Goal: Information Seeking & Learning: Learn about a topic

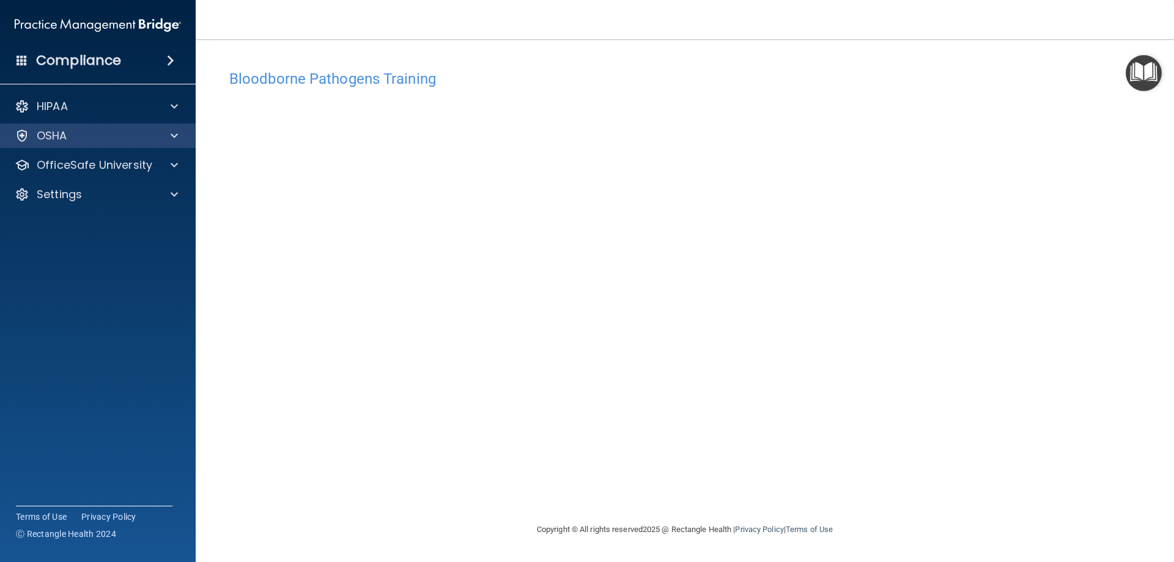
click at [106, 128] on div "OSHA" at bounding box center [98, 135] width 196 height 24
click at [102, 139] on div "OSHA" at bounding box center [82, 135] width 152 height 15
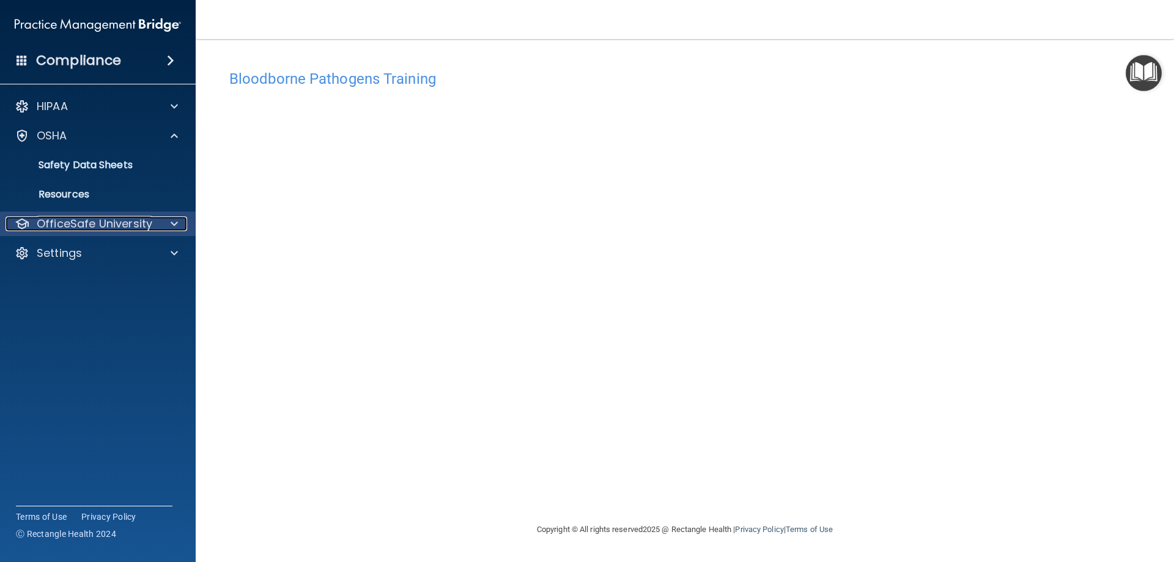
click at [72, 223] on p "OfficeSafe University" at bounding box center [95, 223] width 116 height 15
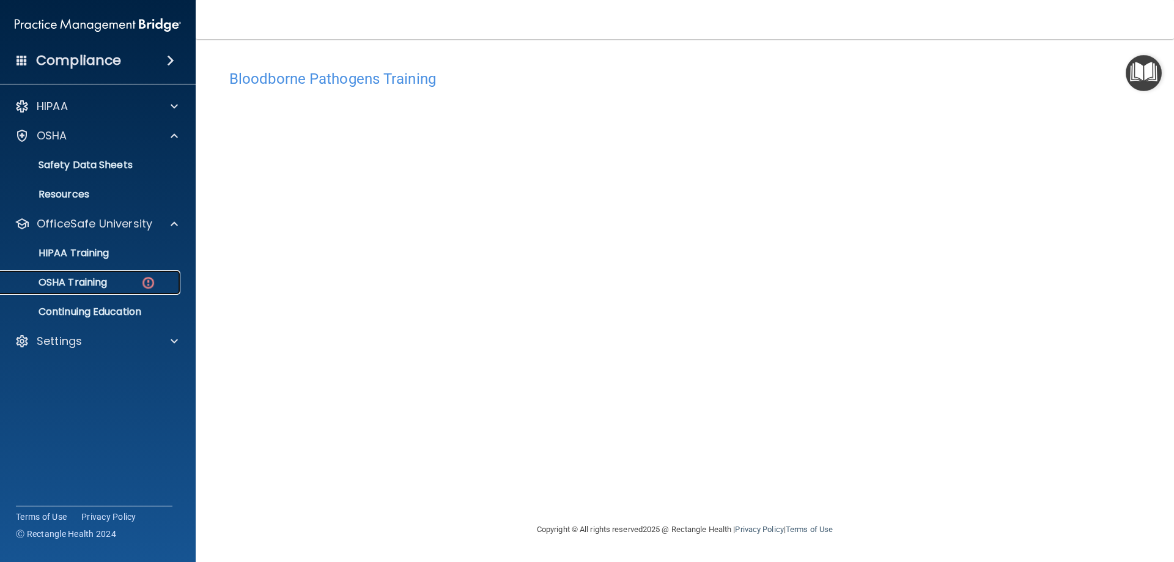
click at [79, 276] on p "OSHA Training" at bounding box center [57, 282] width 99 height 12
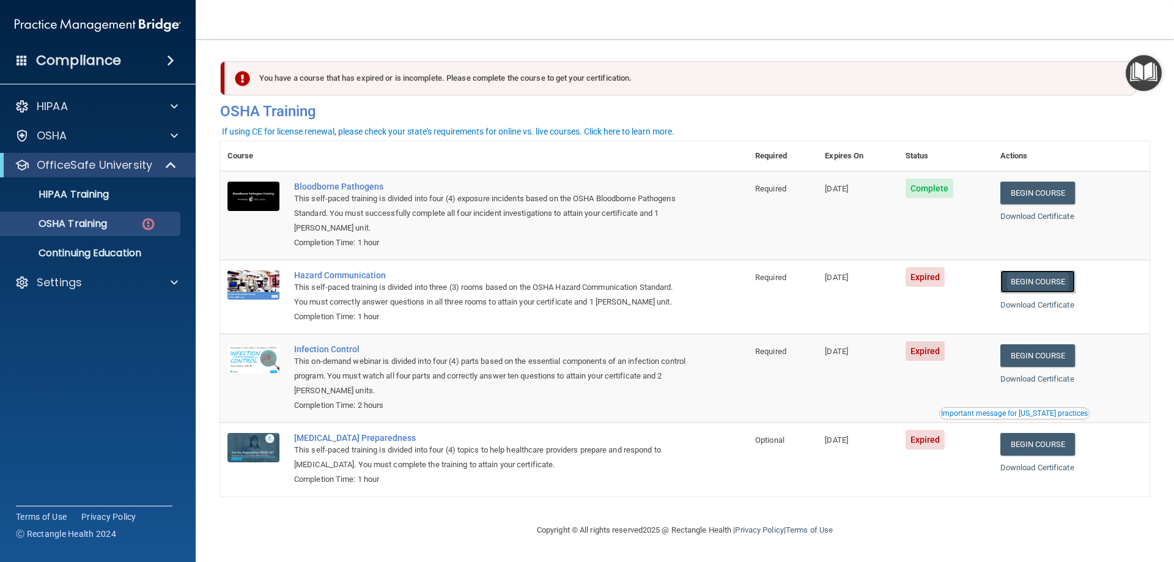
click at [1054, 287] on link "Begin Course" at bounding box center [1037, 281] width 75 height 23
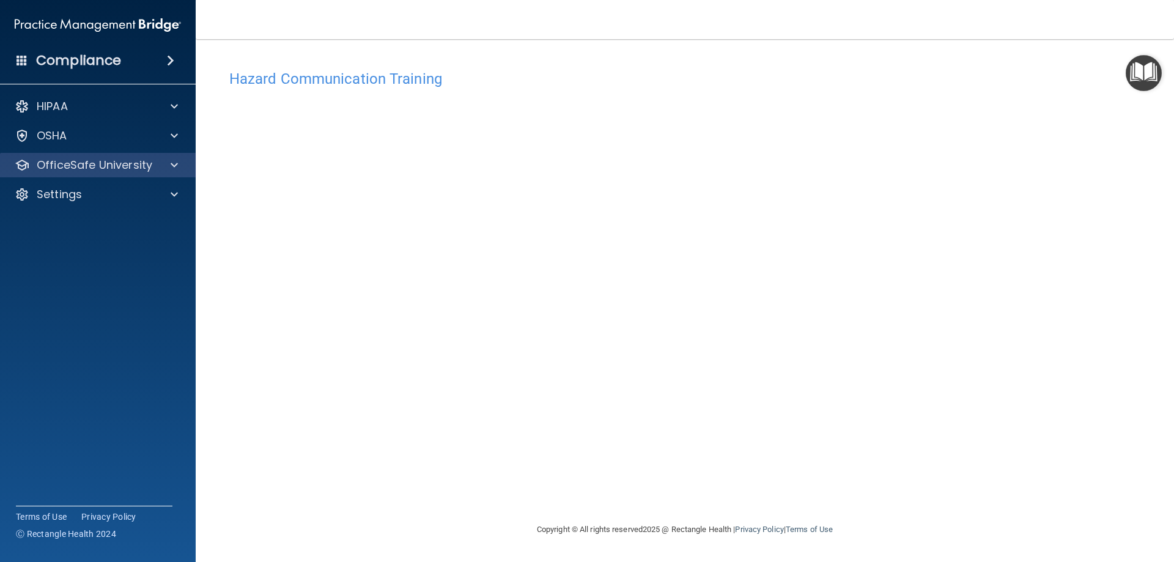
click at [131, 173] on div "OfficeSafe University" at bounding box center [98, 165] width 196 height 24
click at [166, 168] on div at bounding box center [172, 165] width 31 height 15
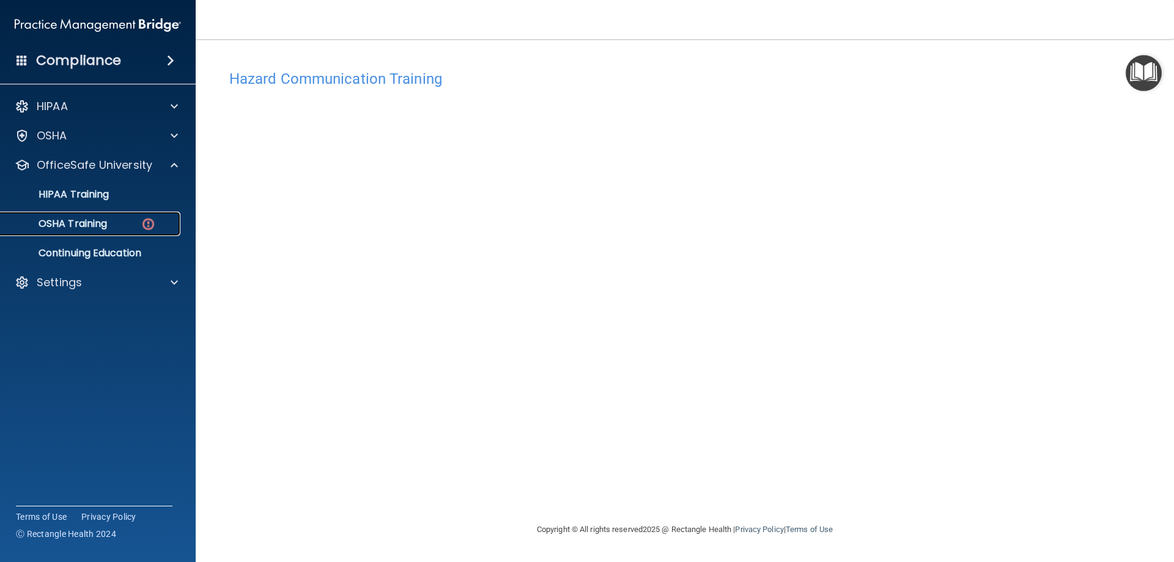
click at [123, 232] on link "OSHA Training" at bounding box center [84, 224] width 193 height 24
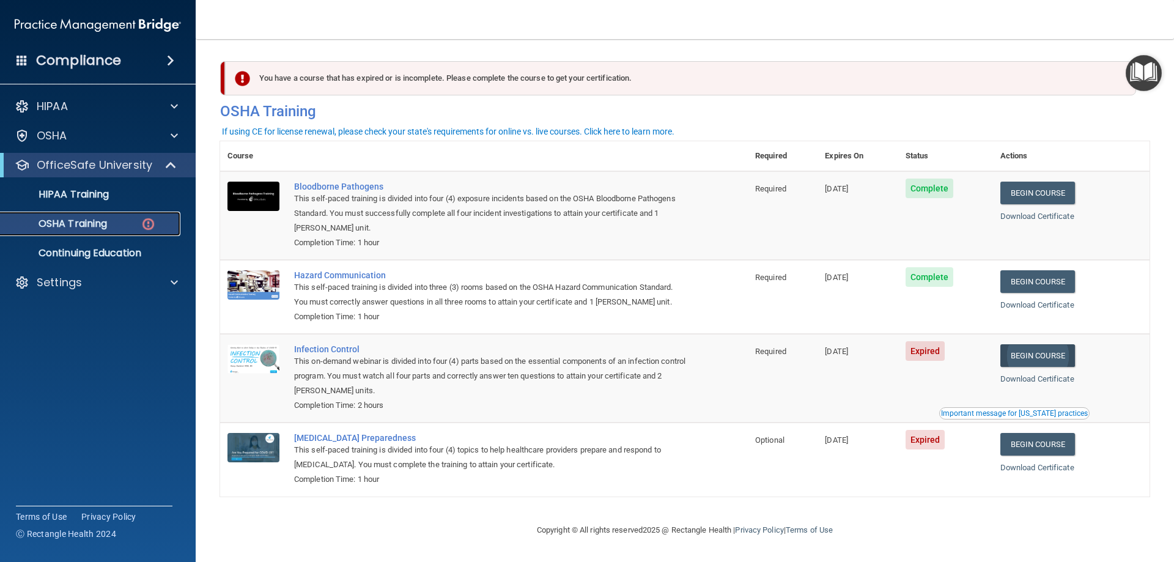
scroll to position [1, 0]
click at [1021, 356] on link "Begin Course" at bounding box center [1037, 355] width 75 height 23
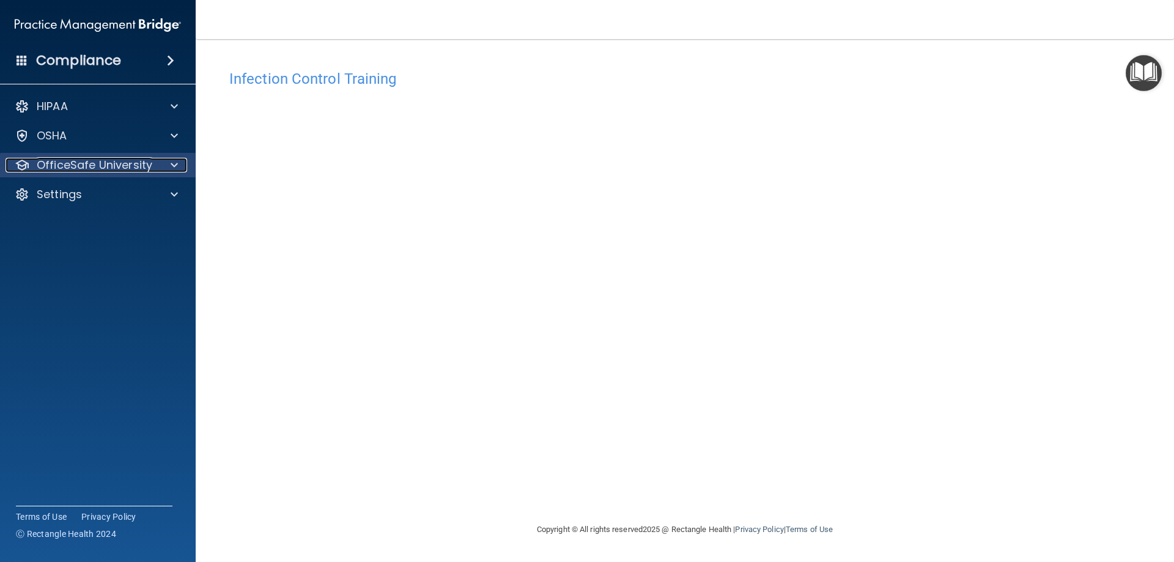
click at [129, 166] on p "OfficeSafe University" at bounding box center [95, 165] width 116 height 15
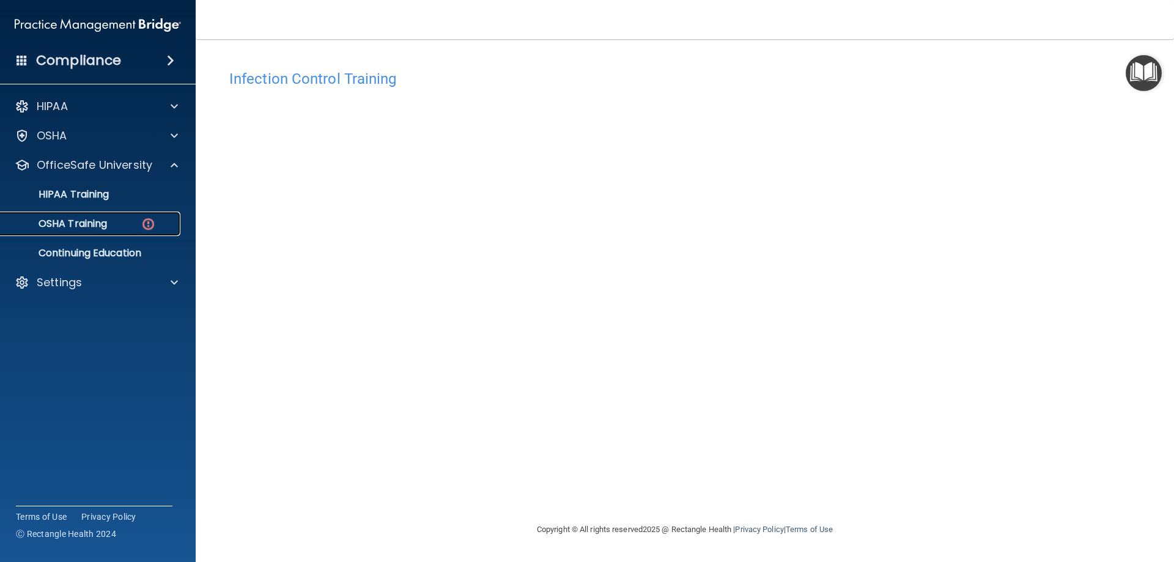
click at [120, 227] on div "OSHA Training" at bounding box center [91, 224] width 167 height 12
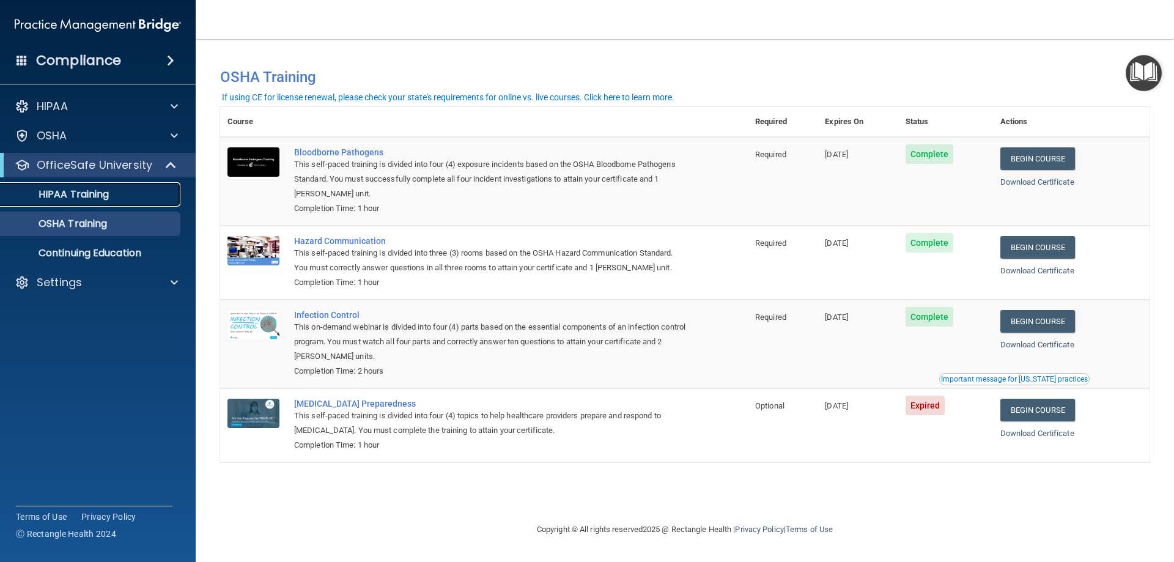
click at [130, 198] on div "HIPAA Training" at bounding box center [91, 194] width 167 height 12
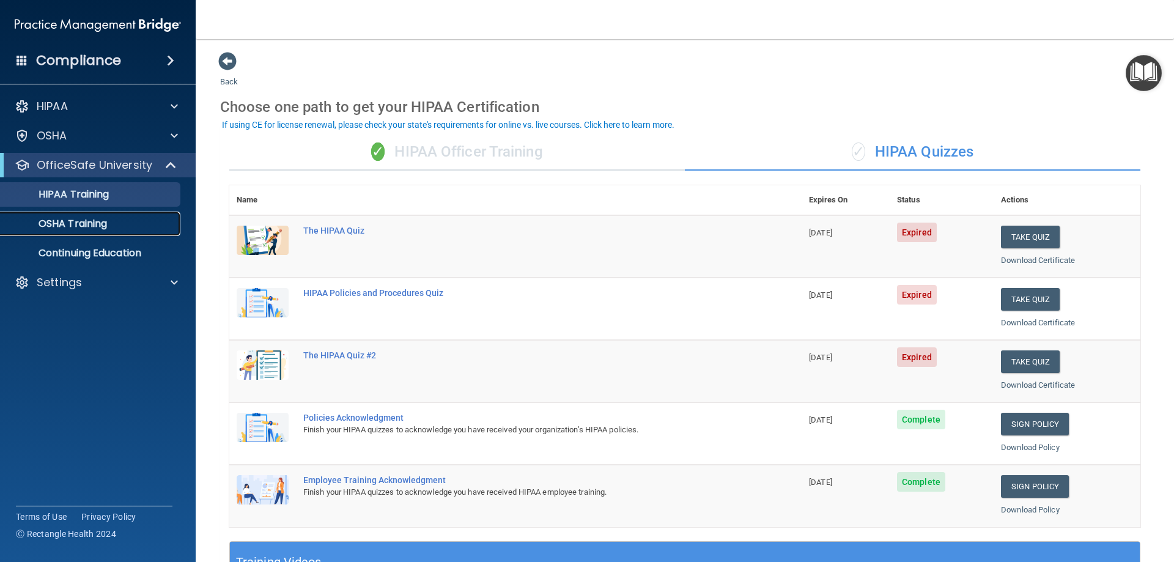
click at [98, 225] on p "OSHA Training" at bounding box center [57, 224] width 99 height 12
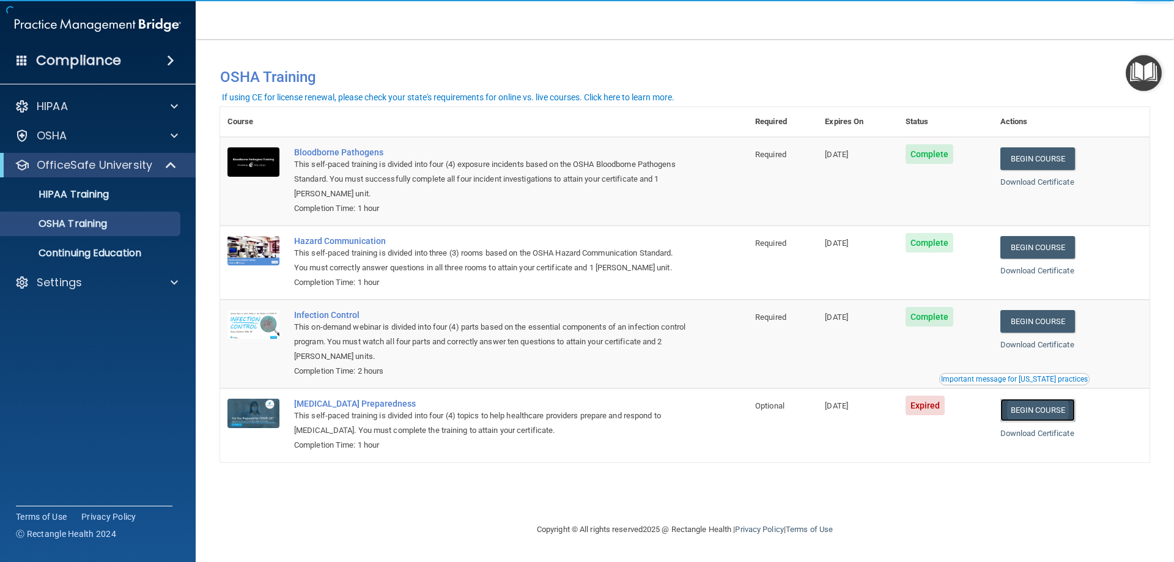
click at [1037, 414] on link "Begin Course" at bounding box center [1037, 410] width 75 height 23
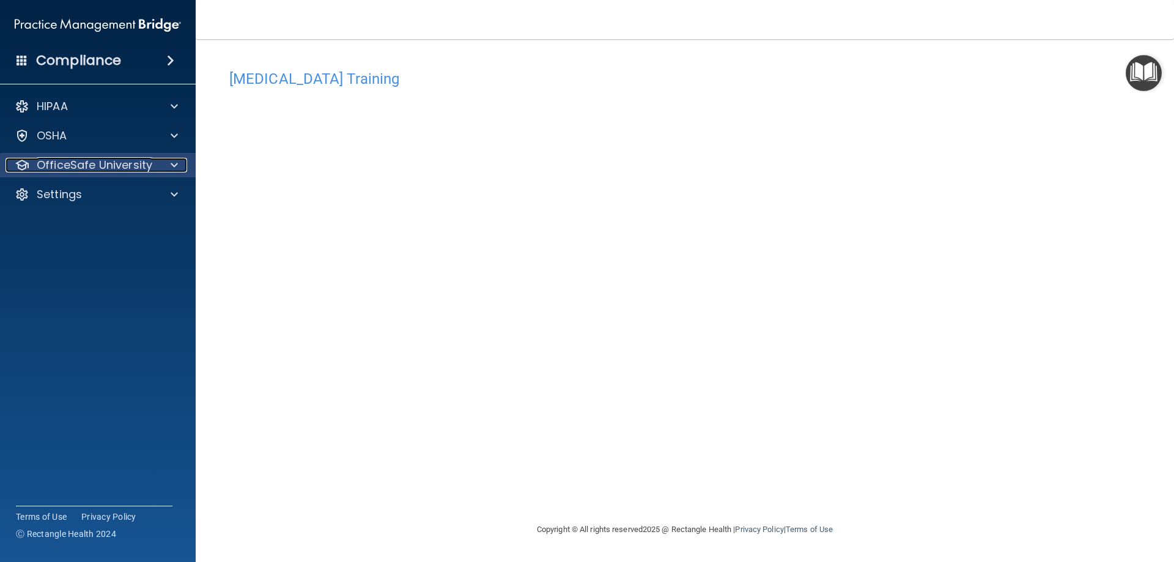
click at [128, 161] on p "OfficeSafe University" at bounding box center [95, 165] width 116 height 15
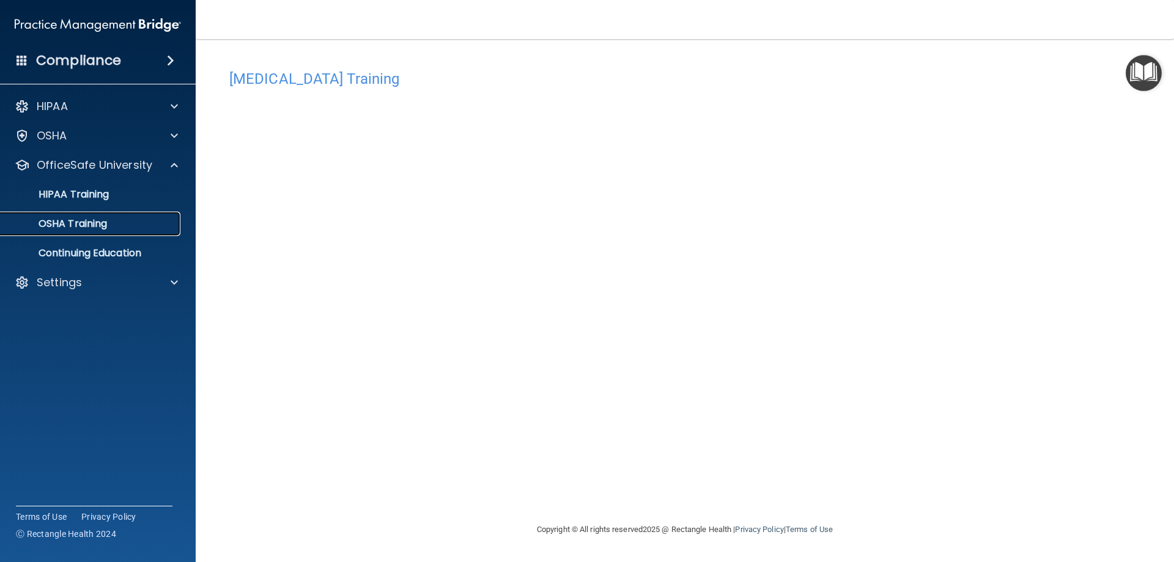
click at [127, 226] on div "OSHA Training" at bounding box center [91, 224] width 167 height 12
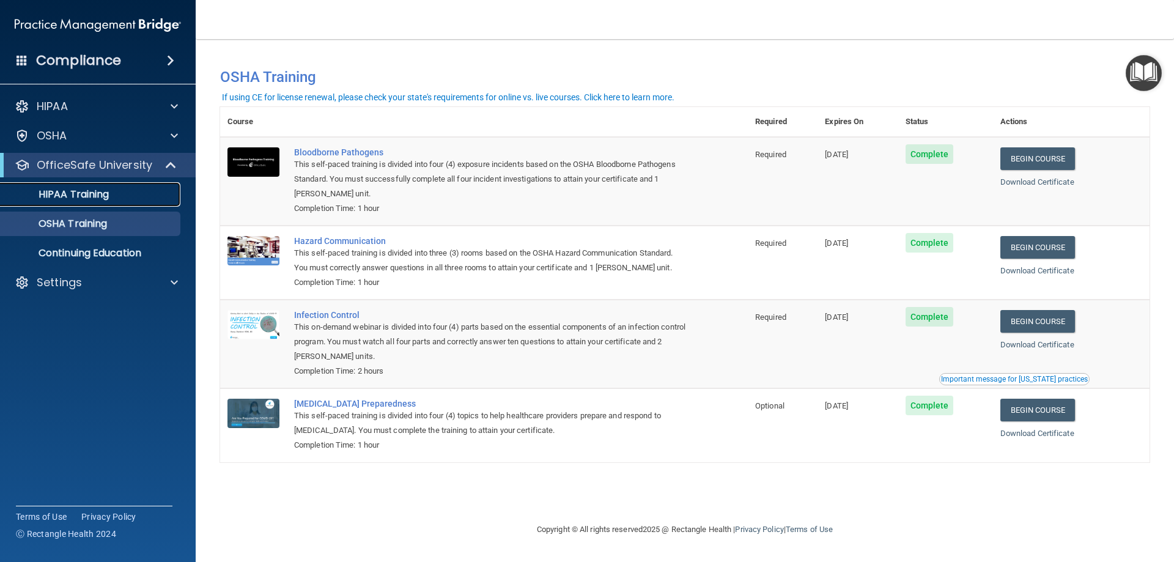
click at [111, 197] on div "HIPAA Training" at bounding box center [91, 194] width 167 height 12
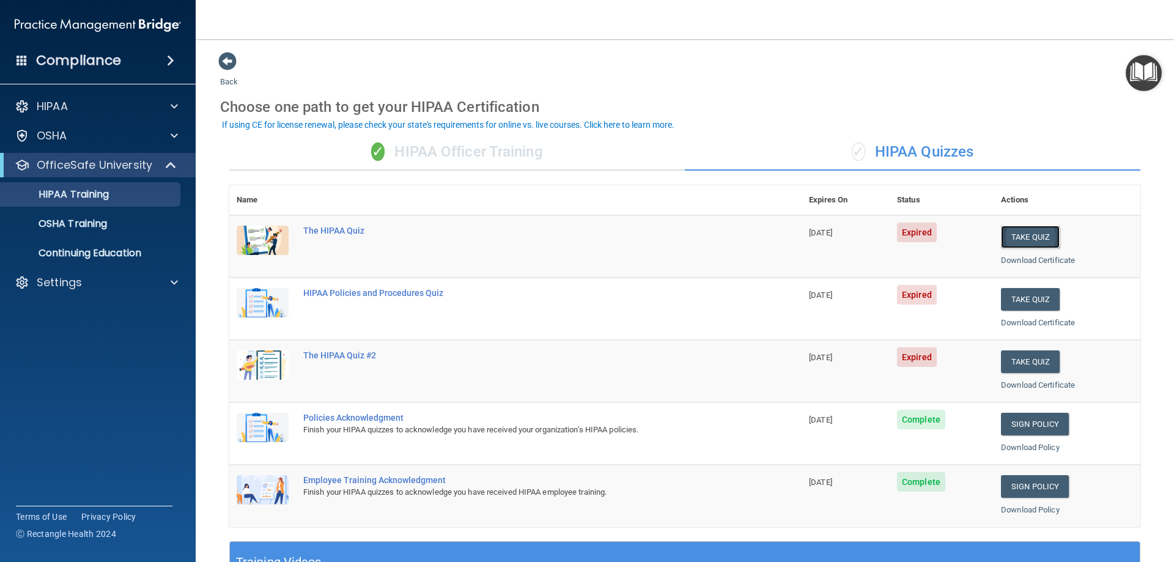
click at [1009, 232] on button "Take Quiz" at bounding box center [1030, 237] width 59 height 23
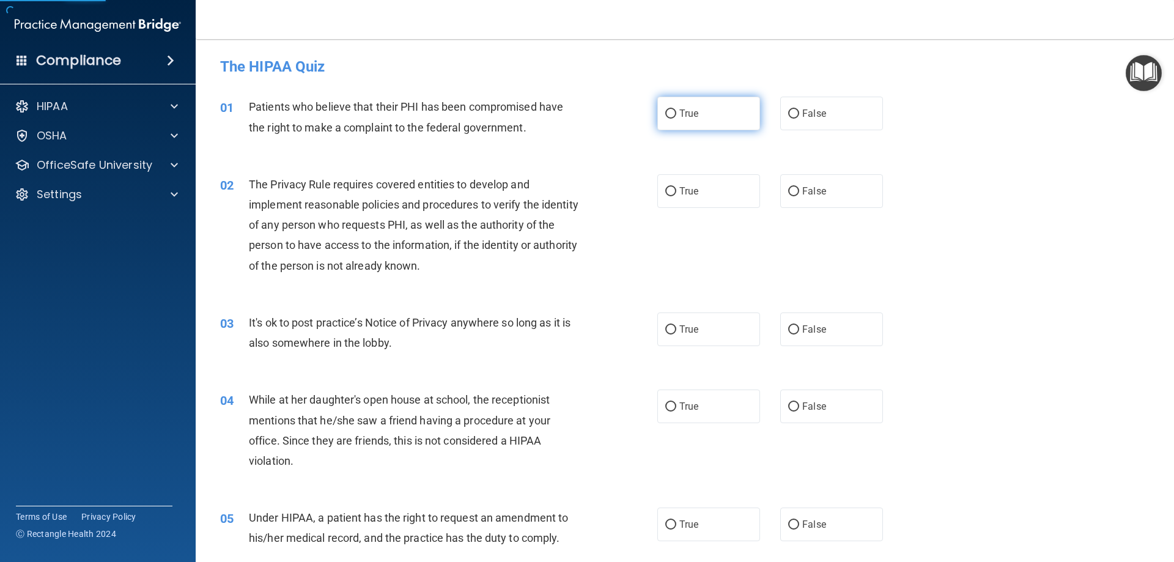
click at [722, 114] on label "True" at bounding box center [708, 114] width 103 height 34
click at [676, 114] on input "True" at bounding box center [670, 113] width 11 height 9
radio input "true"
click at [726, 181] on label "True" at bounding box center [708, 191] width 103 height 34
click at [676, 187] on input "True" at bounding box center [670, 191] width 11 height 9
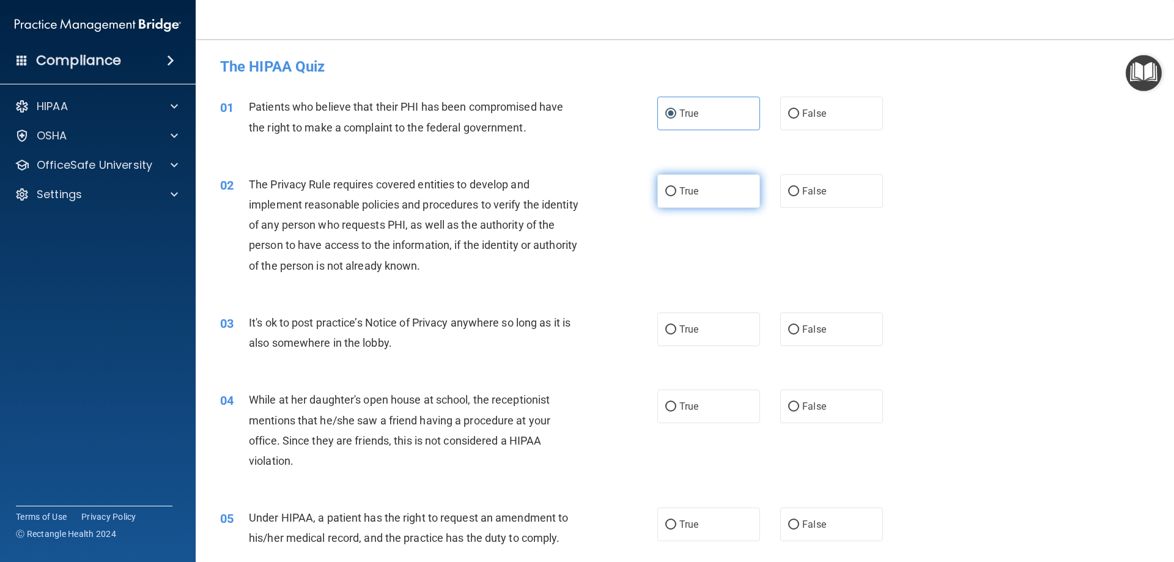
radio input "true"
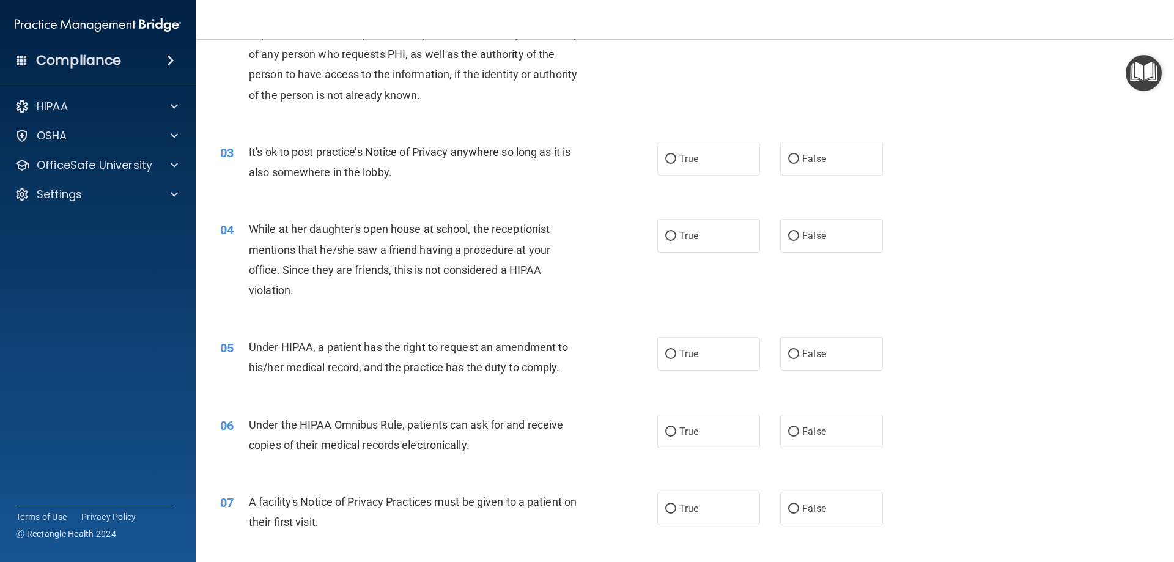
scroll to position [183, 0]
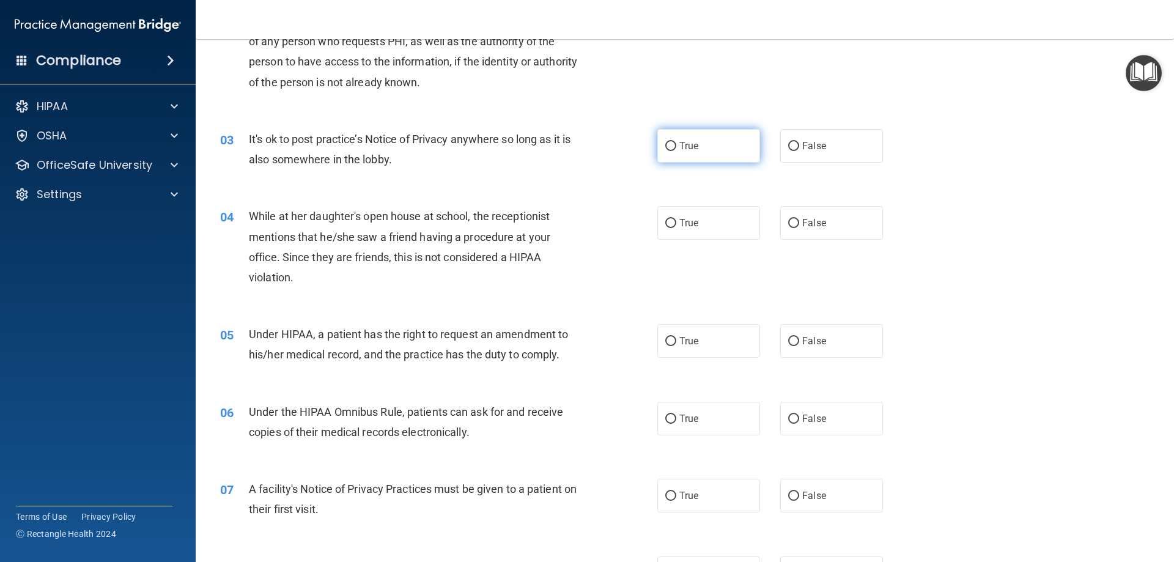
click at [719, 157] on label "True" at bounding box center [708, 146] width 103 height 34
click at [676, 151] on input "True" at bounding box center [670, 146] width 11 height 9
radio input "true"
click at [715, 213] on label "True" at bounding box center [708, 223] width 103 height 34
click at [676, 219] on input "True" at bounding box center [670, 223] width 11 height 9
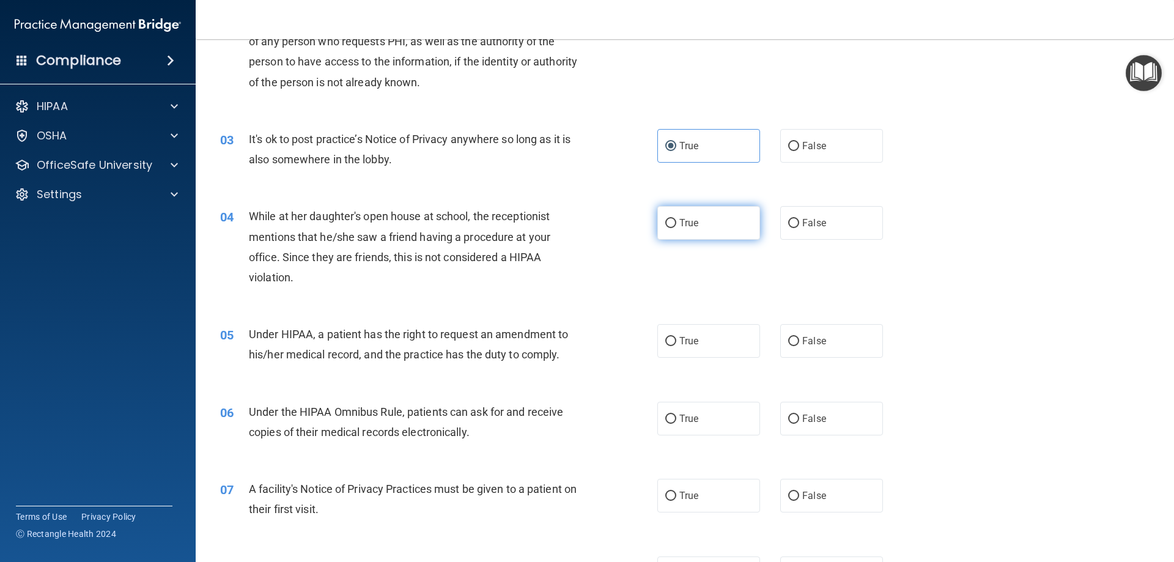
radio input "true"
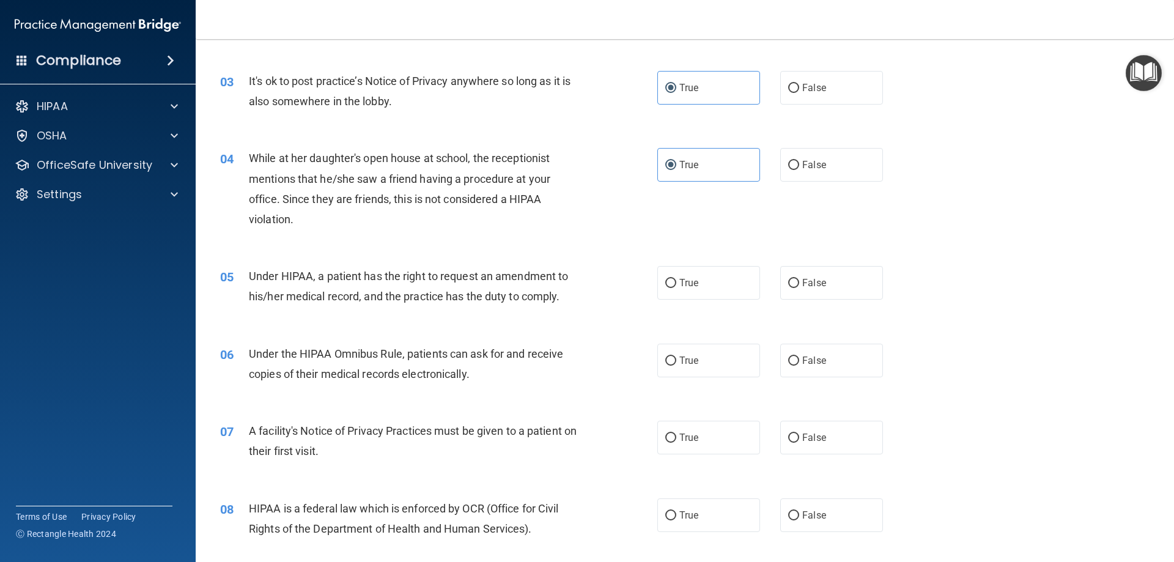
scroll to position [428, 0]
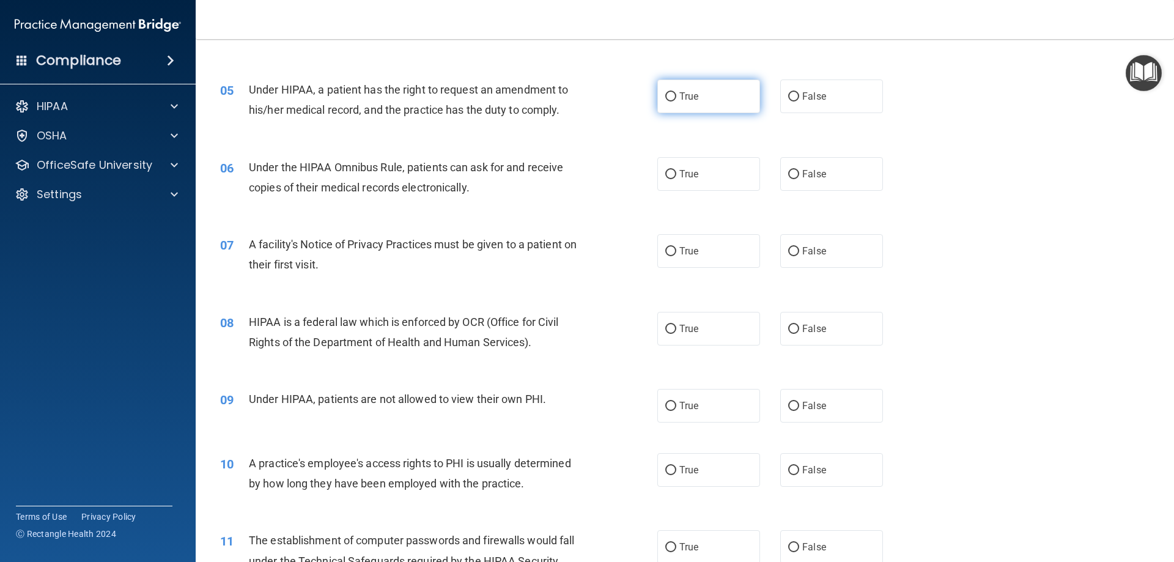
click at [698, 101] on label "True" at bounding box center [708, 96] width 103 height 34
click at [676, 101] on input "True" at bounding box center [670, 96] width 11 height 9
radio input "true"
click at [707, 185] on label "True" at bounding box center [708, 174] width 103 height 34
click at [676, 179] on input "True" at bounding box center [670, 174] width 11 height 9
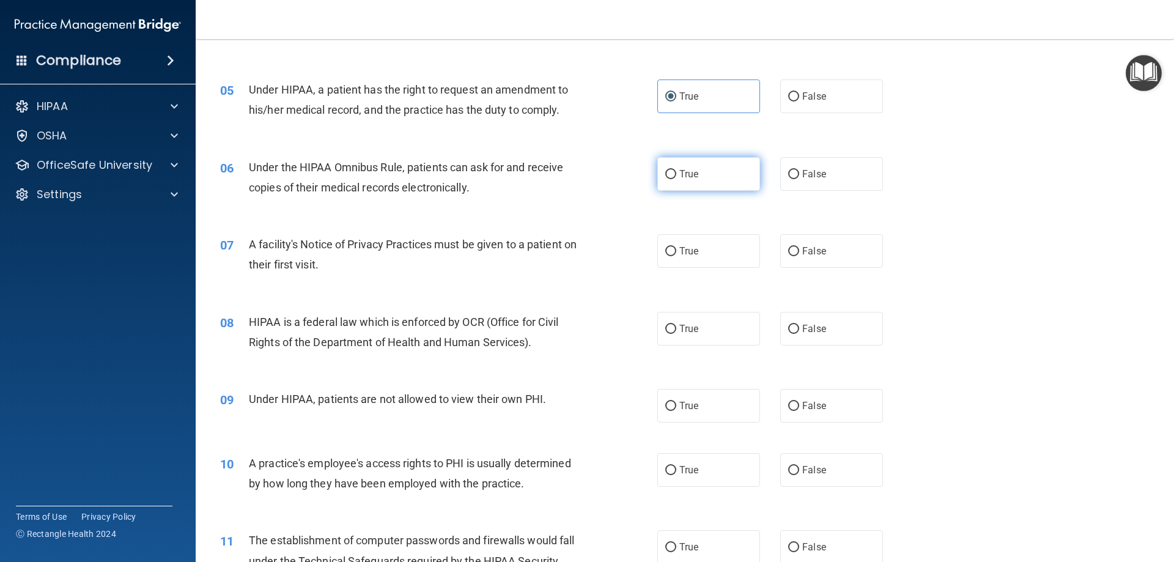
radio input "true"
click at [704, 245] on label "True" at bounding box center [708, 251] width 103 height 34
click at [676, 247] on input "True" at bounding box center [670, 251] width 11 height 9
radio input "true"
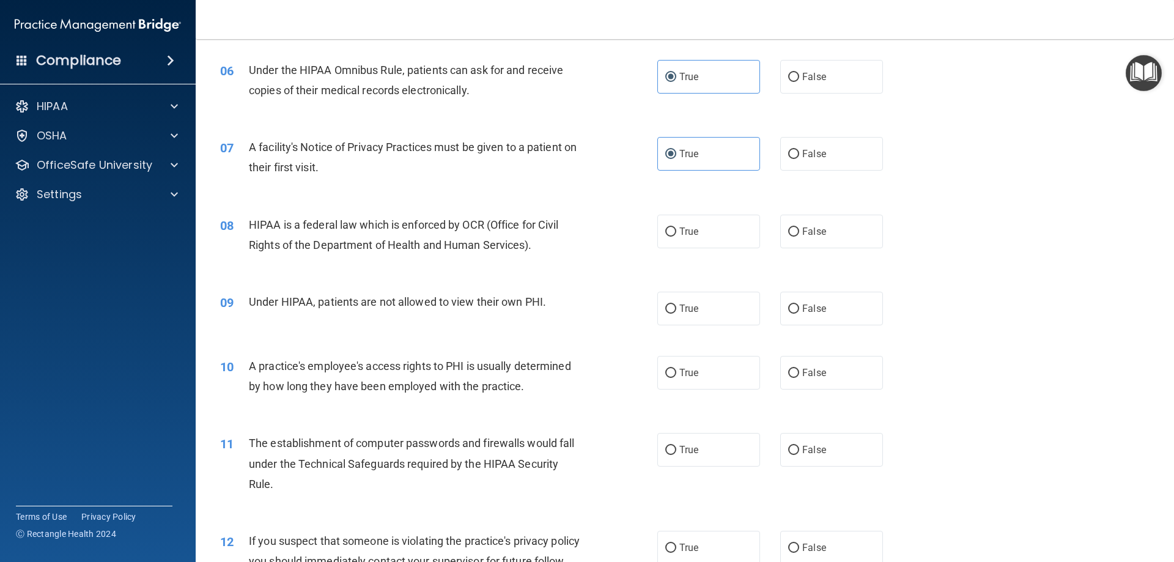
scroll to position [672, 0]
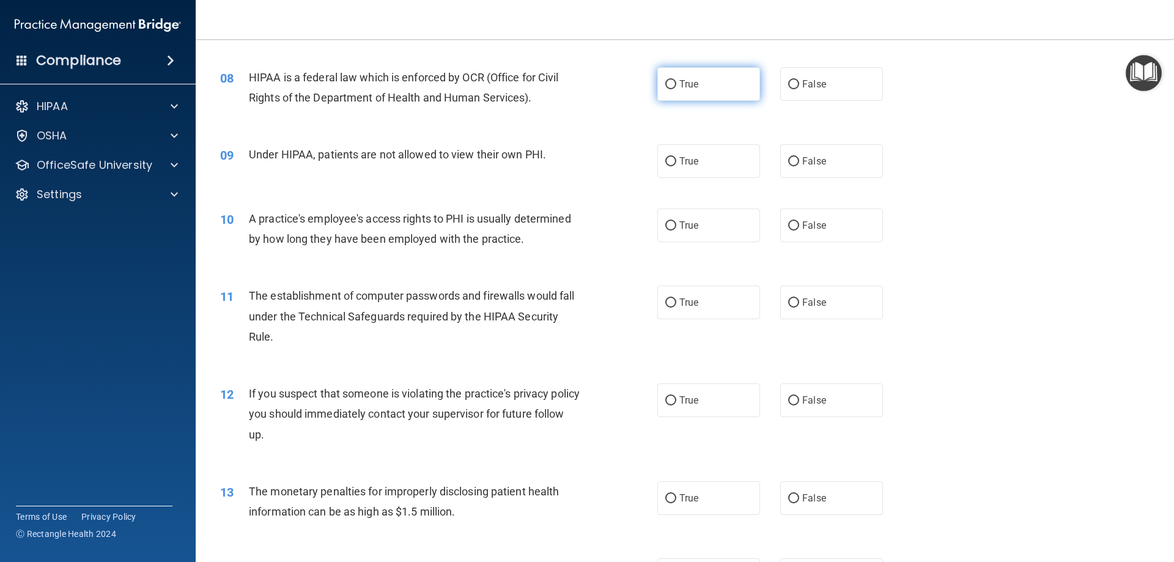
click at [692, 92] on label "True" at bounding box center [708, 84] width 103 height 34
click at [676, 89] on input "True" at bounding box center [670, 84] width 11 height 9
radio input "true"
click at [708, 160] on label "True" at bounding box center [708, 161] width 103 height 34
click at [676, 160] on input "True" at bounding box center [670, 161] width 11 height 9
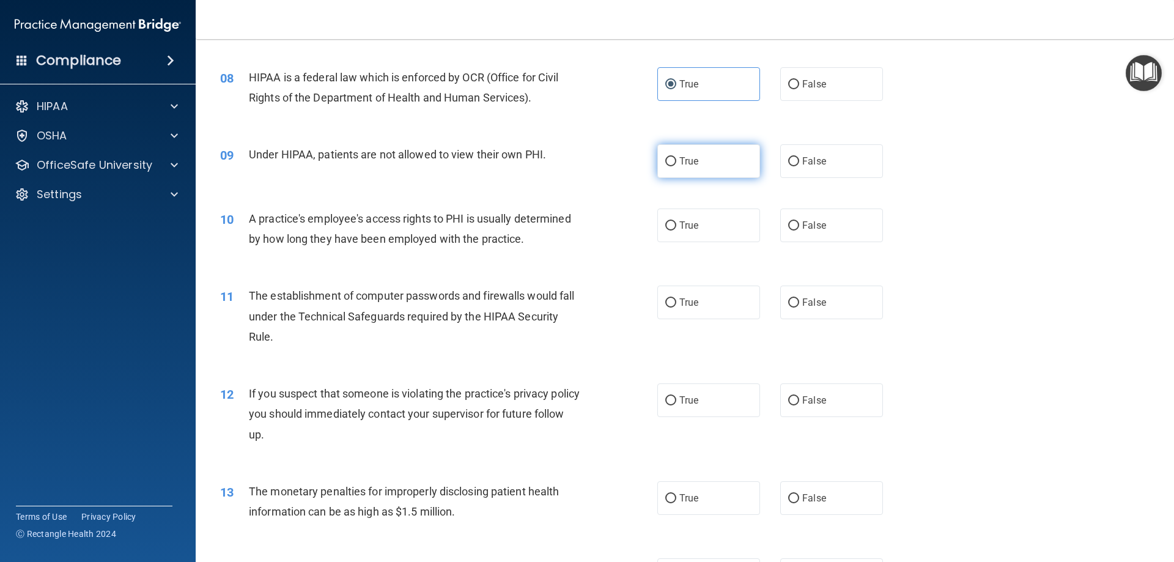
radio input "true"
click at [704, 222] on label "True" at bounding box center [708, 225] width 103 height 34
click at [676, 222] on input "True" at bounding box center [670, 225] width 11 height 9
radio input "true"
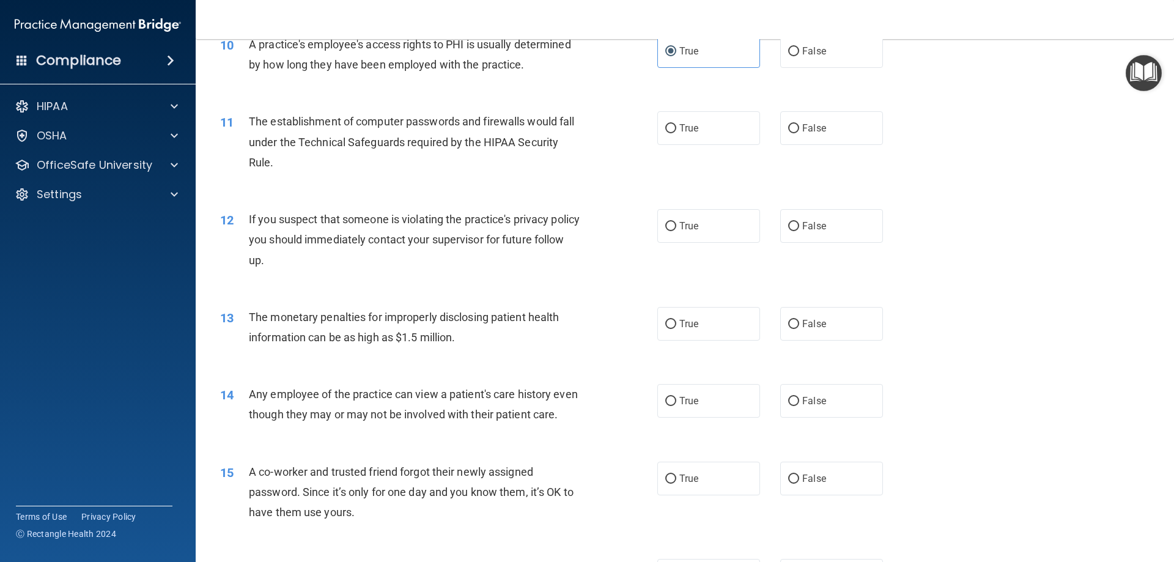
scroll to position [856, 0]
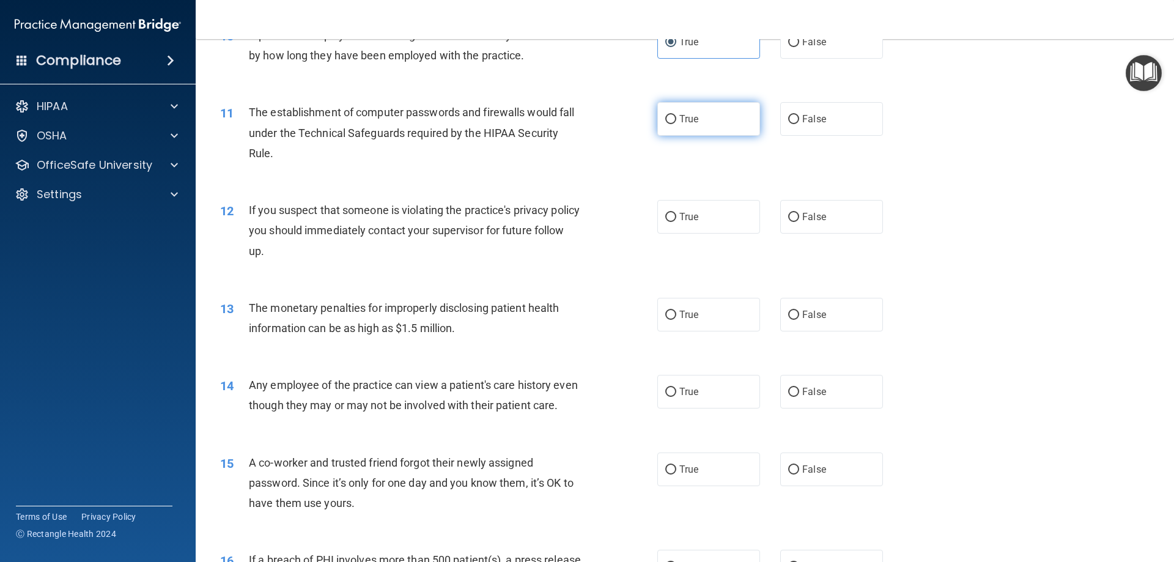
click at [679, 118] on span "True" at bounding box center [688, 119] width 19 height 12
click at [676, 118] on input "True" at bounding box center [670, 119] width 11 height 9
radio input "true"
click at [704, 212] on label "True" at bounding box center [708, 217] width 103 height 34
click at [676, 213] on input "True" at bounding box center [670, 217] width 11 height 9
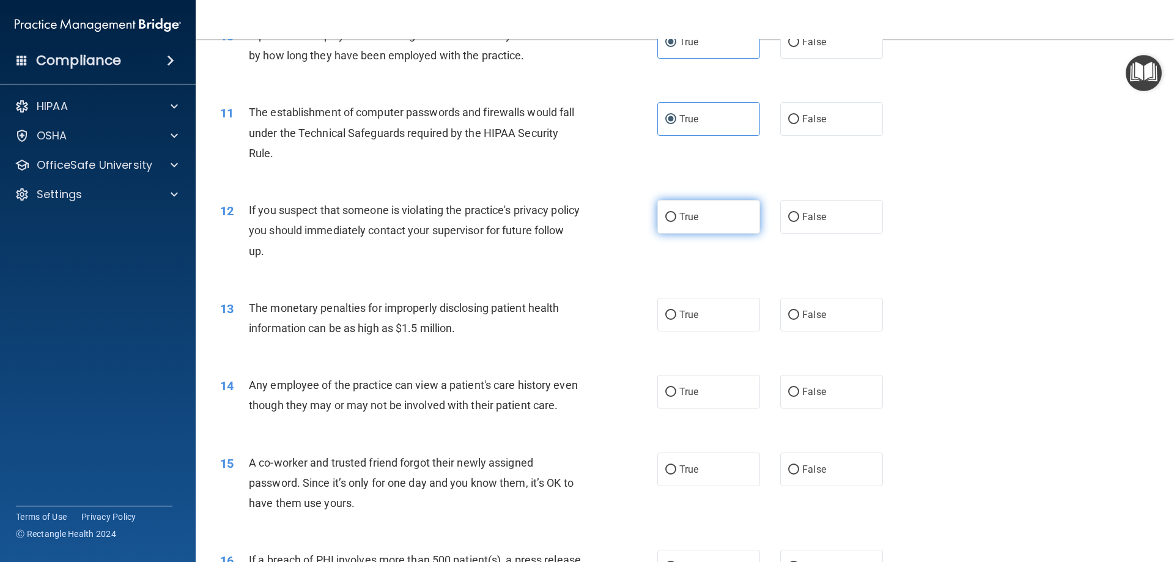
radio input "true"
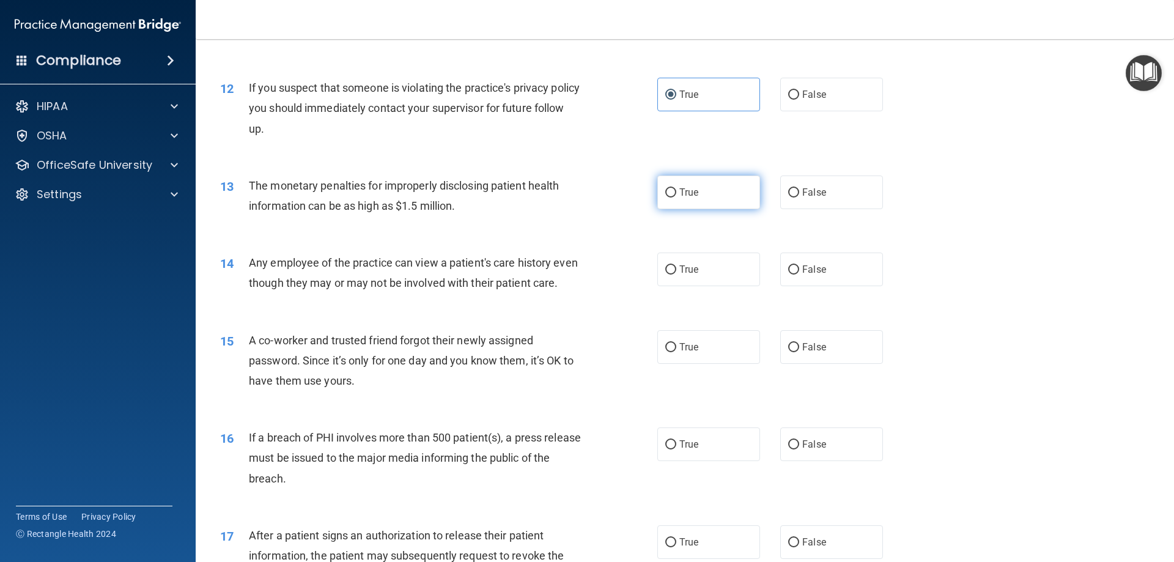
click at [686, 199] on label "True" at bounding box center [708, 192] width 103 height 34
click at [676, 197] on input "True" at bounding box center [670, 192] width 11 height 9
radio input "true"
click at [704, 267] on label "True" at bounding box center [708, 269] width 103 height 34
click at [676, 267] on input "True" at bounding box center [670, 269] width 11 height 9
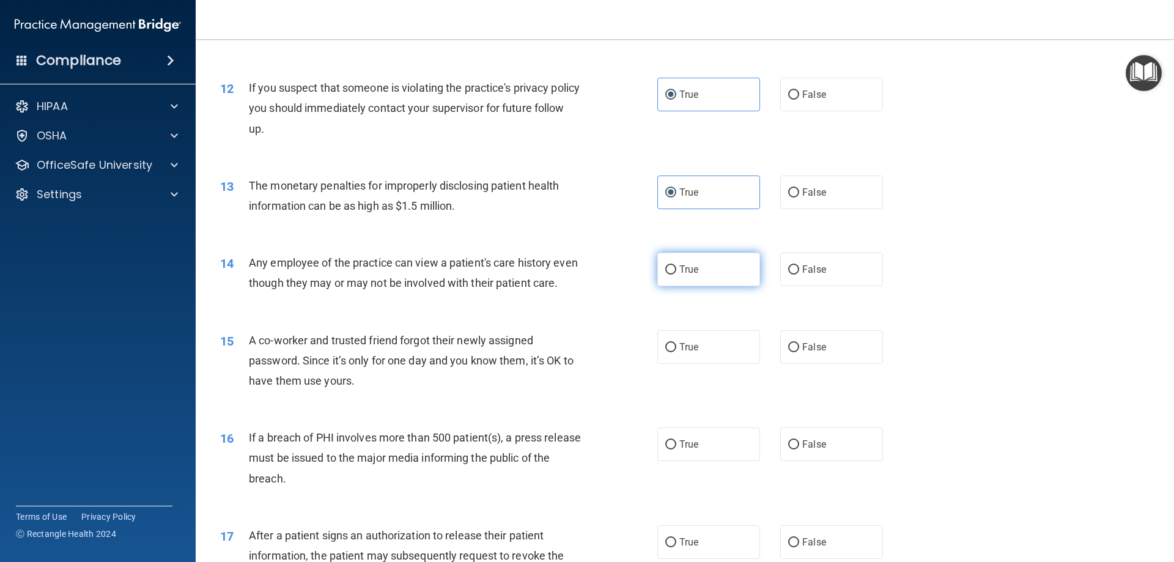
radio input "true"
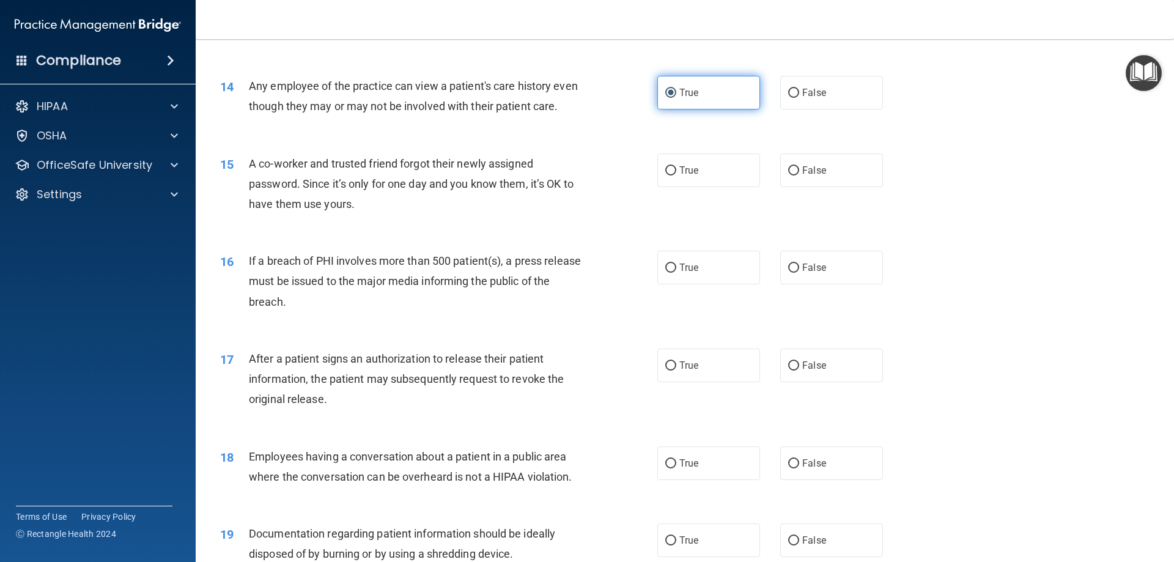
scroll to position [1162, 0]
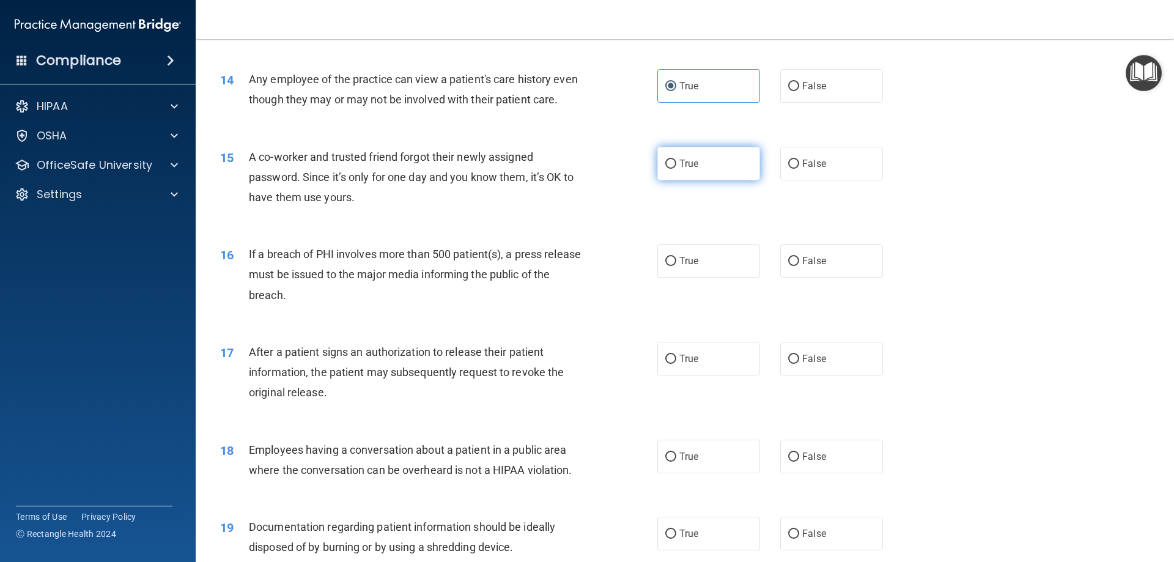
click at [699, 180] on label "True" at bounding box center [708, 164] width 103 height 34
click at [676, 169] on input "True" at bounding box center [670, 164] width 11 height 9
radio input "true"
click at [702, 273] on label "True" at bounding box center [708, 261] width 103 height 34
click at [676, 266] on input "True" at bounding box center [670, 261] width 11 height 9
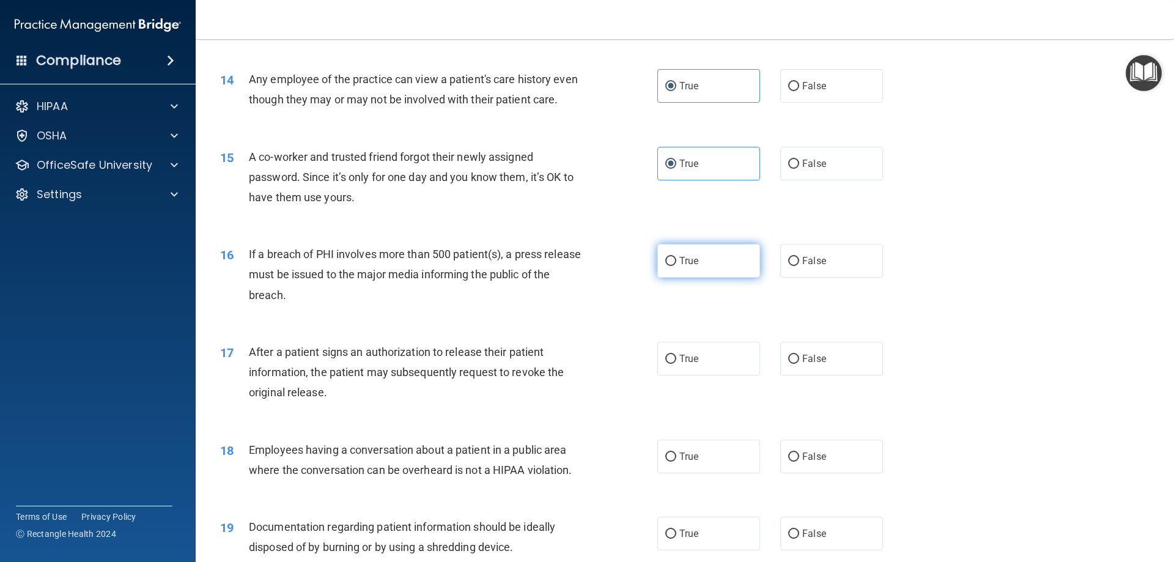
radio input "true"
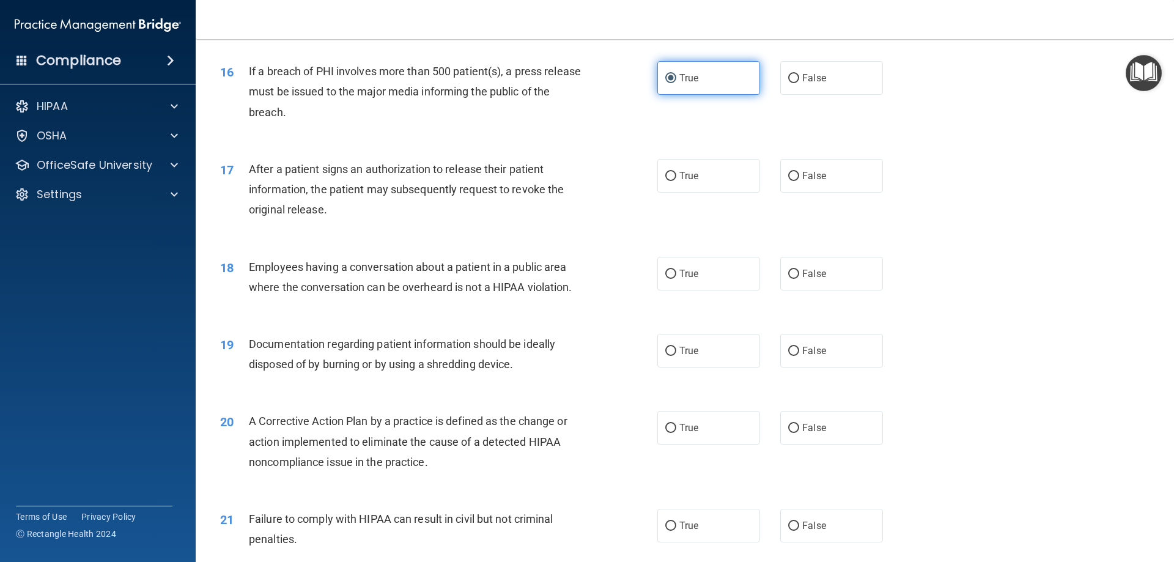
scroll to position [1345, 0]
click at [702, 192] on label "True" at bounding box center [708, 175] width 103 height 34
click at [676, 180] on input "True" at bounding box center [670, 175] width 11 height 9
radio input "true"
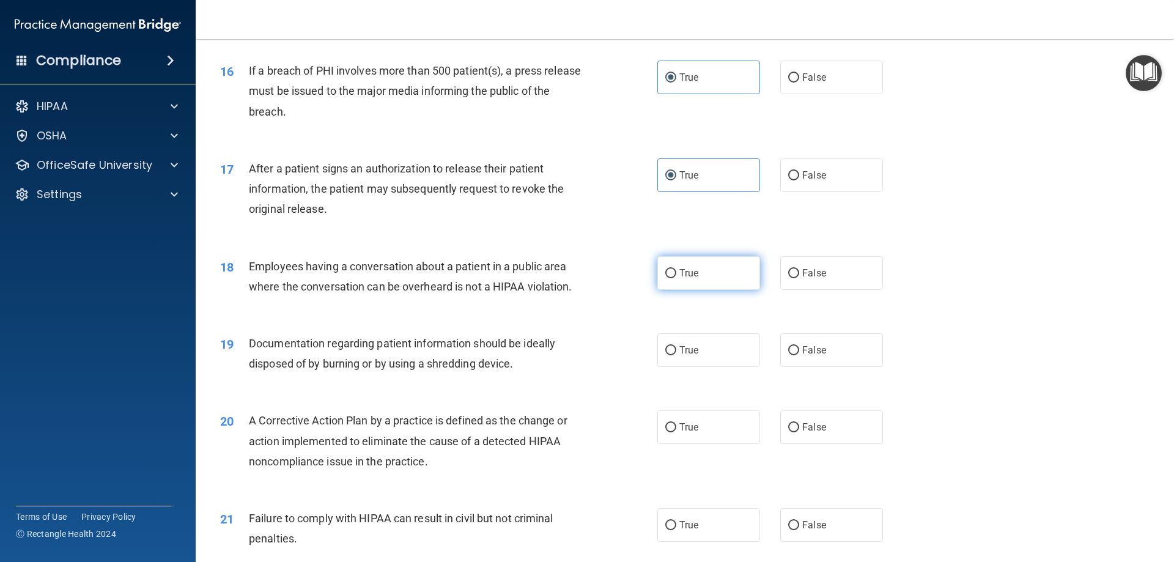
click at [713, 287] on label "True" at bounding box center [708, 273] width 103 height 34
click at [676, 278] on input "True" at bounding box center [670, 273] width 11 height 9
radio input "true"
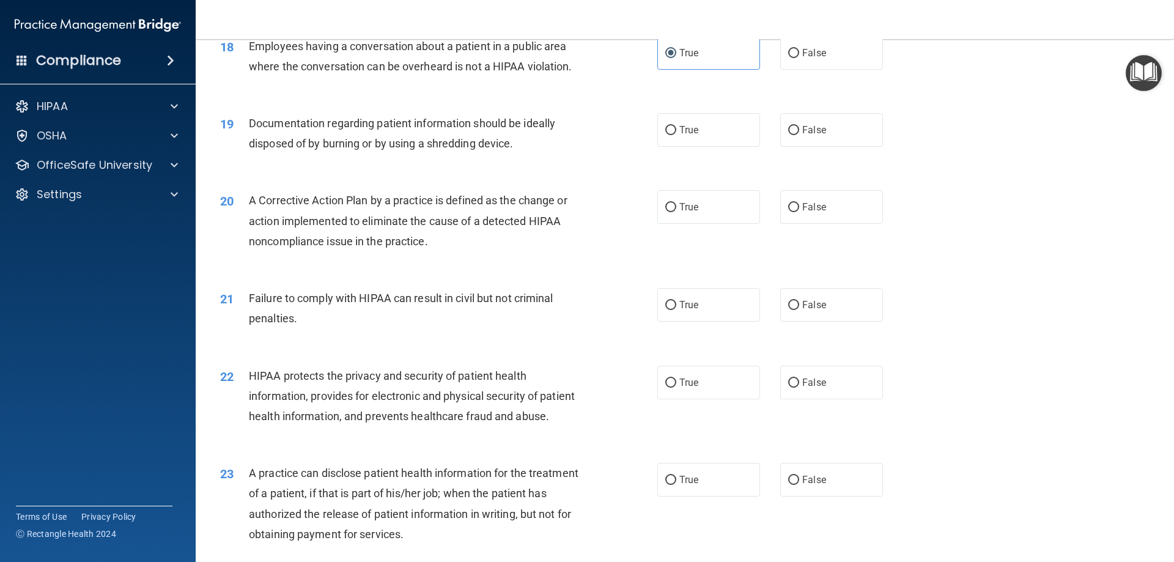
scroll to position [1590, 0]
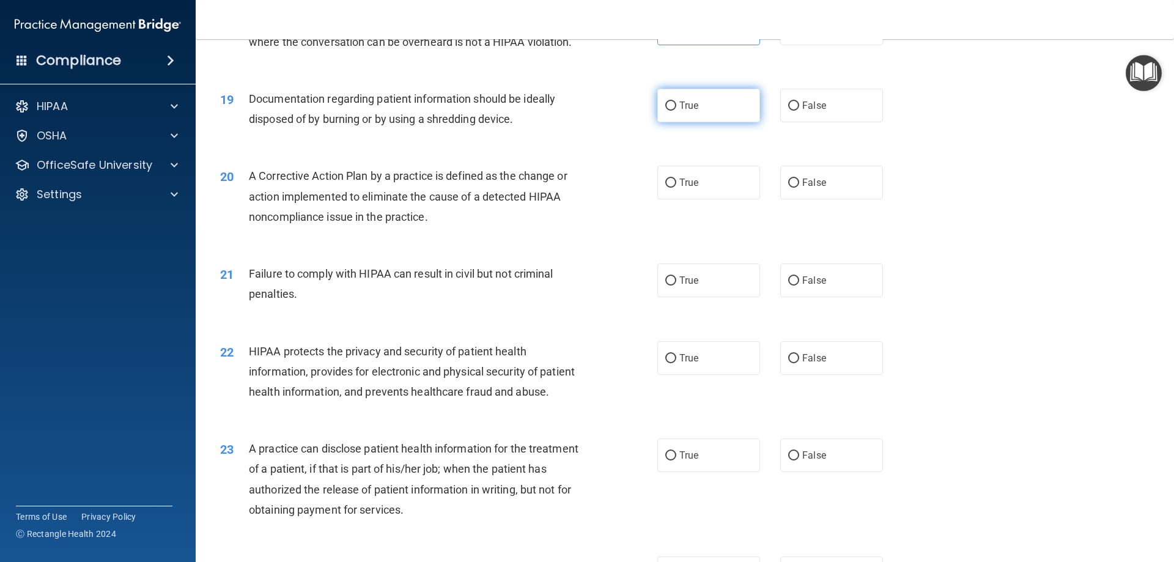
click at [705, 122] on label "True" at bounding box center [708, 106] width 103 height 34
click at [676, 111] on input "True" at bounding box center [670, 105] width 11 height 9
radio input "true"
click at [709, 198] on label "True" at bounding box center [708, 183] width 103 height 34
click at [676, 188] on input "True" at bounding box center [670, 183] width 11 height 9
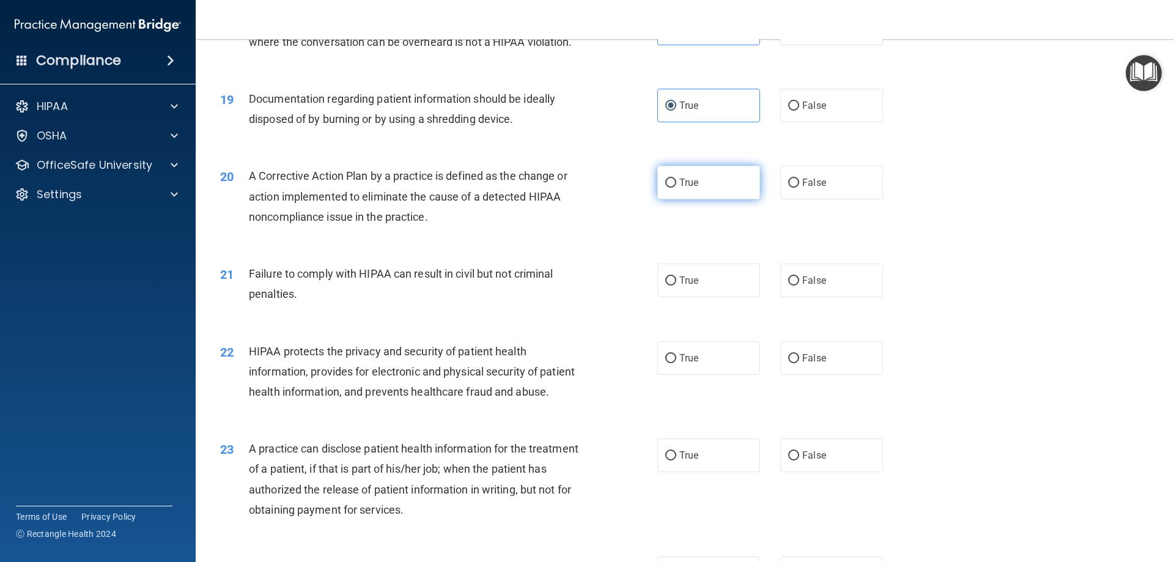
radio input "true"
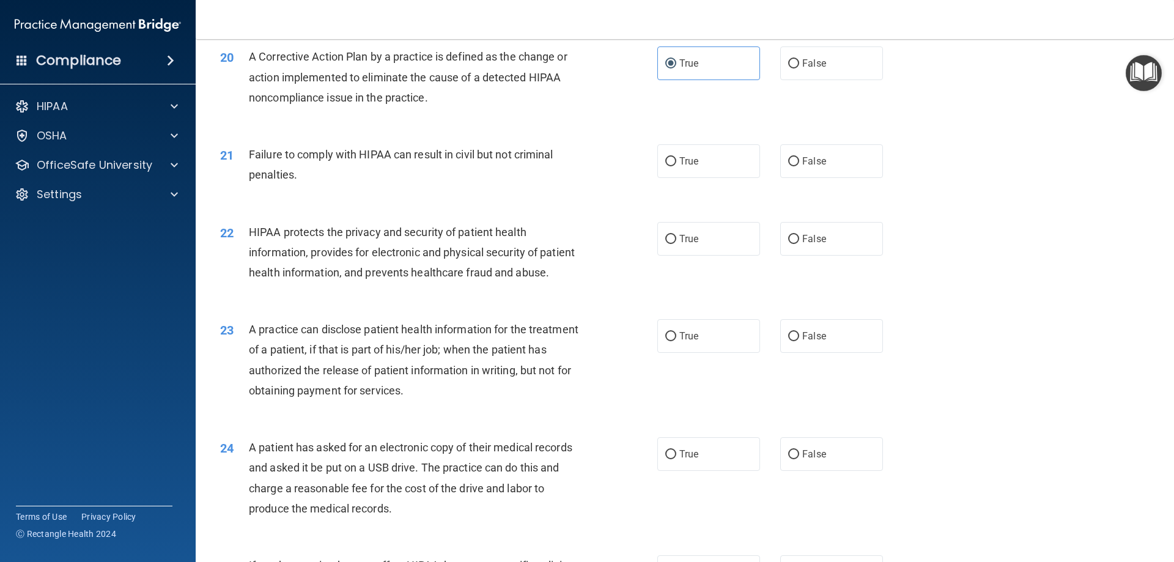
scroll to position [1712, 0]
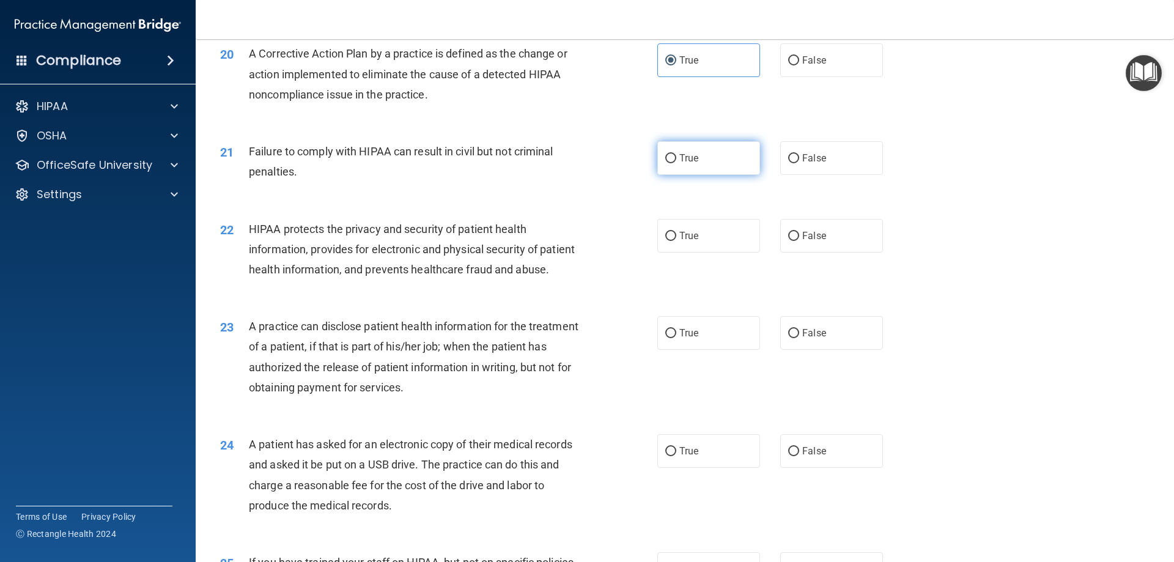
click at [698, 175] on label "True" at bounding box center [708, 158] width 103 height 34
click at [676, 163] on input "True" at bounding box center [670, 158] width 11 height 9
radio input "true"
click at [703, 251] on label "True" at bounding box center [708, 236] width 103 height 34
click at [676, 241] on input "True" at bounding box center [670, 236] width 11 height 9
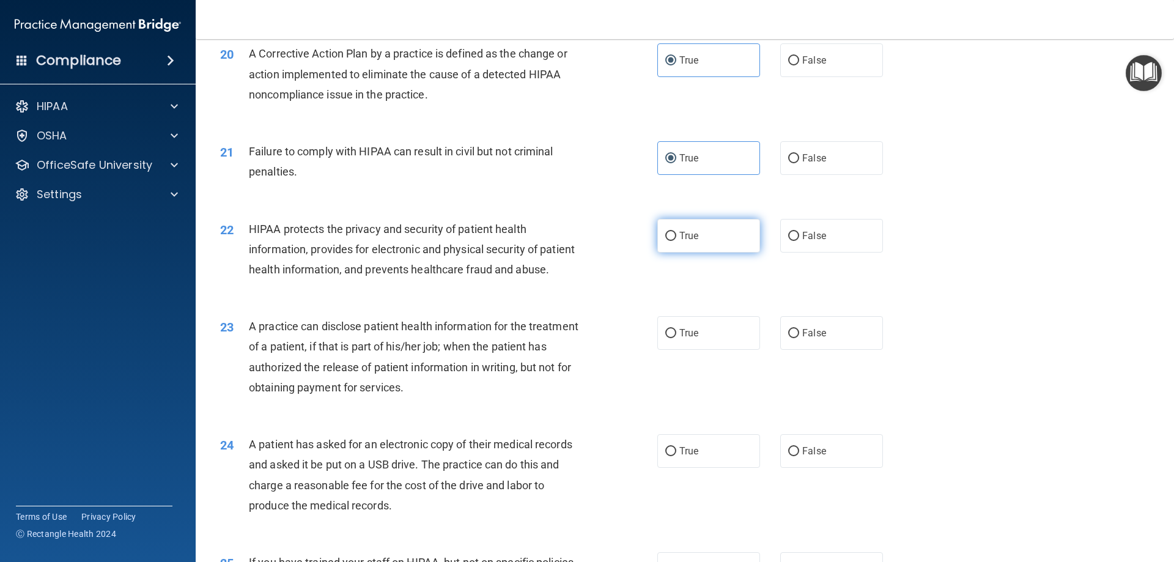
radio input "true"
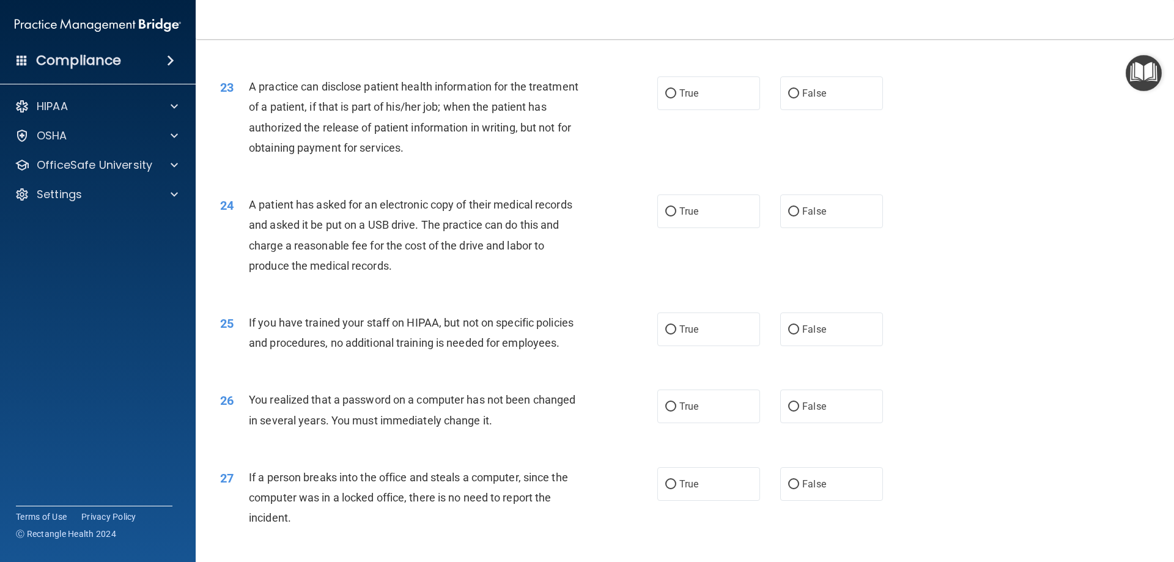
scroll to position [1956, 0]
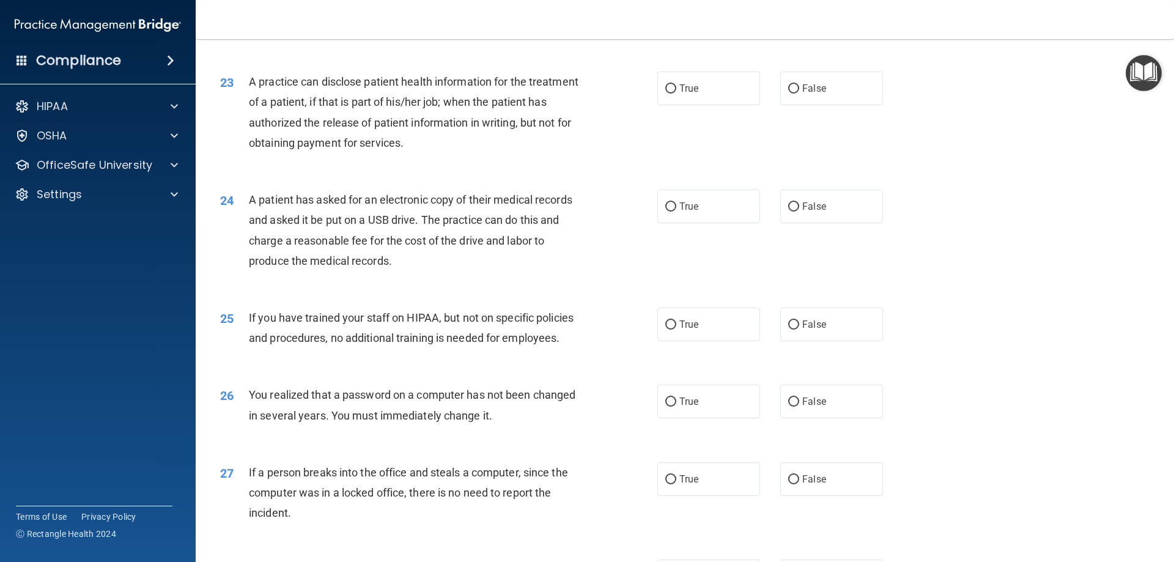
click at [700, 148] on div "23 A practice can disclose patient health information for the treatment of a pa…" at bounding box center [685, 115] width 948 height 118
click at [714, 105] on label "True" at bounding box center [708, 89] width 103 height 34
click at [676, 94] on input "True" at bounding box center [670, 88] width 11 height 9
radio input "true"
click at [716, 223] on label "True" at bounding box center [708, 207] width 103 height 34
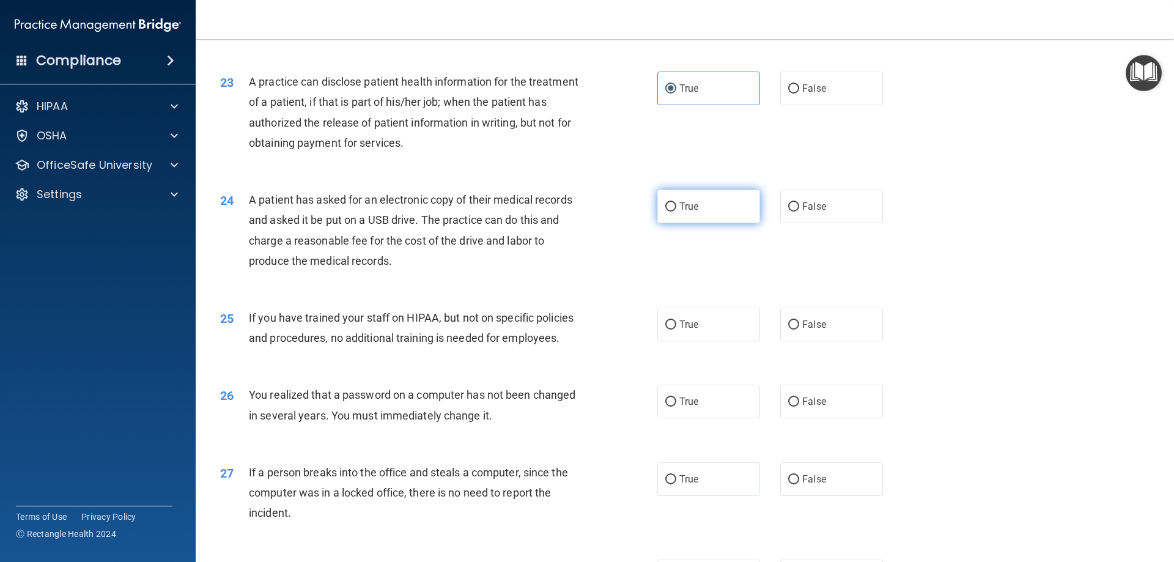
click at [676, 212] on input "True" at bounding box center [670, 206] width 11 height 9
radio input "true"
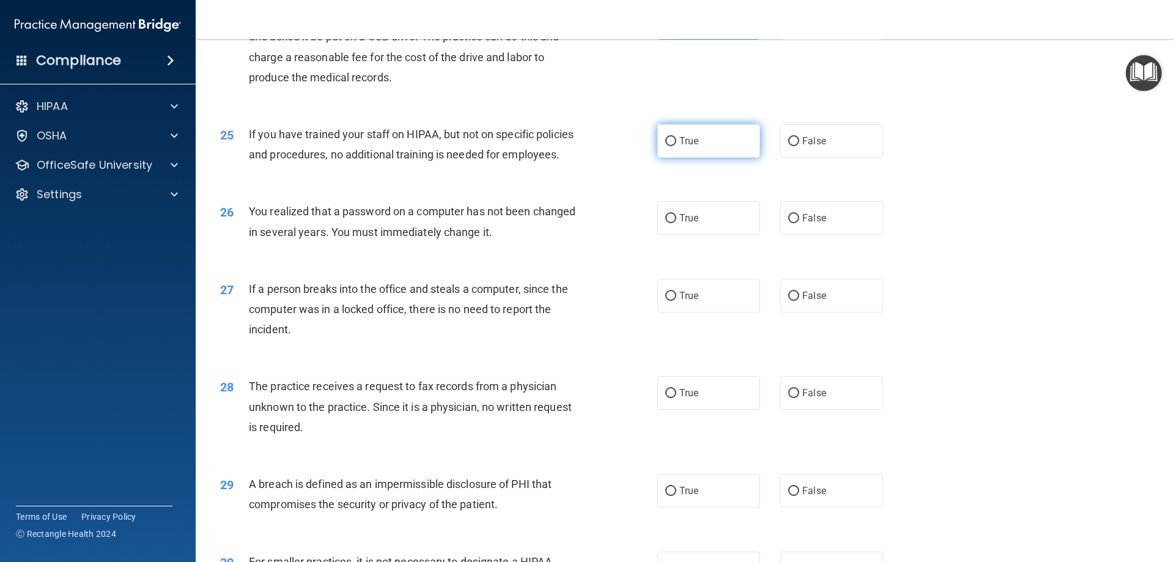
click at [713, 158] on label "True" at bounding box center [708, 141] width 103 height 34
click at [676, 146] on input "True" at bounding box center [670, 141] width 11 height 9
radio input "true"
click at [714, 235] on label "True" at bounding box center [708, 218] width 103 height 34
click at [676, 223] on input "True" at bounding box center [670, 218] width 11 height 9
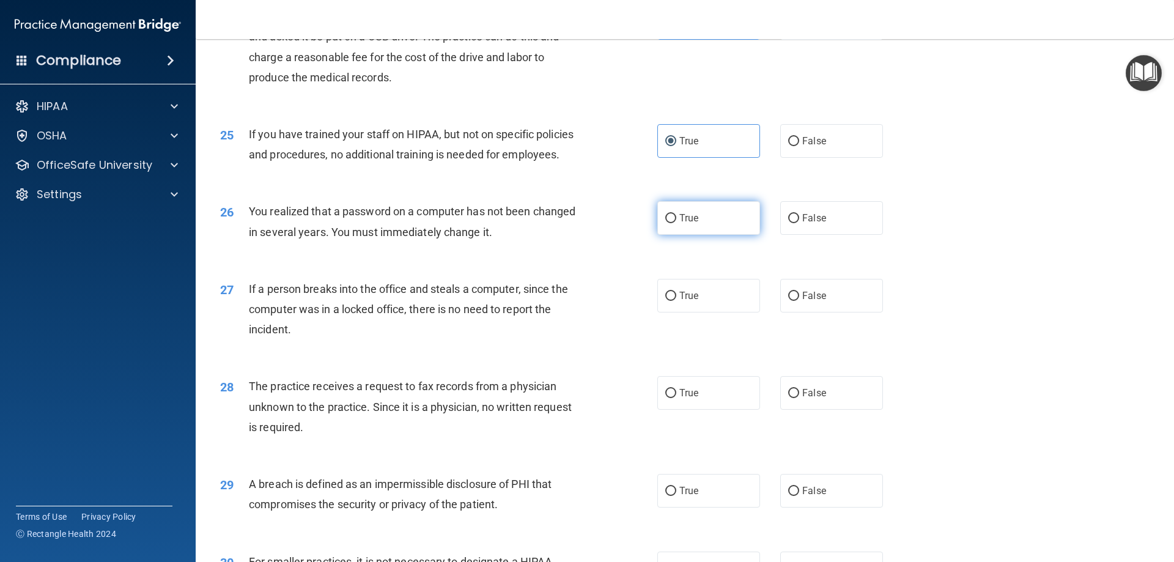
radio input "true"
click at [705, 312] on label "True" at bounding box center [708, 296] width 103 height 34
click at [676, 301] on input "True" at bounding box center [670, 296] width 11 height 9
radio input "true"
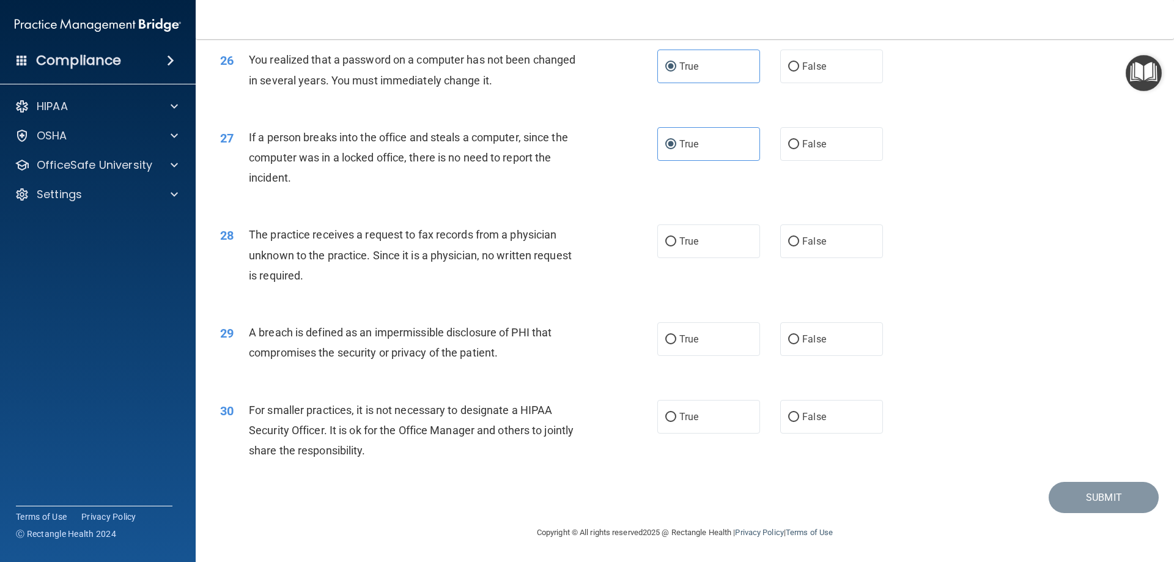
scroll to position [2332, 0]
click at [698, 256] on label "True" at bounding box center [708, 241] width 103 height 34
click at [676, 246] on input "True" at bounding box center [670, 241] width 11 height 9
radio input "true"
click at [701, 333] on label "True" at bounding box center [708, 339] width 103 height 34
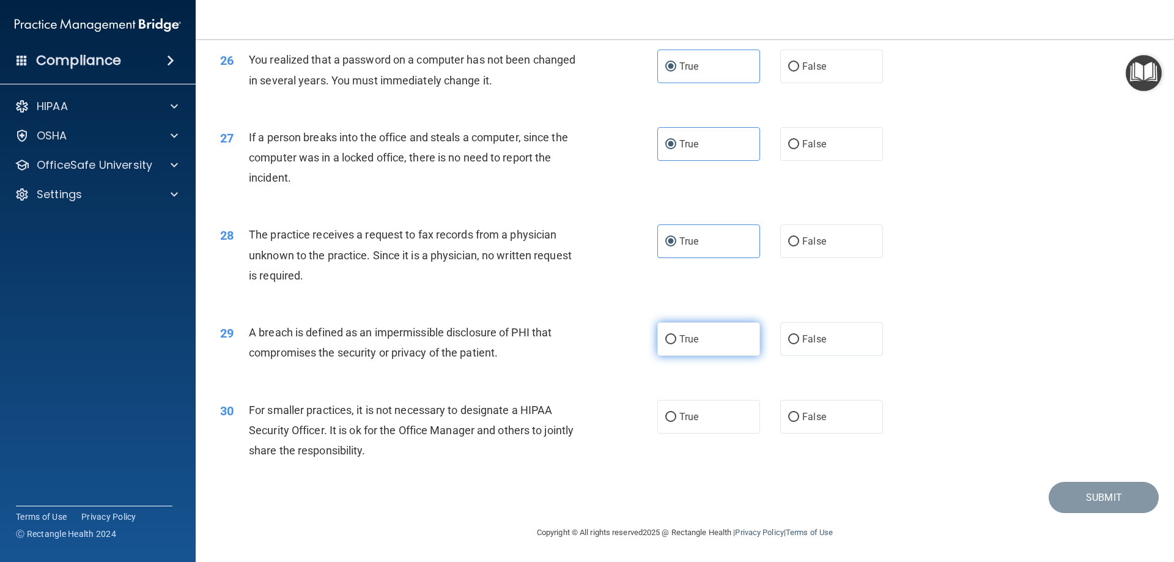
click at [676, 335] on input "True" at bounding box center [670, 339] width 11 height 9
radio input "true"
click at [696, 408] on label "True" at bounding box center [708, 417] width 103 height 34
click at [676, 413] on input "True" at bounding box center [670, 417] width 11 height 9
radio input "true"
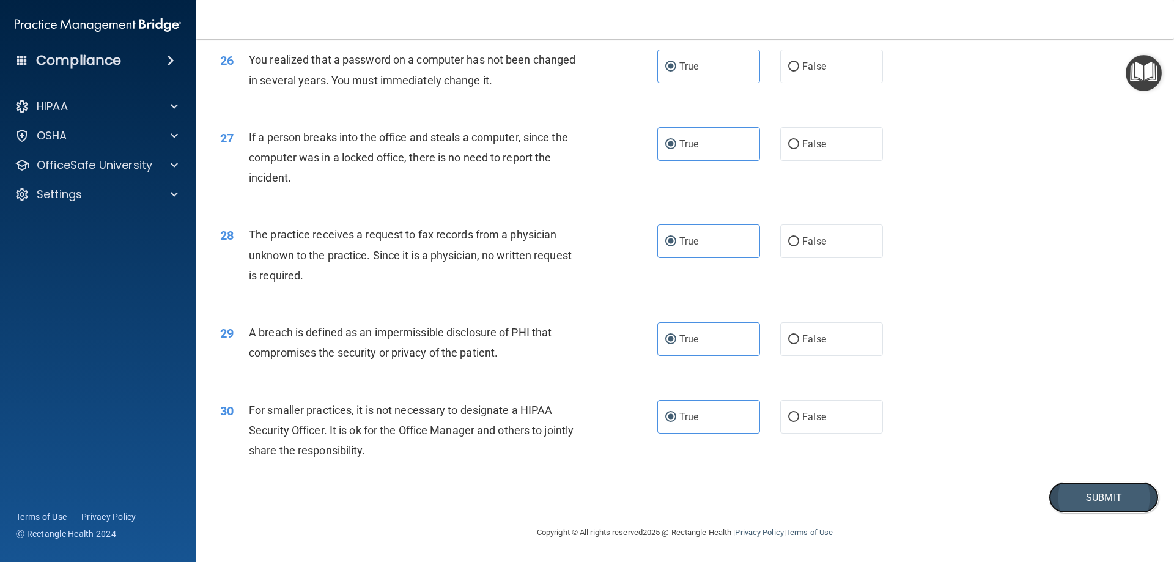
click at [1102, 498] on button "Submit" at bounding box center [1103, 497] width 110 height 31
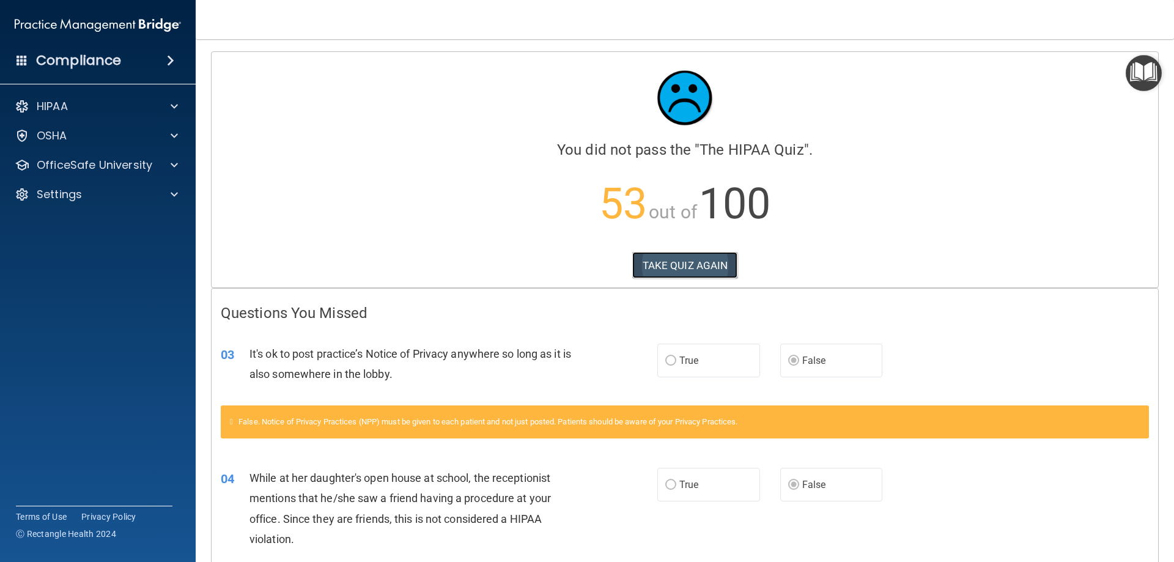
click at [717, 274] on button "TAKE QUIZ AGAIN" at bounding box center [685, 265] width 106 height 27
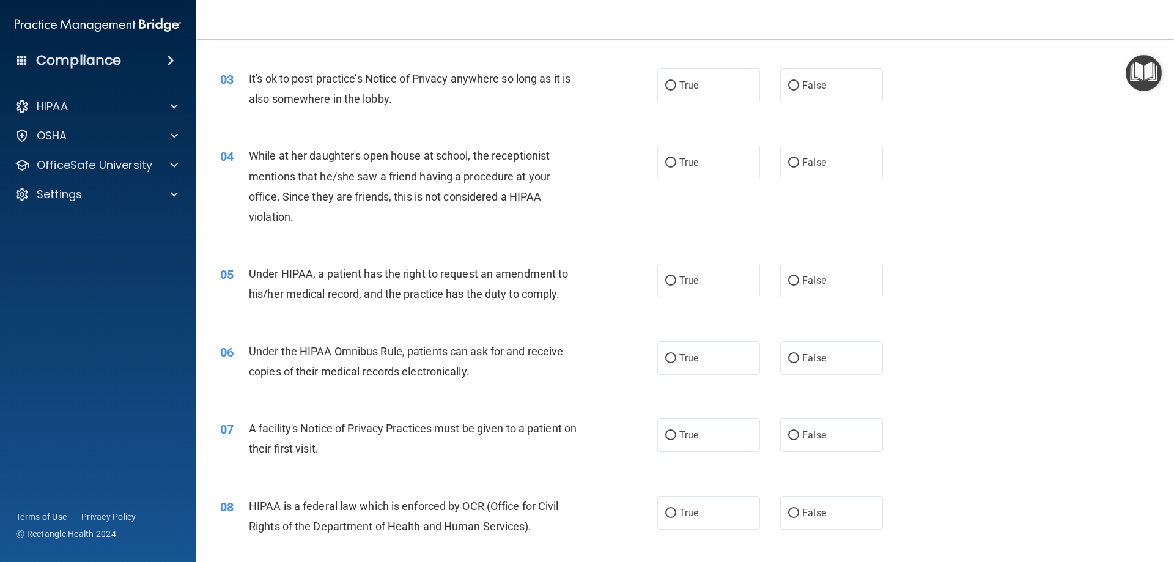
scroll to position [245, 0]
click at [773, 167] on div "True False" at bounding box center [780, 162] width 246 height 34
click at [802, 166] on span "False" at bounding box center [814, 162] width 24 height 12
click at [799, 166] on input "False" at bounding box center [793, 162] width 11 height 9
radio input "true"
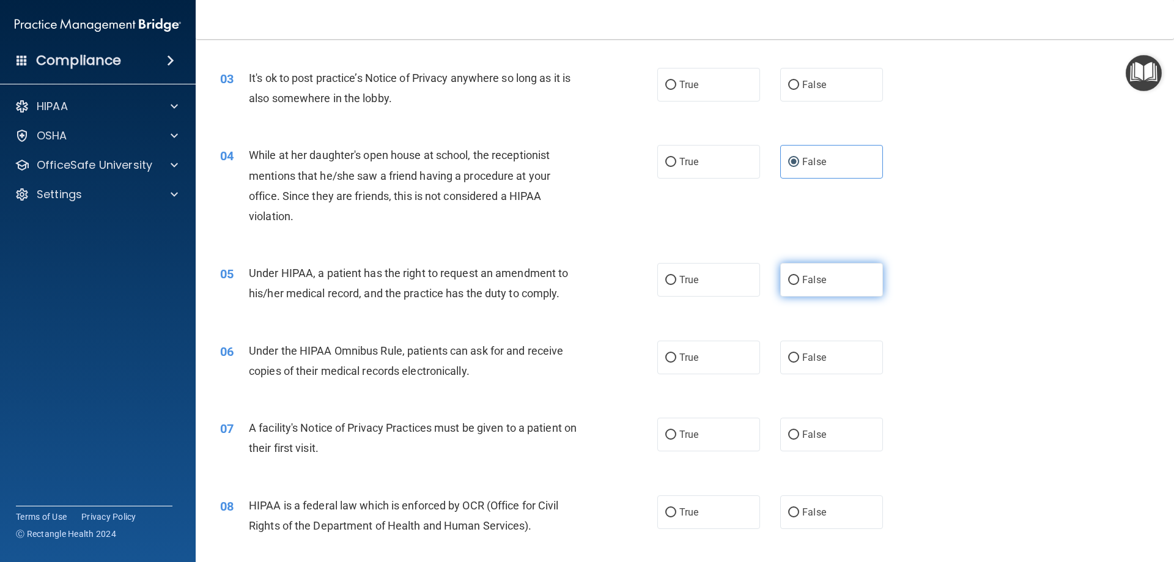
click at [803, 278] on span "False" at bounding box center [814, 280] width 24 height 12
click at [799, 278] on input "False" at bounding box center [793, 280] width 11 height 9
radio input "true"
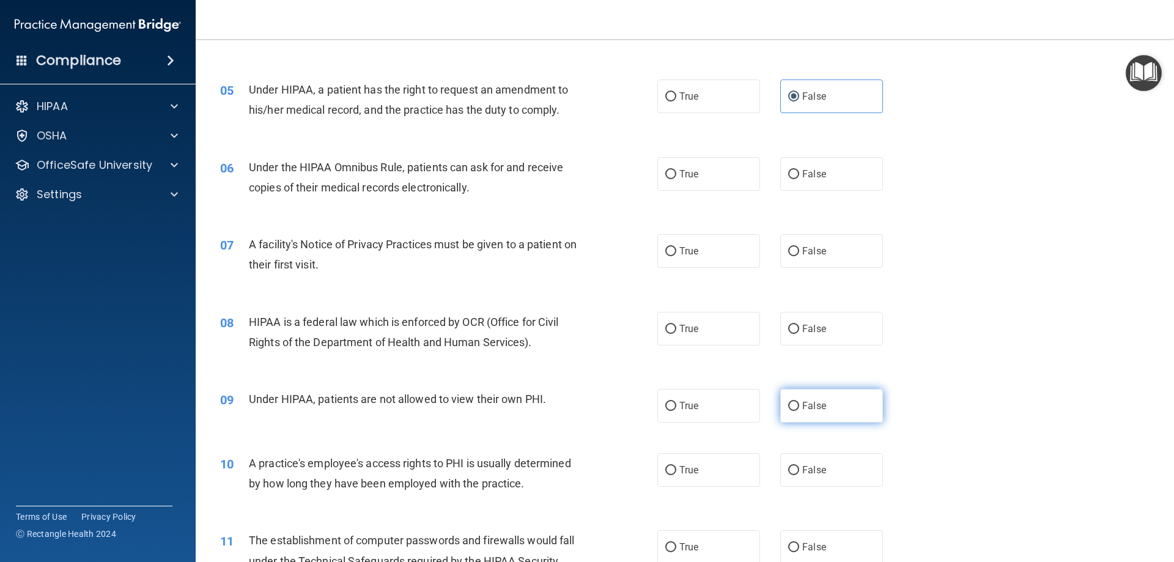
click at [788, 404] on input "False" at bounding box center [793, 406] width 11 height 9
radio input "true"
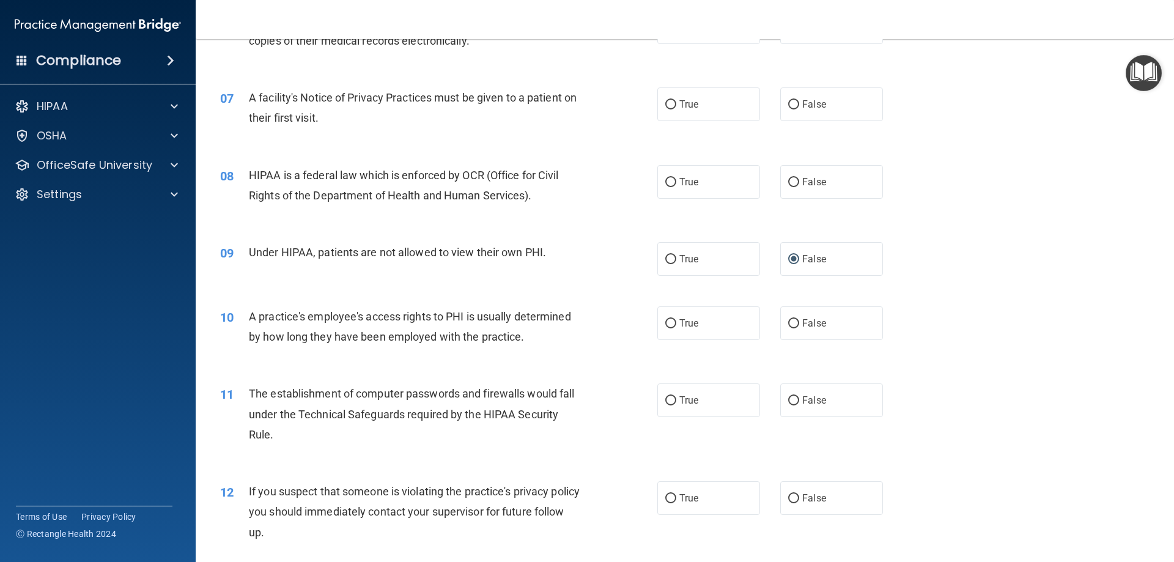
scroll to position [611, 0]
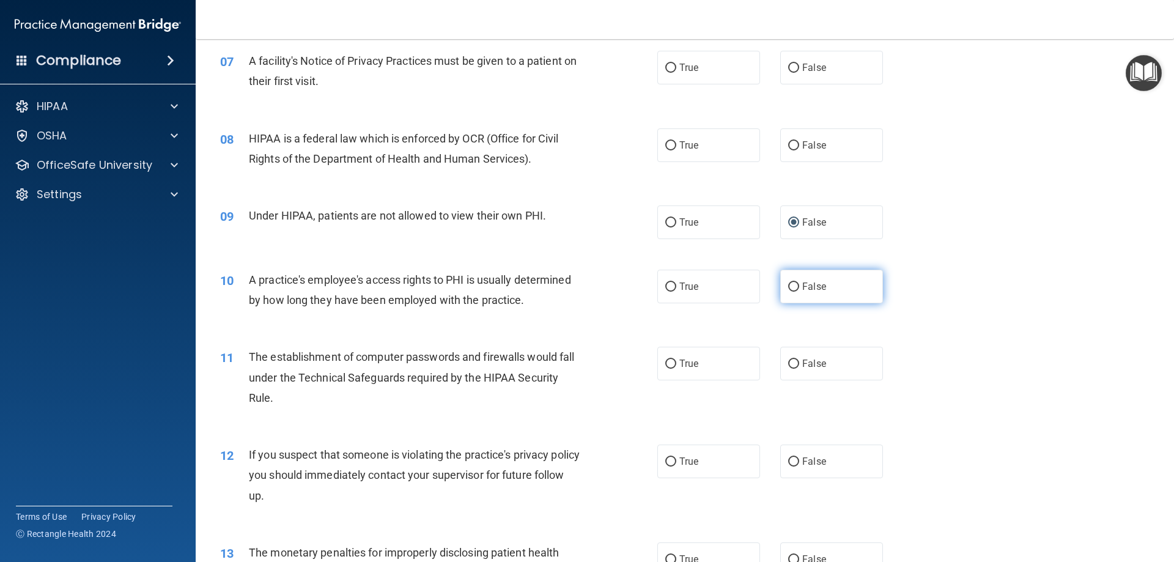
click at [780, 283] on label "False" at bounding box center [831, 287] width 103 height 34
click at [788, 283] on input "False" at bounding box center [793, 286] width 11 height 9
radio input "true"
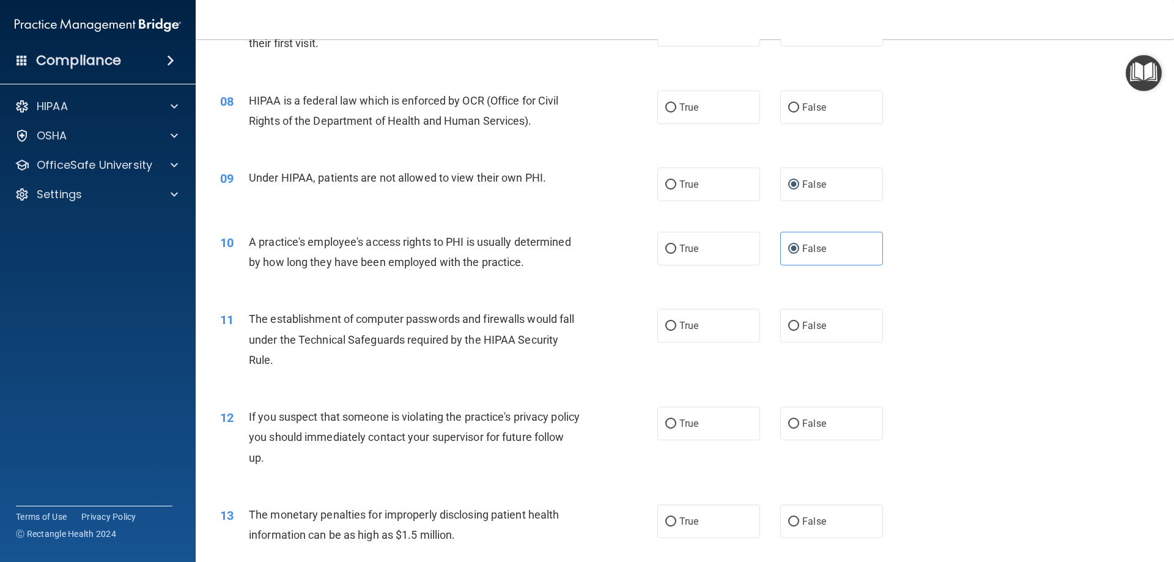
scroll to position [795, 0]
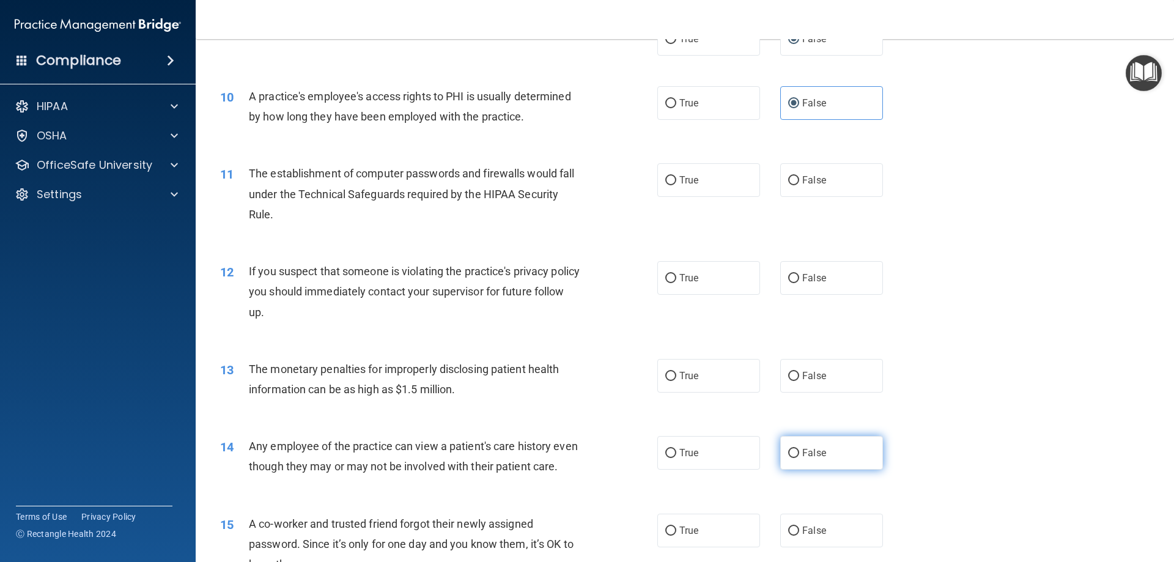
click at [800, 461] on label "False" at bounding box center [831, 453] width 103 height 34
click at [799, 458] on input "False" at bounding box center [793, 453] width 11 height 9
radio input "true"
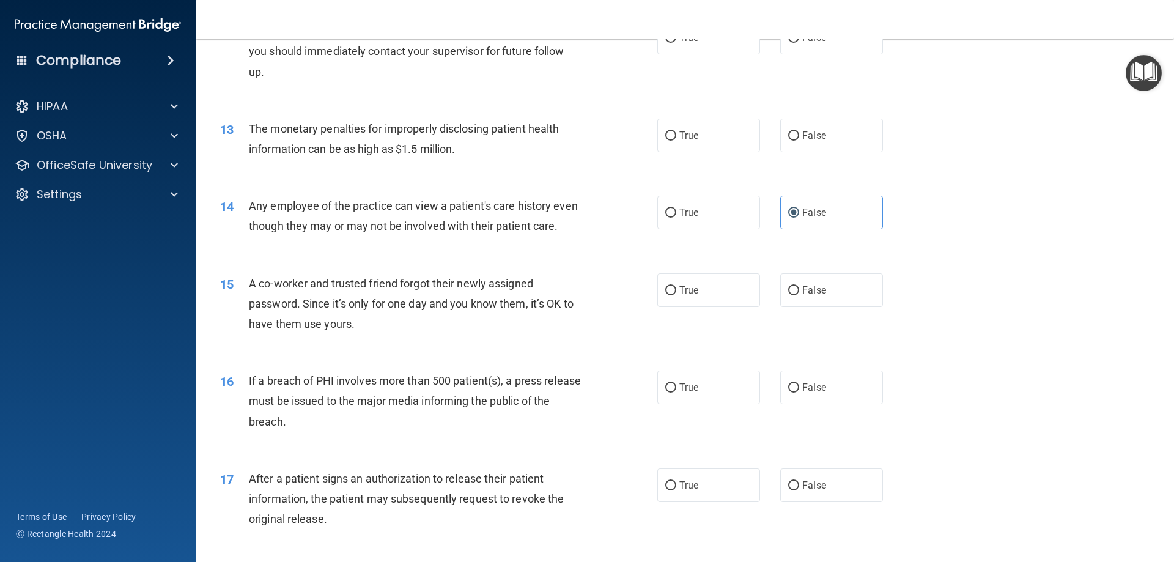
scroll to position [1039, 0]
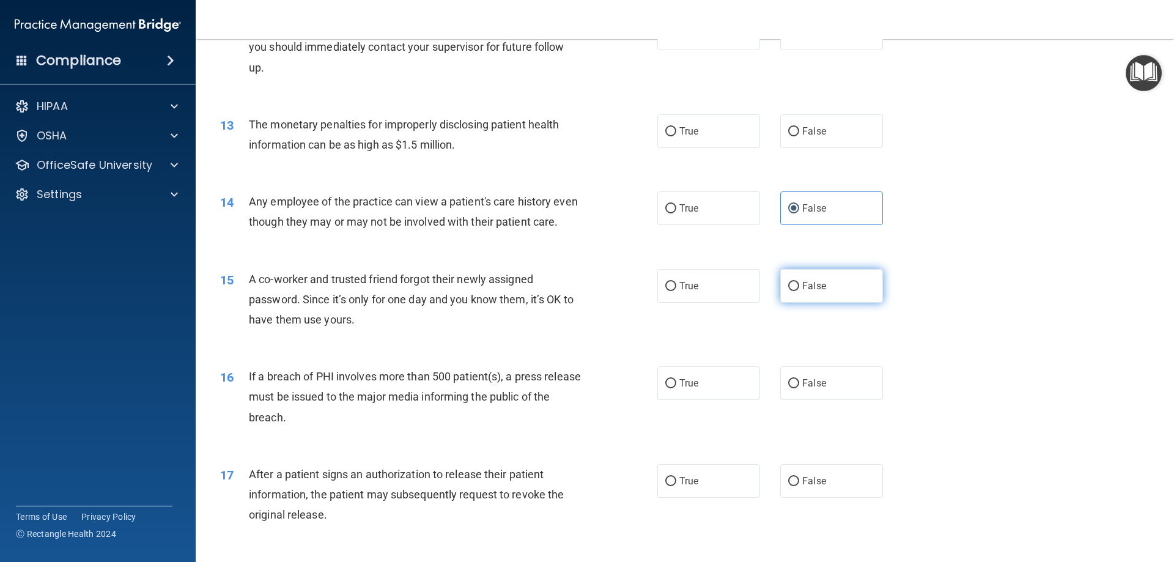
click at [812, 292] on span "False" at bounding box center [814, 286] width 24 height 12
click at [799, 291] on input "False" at bounding box center [793, 286] width 11 height 9
radio input "true"
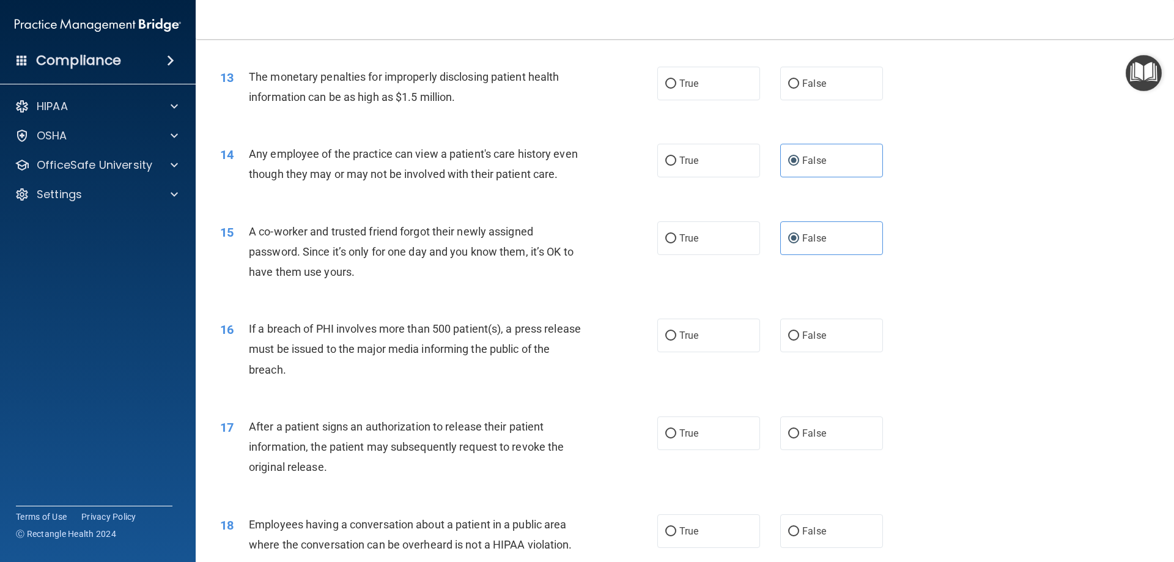
scroll to position [1223, 0]
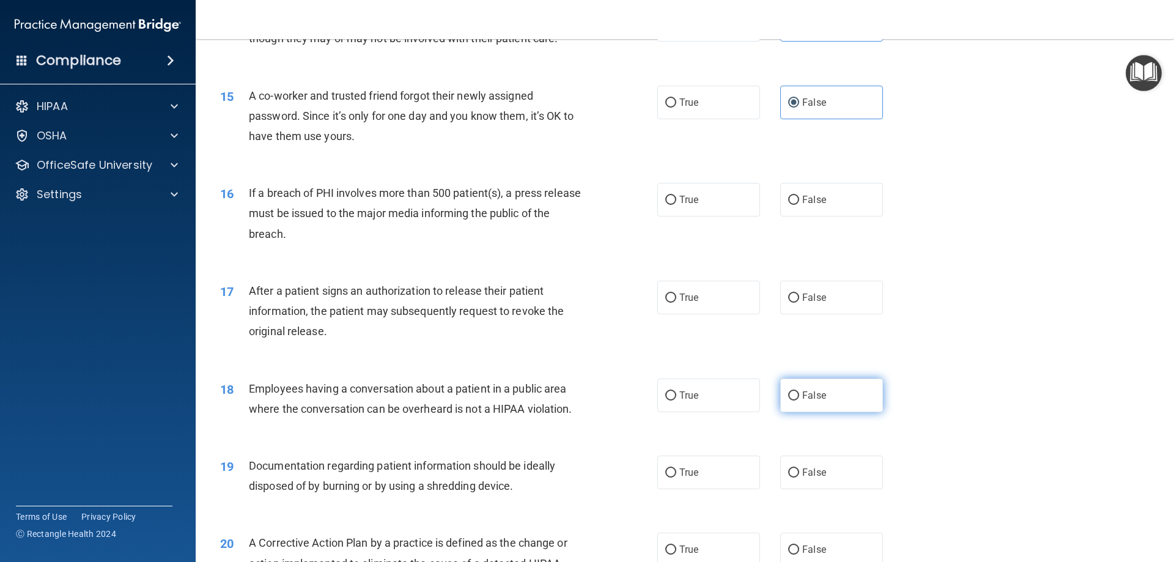
click at [788, 400] on input "False" at bounding box center [793, 395] width 11 height 9
radio input "true"
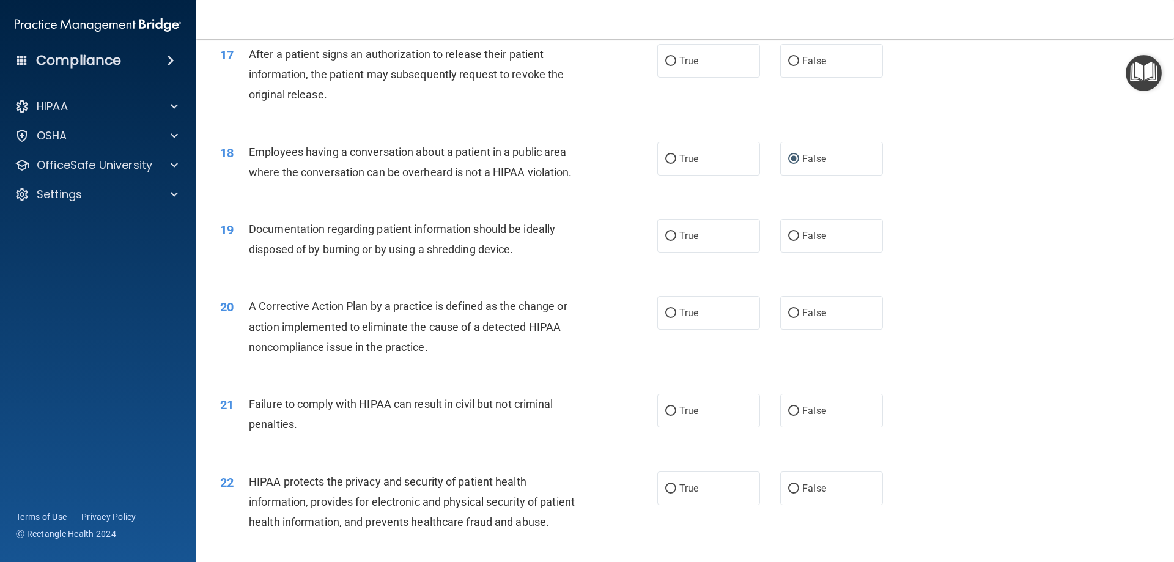
scroll to position [1528, 0]
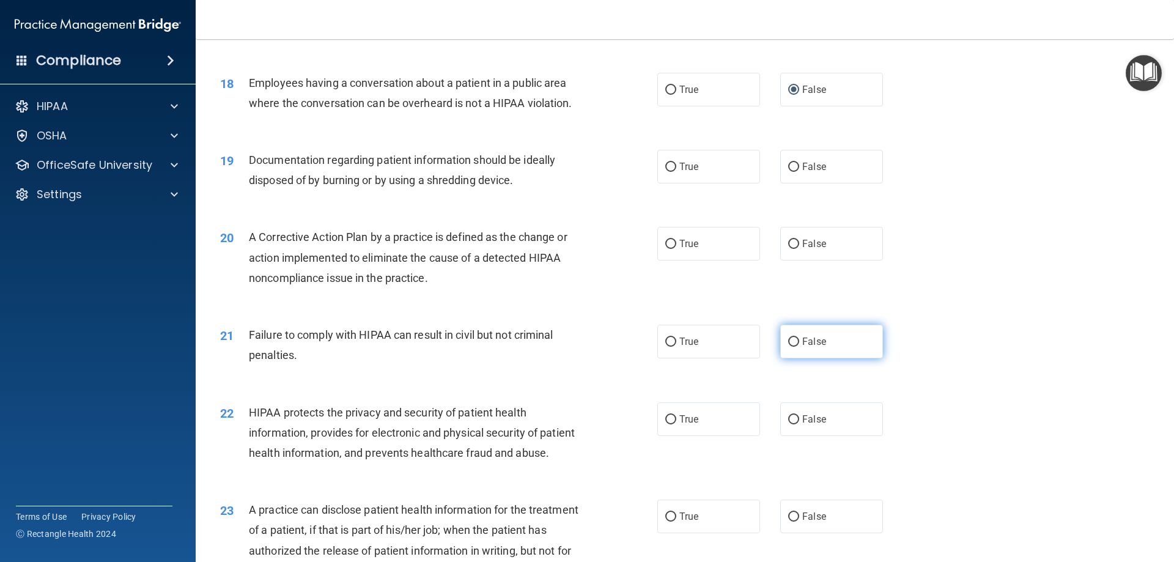
click at [827, 358] on label "False" at bounding box center [831, 342] width 103 height 34
click at [799, 347] on input "False" at bounding box center [793, 341] width 11 height 9
radio input "true"
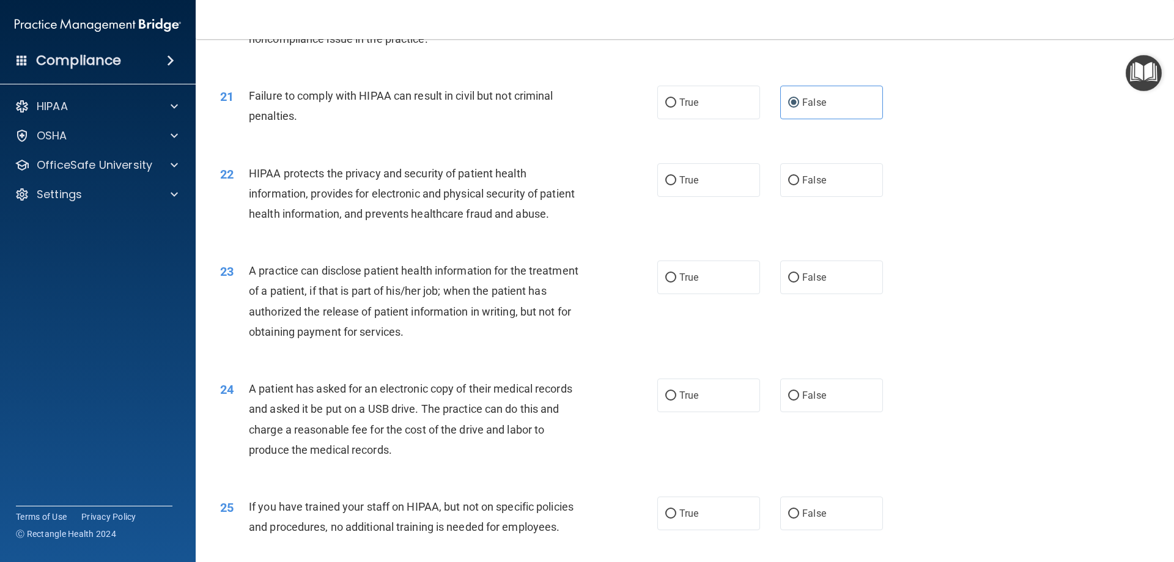
scroll to position [1773, 0]
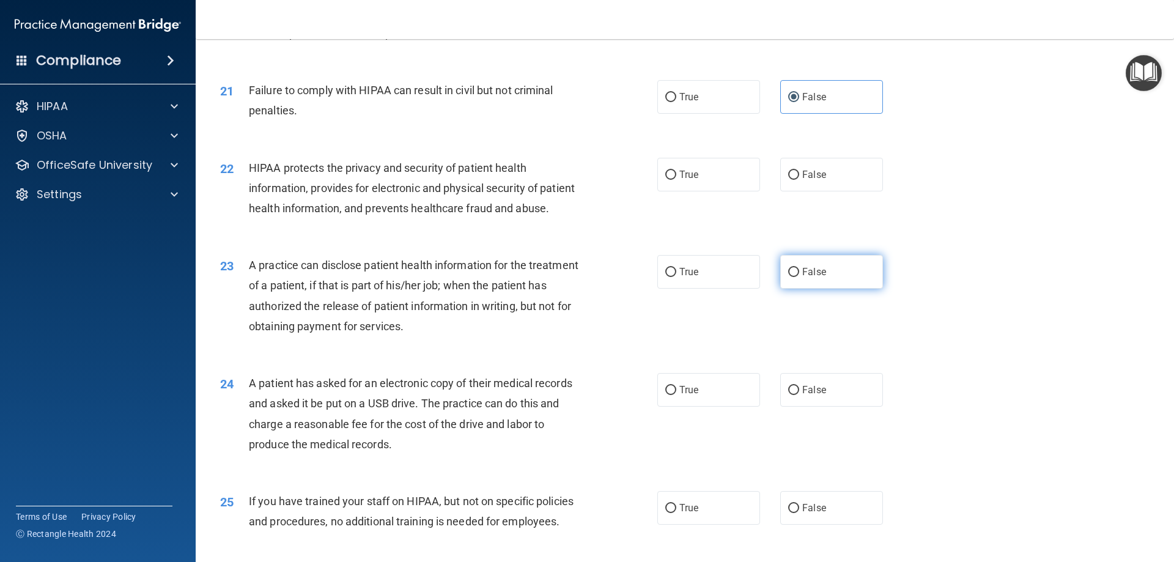
click at [841, 289] on label "False" at bounding box center [831, 272] width 103 height 34
click at [799, 277] on input "False" at bounding box center [793, 272] width 11 height 9
radio input "true"
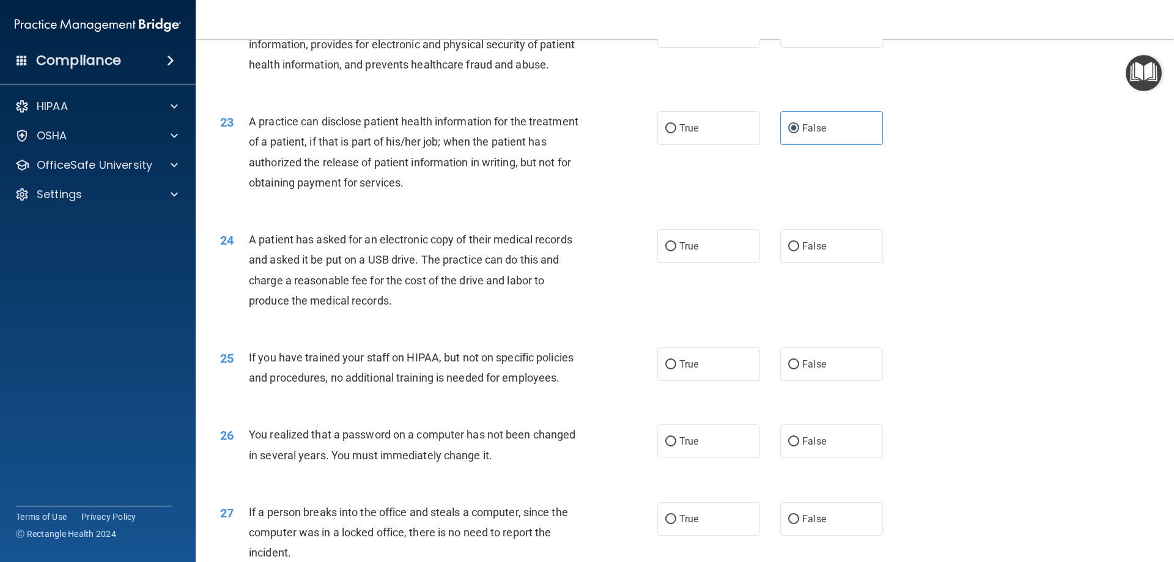
scroll to position [1956, 0]
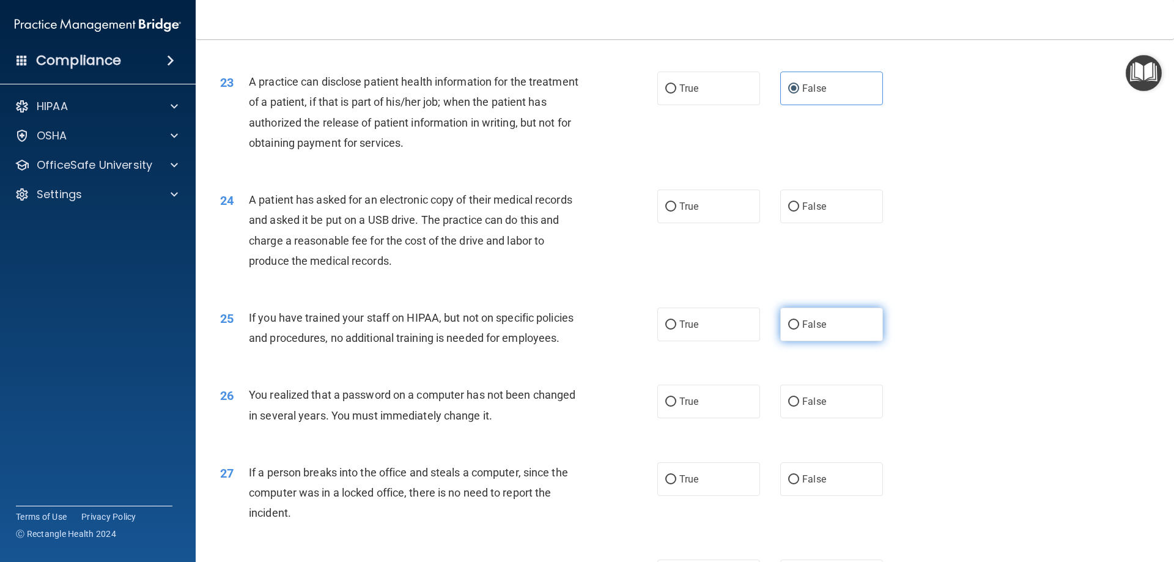
click at [788, 330] on input "False" at bounding box center [793, 324] width 11 height 9
radio input "true"
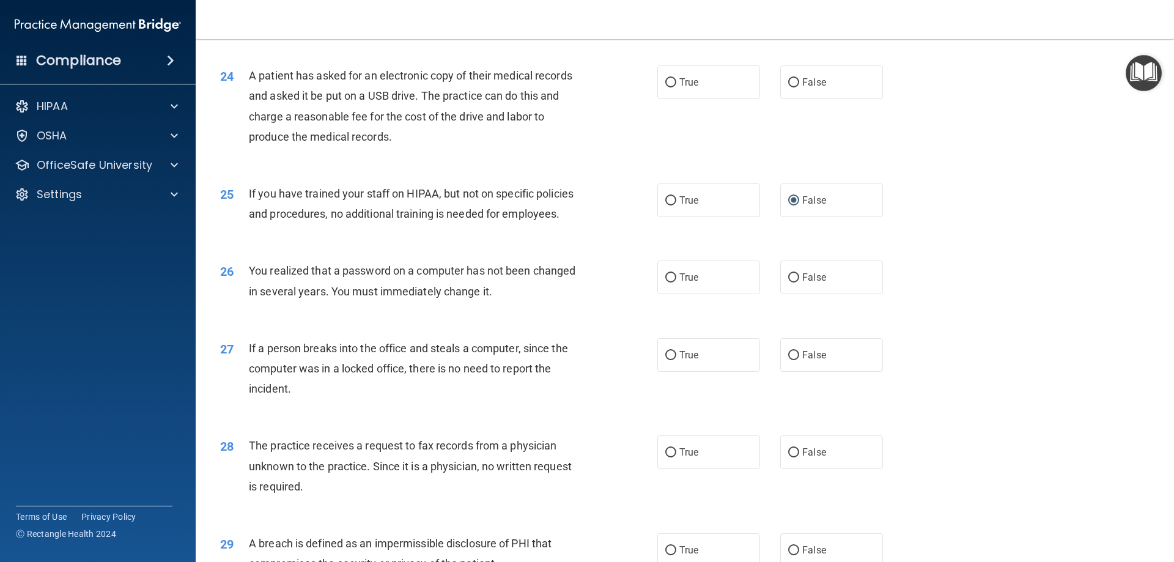
scroll to position [2140, 0]
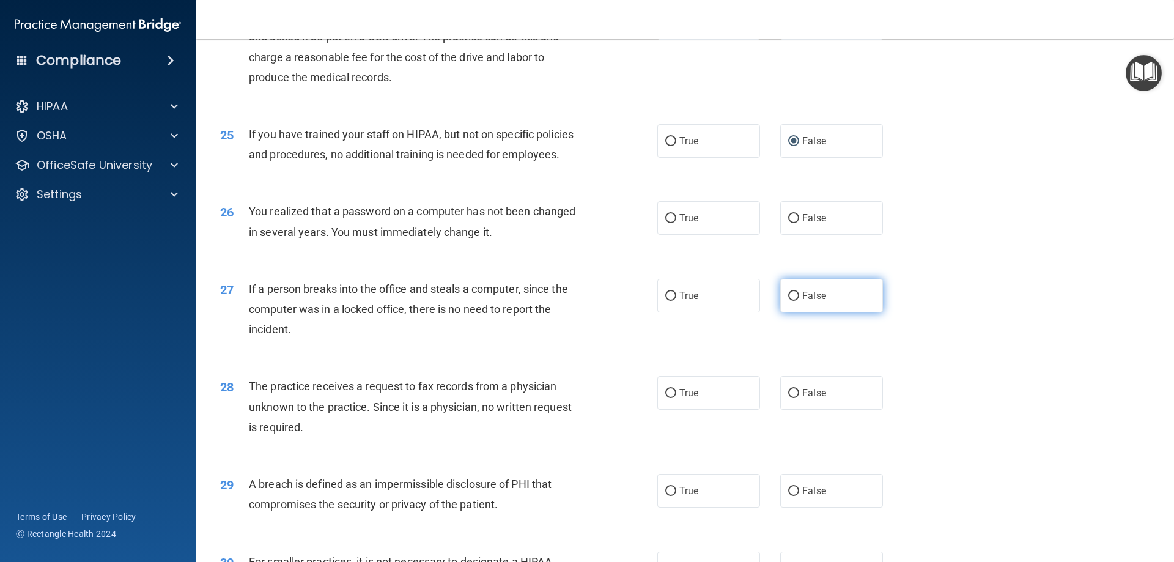
click at [788, 301] on input "False" at bounding box center [793, 296] width 11 height 9
radio input "true"
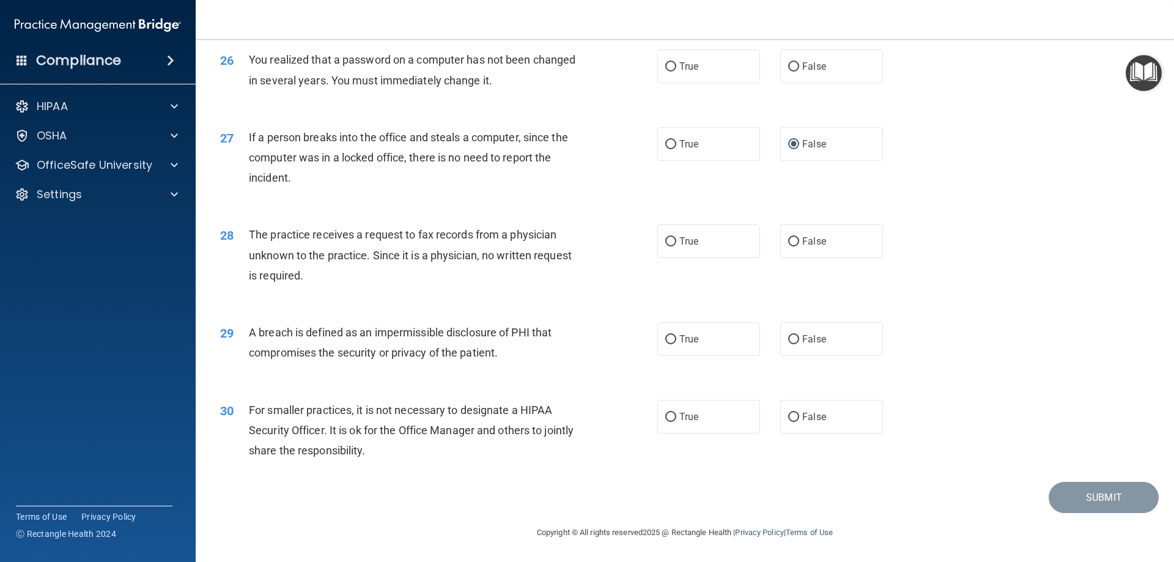
scroll to position [2323, 0]
click at [780, 253] on label "False" at bounding box center [831, 241] width 103 height 34
click at [788, 246] on input "False" at bounding box center [793, 241] width 11 height 9
radio input "true"
click at [793, 420] on label "False" at bounding box center [831, 417] width 103 height 34
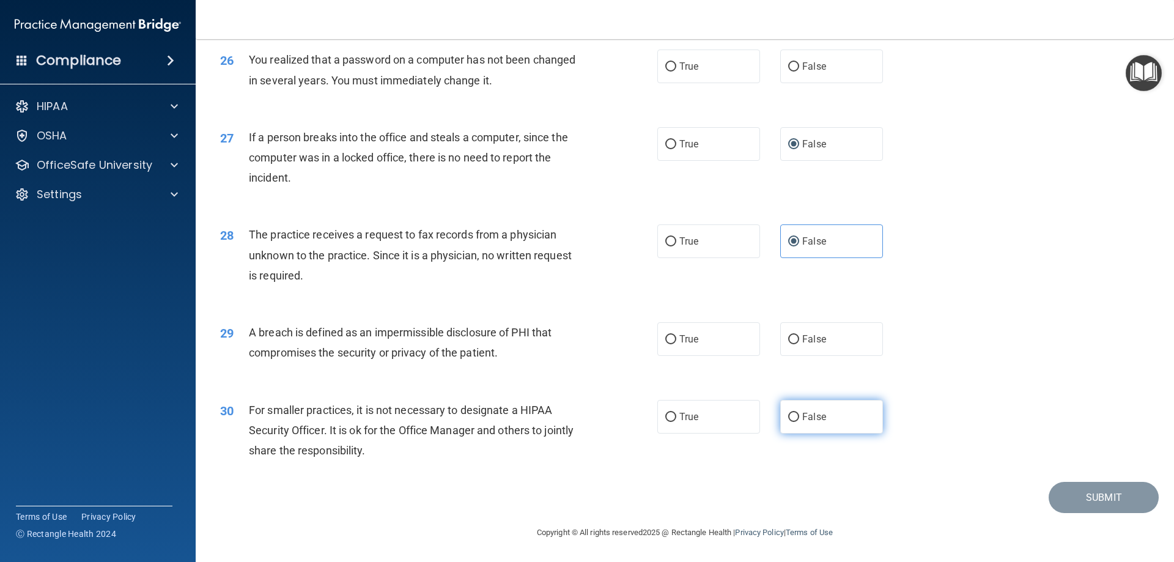
click at [793, 420] on input "False" at bounding box center [793, 417] width 11 height 9
radio input "true"
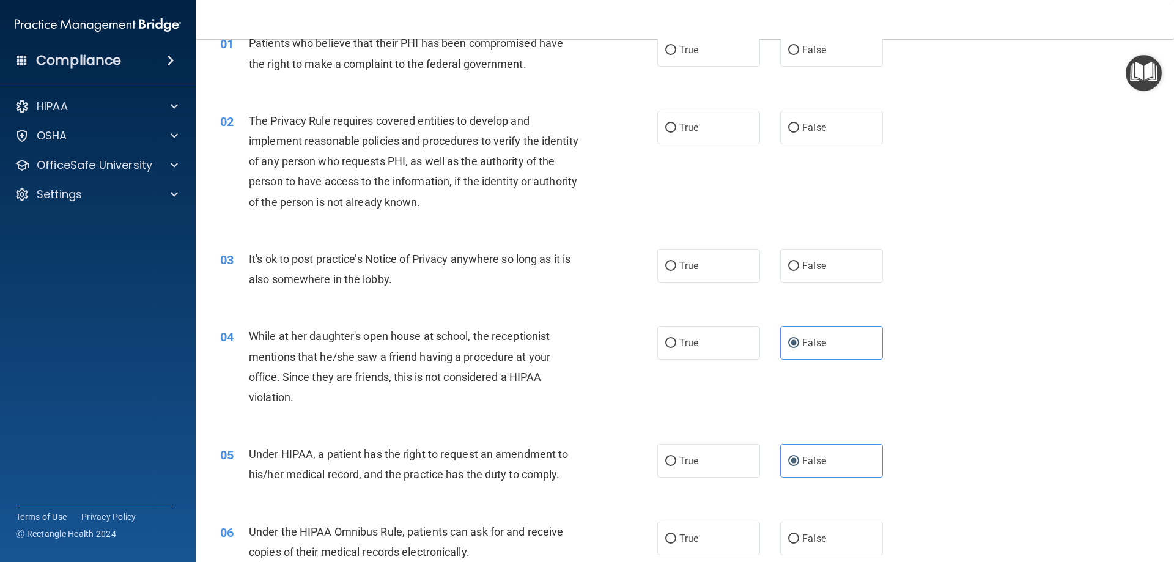
scroll to position [0, 0]
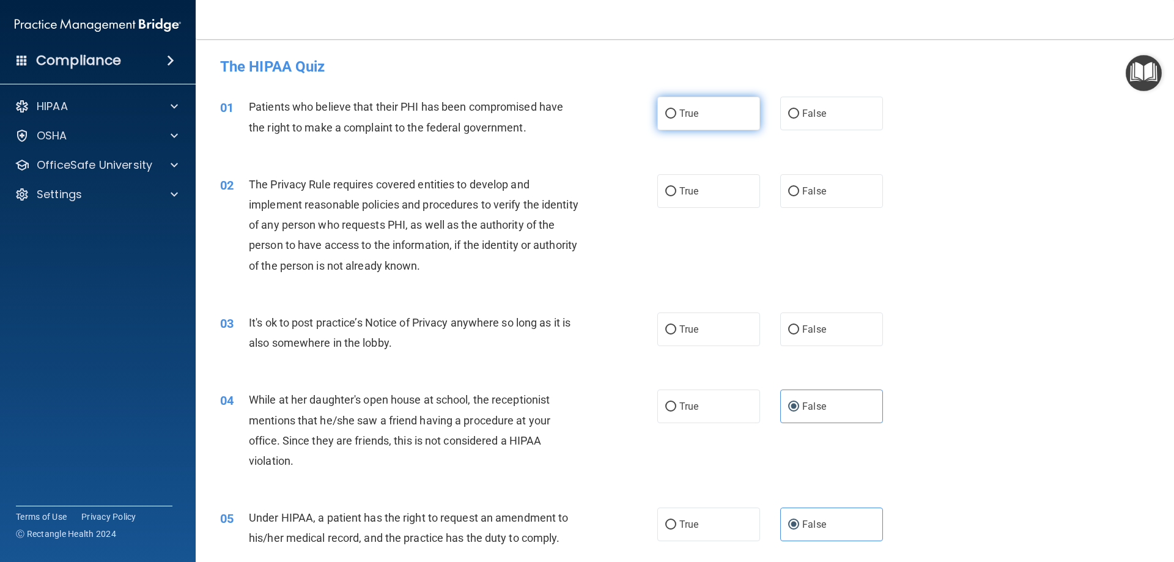
click at [684, 117] on span "True" at bounding box center [688, 114] width 19 height 12
click at [676, 117] on input "True" at bounding box center [670, 113] width 11 height 9
radio input "true"
click at [690, 184] on label "True" at bounding box center [708, 191] width 103 height 34
click at [676, 187] on input "True" at bounding box center [670, 191] width 11 height 9
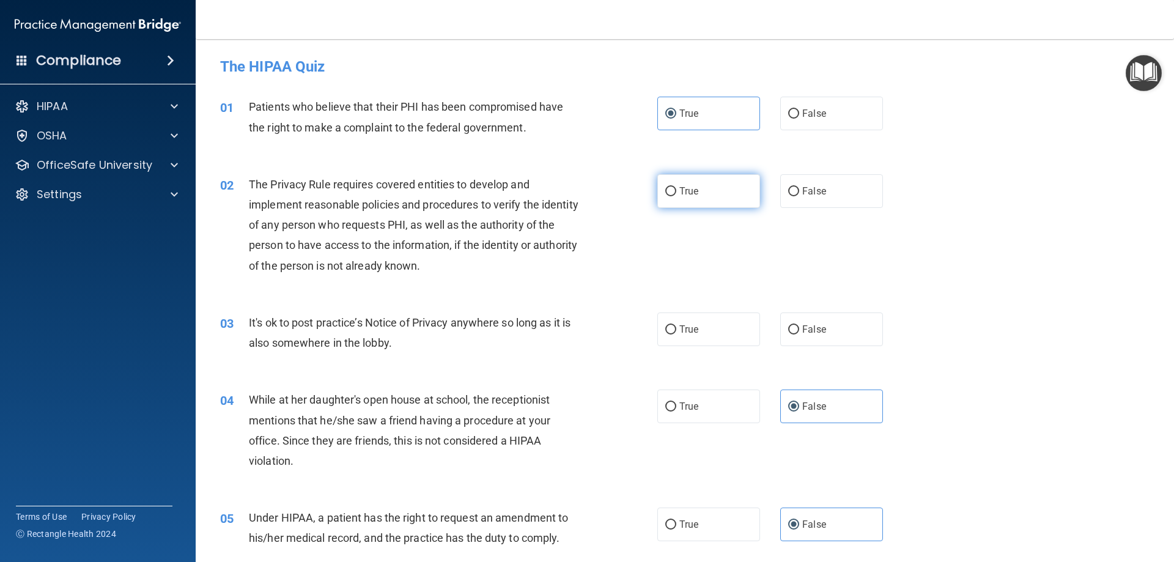
radio input "true"
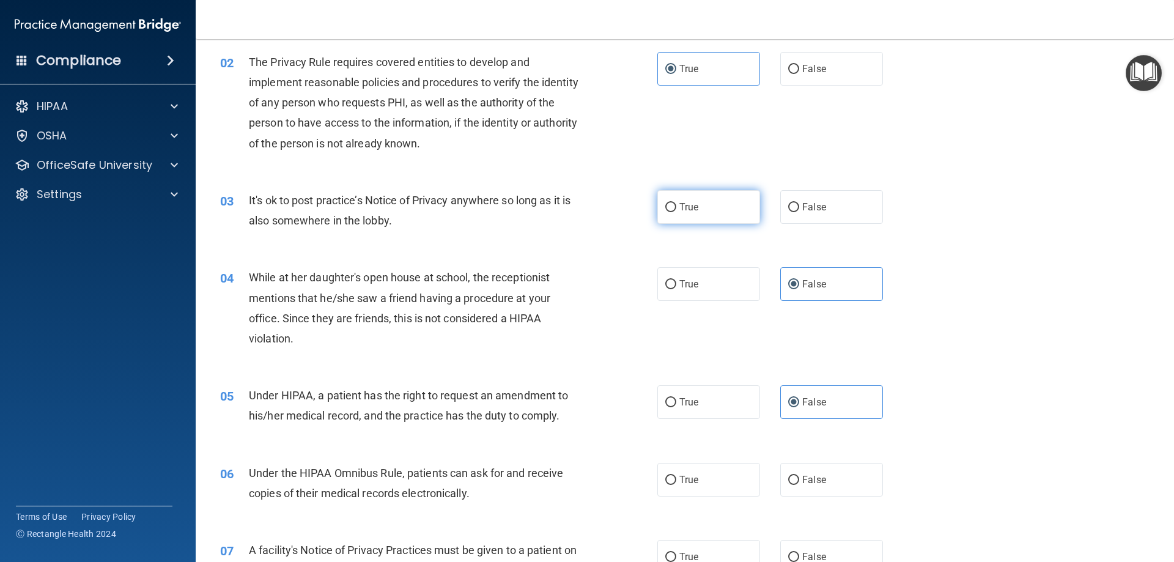
click at [702, 210] on label "True" at bounding box center [708, 207] width 103 height 34
click at [676, 210] on input "True" at bounding box center [670, 207] width 11 height 9
radio input "true"
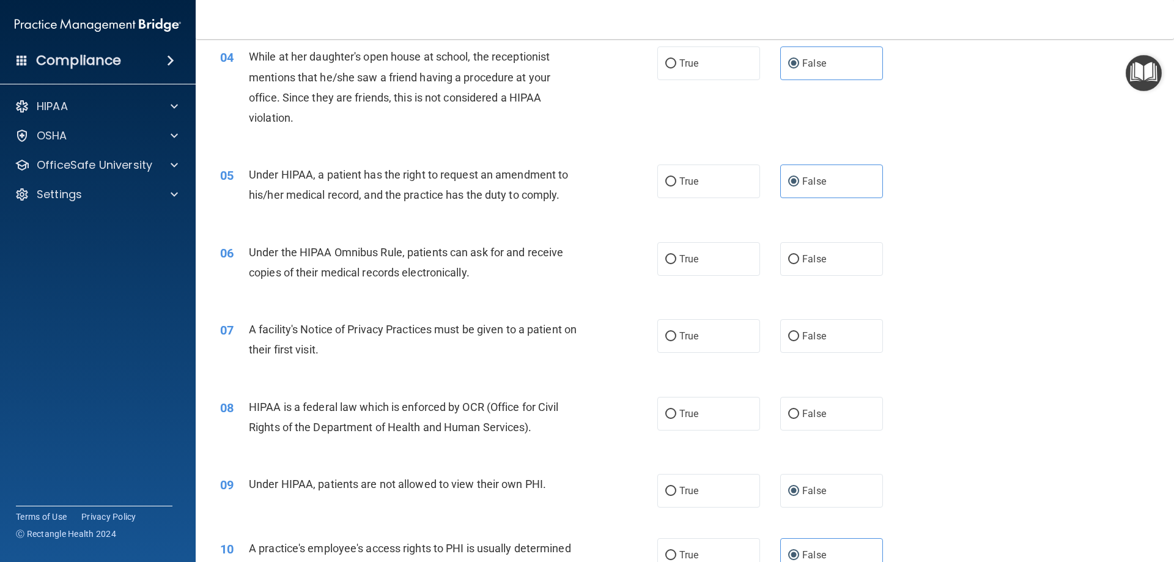
scroll to position [428, 0]
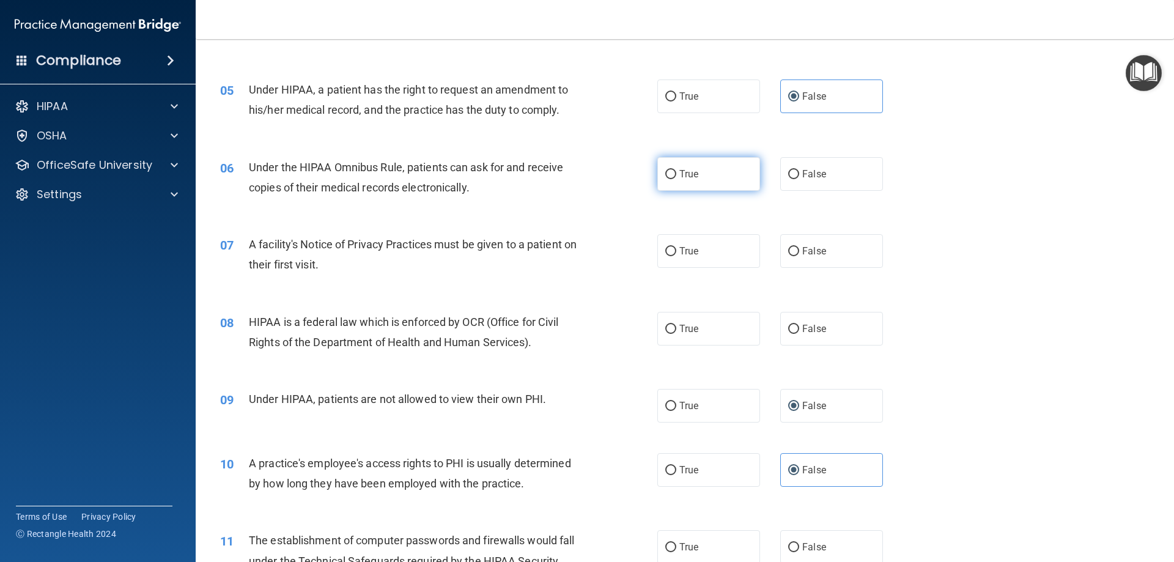
click at [713, 179] on label "True" at bounding box center [708, 174] width 103 height 34
click at [676, 179] on input "True" at bounding box center [670, 174] width 11 height 9
radio input "true"
click at [713, 248] on label "True" at bounding box center [708, 251] width 103 height 34
click at [676, 248] on input "True" at bounding box center [670, 251] width 11 height 9
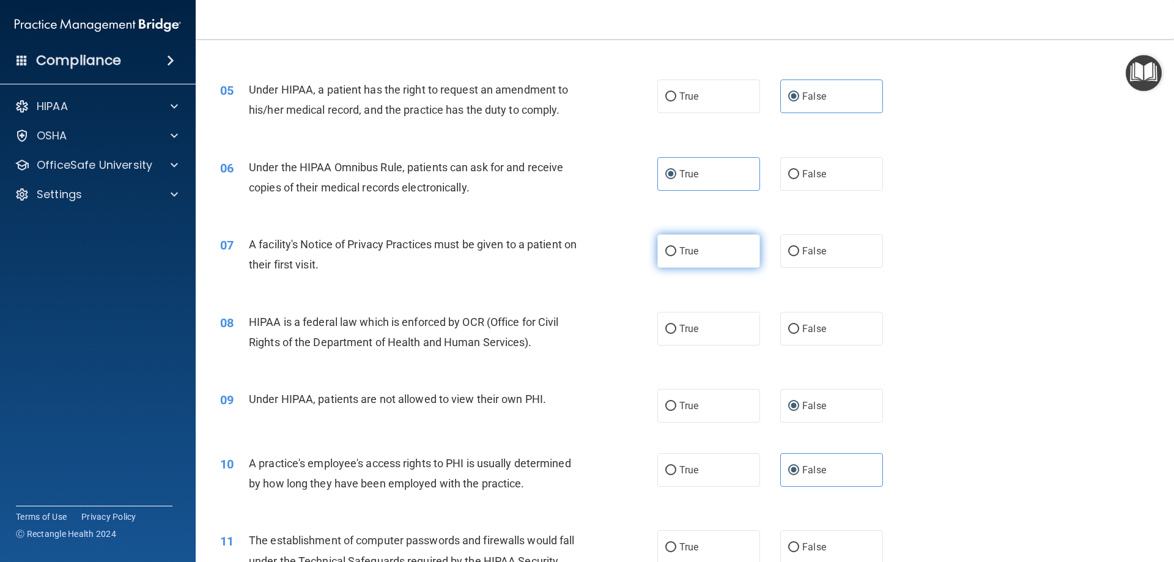
radio input "true"
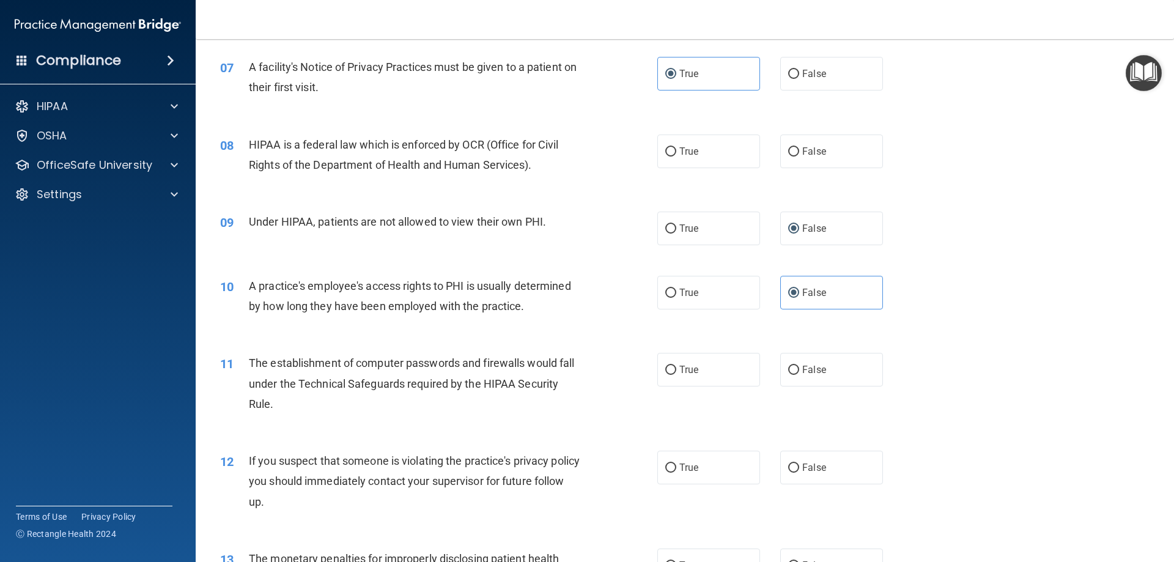
scroll to position [611, 0]
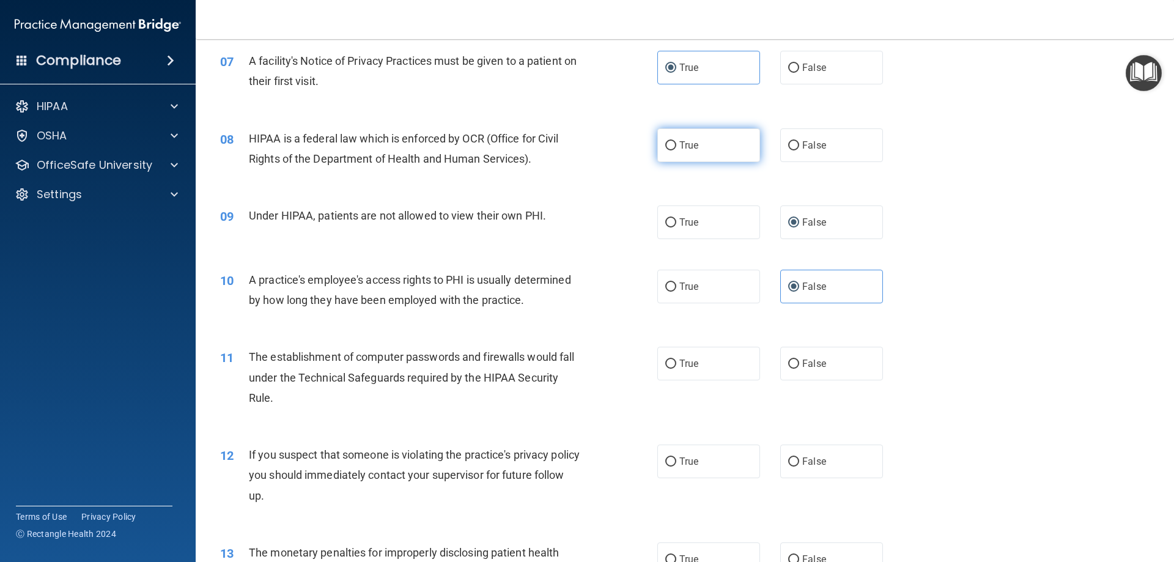
click at [719, 157] on label "True" at bounding box center [708, 145] width 103 height 34
click at [676, 150] on input "True" at bounding box center [670, 145] width 11 height 9
radio input "true"
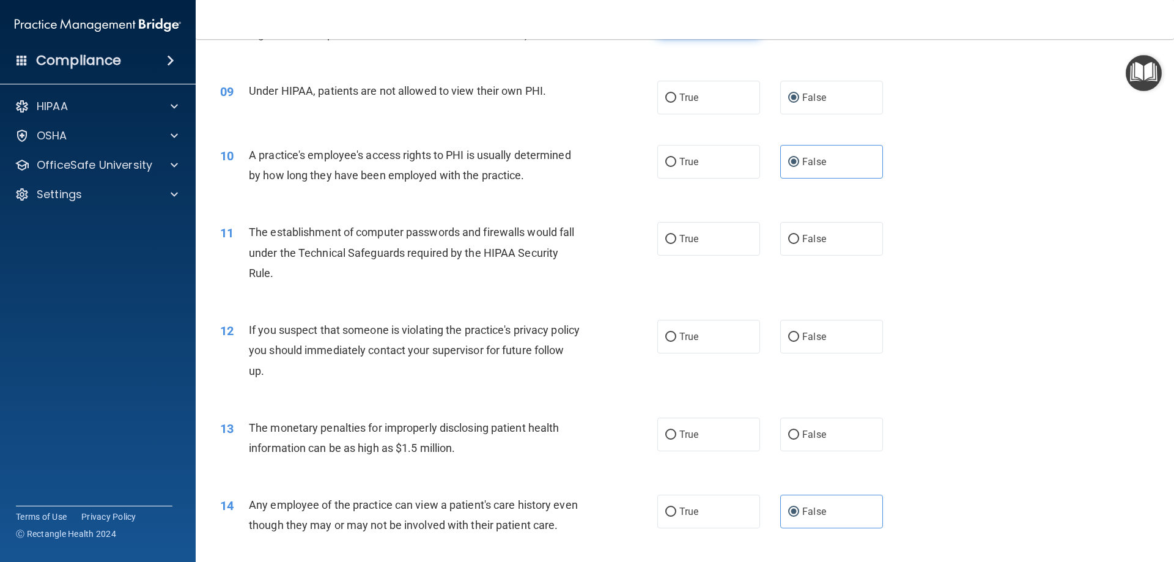
scroll to position [795, 0]
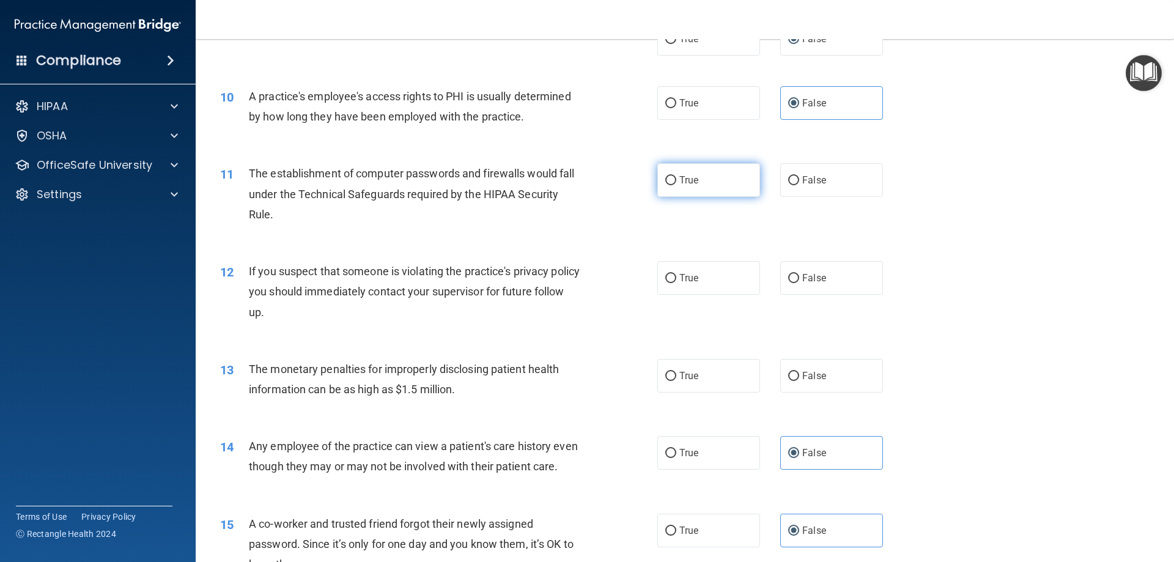
click at [719, 176] on label "True" at bounding box center [708, 180] width 103 height 34
click at [676, 176] on input "True" at bounding box center [670, 180] width 11 height 9
radio input "true"
click at [713, 277] on label "True" at bounding box center [708, 278] width 103 height 34
click at [676, 277] on input "True" at bounding box center [670, 278] width 11 height 9
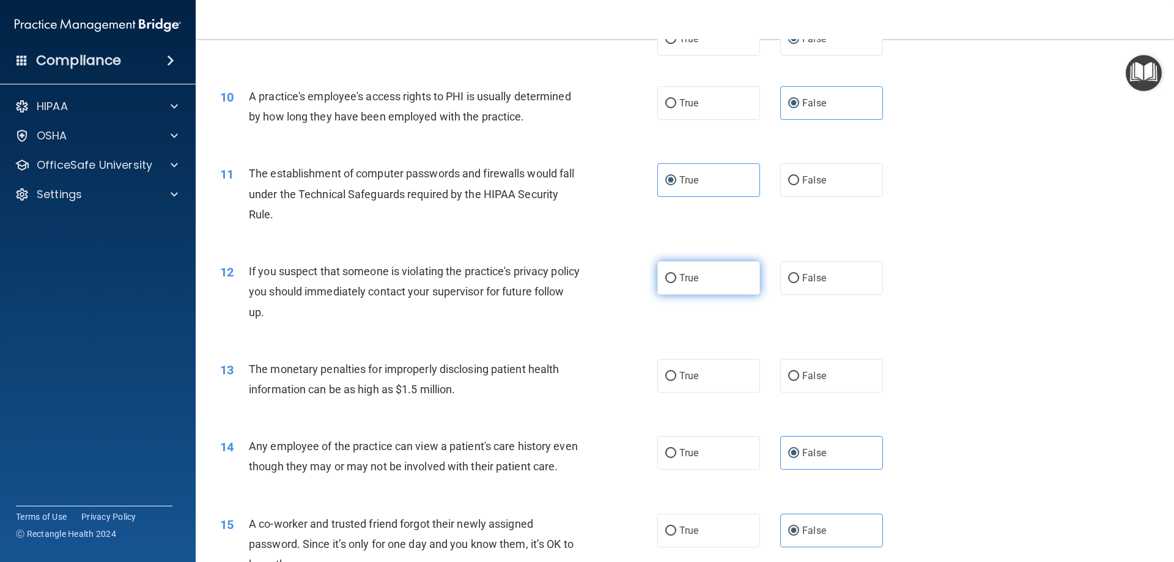
radio input "true"
click at [722, 372] on label "True" at bounding box center [708, 376] width 103 height 34
click at [676, 372] on input "True" at bounding box center [670, 376] width 11 height 9
radio input "true"
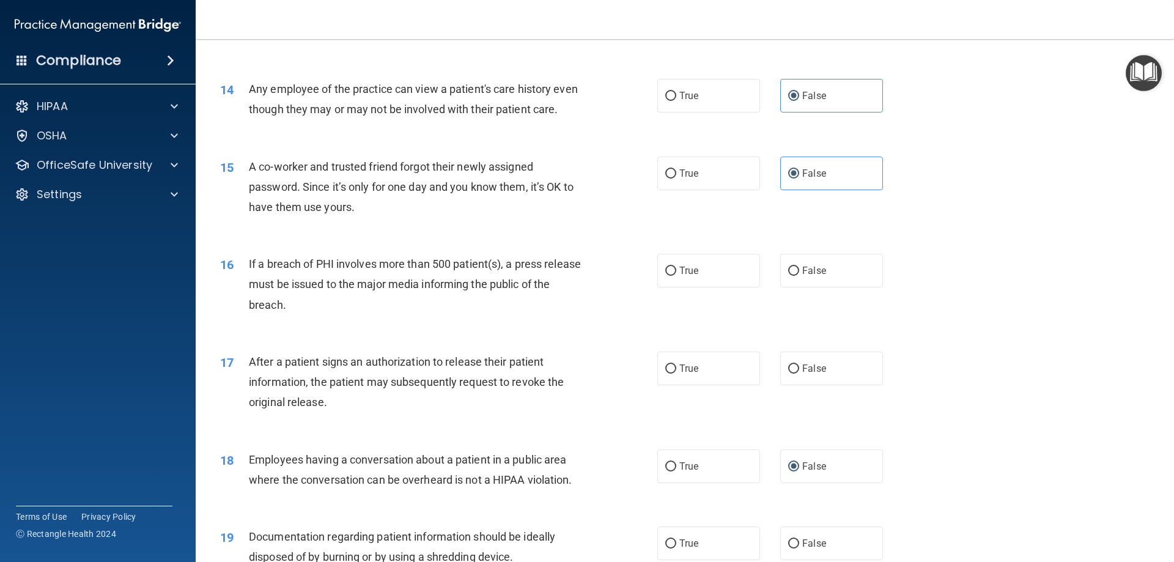
scroll to position [1162, 0]
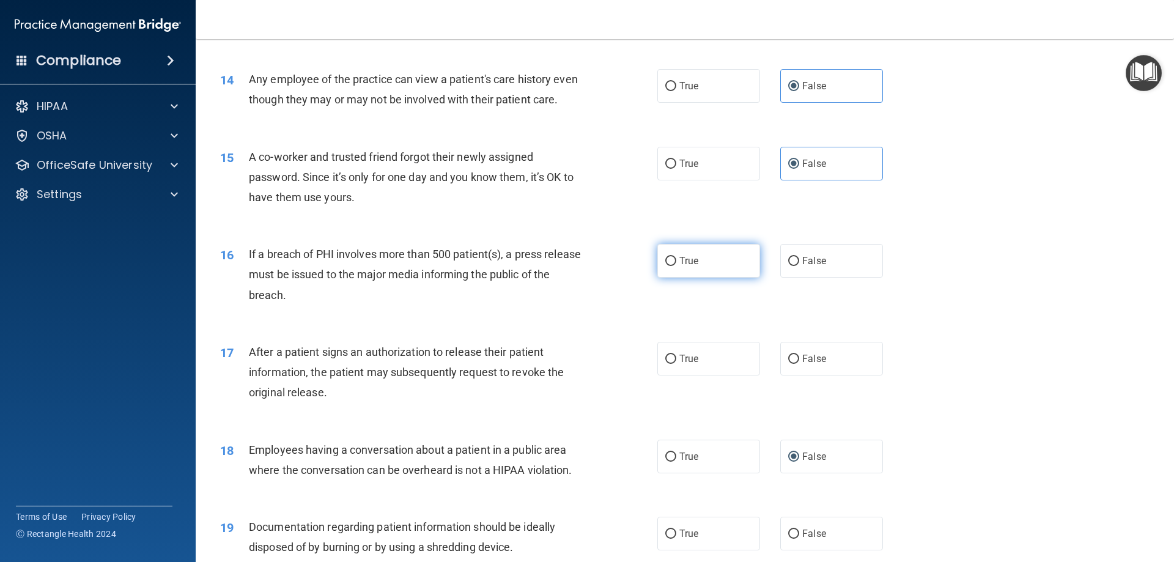
click at [728, 278] on label "True" at bounding box center [708, 261] width 103 height 34
click at [676, 266] on input "True" at bounding box center [670, 261] width 11 height 9
radio input "true"
click at [718, 372] on label "True" at bounding box center [708, 359] width 103 height 34
click at [676, 364] on input "True" at bounding box center [670, 359] width 11 height 9
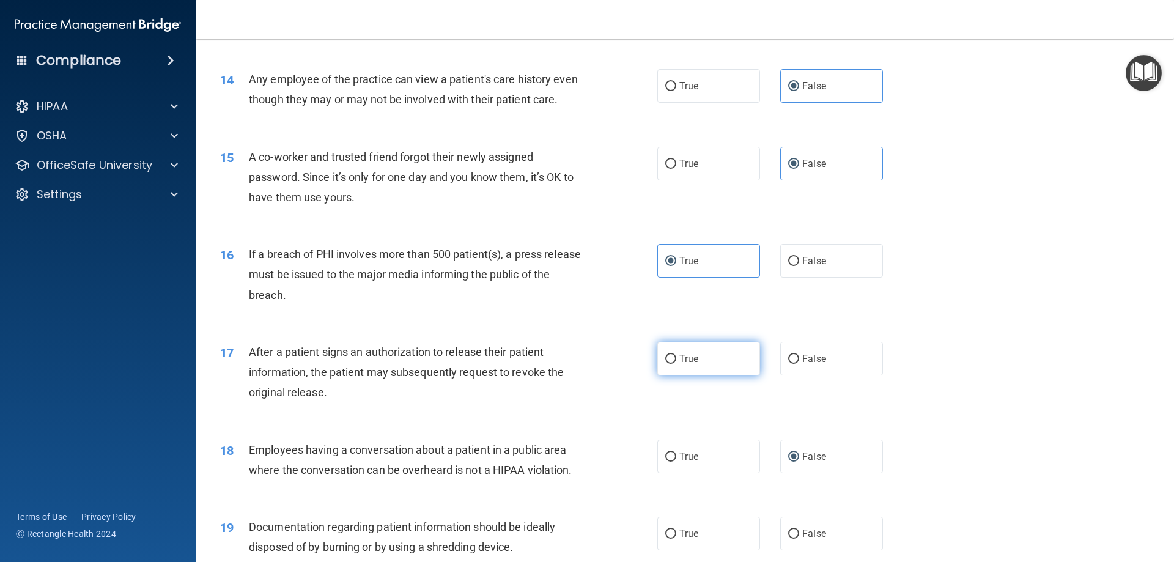
radio input "true"
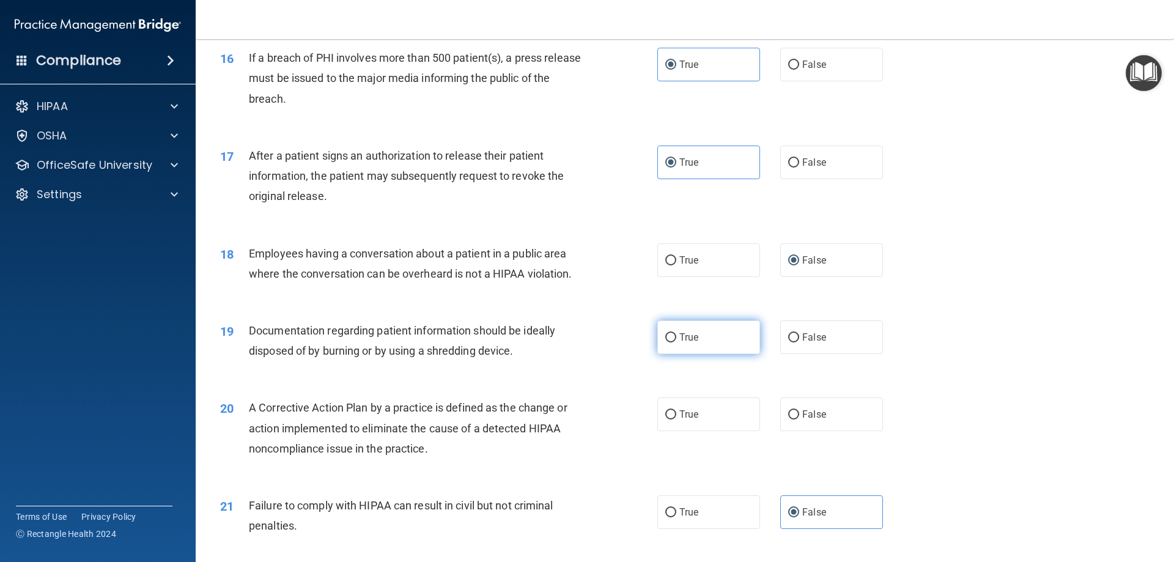
scroll to position [1406, 0]
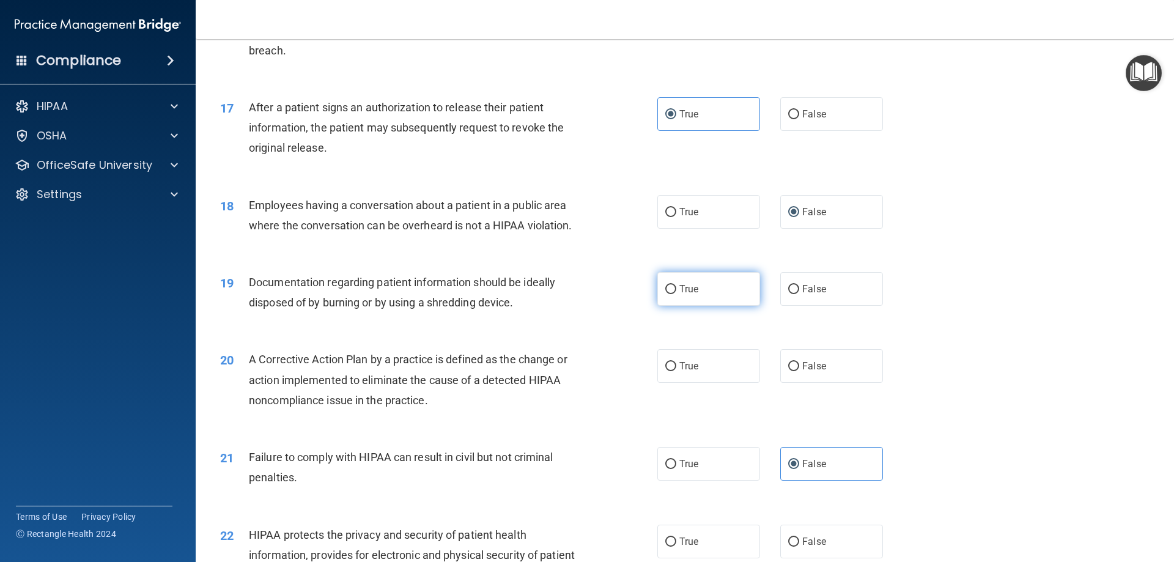
click at [711, 306] on label "True" at bounding box center [708, 289] width 103 height 34
click at [676, 294] on input "True" at bounding box center [670, 289] width 11 height 9
radio input "true"
click at [713, 383] on label "True" at bounding box center [708, 366] width 103 height 34
click at [676, 371] on input "True" at bounding box center [670, 366] width 11 height 9
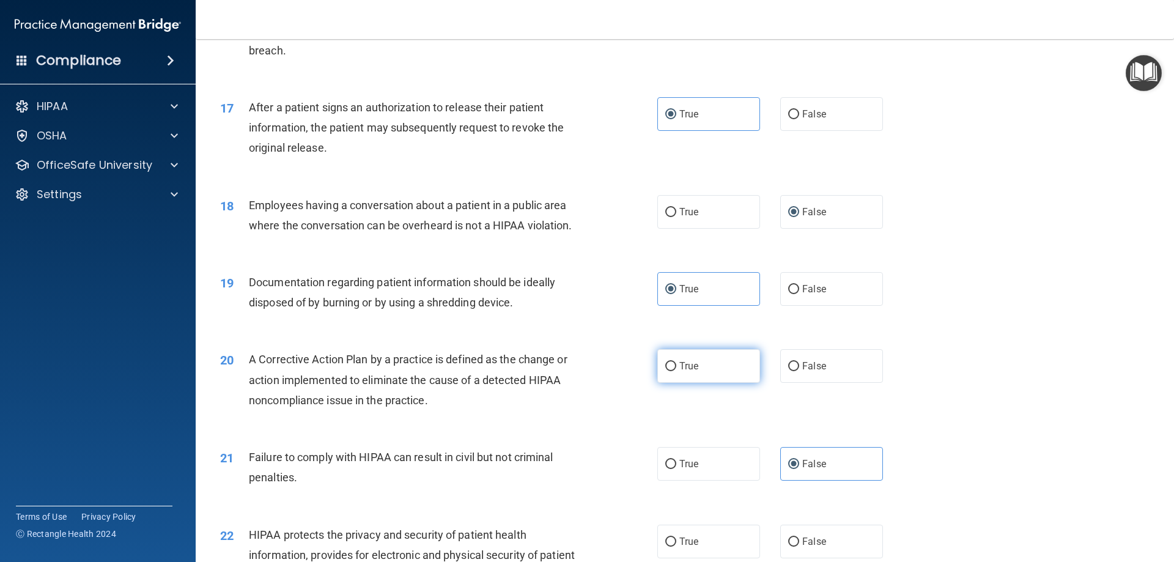
radio input "true"
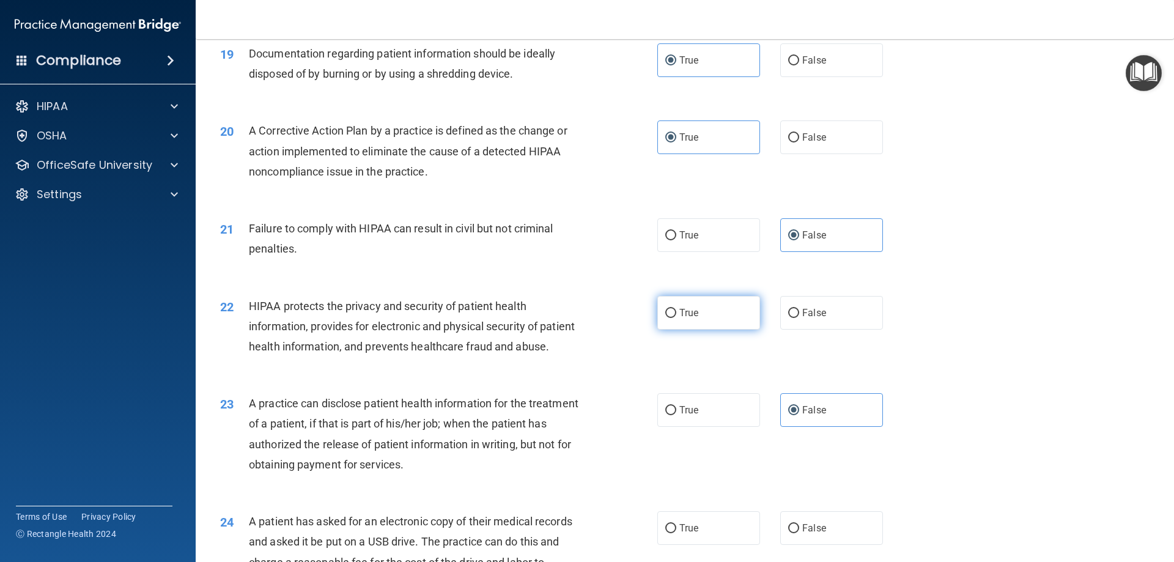
scroll to position [1651, 0]
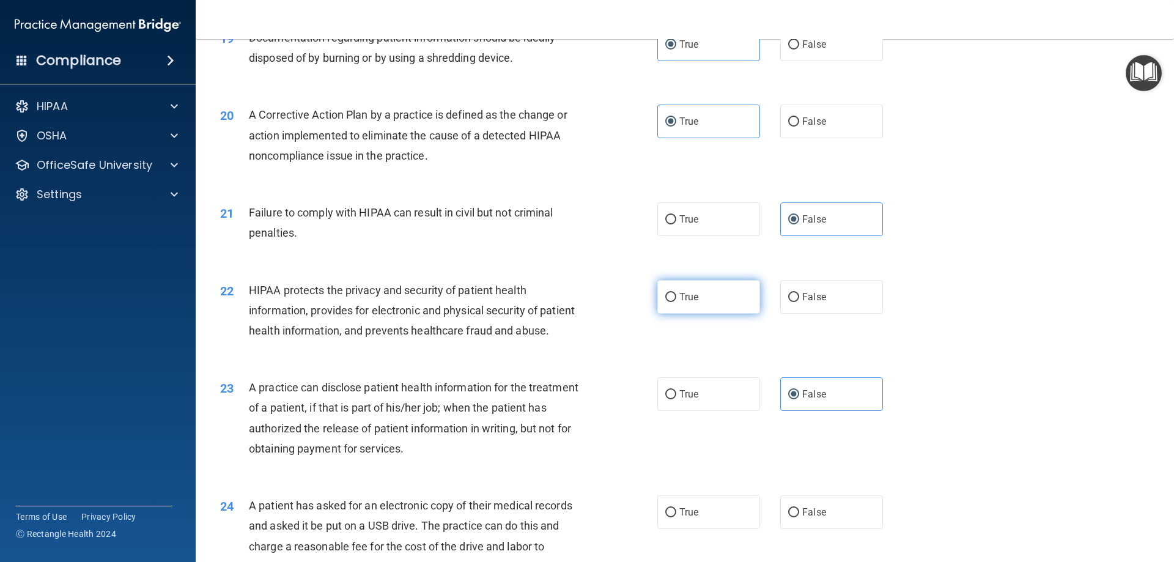
click at [723, 314] on label "True" at bounding box center [708, 297] width 103 height 34
click at [676, 302] on input "True" at bounding box center [670, 297] width 11 height 9
radio input "true"
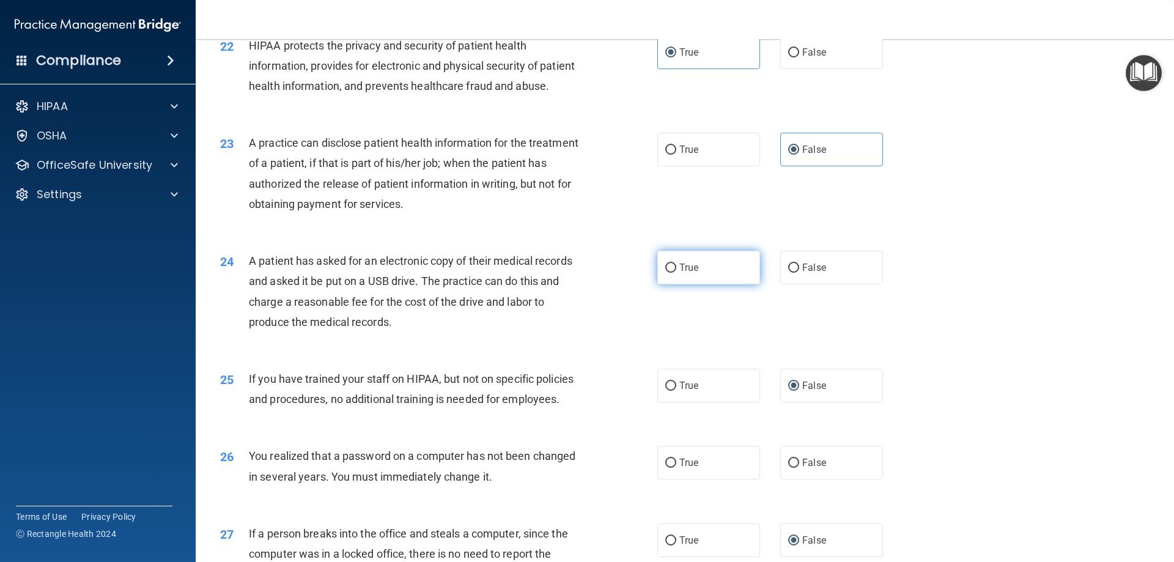
click at [709, 284] on label "True" at bounding box center [708, 268] width 103 height 34
click at [676, 273] on input "True" at bounding box center [670, 267] width 11 height 9
radio input "true"
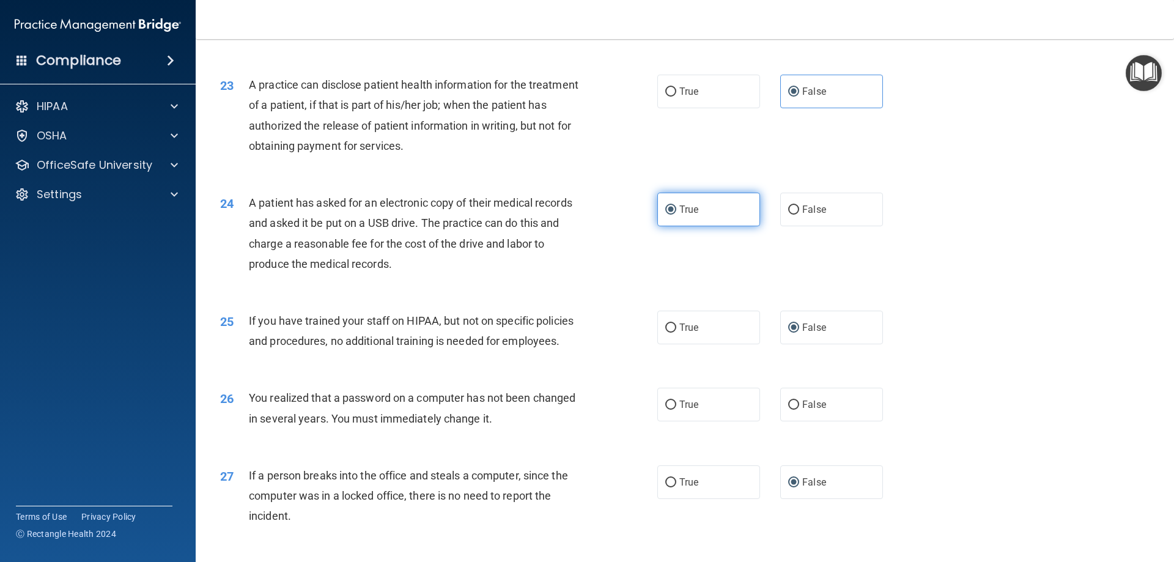
scroll to position [2140, 0]
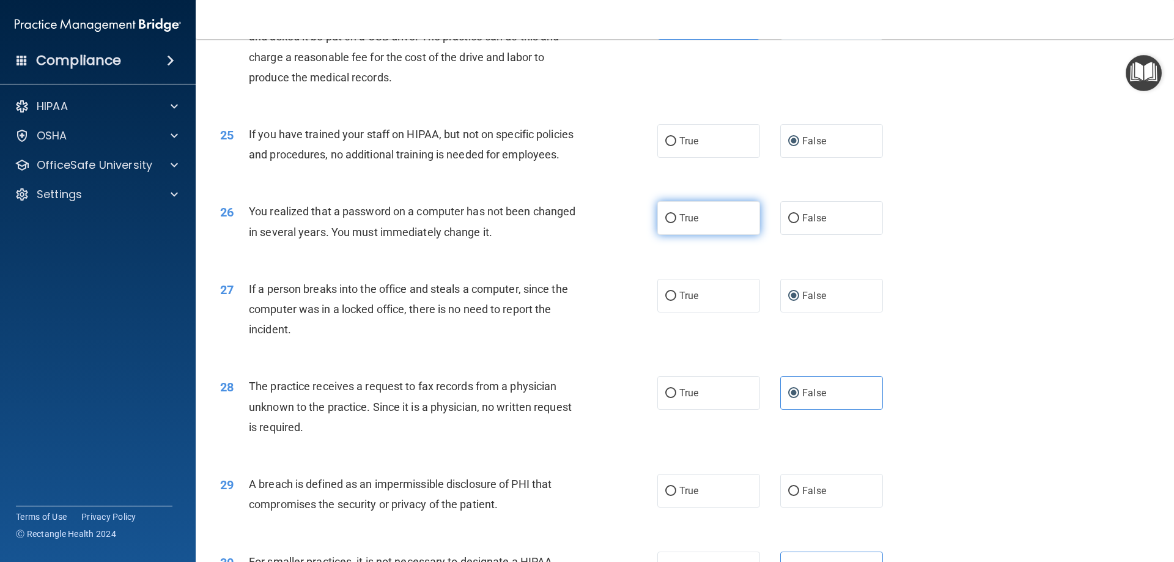
click at [713, 235] on label "True" at bounding box center [708, 218] width 103 height 34
click at [676, 223] on input "True" at bounding box center [670, 218] width 11 height 9
radio input "true"
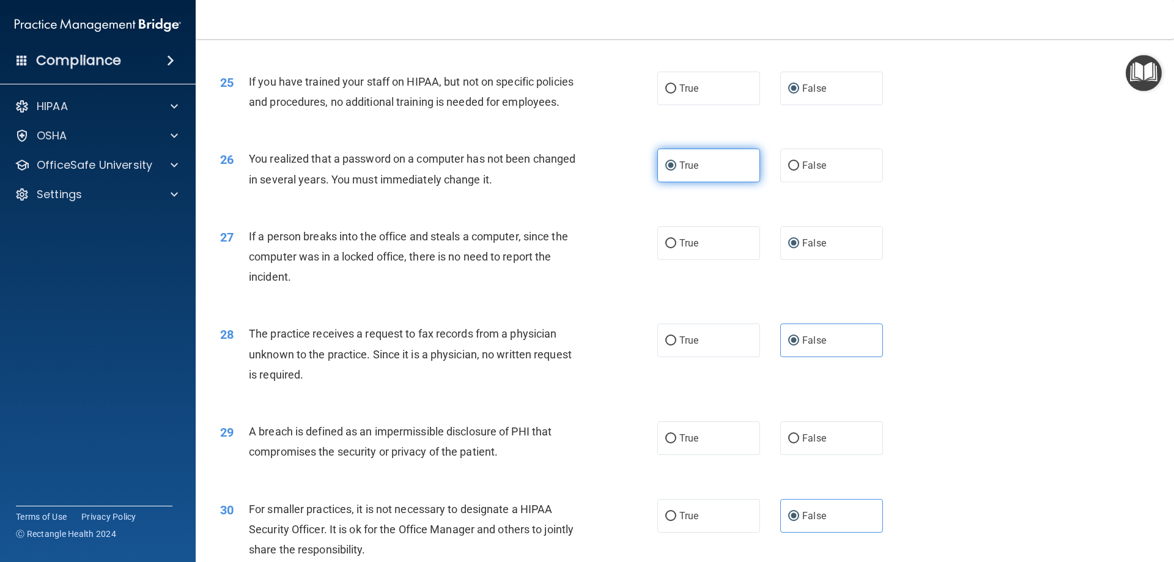
scroll to position [2323, 0]
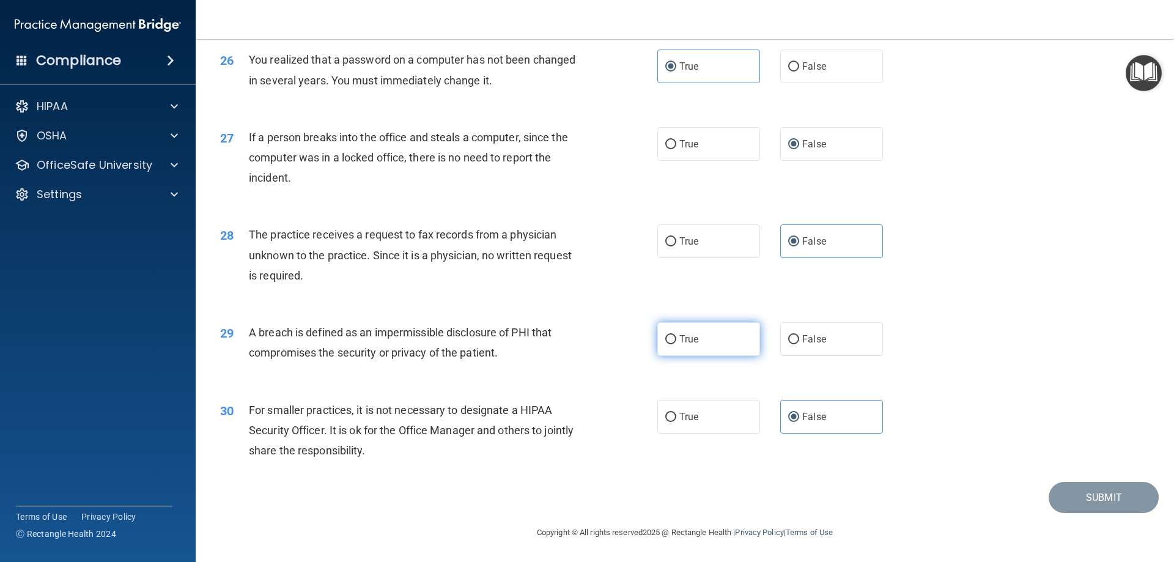
click at [710, 342] on label "True" at bounding box center [708, 339] width 103 height 34
click at [676, 342] on input "True" at bounding box center [670, 339] width 11 height 9
radio input "true"
click at [1067, 503] on button "Submit" at bounding box center [1103, 497] width 110 height 31
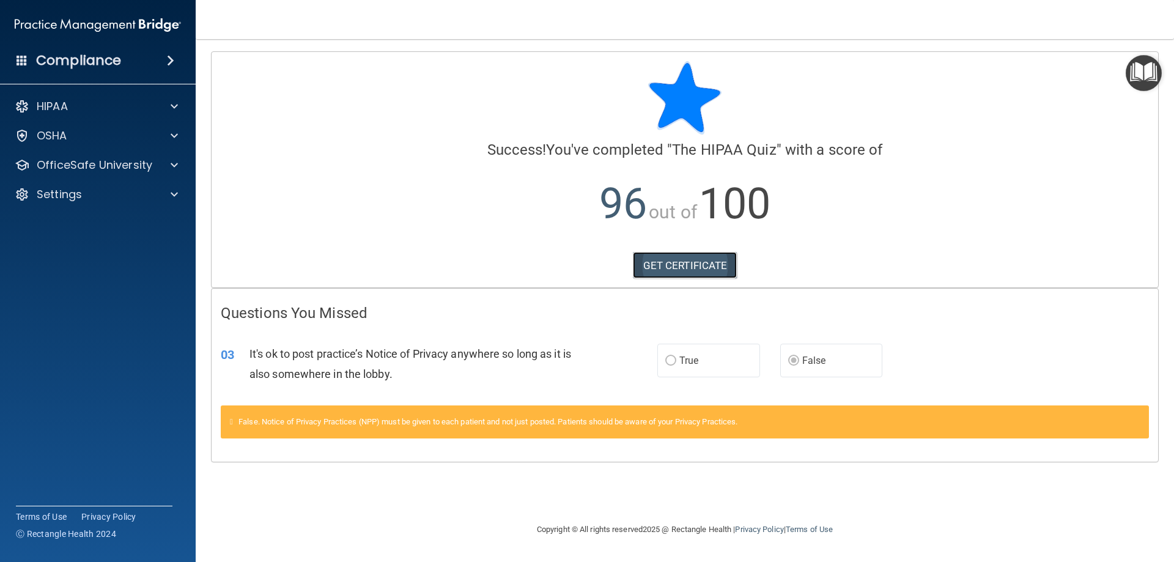
click at [654, 274] on link "GET CERTIFICATE" at bounding box center [685, 265] width 105 height 27
click at [122, 158] on p "OfficeSafe University" at bounding box center [95, 165] width 116 height 15
click at [120, 186] on link "HIPAA Training" at bounding box center [84, 194] width 193 height 24
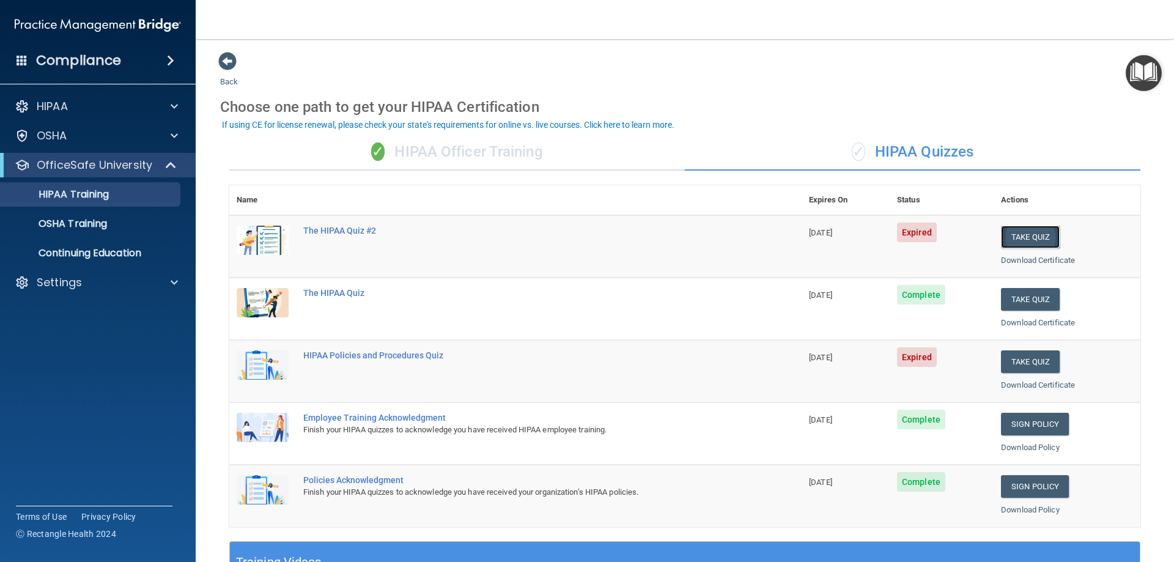
click at [1025, 238] on button "Take Quiz" at bounding box center [1030, 237] width 59 height 23
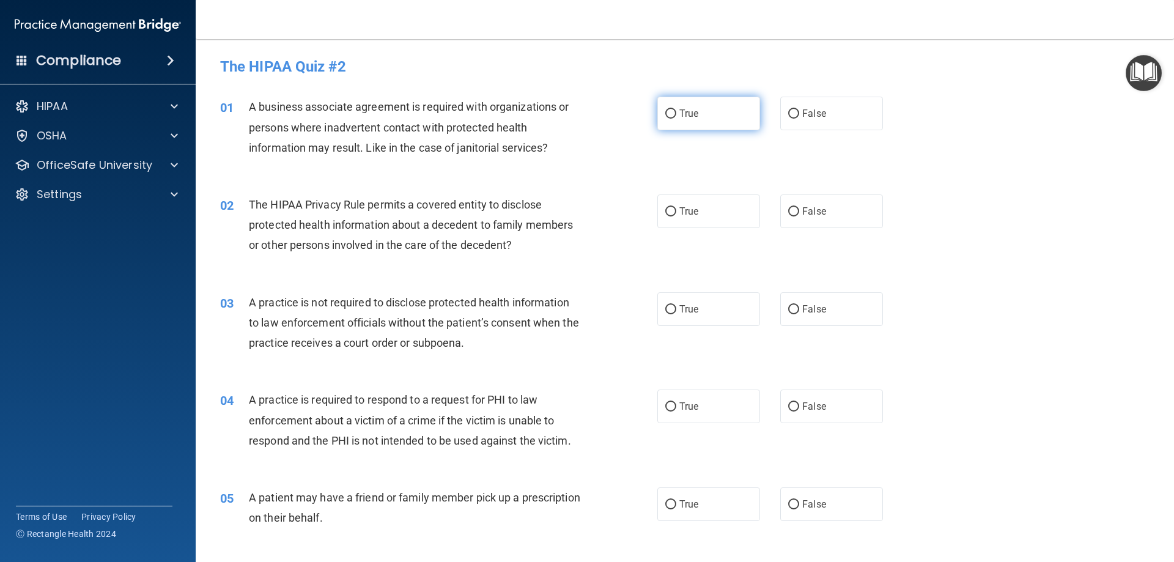
click at [678, 125] on label "True" at bounding box center [708, 114] width 103 height 34
click at [676, 119] on input "True" at bounding box center [670, 113] width 11 height 9
radio input "true"
click at [680, 216] on span "True" at bounding box center [688, 211] width 19 height 12
click at [676, 216] on input "True" at bounding box center [670, 211] width 11 height 9
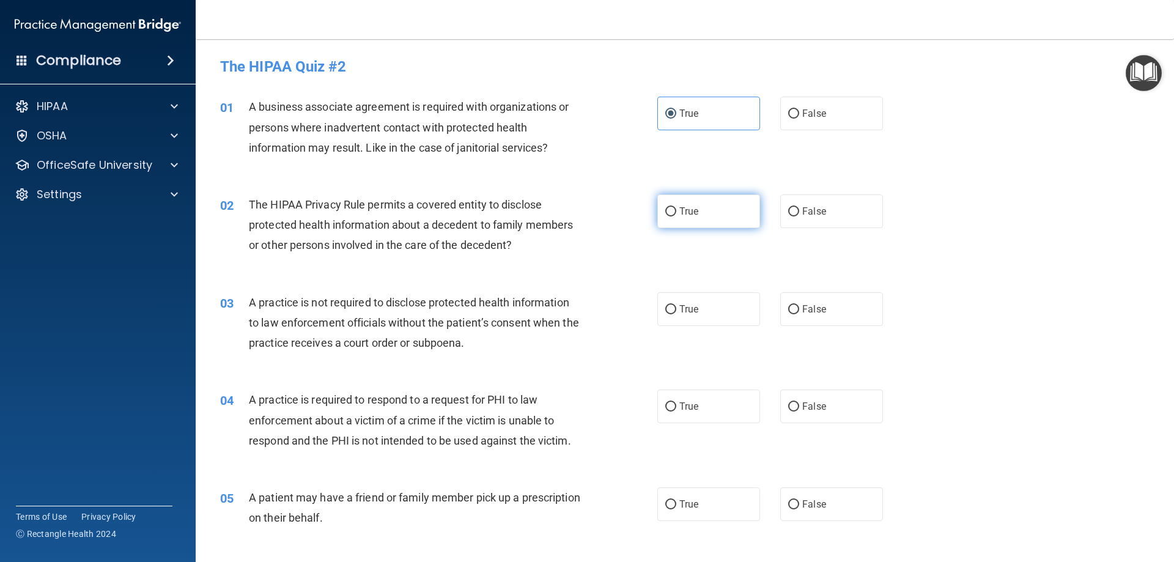
radio input "true"
click at [682, 304] on span "True" at bounding box center [688, 309] width 19 height 12
click at [676, 305] on input "True" at bounding box center [670, 309] width 11 height 9
radio input "true"
click at [704, 400] on label "True" at bounding box center [708, 406] width 103 height 34
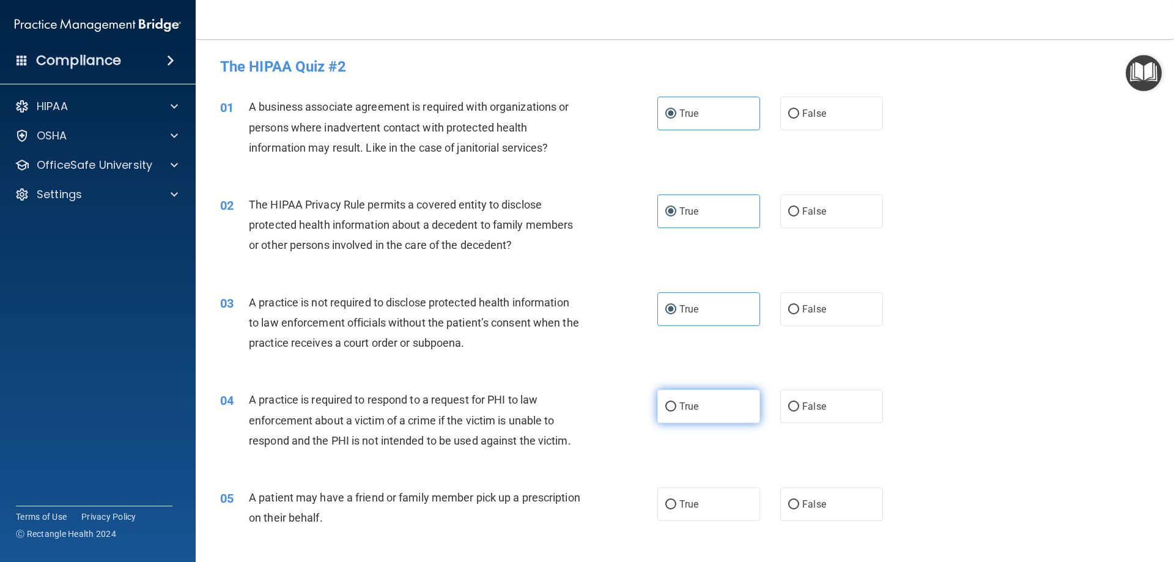
click at [676, 402] on input "True" at bounding box center [670, 406] width 11 height 9
radio input "true"
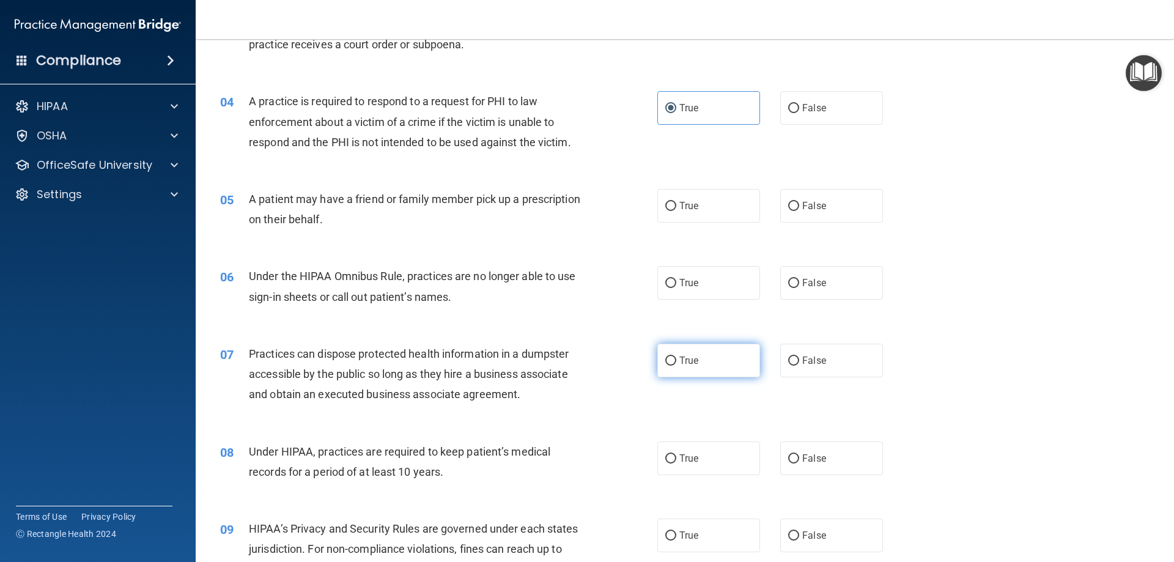
scroll to position [306, 0]
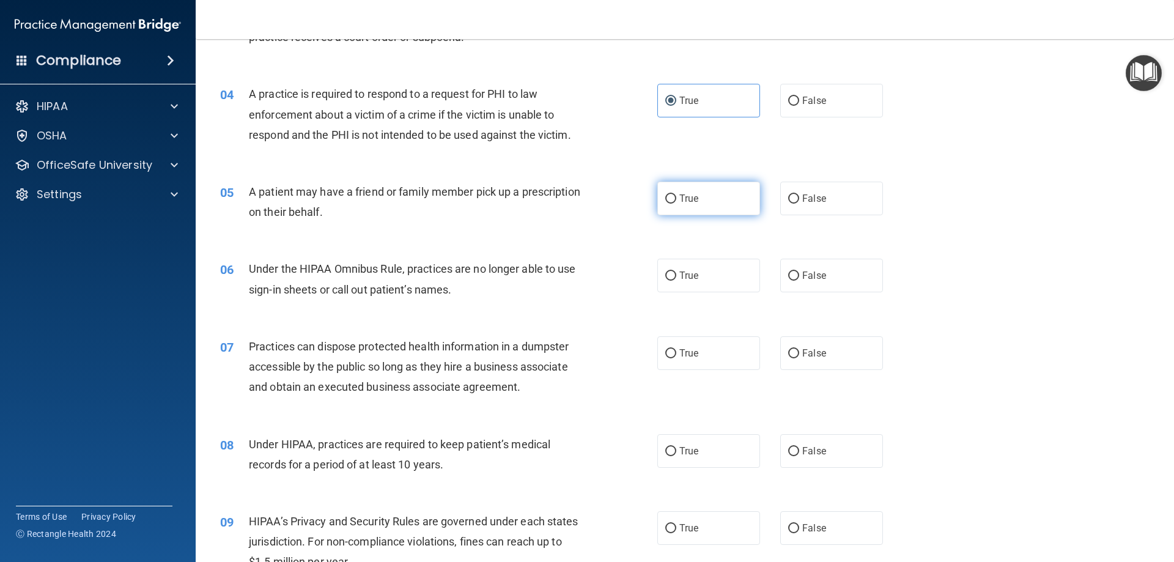
click at [694, 203] on label "True" at bounding box center [708, 199] width 103 height 34
click at [676, 203] on input "True" at bounding box center [670, 198] width 11 height 9
radio input "true"
click at [693, 277] on span "True" at bounding box center [688, 276] width 19 height 12
click at [676, 277] on input "True" at bounding box center [670, 275] width 11 height 9
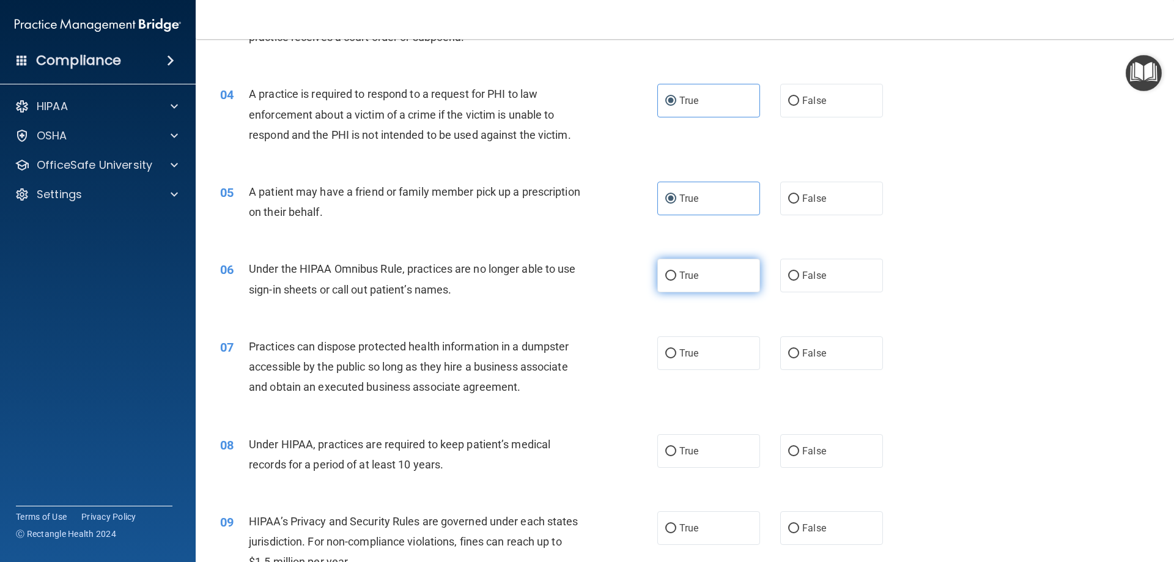
radio input "true"
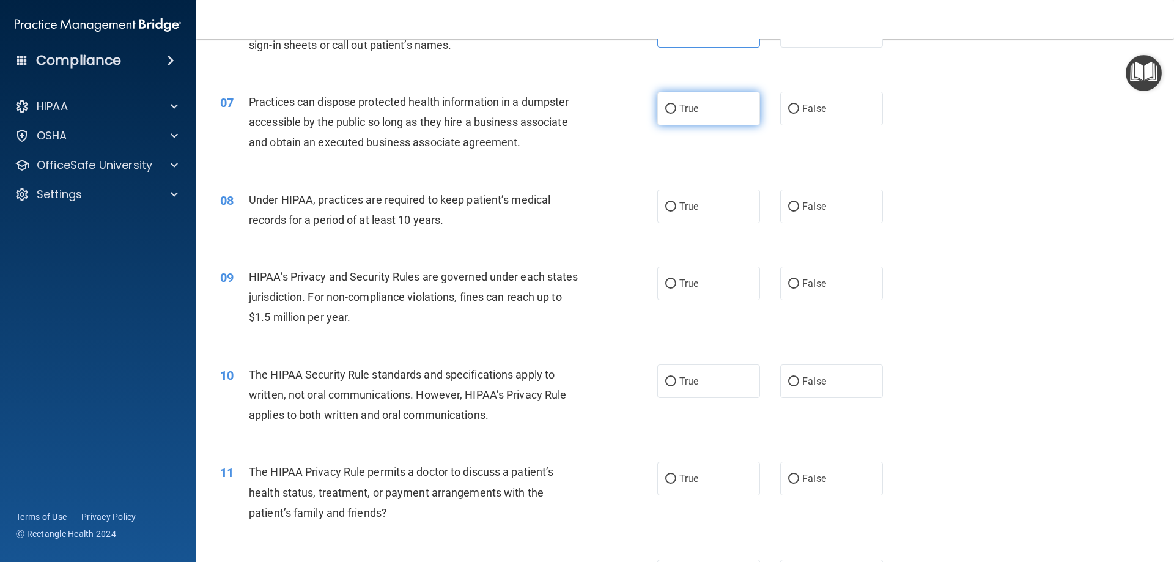
click at [704, 123] on label "True" at bounding box center [708, 109] width 103 height 34
click at [676, 114] on input "True" at bounding box center [670, 109] width 11 height 9
radio input "true"
click at [683, 215] on label "True" at bounding box center [708, 207] width 103 height 34
click at [676, 212] on input "True" at bounding box center [670, 206] width 11 height 9
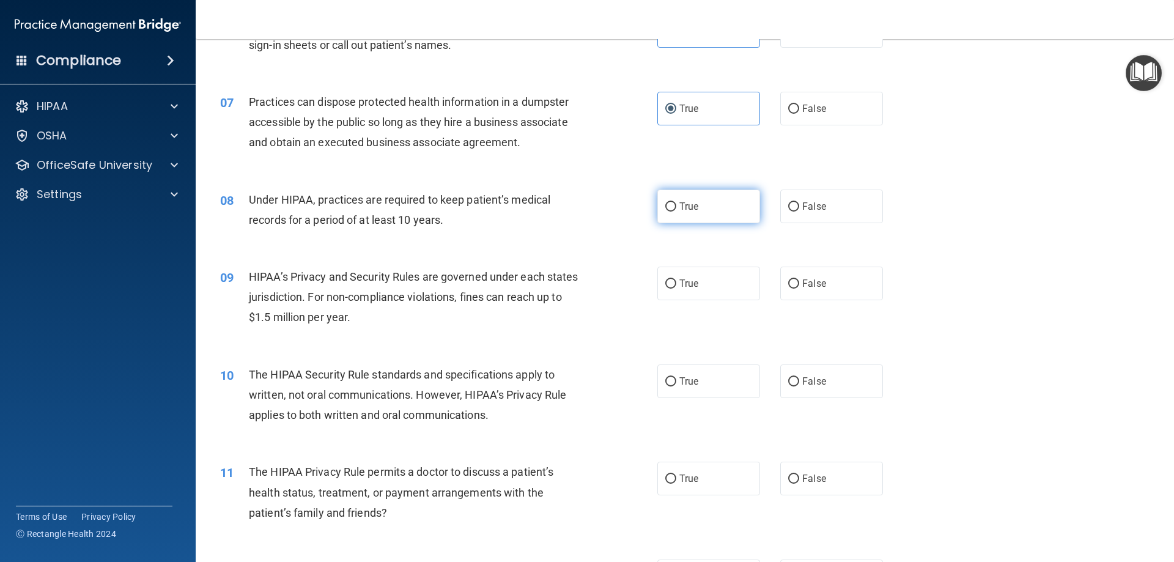
radio input "true"
click at [701, 270] on label "True" at bounding box center [708, 284] width 103 height 34
click at [676, 279] on input "True" at bounding box center [670, 283] width 11 height 9
radio input "true"
click at [707, 373] on label "True" at bounding box center [708, 381] width 103 height 34
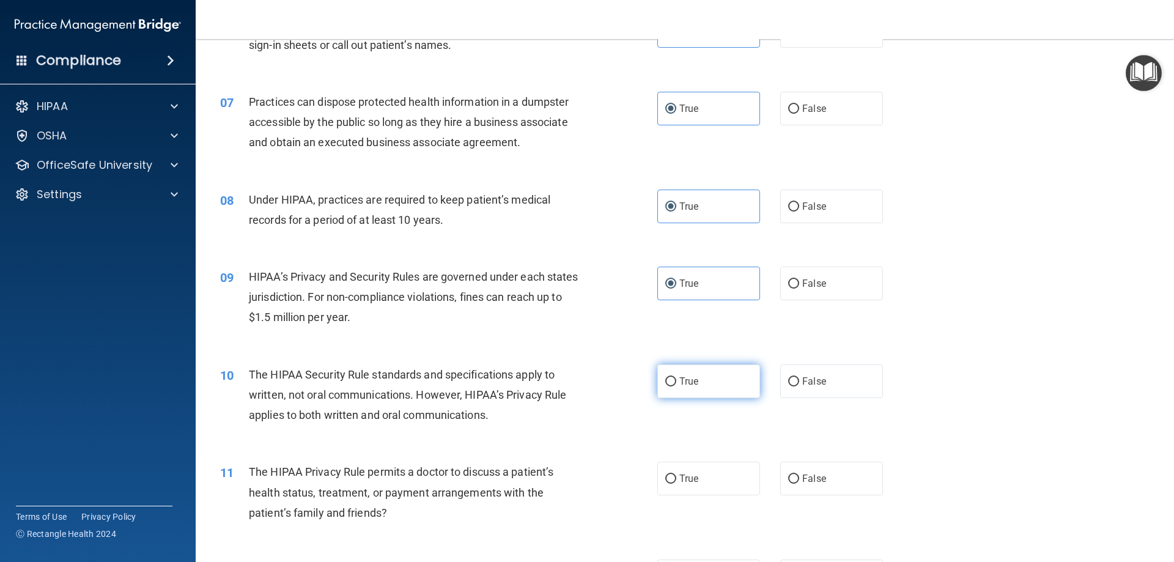
click at [676, 377] on input "True" at bounding box center [670, 381] width 11 height 9
radio input "true"
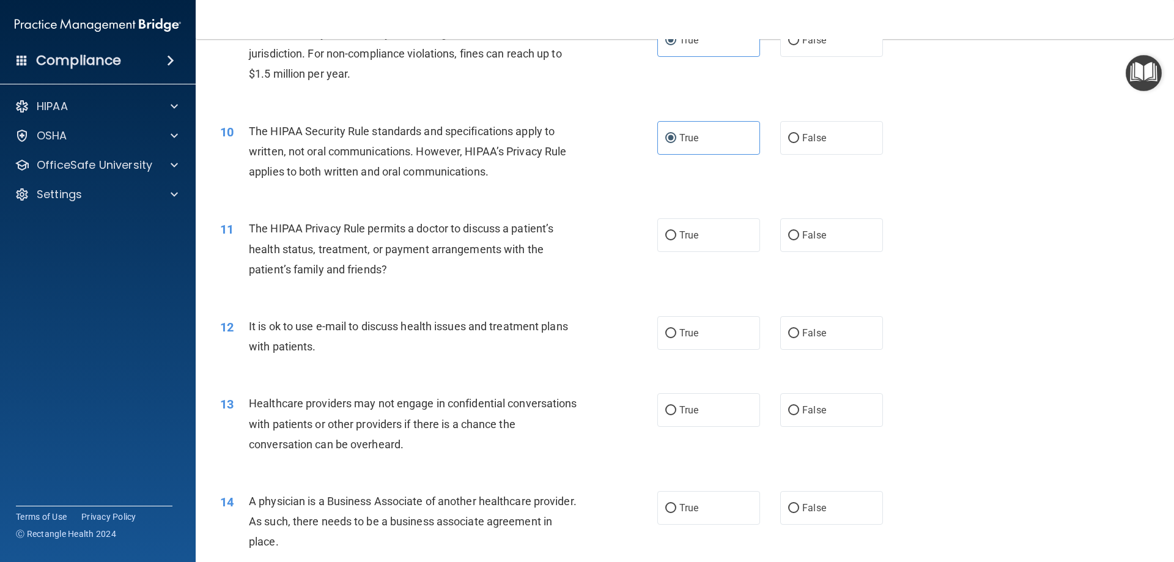
scroll to position [795, 0]
click at [679, 235] on span "True" at bounding box center [688, 234] width 19 height 12
click at [676, 235] on input "True" at bounding box center [670, 234] width 11 height 9
radio input "true"
click at [682, 353] on div "12 It is ok to use e-mail to discuss health issues and treatment plans with pat…" at bounding box center [685, 338] width 948 height 77
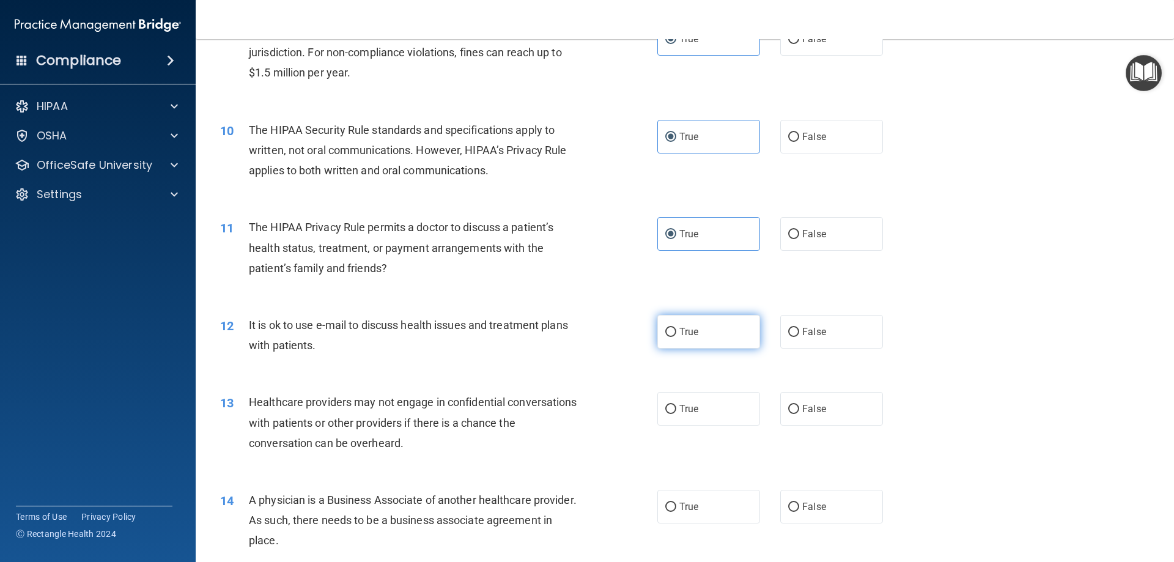
click at [683, 344] on label "True" at bounding box center [708, 332] width 103 height 34
click at [676, 337] on input "True" at bounding box center [670, 332] width 11 height 9
radio input "true"
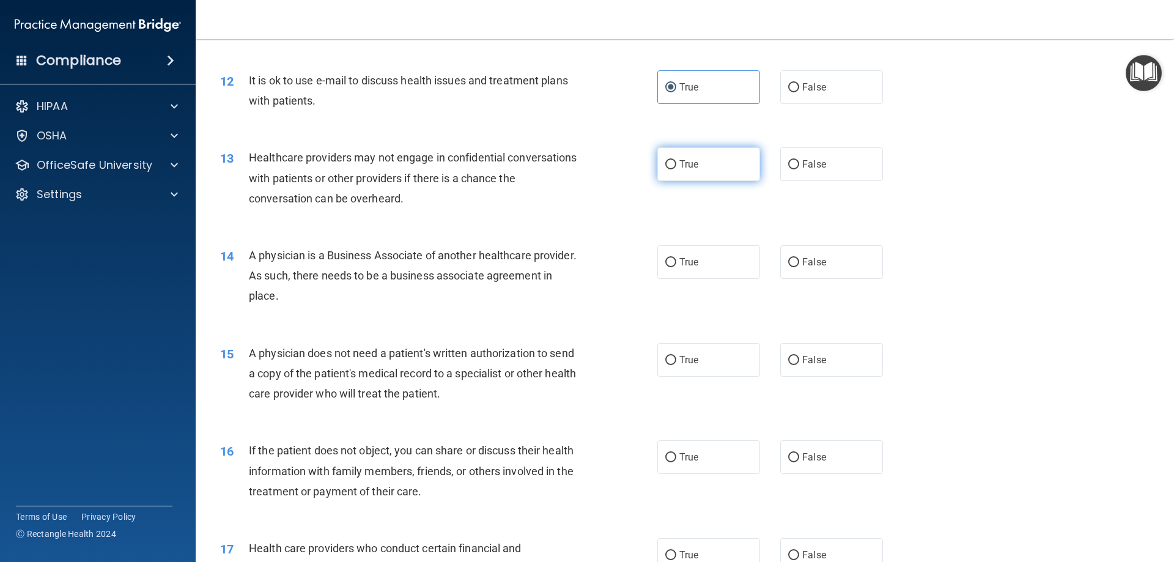
click at [679, 159] on span "True" at bounding box center [688, 164] width 19 height 12
click at [676, 160] on input "True" at bounding box center [670, 164] width 11 height 9
radio input "true"
click at [691, 269] on label "True" at bounding box center [708, 262] width 103 height 34
click at [676, 267] on input "True" at bounding box center [670, 262] width 11 height 9
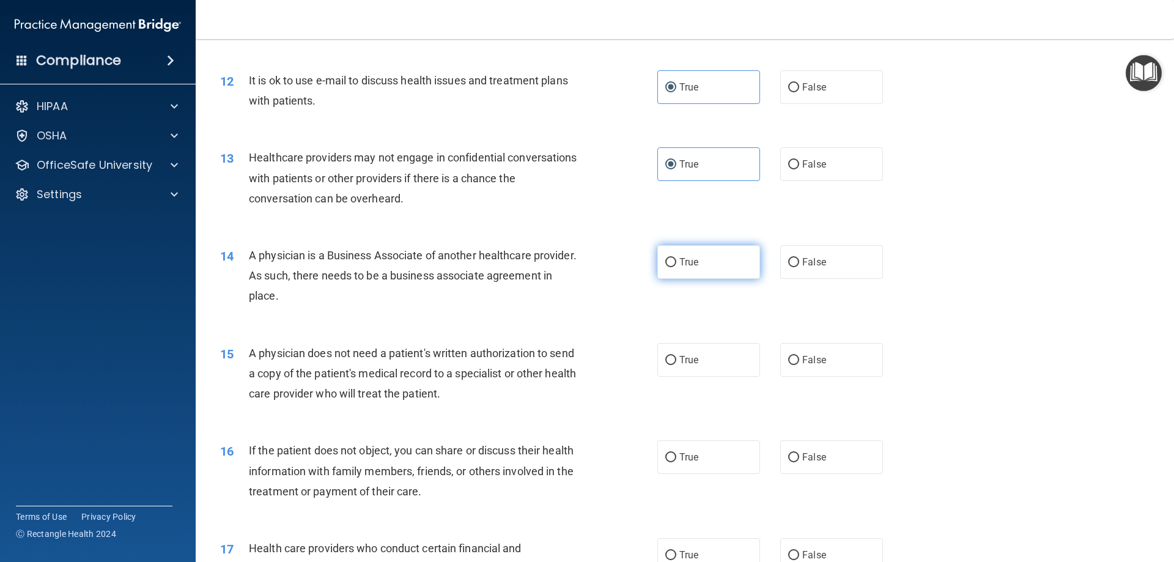
radio input "true"
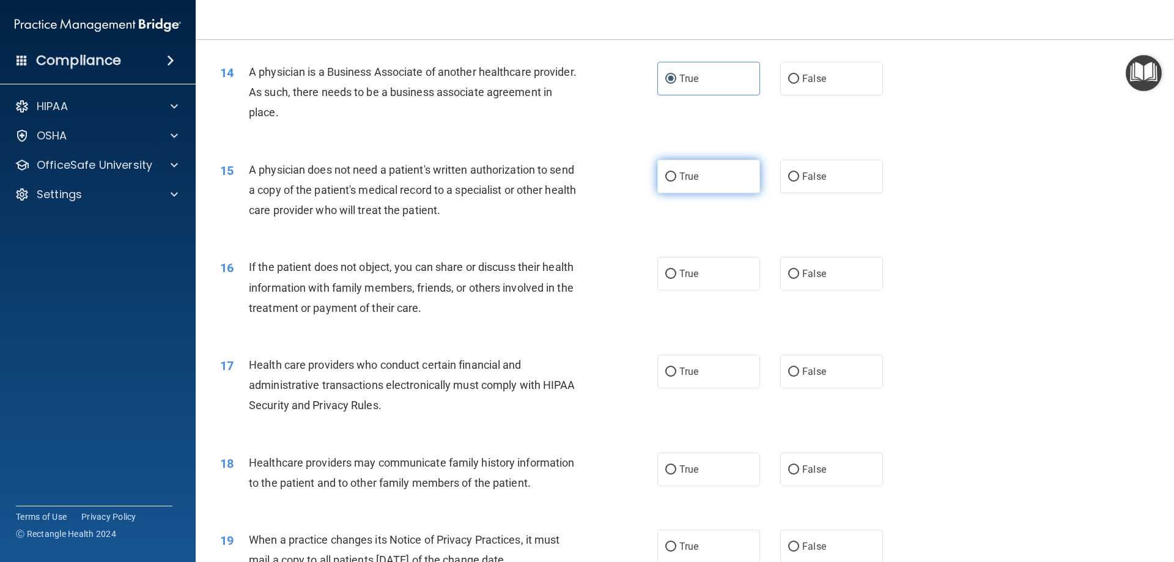
click at [679, 175] on span "True" at bounding box center [688, 177] width 19 height 12
click at [676, 175] on input "True" at bounding box center [670, 176] width 11 height 9
radio input "true"
click at [688, 285] on label "True" at bounding box center [708, 274] width 103 height 34
click at [676, 279] on input "True" at bounding box center [670, 274] width 11 height 9
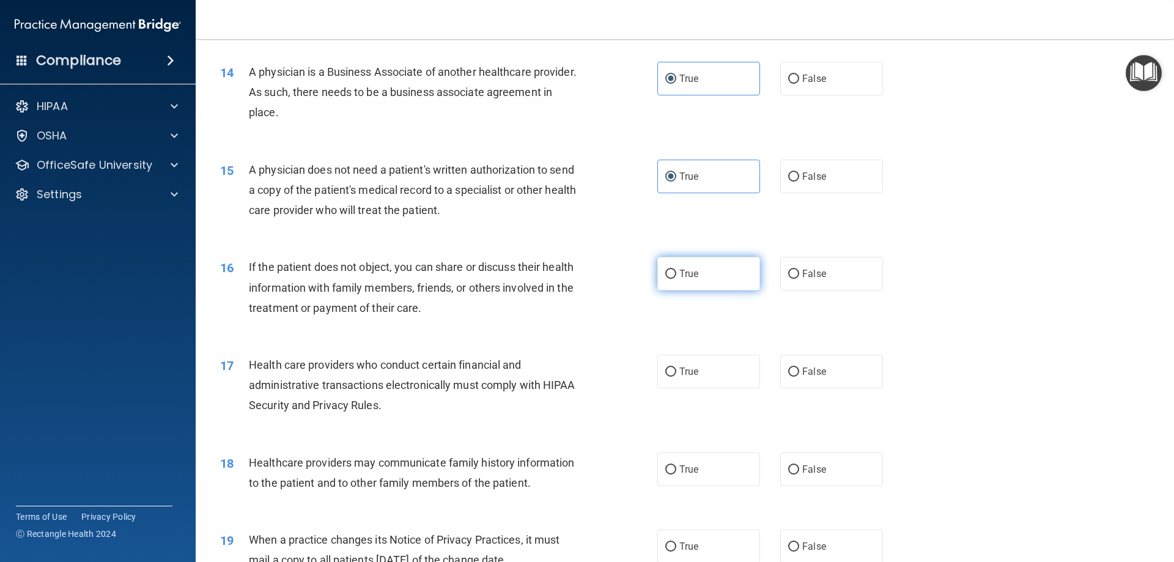
radio input "true"
click at [687, 365] on label "True" at bounding box center [708, 372] width 103 height 34
click at [676, 367] on input "True" at bounding box center [670, 371] width 11 height 9
radio input "true"
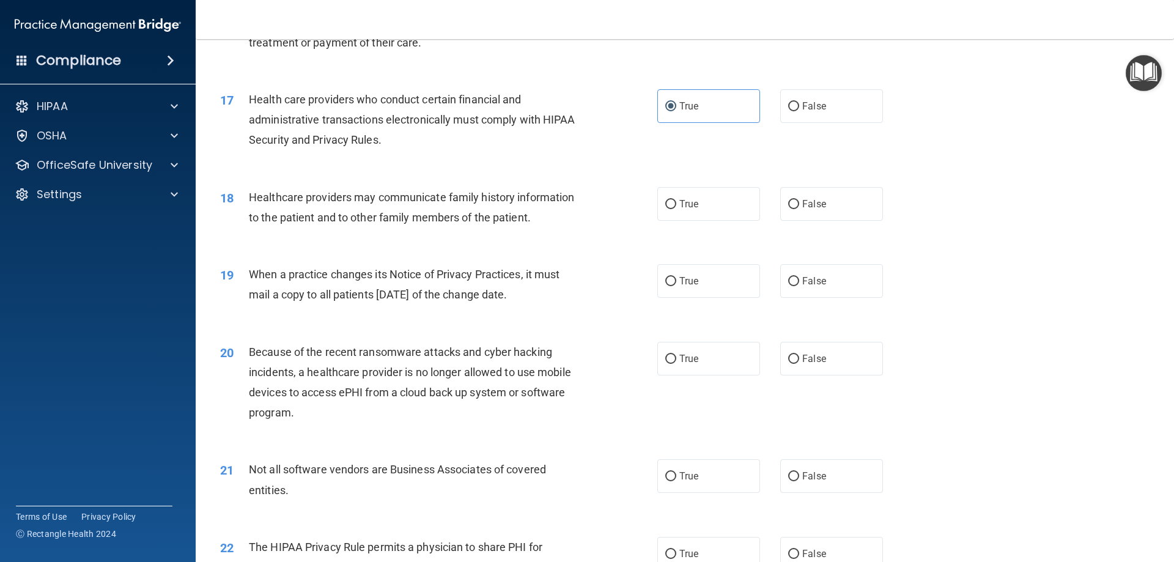
scroll to position [1528, 0]
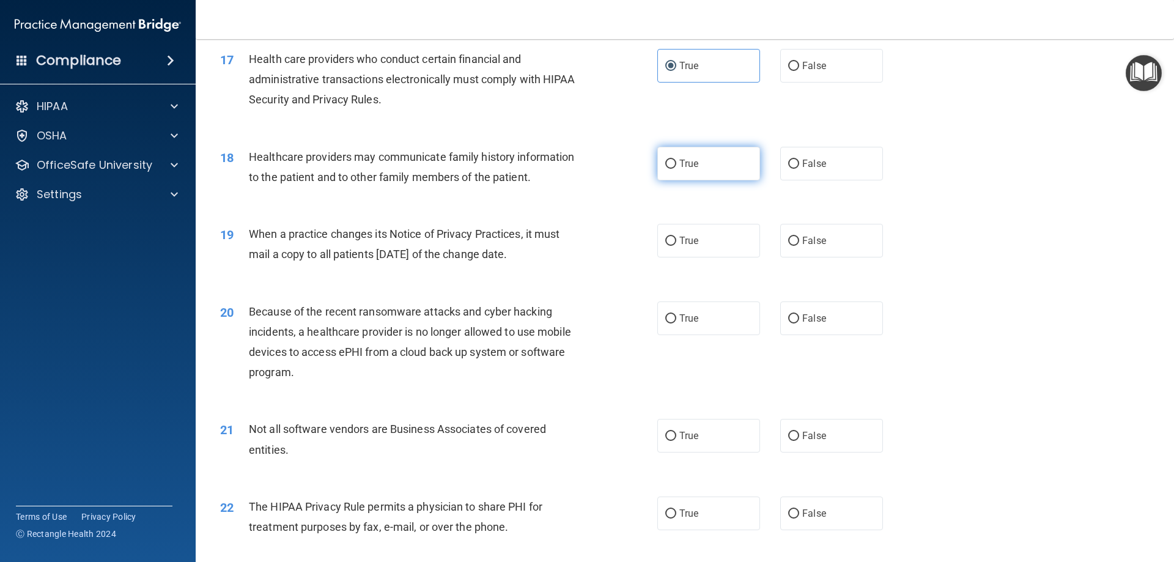
click at [692, 170] on label "True" at bounding box center [708, 164] width 103 height 34
click at [676, 169] on input "True" at bounding box center [670, 164] width 11 height 9
radio input "true"
click at [691, 235] on span "True" at bounding box center [688, 241] width 19 height 12
click at [676, 237] on input "True" at bounding box center [670, 241] width 11 height 9
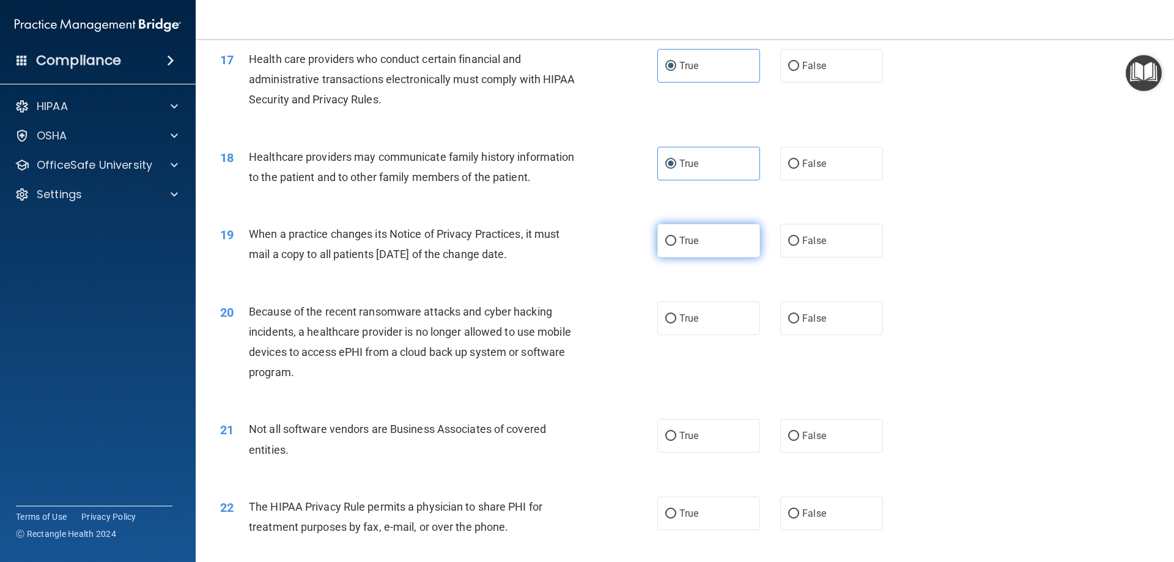
radio input "true"
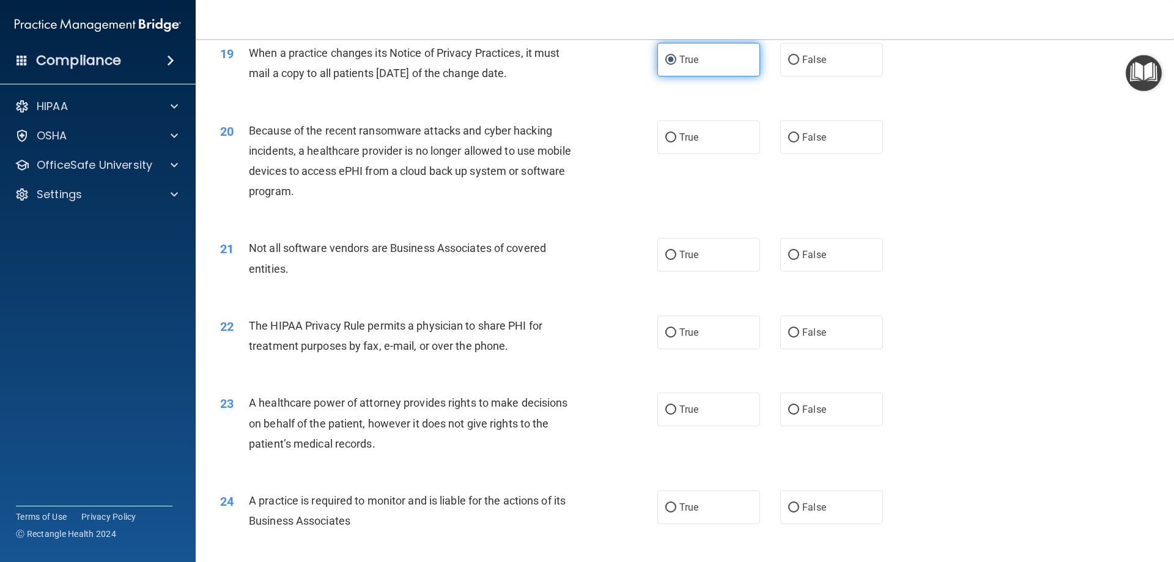
scroll to position [1712, 0]
click at [691, 148] on label "True" at bounding box center [708, 135] width 103 height 34
click at [676, 140] on input "True" at bounding box center [670, 135] width 11 height 9
radio input "true"
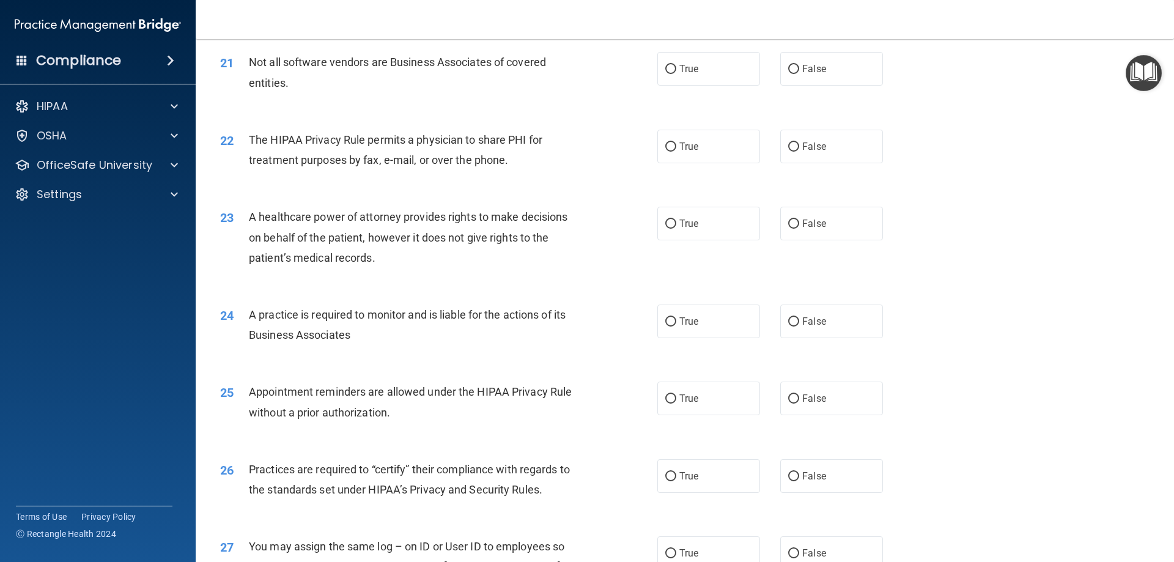
scroll to position [1834, 0]
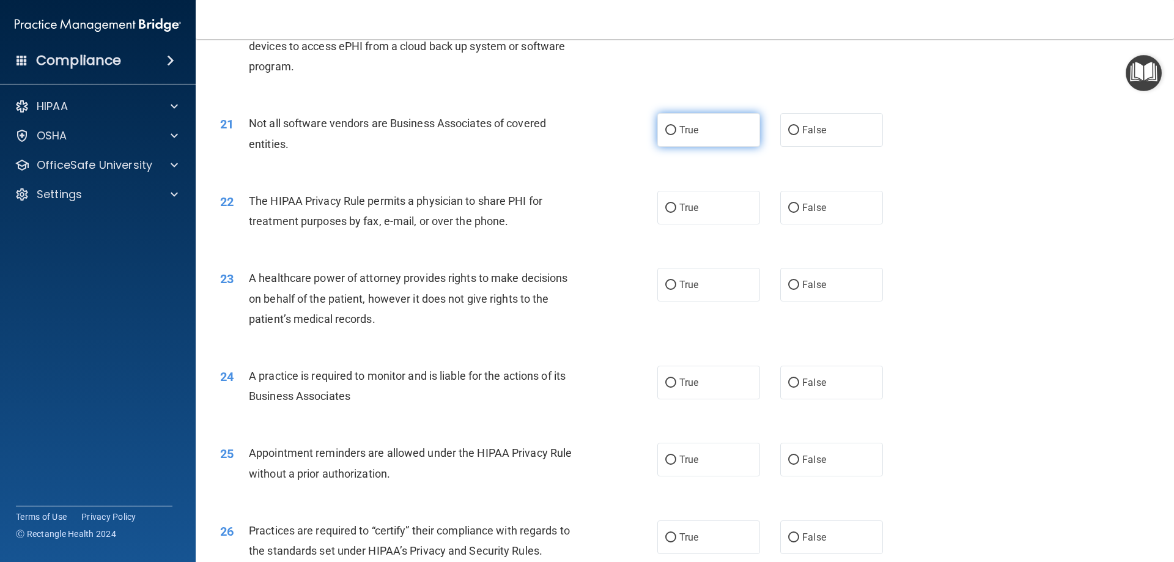
click at [687, 129] on span "True" at bounding box center [688, 130] width 19 height 12
click at [676, 129] on input "True" at bounding box center [670, 130] width 11 height 9
radio input "true"
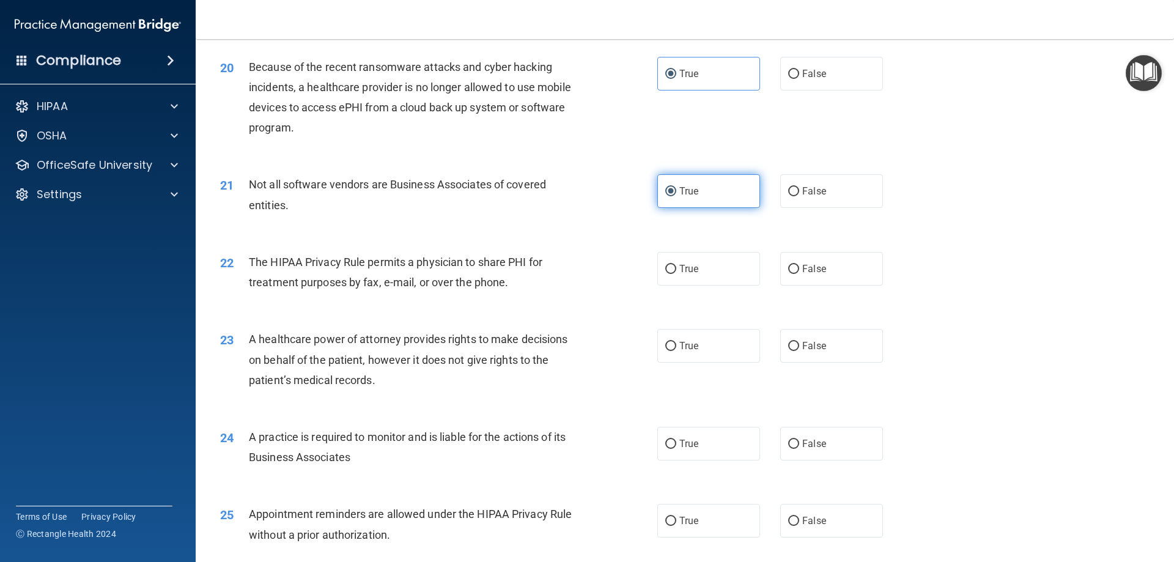
scroll to position [1895, 0]
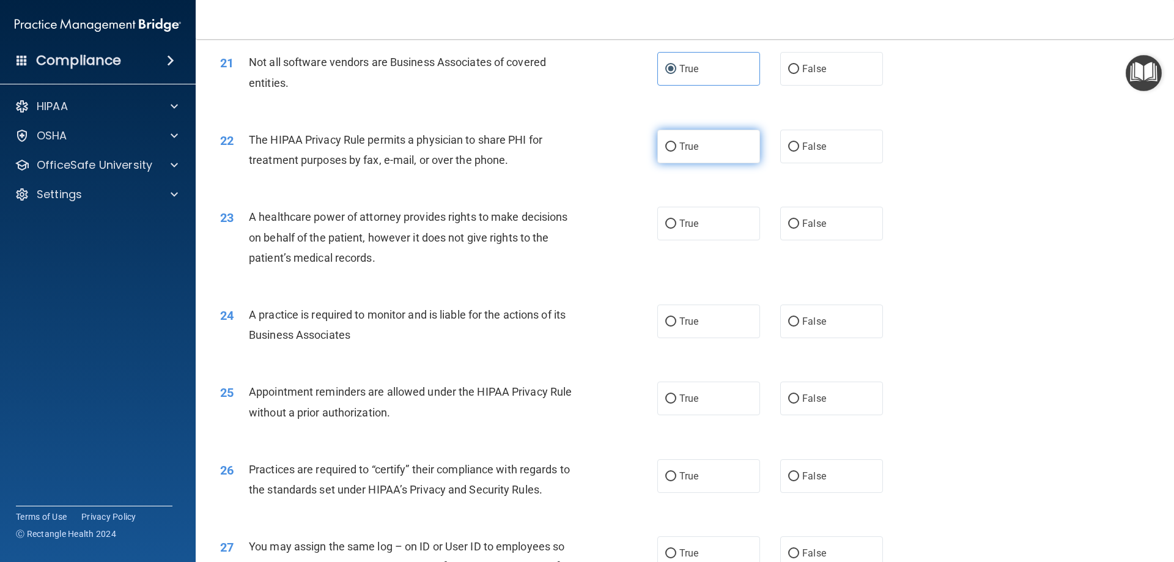
click at [688, 160] on label "True" at bounding box center [708, 147] width 103 height 34
click at [676, 152] on input "True" at bounding box center [670, 146] width 11 height 9
radio input "true"
click at [698, 221] on label "True" at bounding box center [708, 224] width 103 height 34
click at [676, 221] on input "True" at bounding box center [670, 223] width 11 height 9
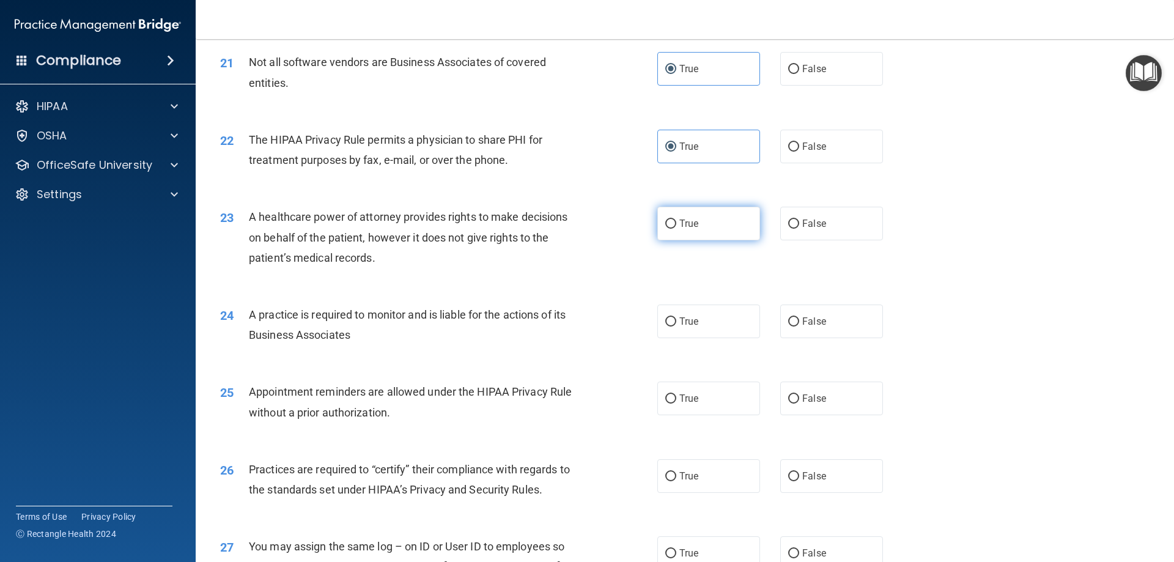
radio input "true"
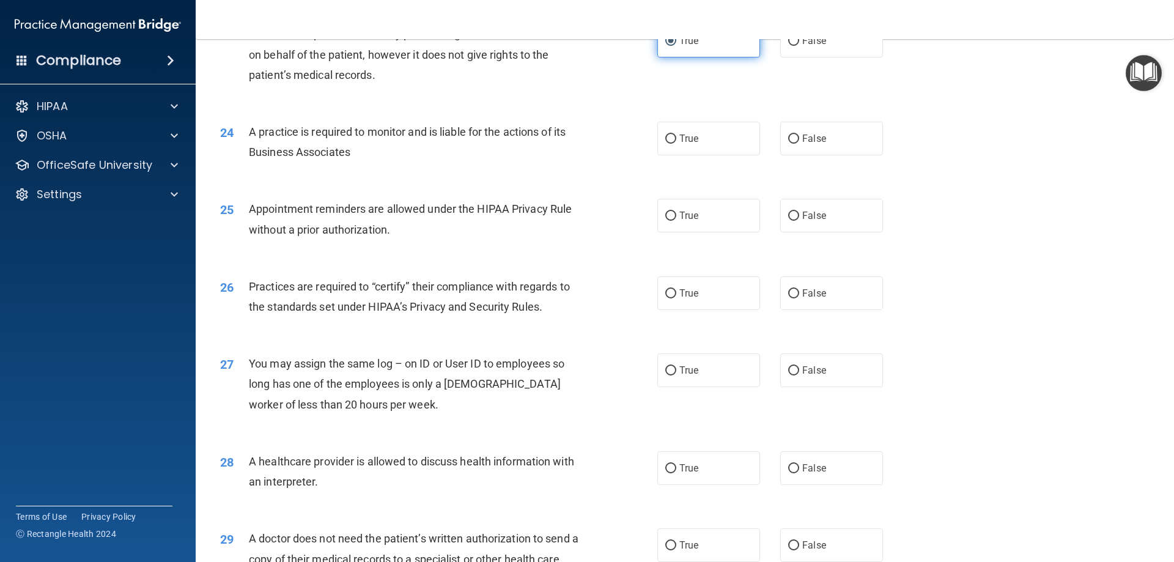
scroll to position [2079, 0]
click at [690, 156] on div "24 A practice is required to monitor and is liable for the actions of its Busin…" at bounding box center [685, 144] width 948 height 77
click at [691, 155] on div "24 A practice is required to monitor and is liable for the actions of its Busin…" at bounding box center [685, 144] width 948 height 77
click at [704, 144] on label "True" at bounding box center [708, 138] width 103 height 34
click at [676, 143] on input "True" at bounding box center [670, 138] width 11 height 9
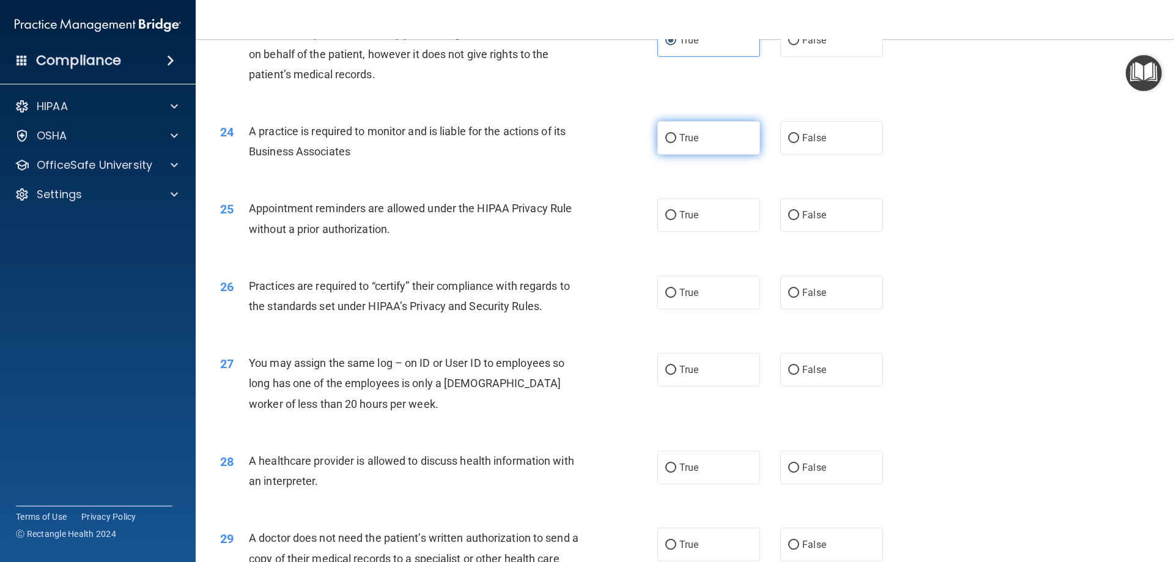
radio input "true"
click at [710, 218] on label "True" at bounding box center [708, 215] width 103 height 34
click at [676, 218] on input "True" at bounding box center [670, 215] width 11 height 9
radio input "true"
click at [698, 285] on label "True" at bounding box center [708, 293] width 103 height 34
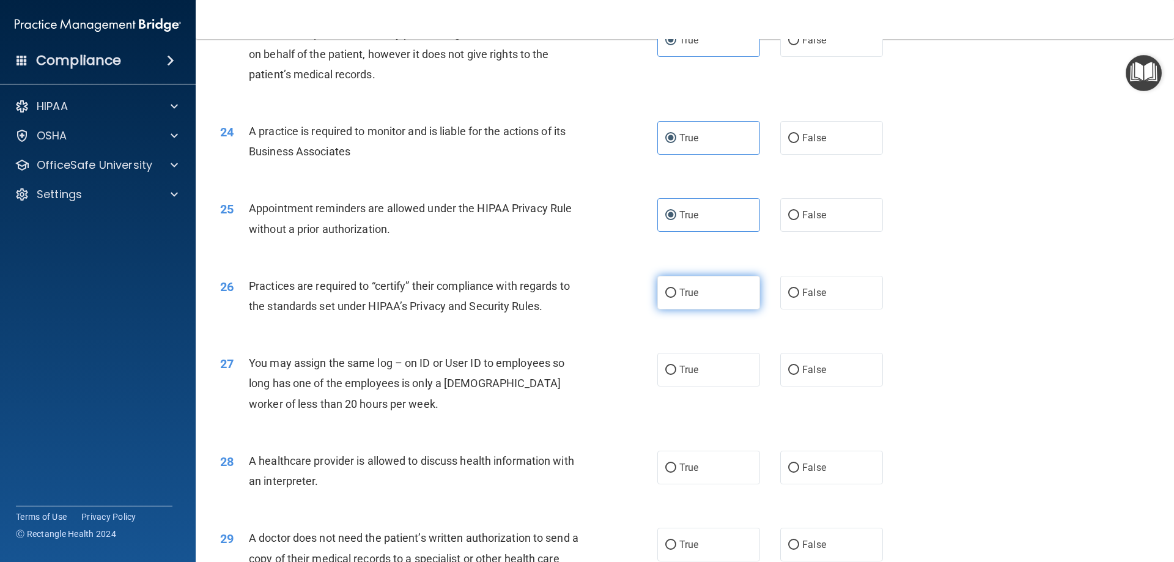
click at [676, 289] on input "True" at bounding box center [670, 293] width 11 height 9
radio input "true"
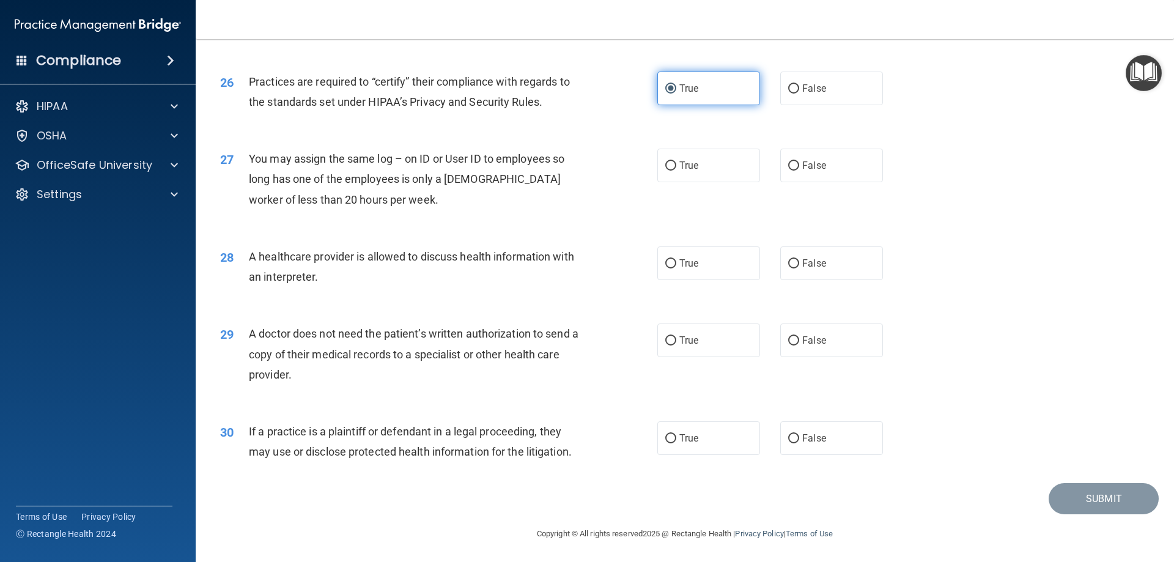
scroll to position [2284, 0]
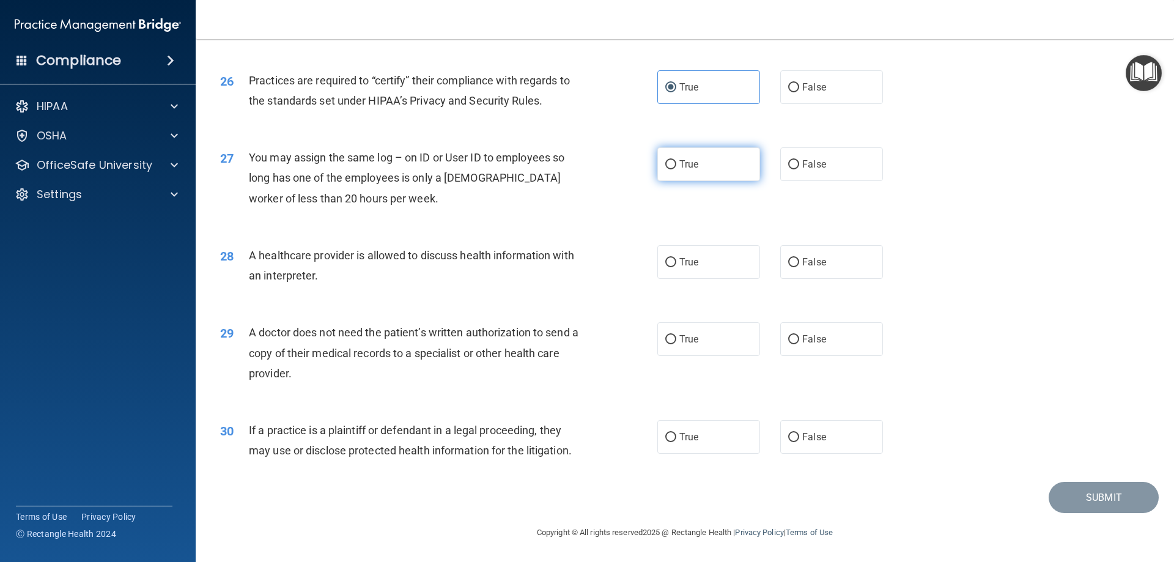
click at [674, 166] on label "True" at bounding box center [708, 164] width 103 height 34
click at [674, 166] on input "True" at bounding box center [670, 164] width 11 height 9
radio input "true"
click at [679, 273] on label "True" at bounding box center [708, 262] width 103 height 34
click at [676, 267] on input "True" at bounding box center [670, 262] width 11 height 9
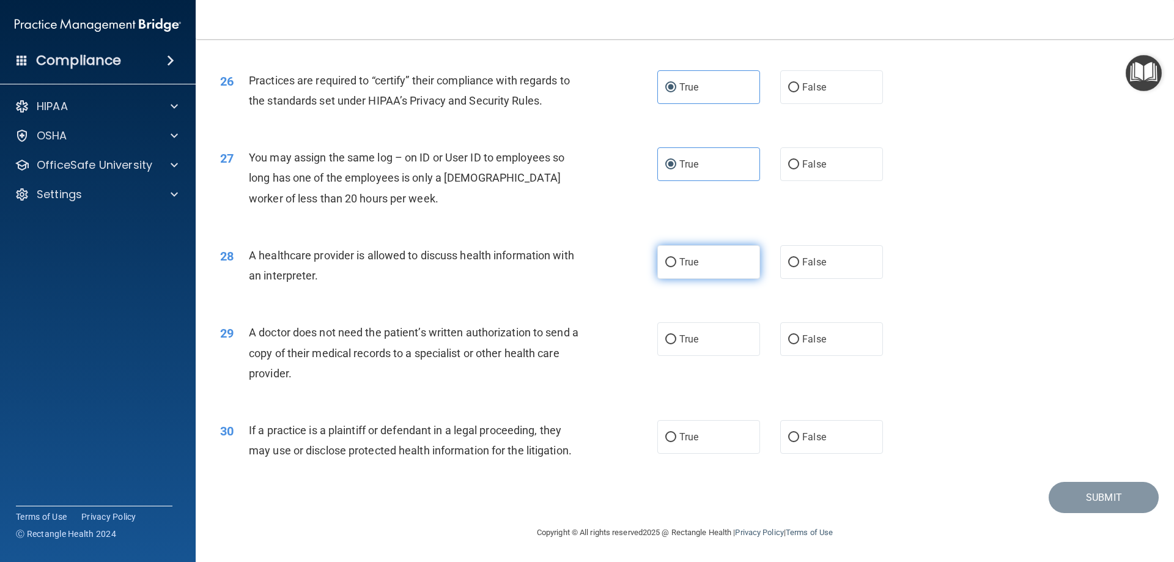
radio input "true"
click at [701, 333] on label "True" at bounding box center [708, 339] width 103 height 34
click at [676, 335] on input "True" at bounding box center [670, 339] width 11 height 9
radio input "true"
click at [686, 429] on label "True" at bounding box center [708, 437] width 103 height 34
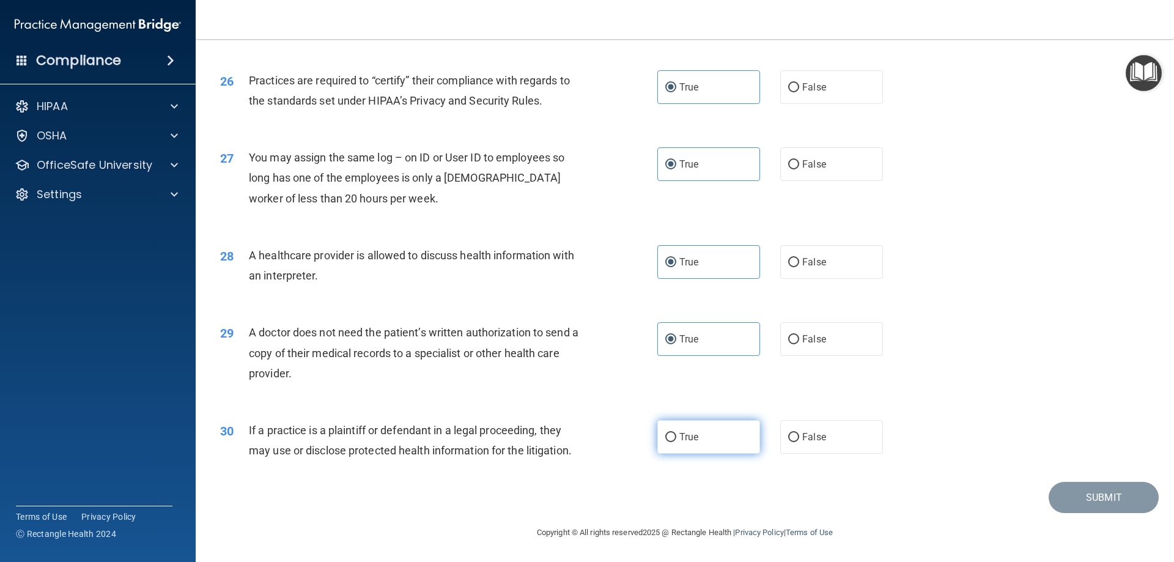
click at [676, 433] on input "True" at bounding box center [670, 437] width 11 height 9
radio input "true"
click at [1052, 498] on button "Submit" at bounding box center [1103, 497] width 110 height 31
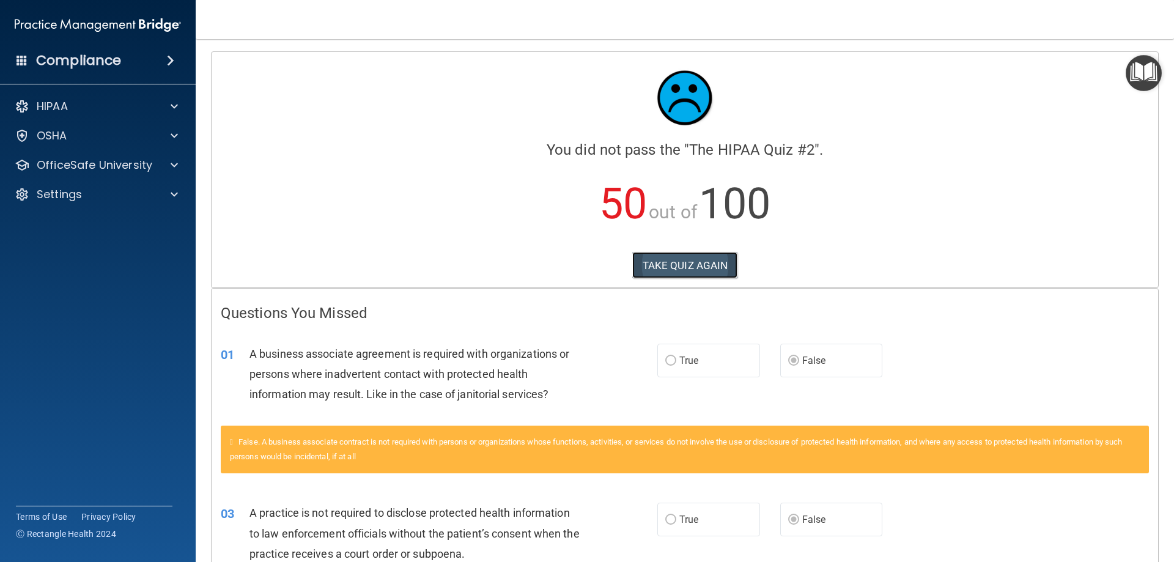
click at [649, 261] on button "TAKE QUIZ AGAIN" at bounding box center [685, 265] width 106 height 27
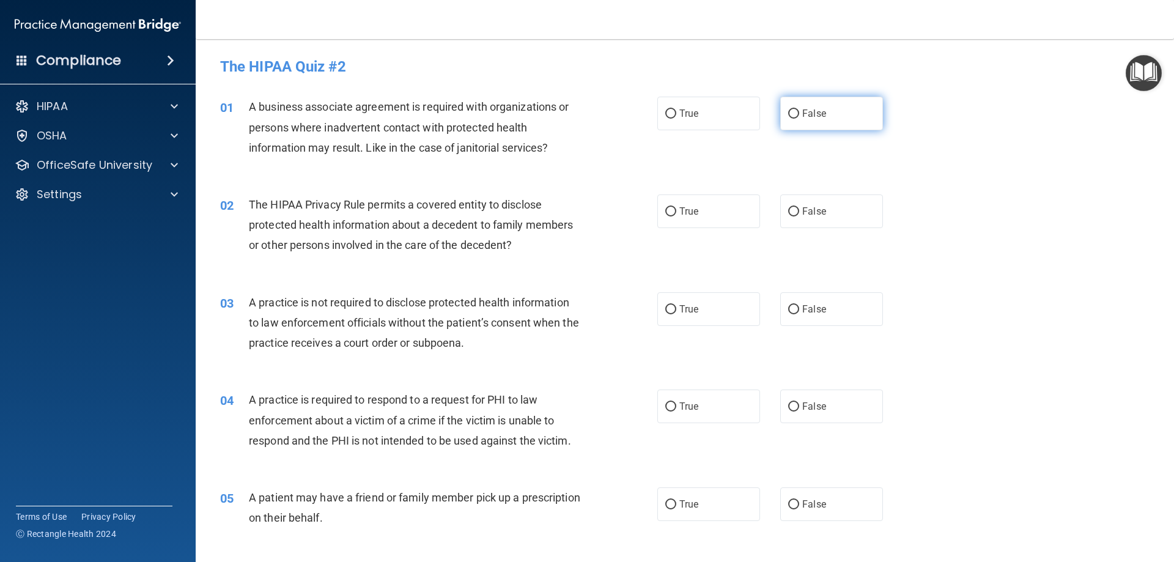
click at [820, 111] on label "False" at bounding box center [831, 114] width 103 height 34
click at [799, 111] on input "False" at bounding box center [793, 113] width 11 height 9
radio input "true"
click at [844, 309] on label "False" at bounding box center [831, 309] width 103 height 34
click at [799, 309] on input "False" at bounding box center [793, 309] width 11 height 9
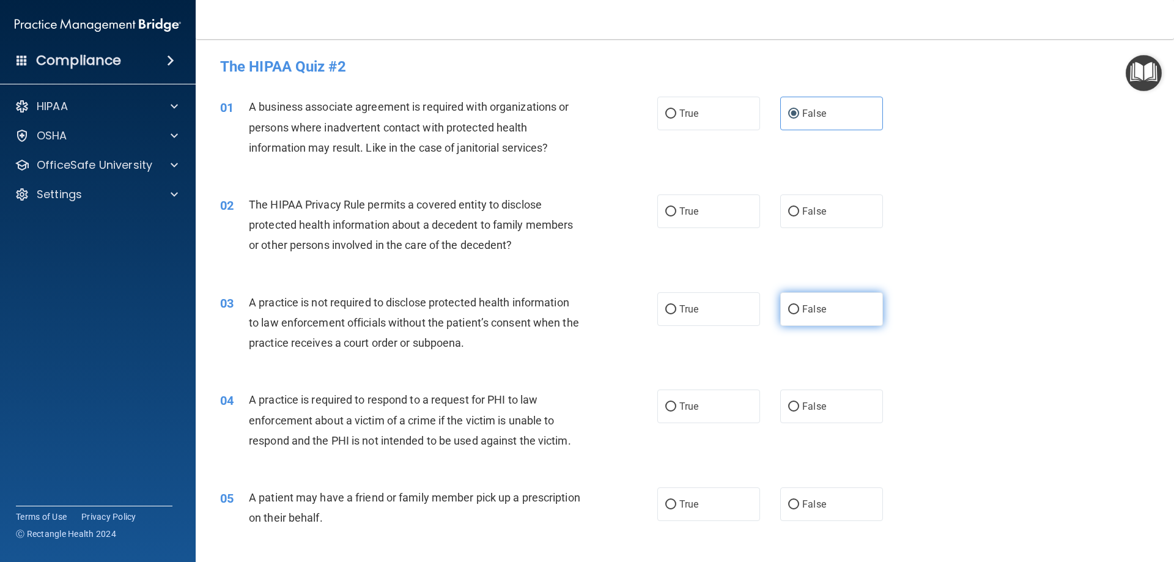
radio input "true"
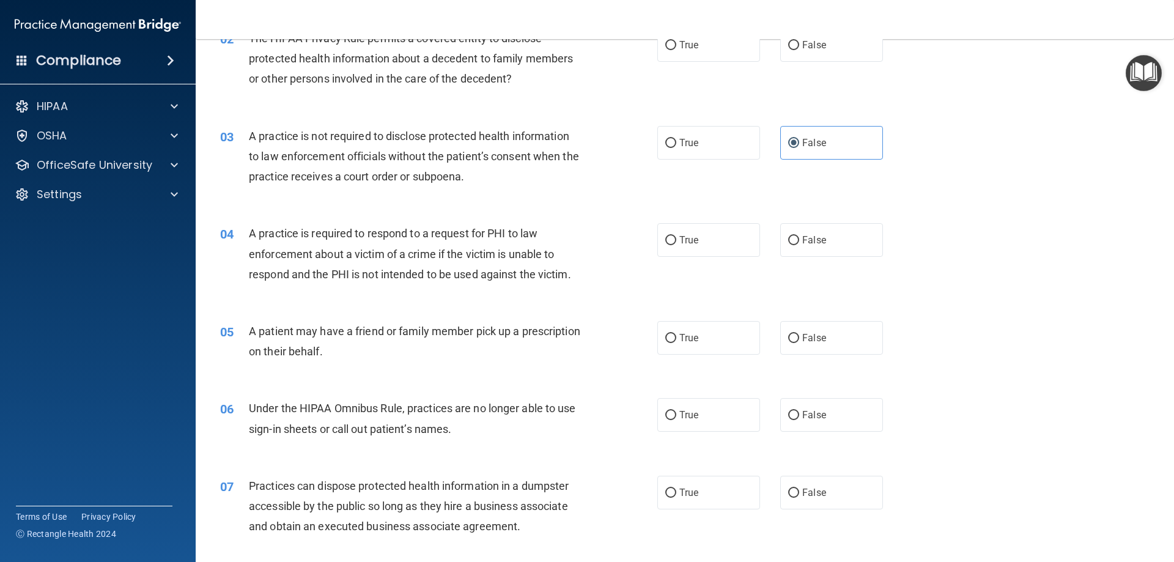
scroll to position [245, 0]
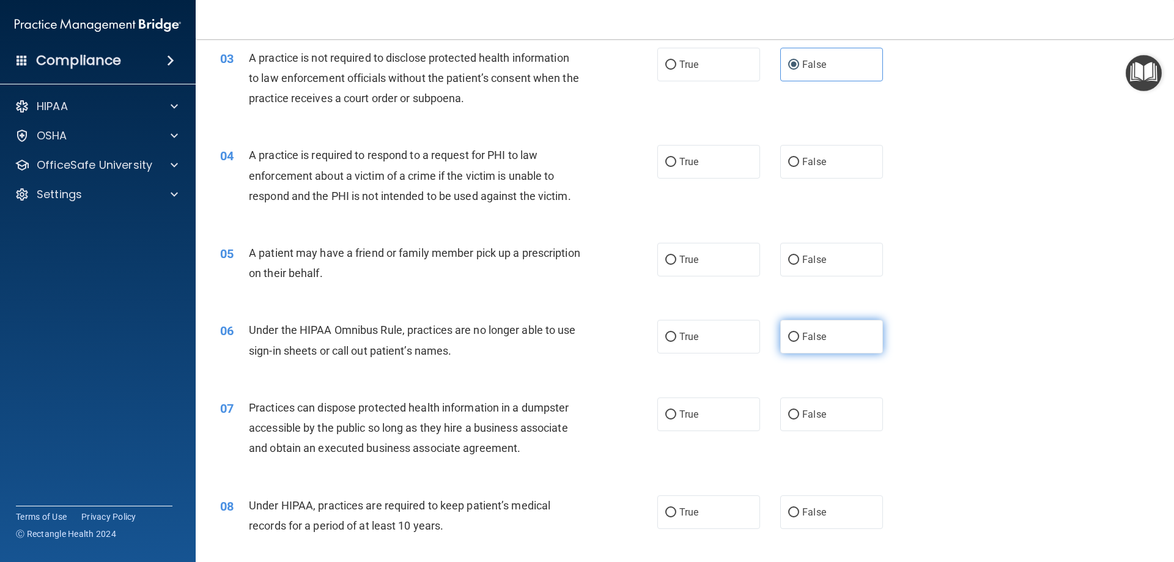
click at [816, 349] on label "False" at bounding box center [831, 337] width 103 height 34
click at [799, 342] on input "False" at bounding box center [793, 337] width 11 height 9
radio input "true"
click at [813, 411] on span "False" at bounding box center [814, 414] width 24 height 12
click at [799, 411] on input "False" at bounding box center [793, 414] width 11 height 9
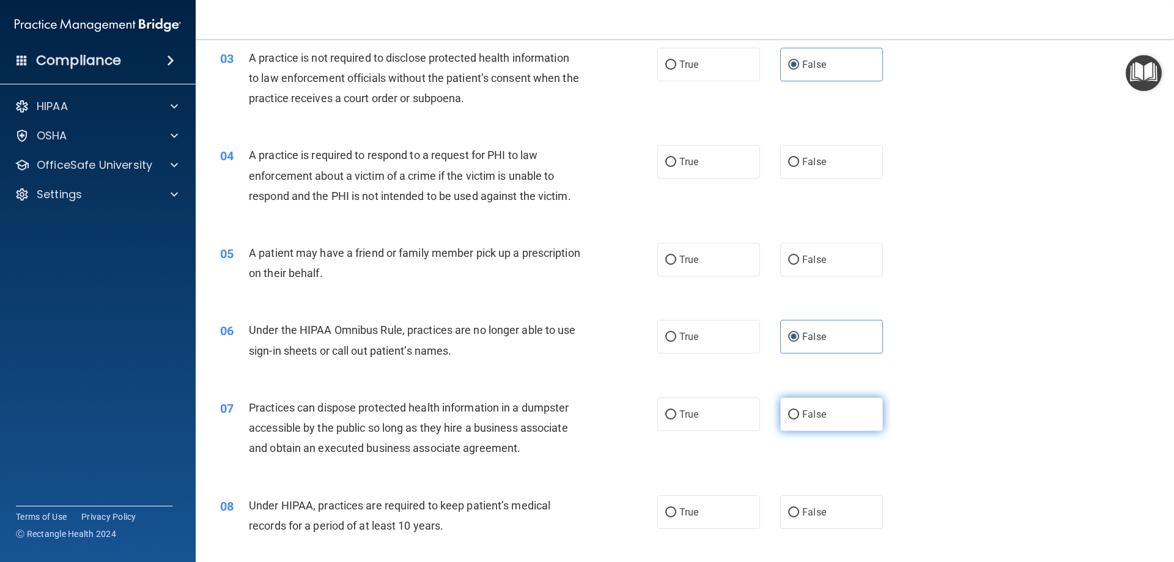
radio input "true"
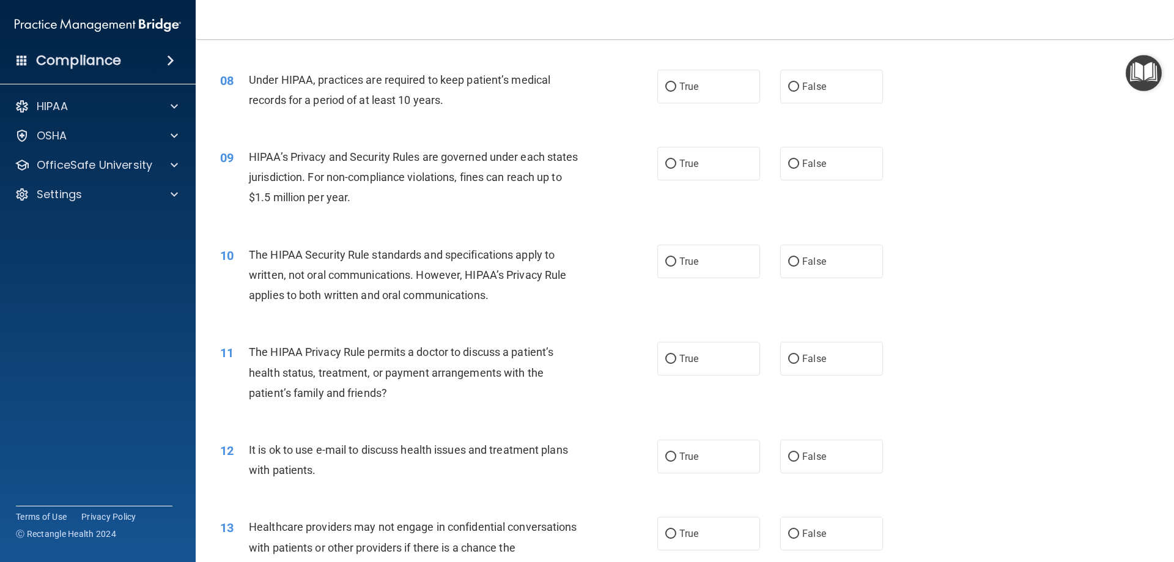
scroll to position [672, 0]
click at [811, 81] on span "False" at bounding box center [814, 84] width 24 height 12
click at [799, 81] on input "False" at bounding box center [793, 84] width 11 height 9
radio input "true"
click at [826, 168] on label "False" at bounding box center [831, 161] width 103 height 34
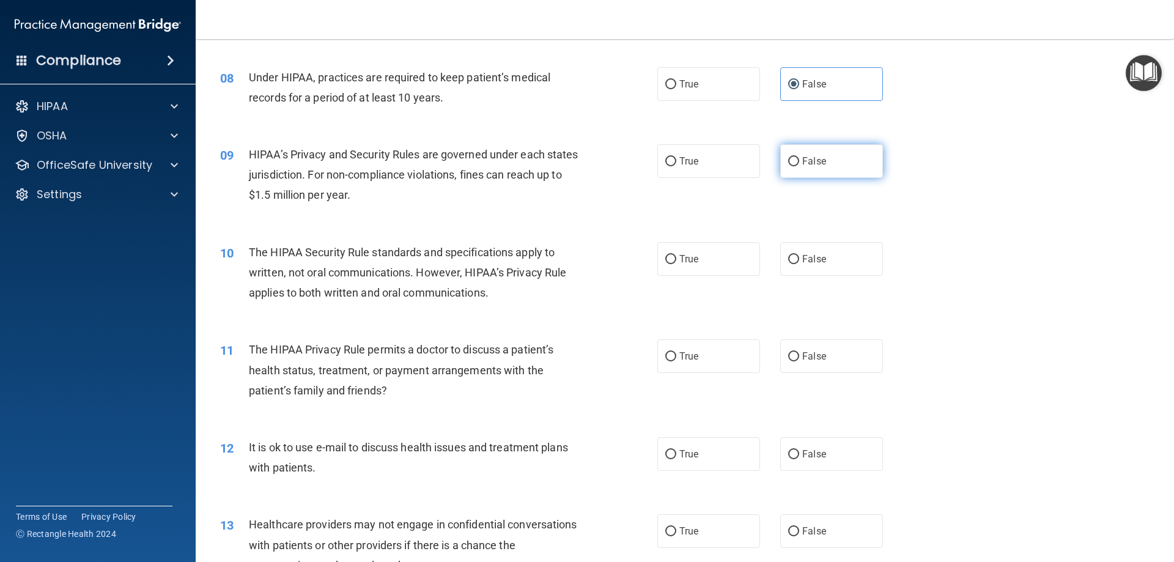
click at [799, 166] on input "False" at bounding box center [793, 161] width 11 height 9
radio input "true"
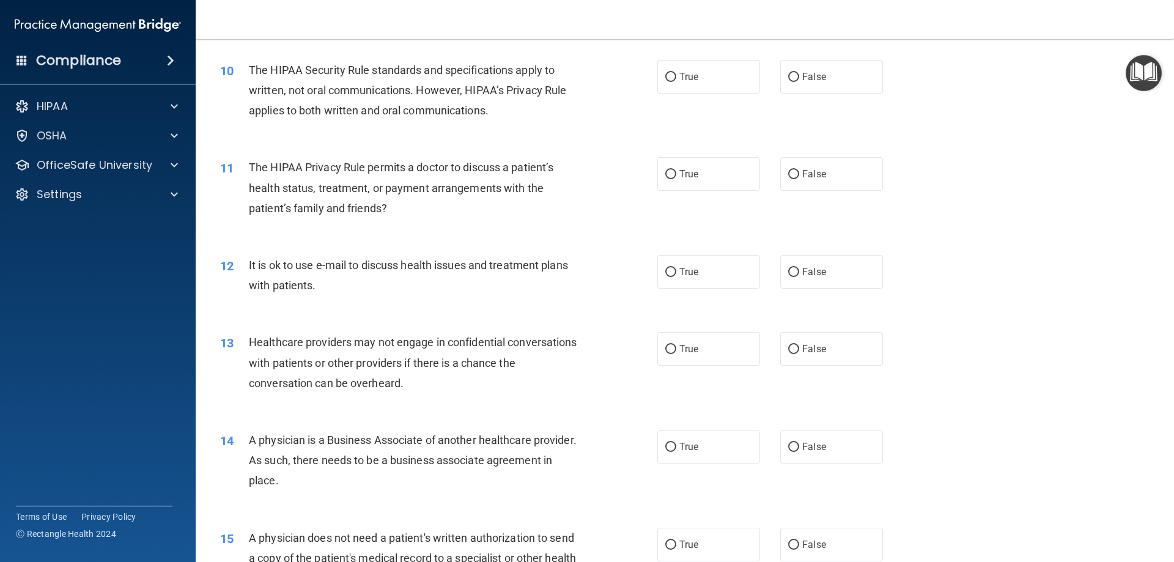
scroll to position [856, 0]
click at [816, 350] on span "False" at bounding box center [814, 348] width 24 height 12
click at [799, 350] on input "False" at bounding box center [793, 348] width 11 height 9
radio input "true"
click at [820, 441] on label "False" at bounding box center [831, 446] width 103 height 34
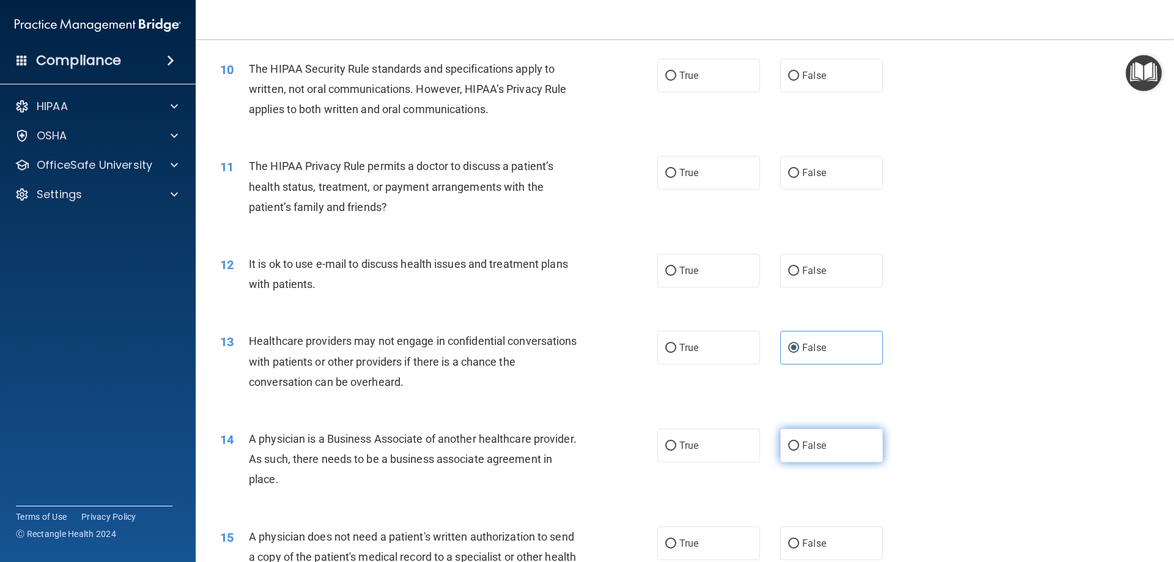
click at [799, 441] on input "False" at bounding box center [793, 445] width 11 height 9
radio input "true"
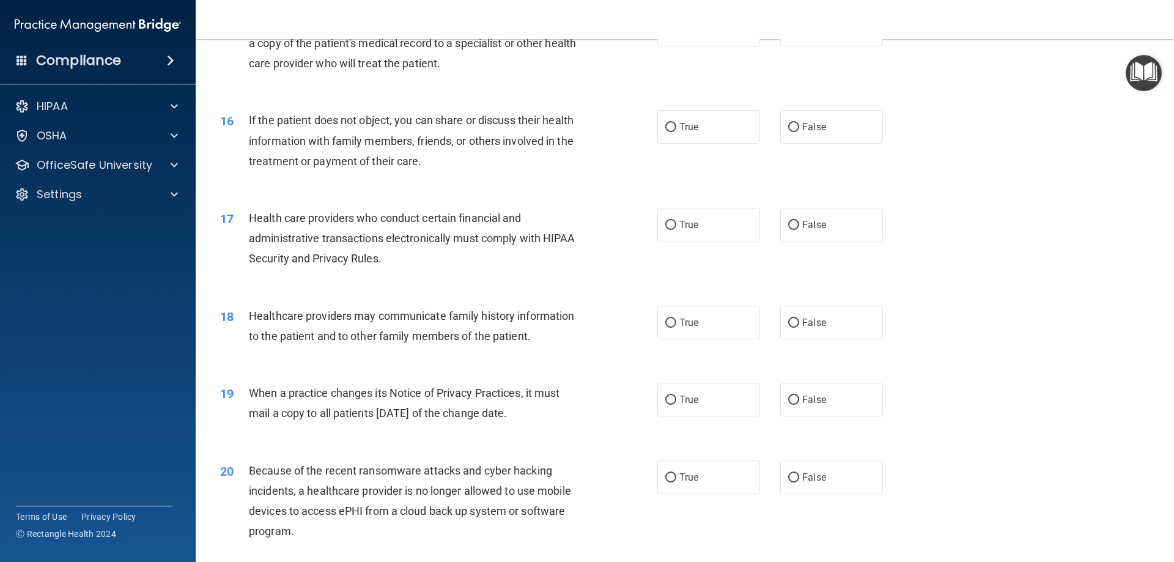
scroll to position [1406, 0]
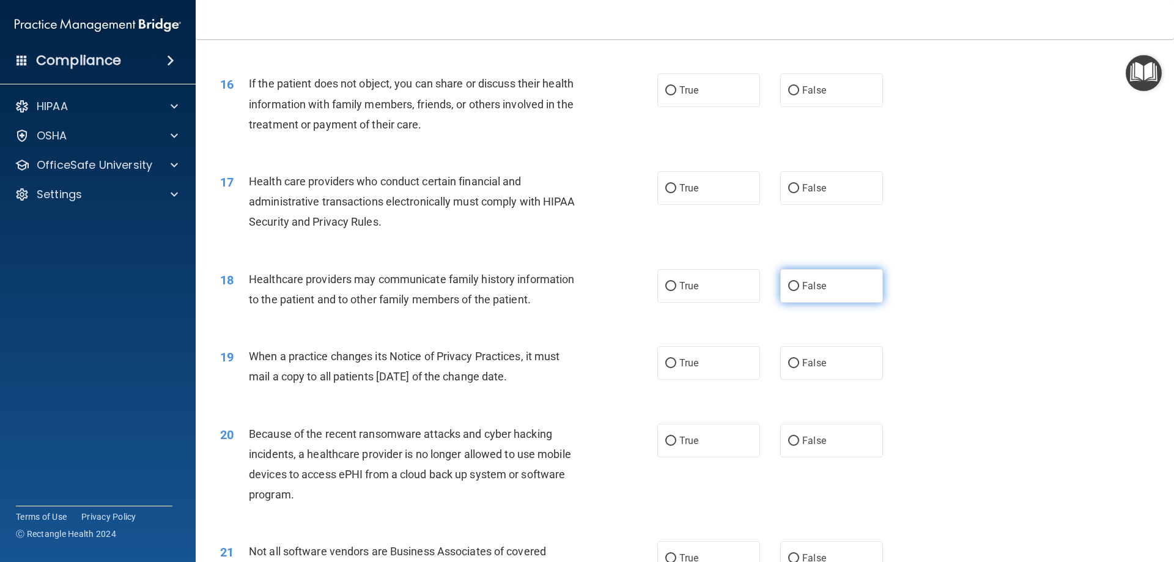
click at [855, 286] on label "False" at bounding box center [831, 286] width 103 height 34
click at [799, 286] on input "False" at bounding box center [793, 286] width 11 height 9
radio input "true"
click at [832, 358] on label "False" at bounding box center [831, 363] width 103 height 34
click at [799, 359] on input "False" at bounding box center [793, 363] width 11 height 9
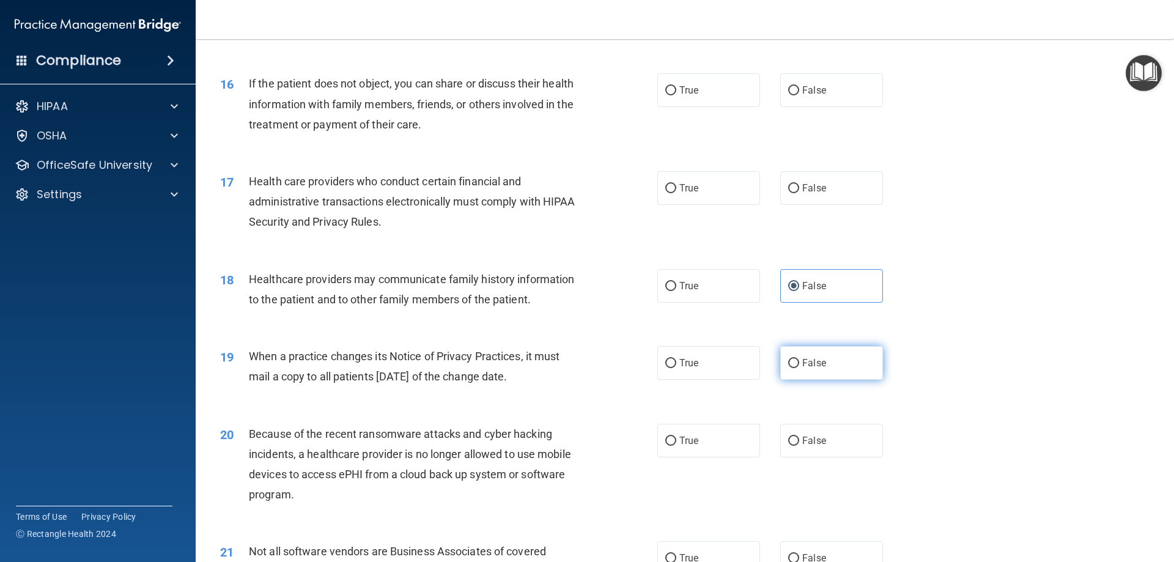
radio input "true"
click at [827, 440] on label "False" at bounding box center [831, 441] width 103 height 34
click at [799, 440] on input "False" at bounding box center [793, 441] width 11 height 9
radio input "true"
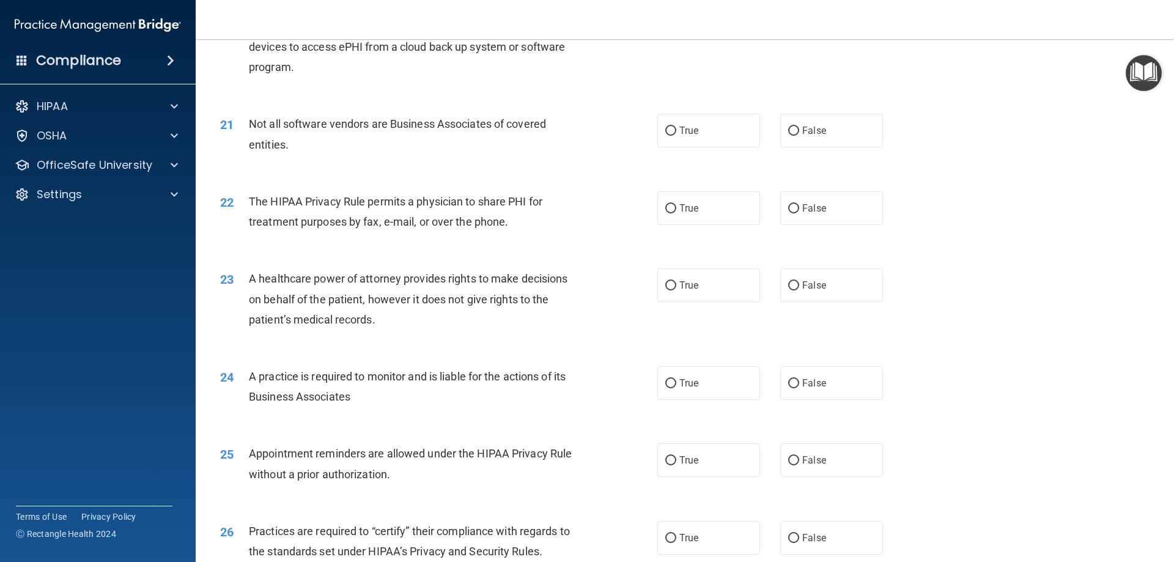
scroll to position [1834, 0]
drag, startPoint x: 808, startPoint y: 284, endPoint x: 819, endPoint y: 323, distance: 40.6
click at [809, 284] on span "False" at bounding box center [814, 285] width 24 height 12
click at [822, 392] on label "False" at bounding box center [831, 383] width 103 height 34
click at [799, 388] on input "False" at bounding box center [793, 382] width 11 height 9
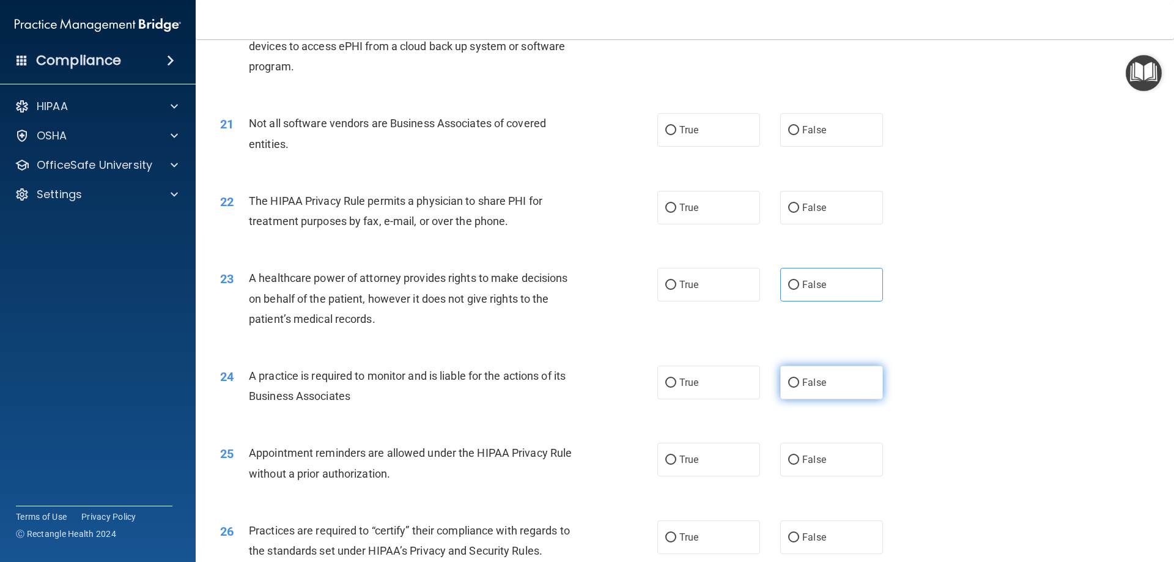
radio input "true"
click at [823, 296] on label "False" at bounding box center [831, 285] width 103 height 34
click at [799, 290] on input "False" at bounding box center [793, 285] width 11 height 9
radio input "true"
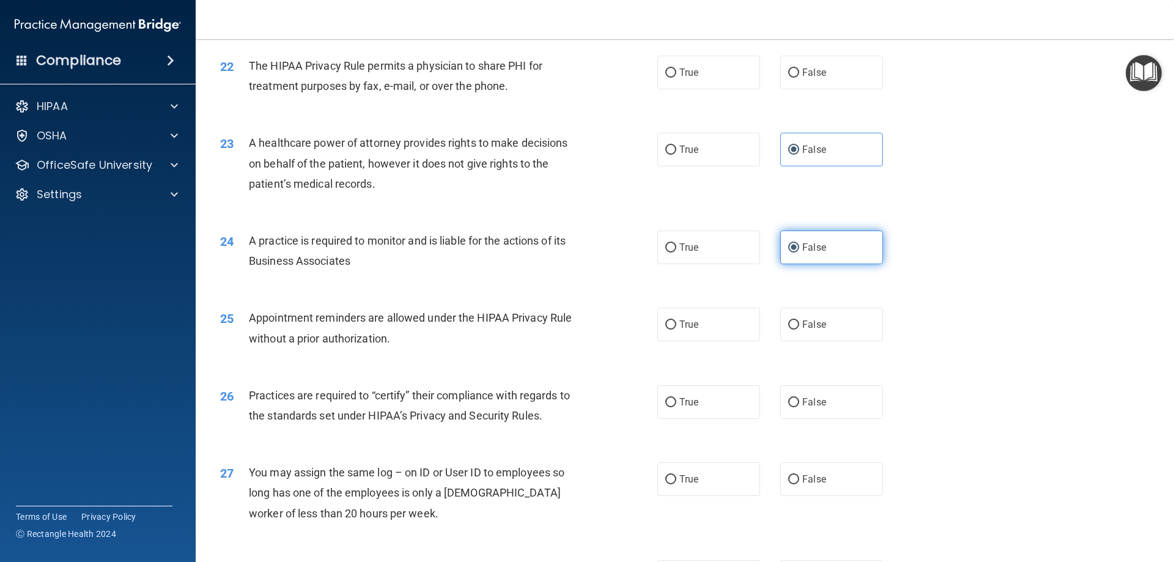
scroll to position [2079, 0]
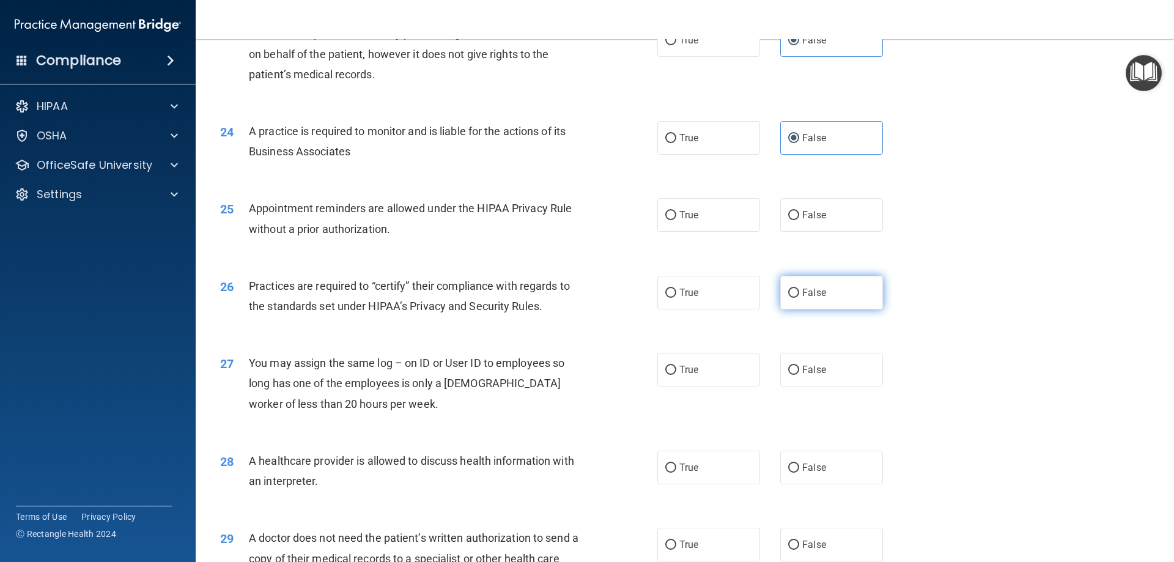
click at [832, 301] on label "False" at bounding box center [831, 293] width 103 height 34
click at [799, 298] on input "False" at bounding box center [793, 293] width 11 height 9
radio input "true"
click at [831, 363] on label "False" at bounding box center [831, 370] width 103 height 34
click at [799, 366] on input "False" at bounding box center [793, 370] width 11 height 9
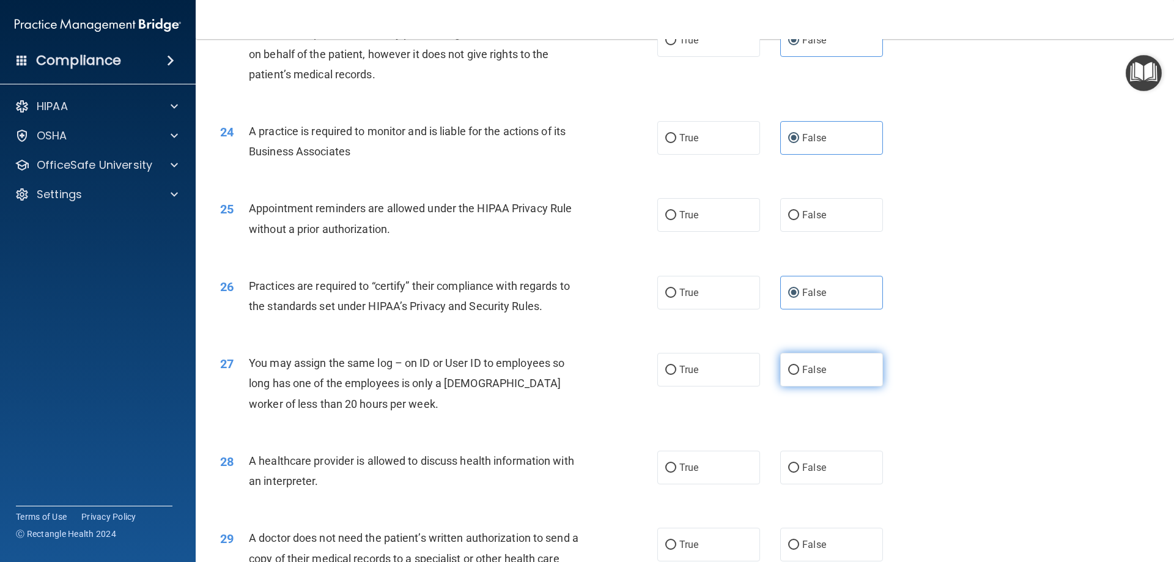
radio input "true"
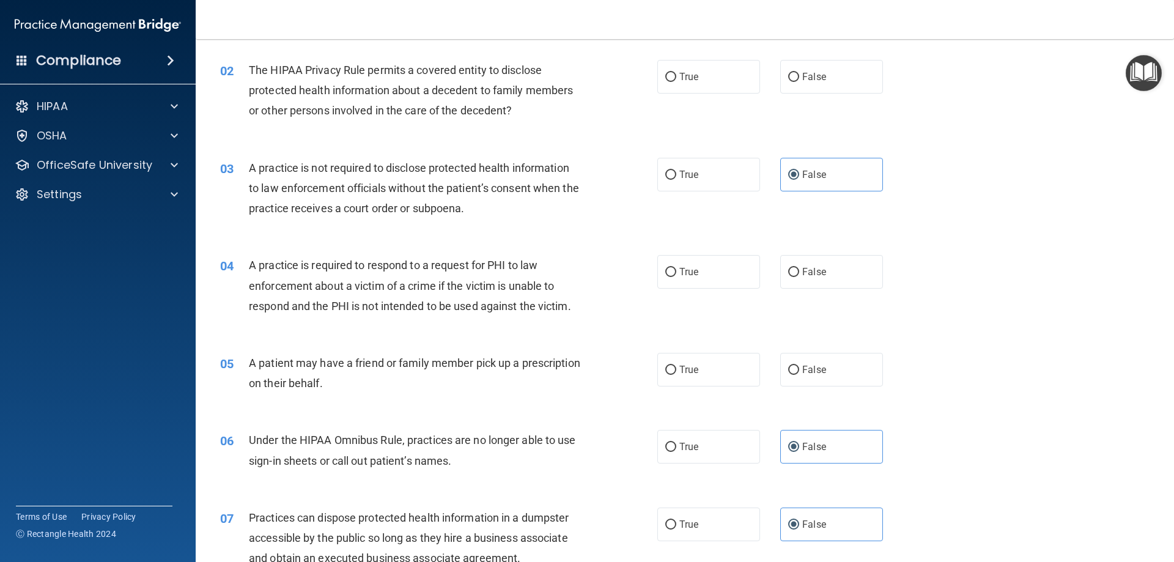
scroll to position [0, 0]
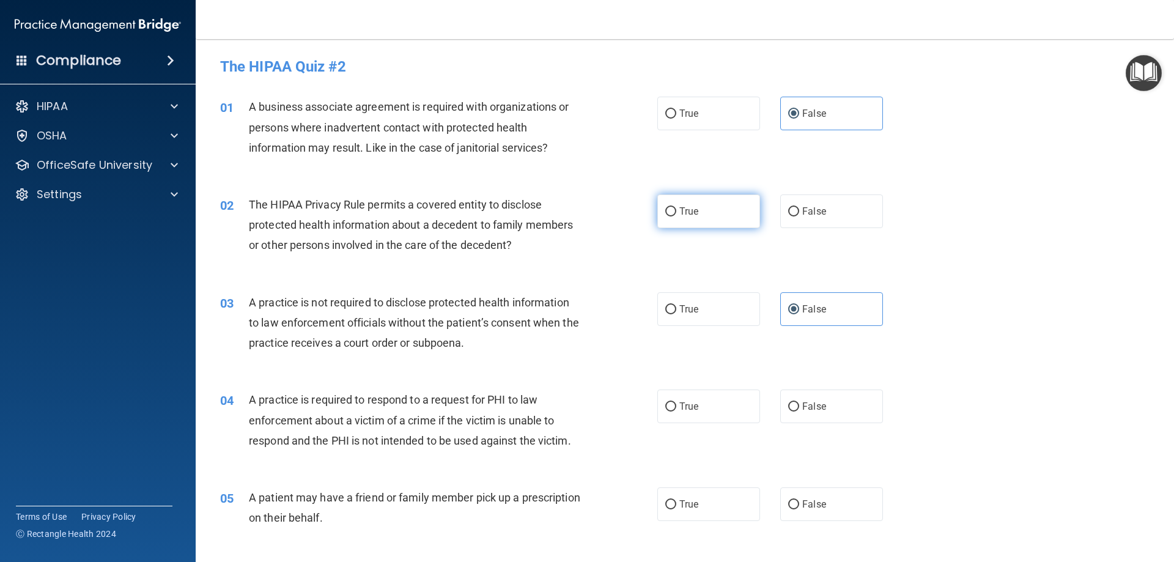
click at [672, 219] on label "True" at bounding box center [708, 211] width 103 height 34
click at [672, 216] on input "True" at bounding box center [670, 211] width 11 height 9
radio input "true"
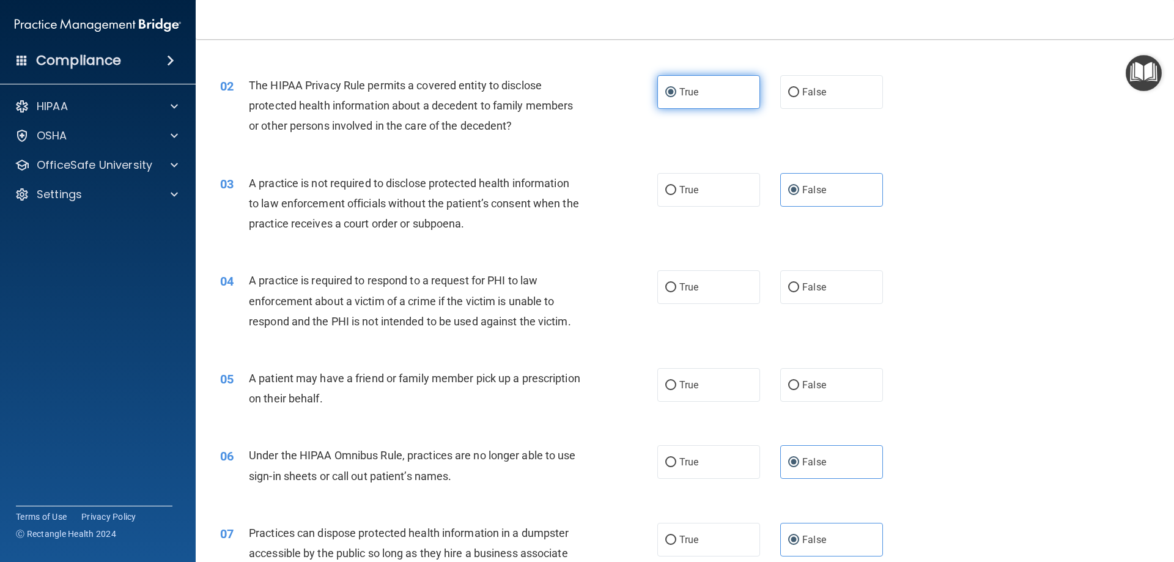
scroll to position [122, 0]
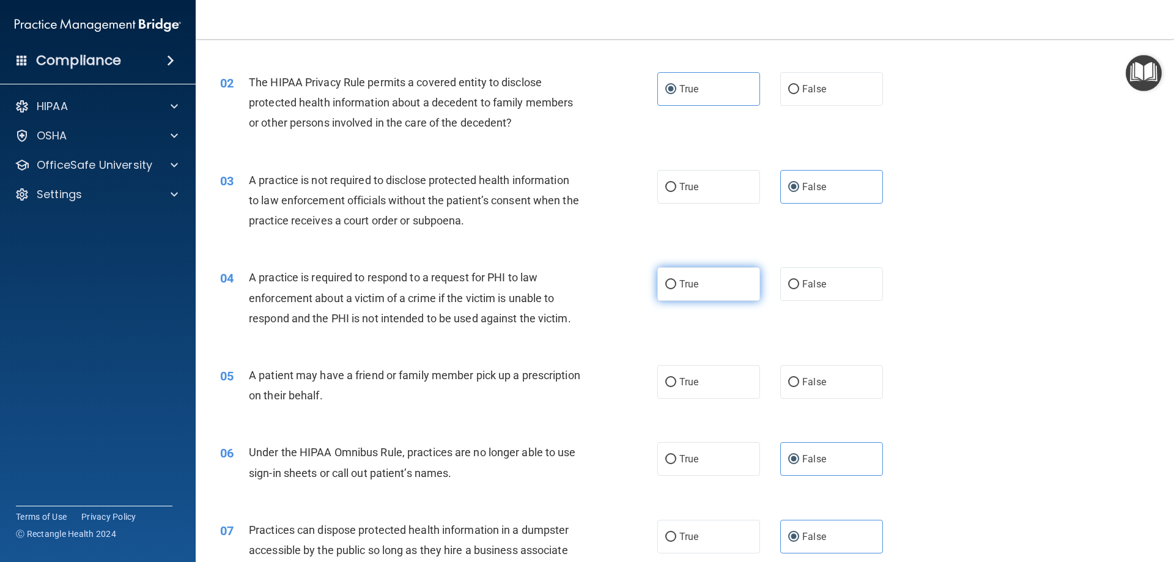
click at [689, 292] on label "True" at bounding box center [708, 284] width 103 height 34
click at [676, 289] on input "True" at bounding box center [670, 284] width 11 height 9
radio input "true"
click at [683, 383] on span "True" at bounding box center [688, 382] width 19 height 12
click at [676, 383] on input "True" at bounding box center [670, 382] width 11 height 9
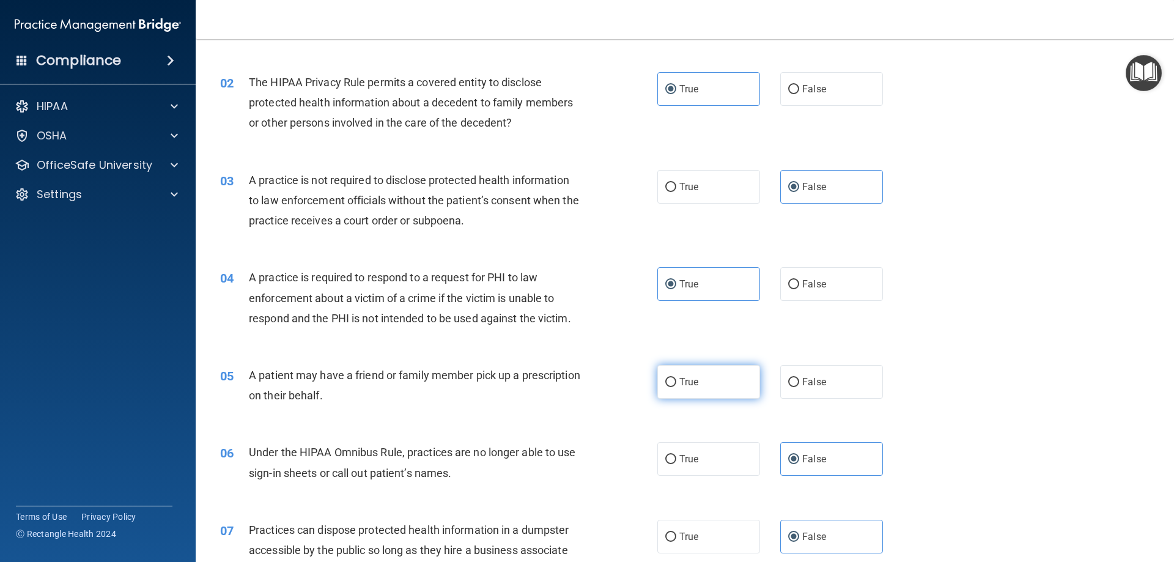
radio input "true"
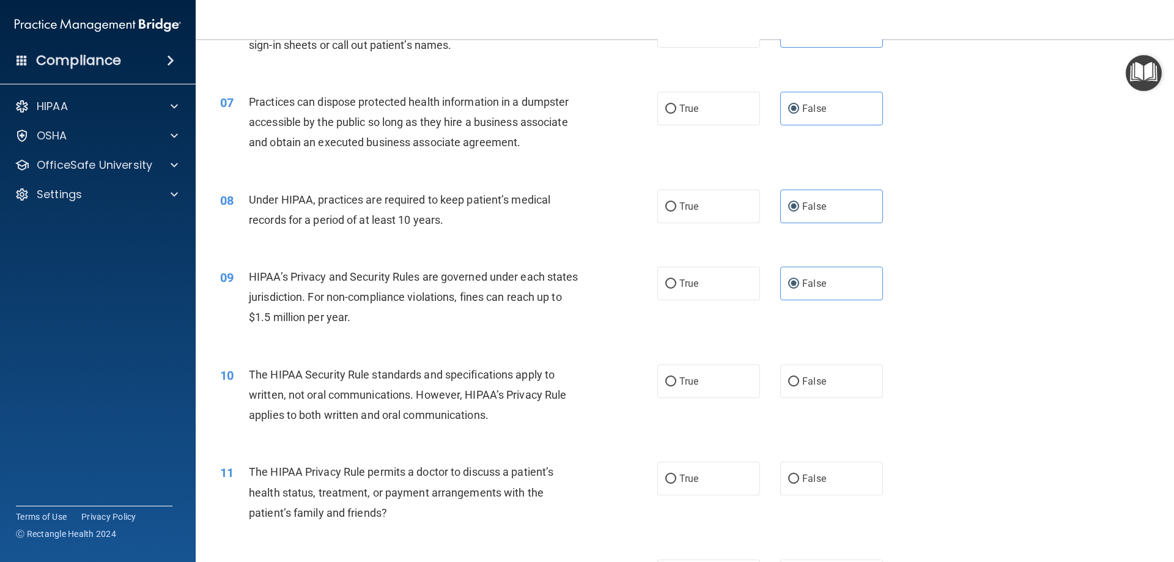
scroll to position [734, 0]
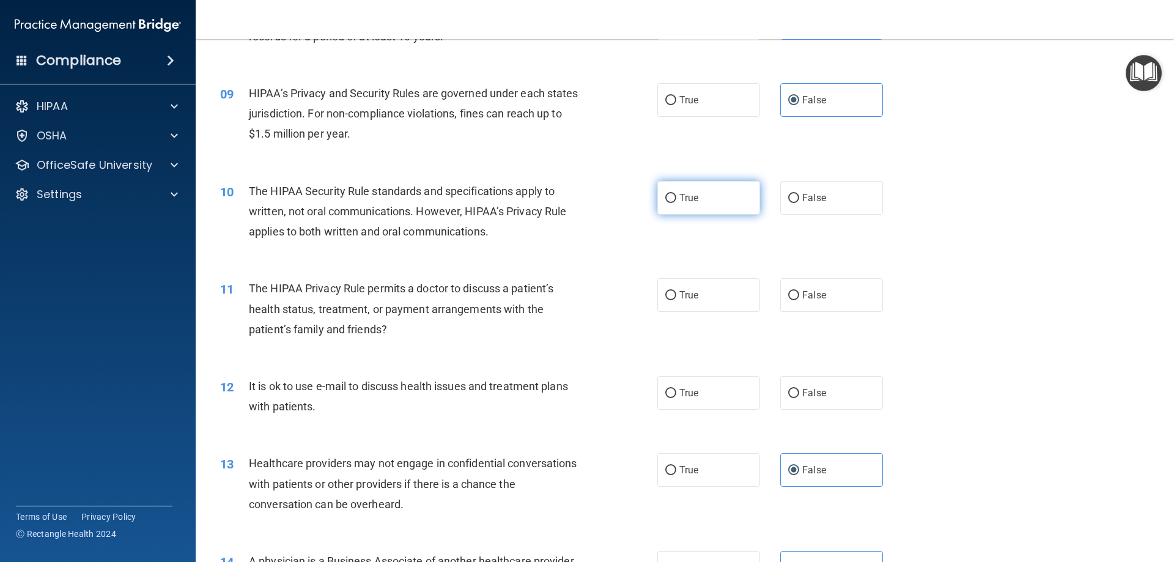
click at [693, 187] on label "True" at bounding box center [708, 198] width 103 height 34
click at [676, 194] on input "True" at bounding box center [670, 198] width 11 height 9
radio input "true"
click at [689, 293] on span "True" at bounding box center [688, 295] width 19 height 12
click at [676, 293] on input "True" at bounding box center [670, 295] width 11 height 9
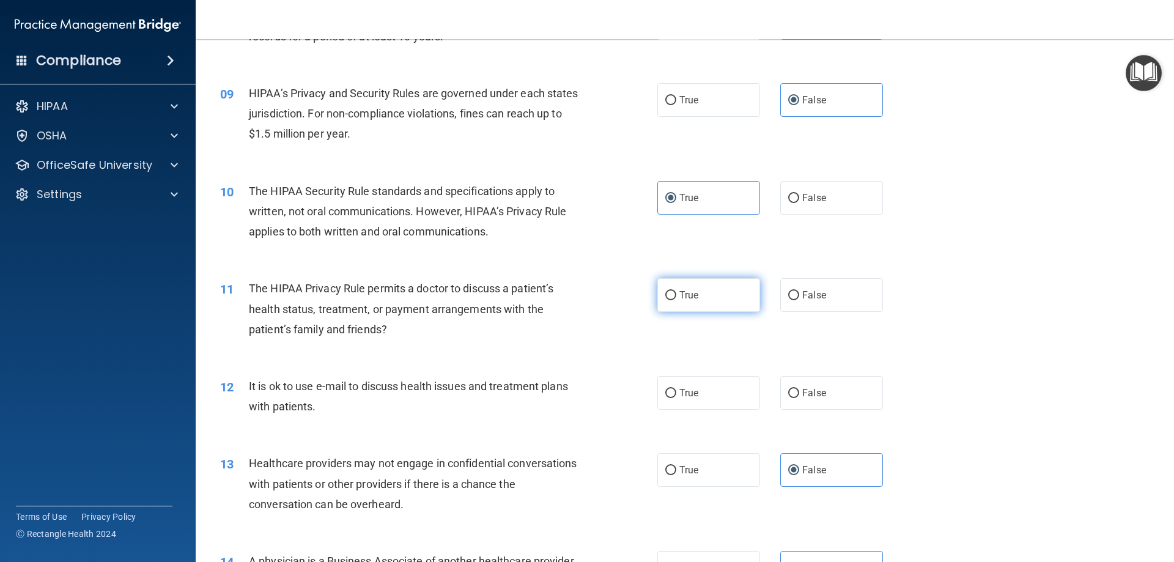
radio input "true"
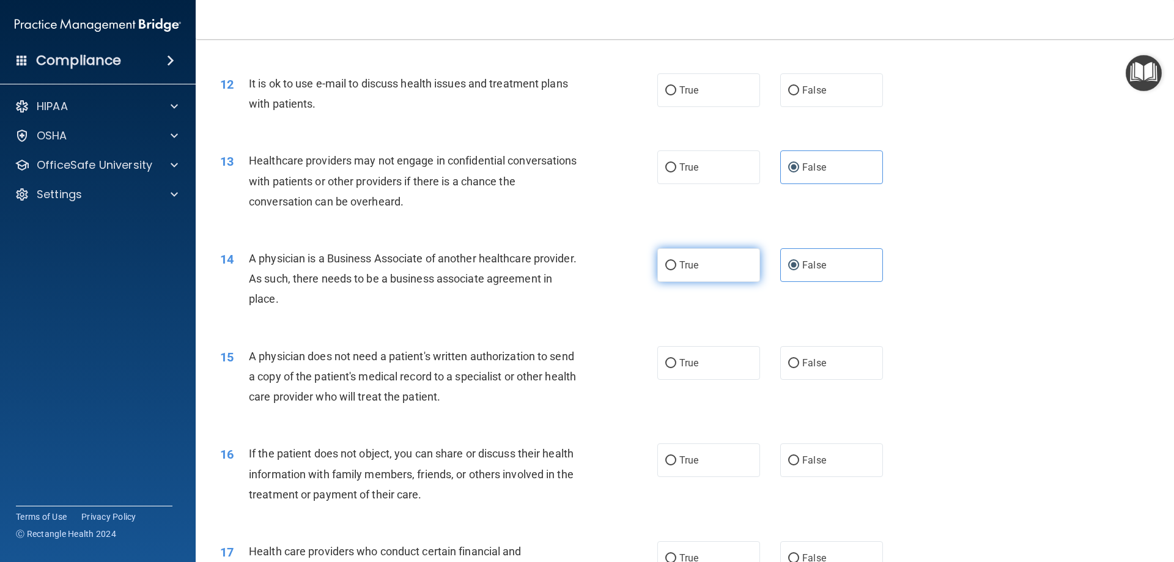
scroll to position [1039, 0]
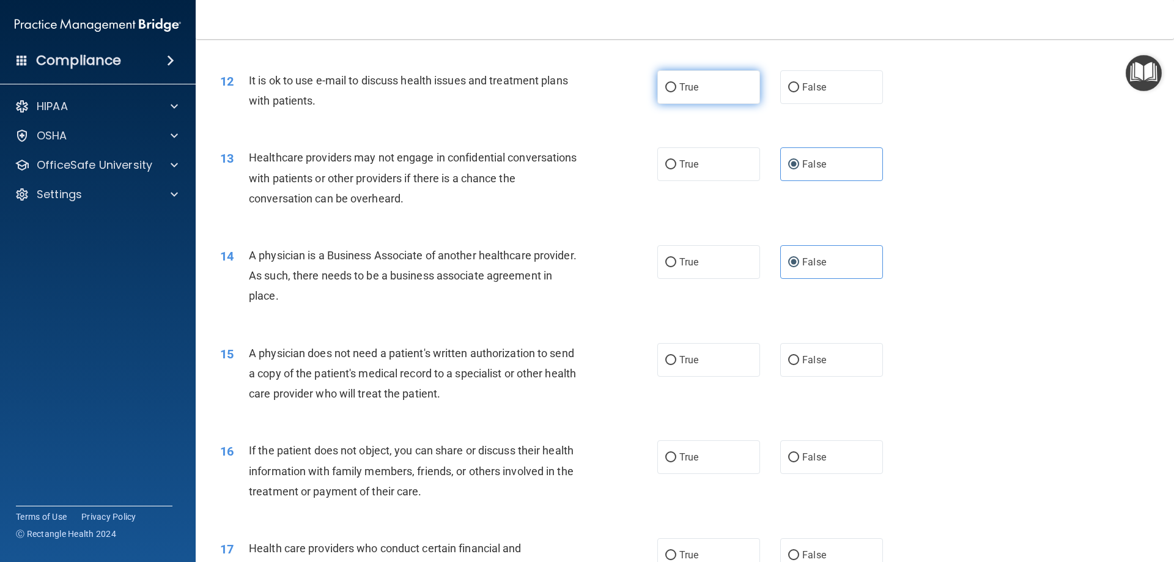
click at [694, 87] on span "True" at bounding box center [688, 87] width 19 height 12
click at [676, 87] on input "True" at bounding box center [670, 87] width 11 height 9
radio input "true"
click at [706, 344] on label "True" at bounding box center [708, 360] width 103 height 34
click at [676, 356] on input "True" at bounding box center [670, 360] width 11 height 9
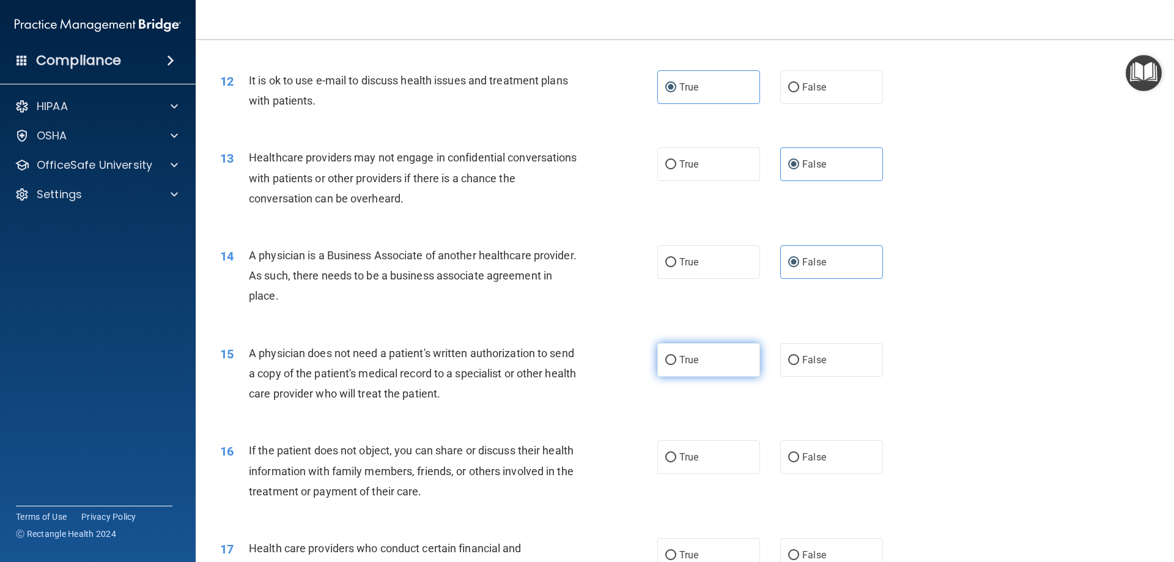
radio input "true"
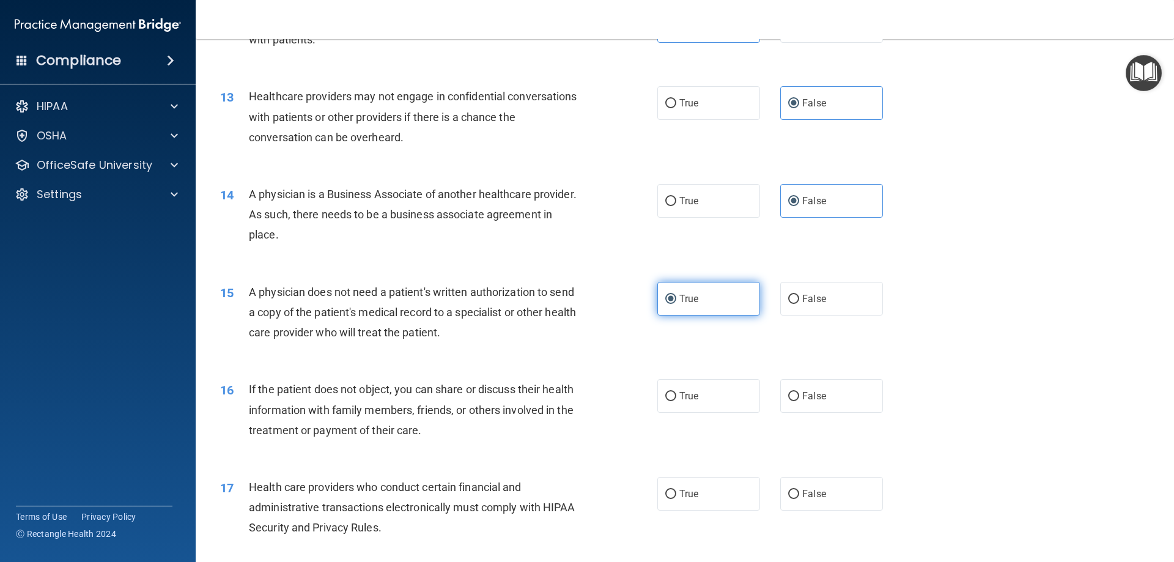
scroll to position [1223, 0]
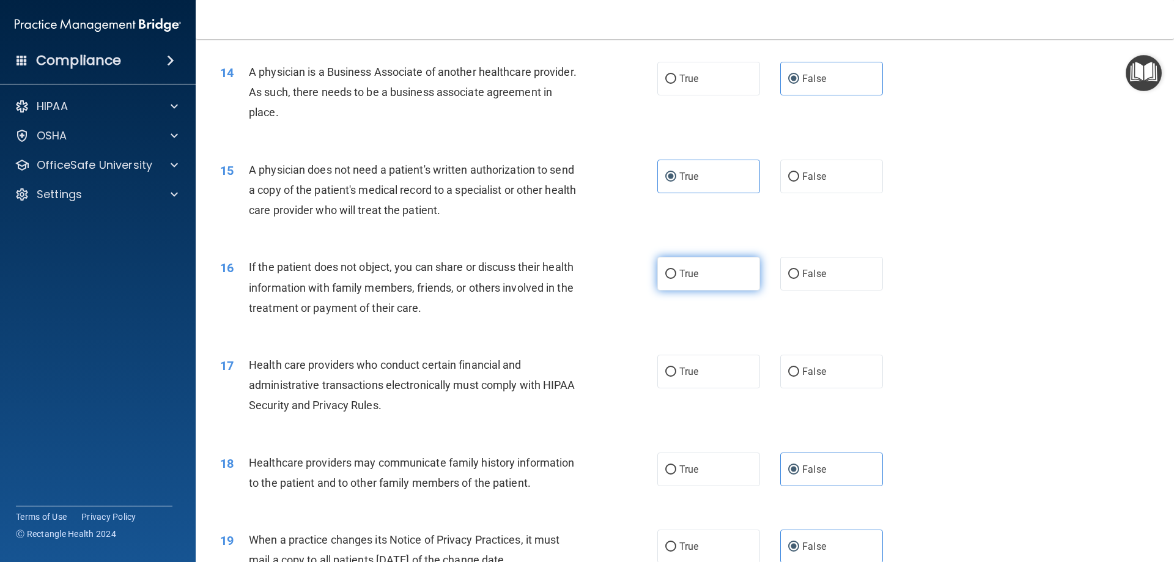
click at [704, 275] on label "True" at bounding box center [708, 274] width 103 height 34
click at [676, 275] on input "True" at bounding box center [670, 274] width 11 height 9
radio input "true"
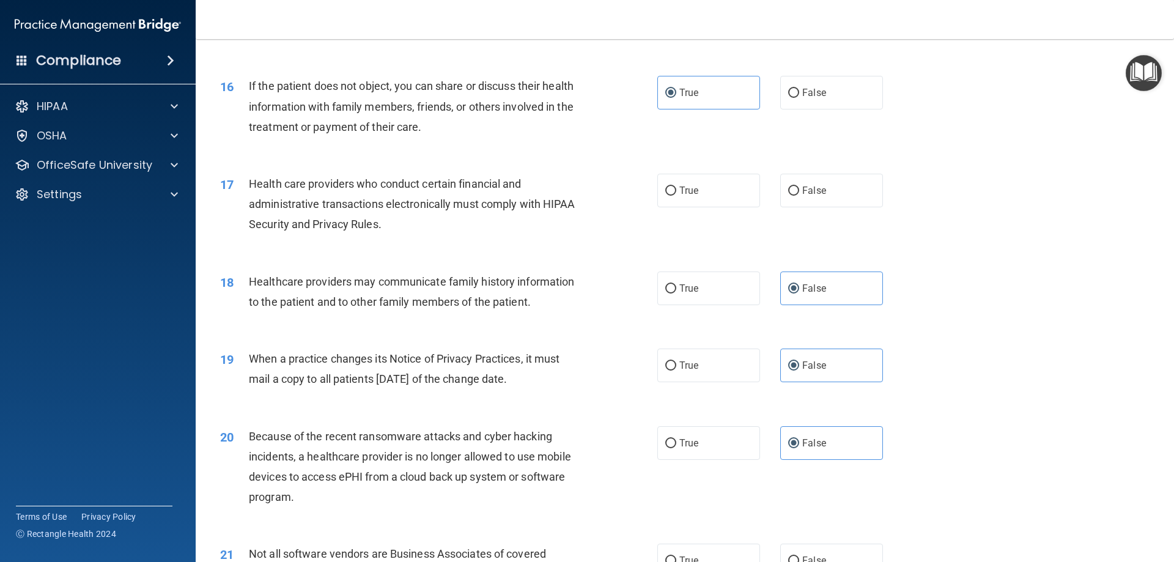
scroll to position [1406, 0]
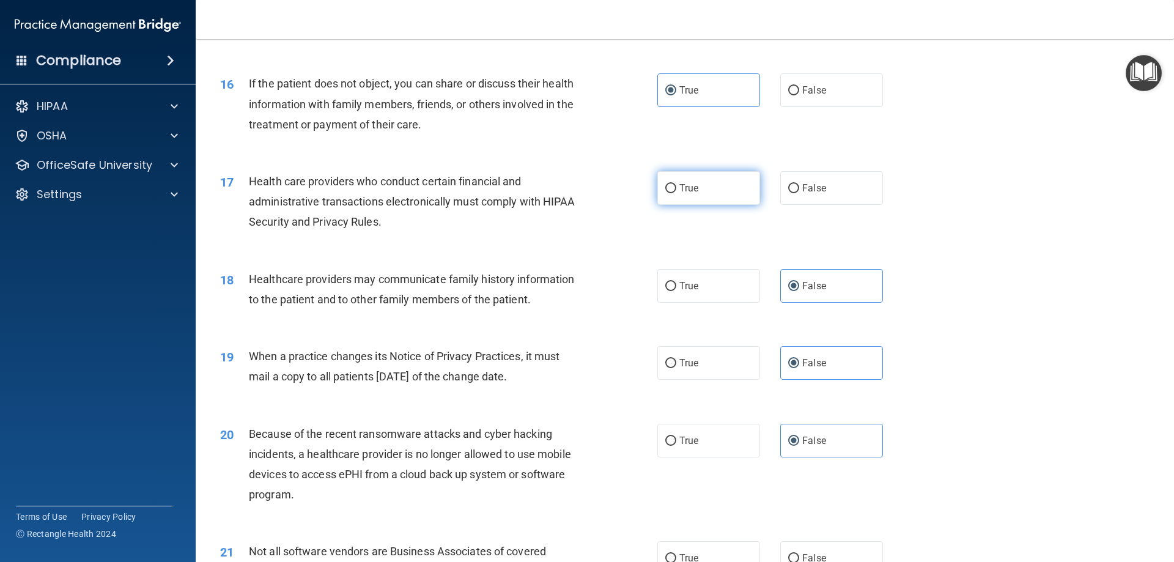
click at [706, 196] on label "True" at bounding box center [708, 188] width 103 height 34
click at [676, 193] on input "True" at bounding box center [670, 188] width 11 height 9
radio input "true"
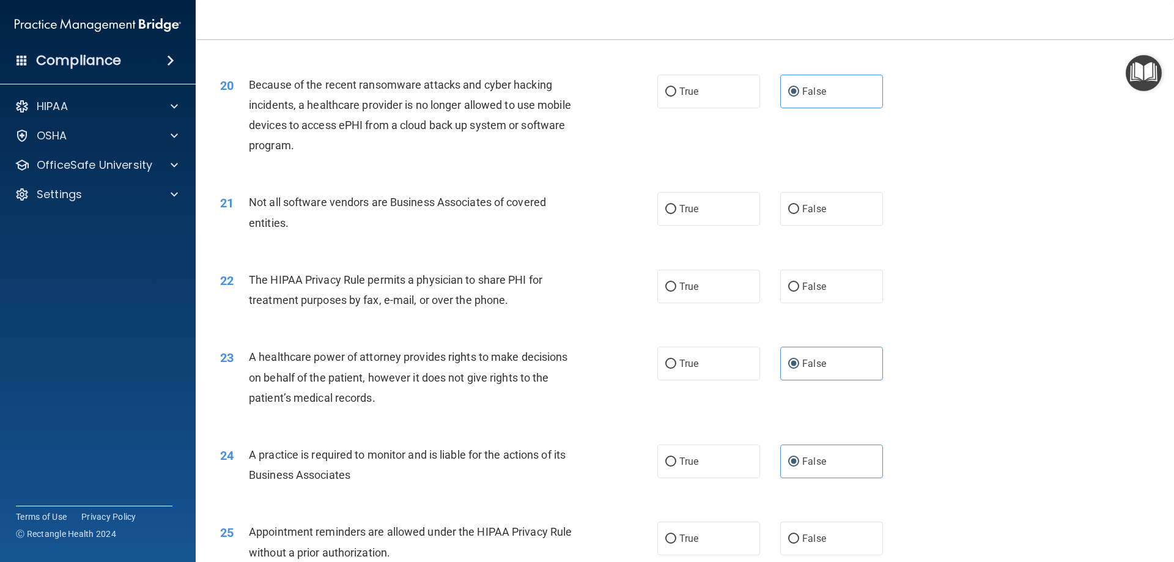
scroll to position [1773, 0]
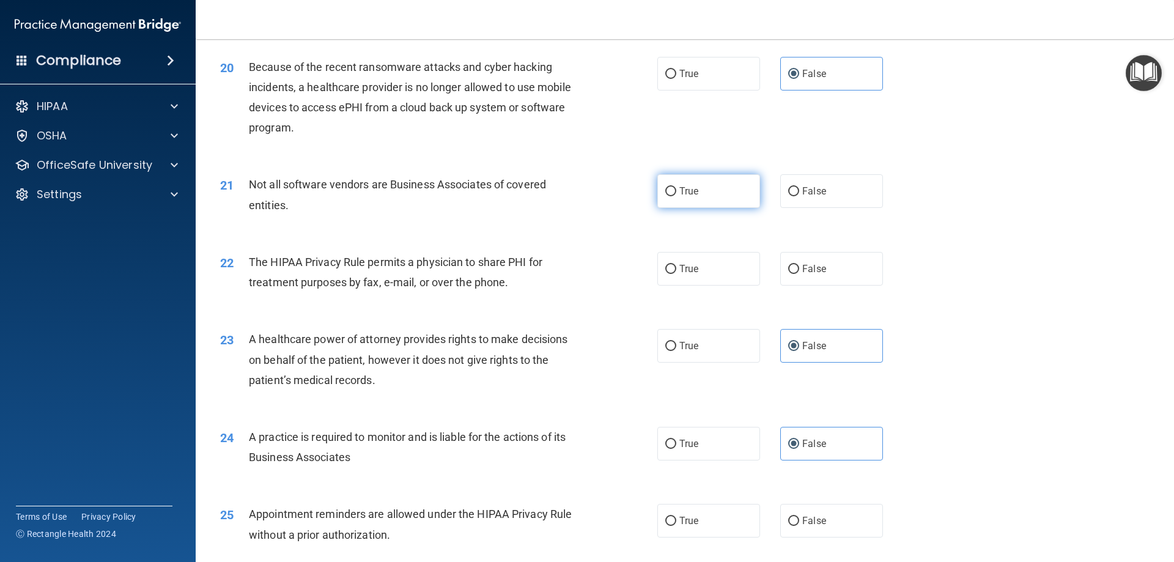
click at [690, 202] on label "True" at bounding box center [708, 191] width 103 height 34
click at [676, 196] on input "True" at bounding box center [670, 191] width 11 height 9
radio input "true"
click at [696, 267] on label "True" at bounding box center [708, 269] width 103 height 34
click at [676, 267] on input "True" at bounding box center [670, 269] width 11 height 9
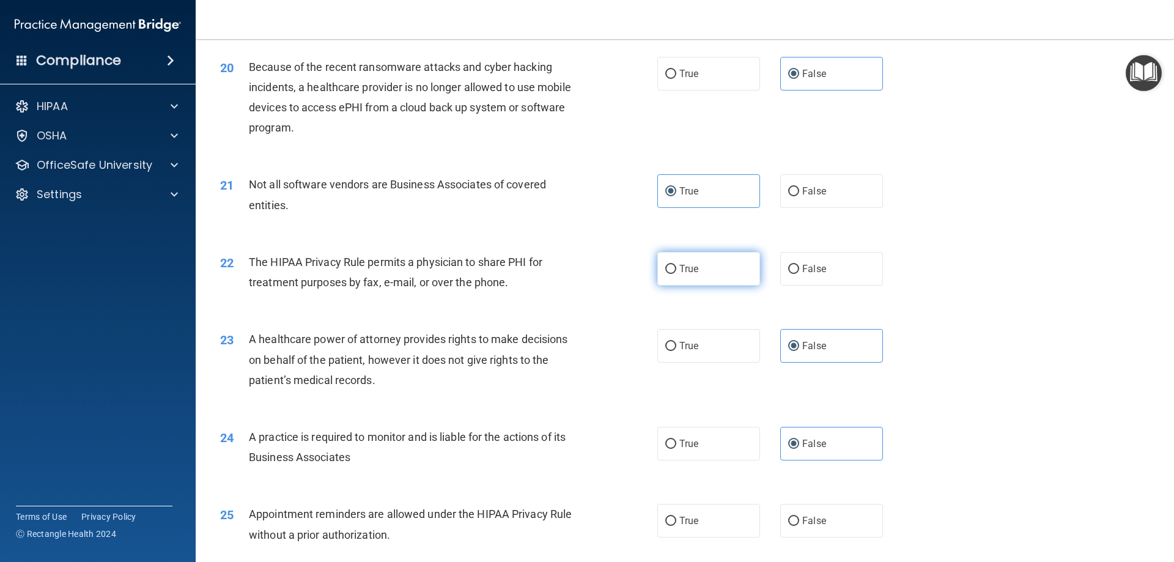
radio input "true"
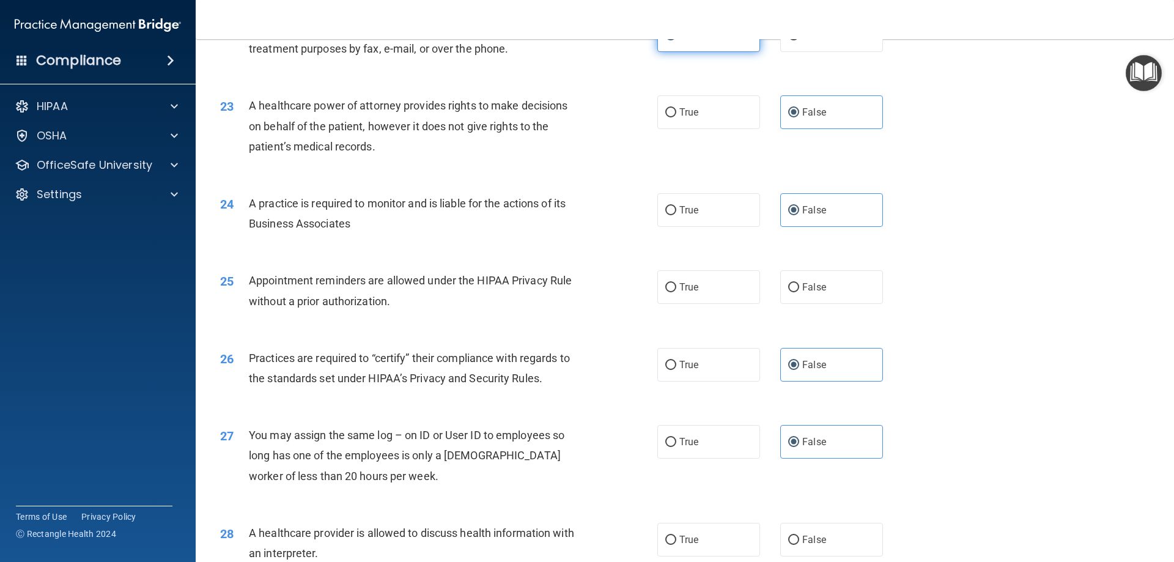
scroll to position [2017, 0]
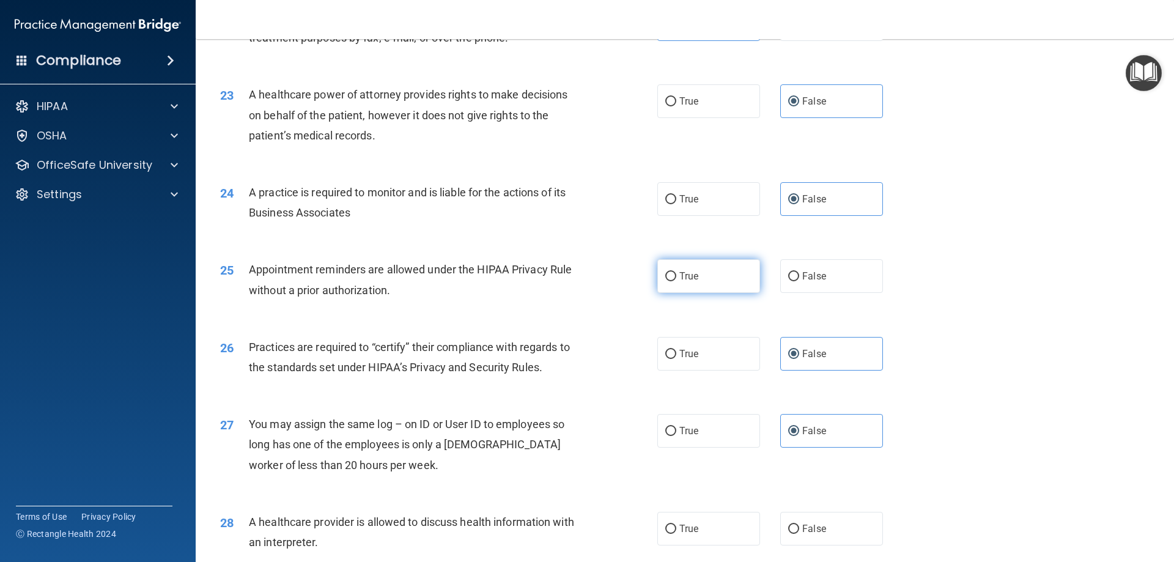
click at [693, 281] on span "True" at bounding box center [688, 276] width 19 height 12
click at [676, 281] on input "True" at bounding box center [670, 276] width 11 height 9
radio input "true"
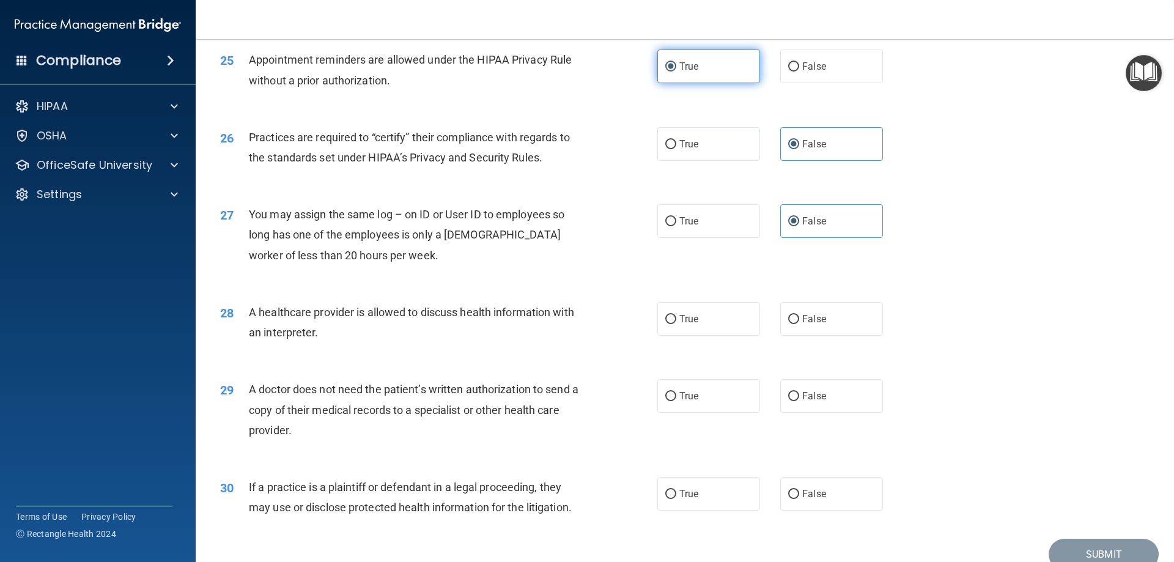
scroll to position [2284, 0]
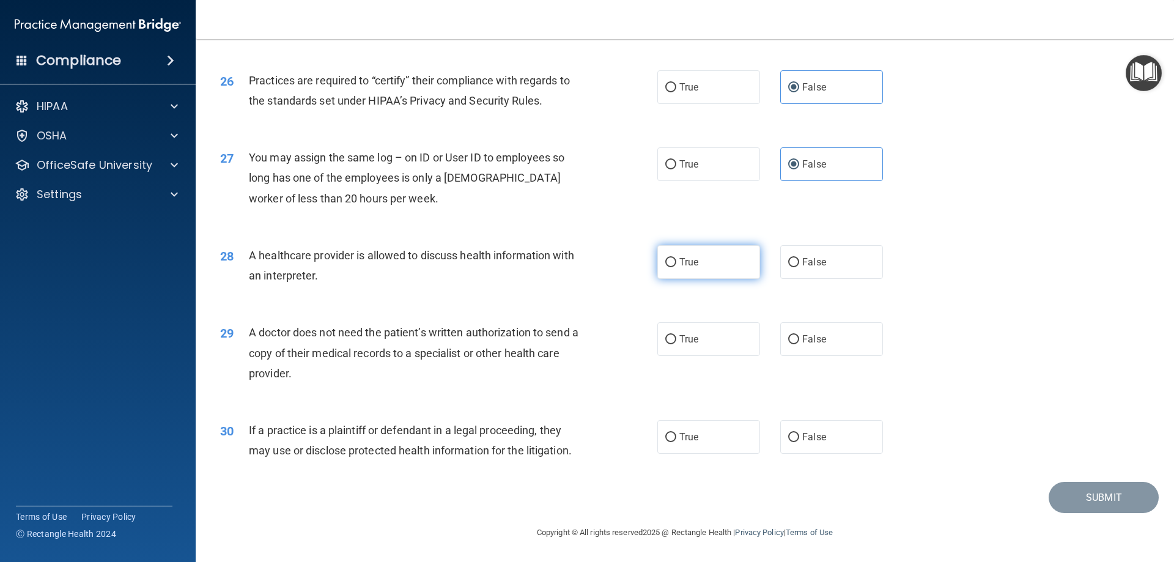
click at [699, 269] on label "True" at bounding box center [708, 262] width 103 height 34
click at [676, 267] on input "True" at bounding box center [670, 262] width 11 height 9
radio input "true"
click at [693, 334] on span "True" at bounding box center [688, 339] width 19 height 12
click at [676, 335] on input "True" at bounding box center [670, 339] width 11 height 9
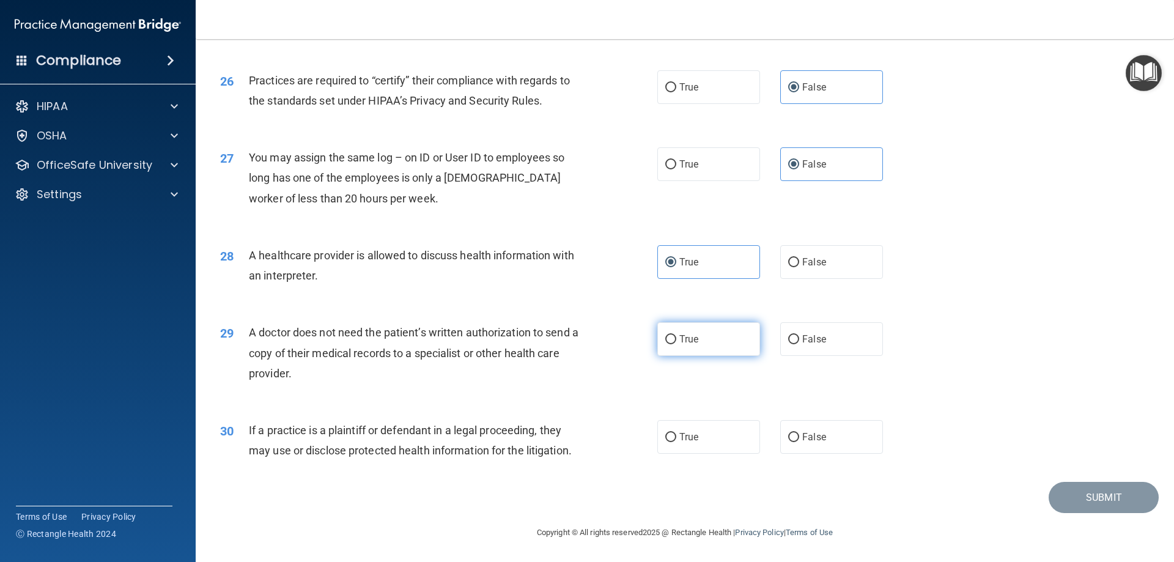
radio input "true"
click at [688, 429] on label "True" at bounding box center [708, 437] width 103 height 34
click at [676, 433] on input "True" at bounding box center [670, 437] width 11 height 9
radio input "true"
click at [1081, 503] on button "Submit" at bounding box center [1103, 497] width 110 height 31
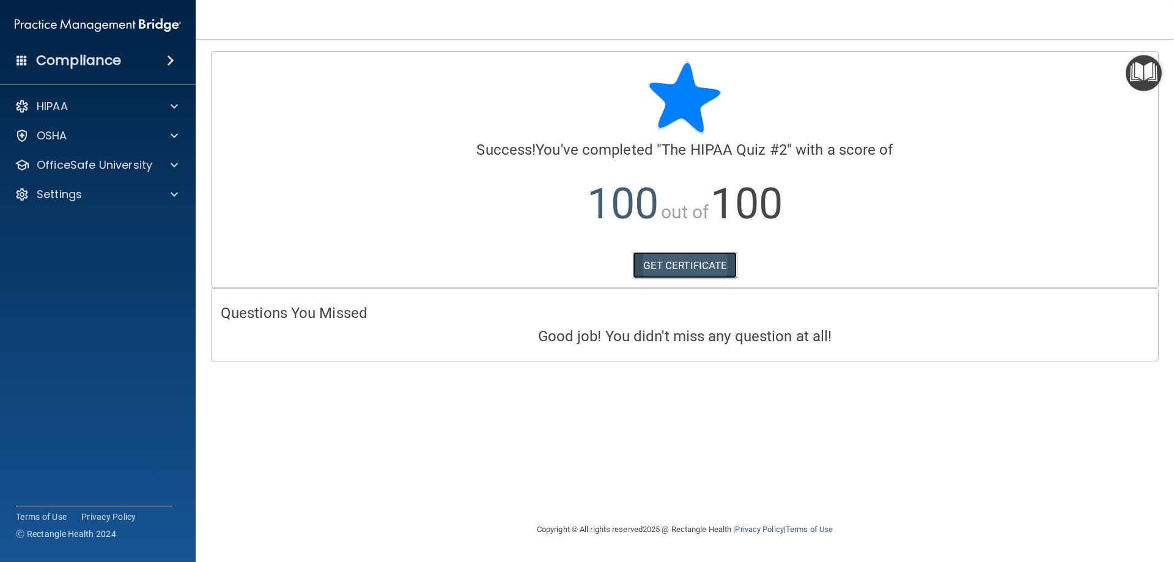
click at [664, 270] on link "GET CERTIFICATE" at bounding box center [685, 265] width 105 height 27
click at [139, 164] on p "OfficeSafe University" at bounding box center [95, 165] width 116 height 15
click at [132, 202] on link "HIPAA Training" at bounding box center [84, 194] width 193 height 24
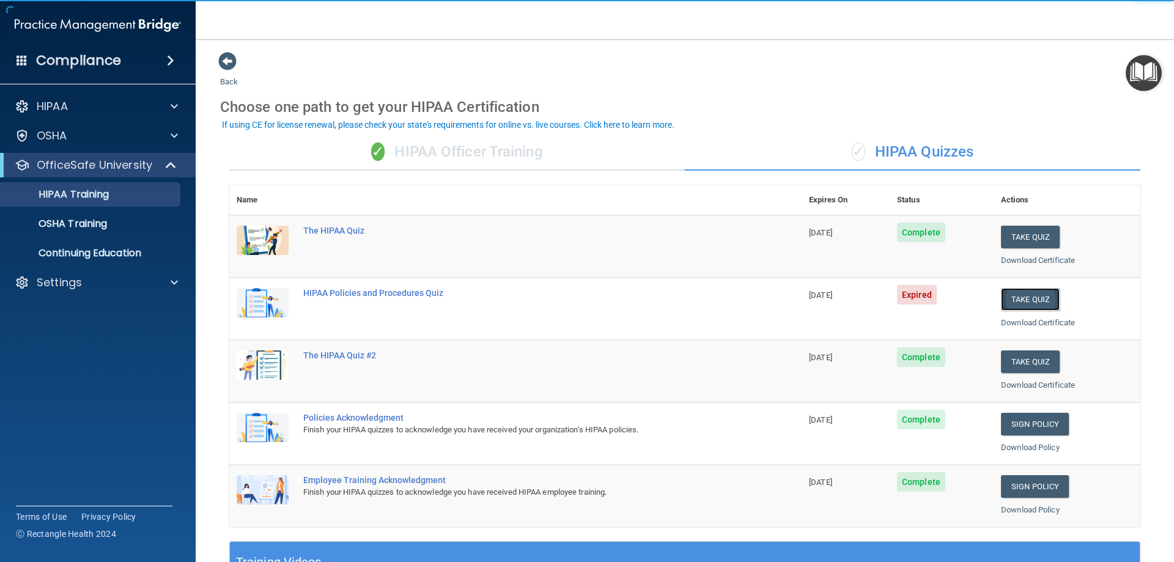
click at [1037, 292] on button "Take Quiz" at bounding box center [1030, 299] width 59 height 23
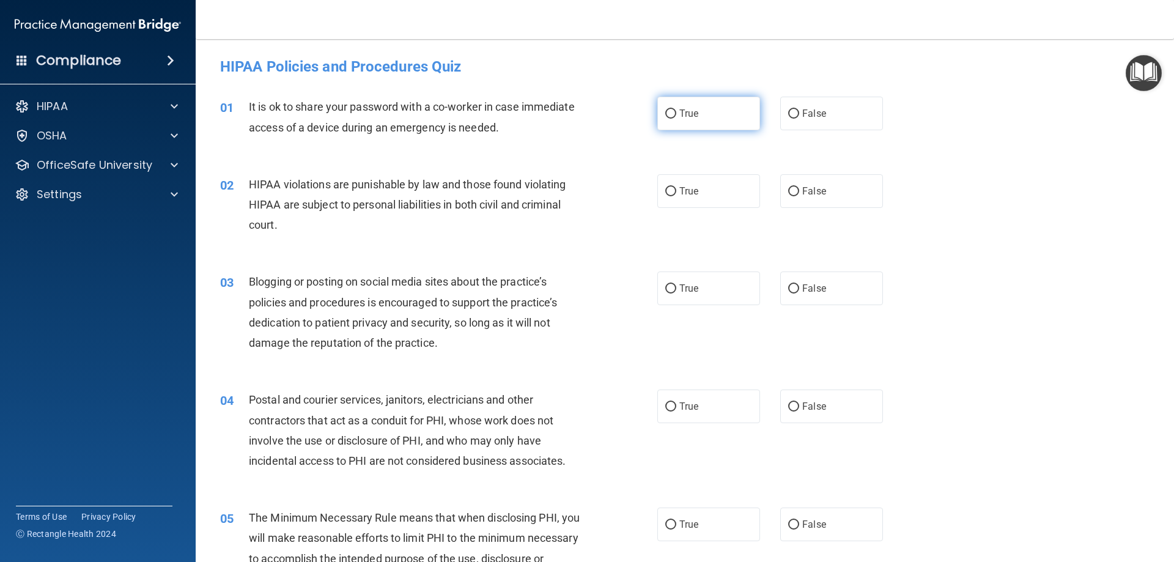
click at [668, 116] on input "True" at bounding box center [670, 113] width 11 height 9
radio input "true"
click at [668, 194] on input "True" at bounding box center [670, 191] width 11 height 9
radio input "true"
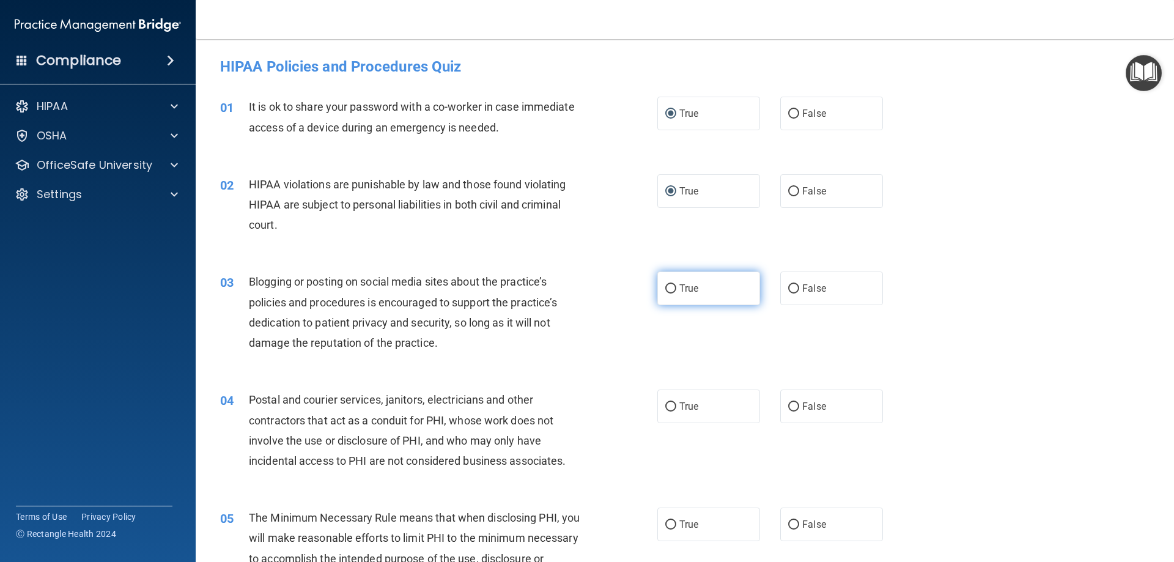
click at [707, 285] on label "True" at bounding box center [708, 288] width 103 height 34
click at [676, 285] on input "True" at bounding box center [670, 288] width 11 height 9
radio input "true"
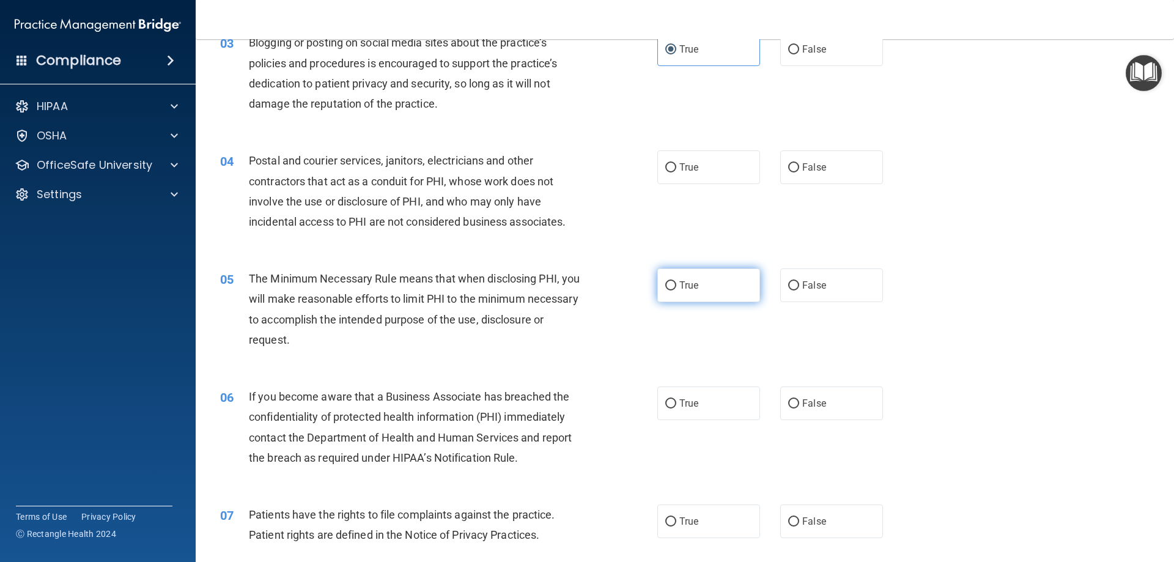
scroll to position [245, 0]
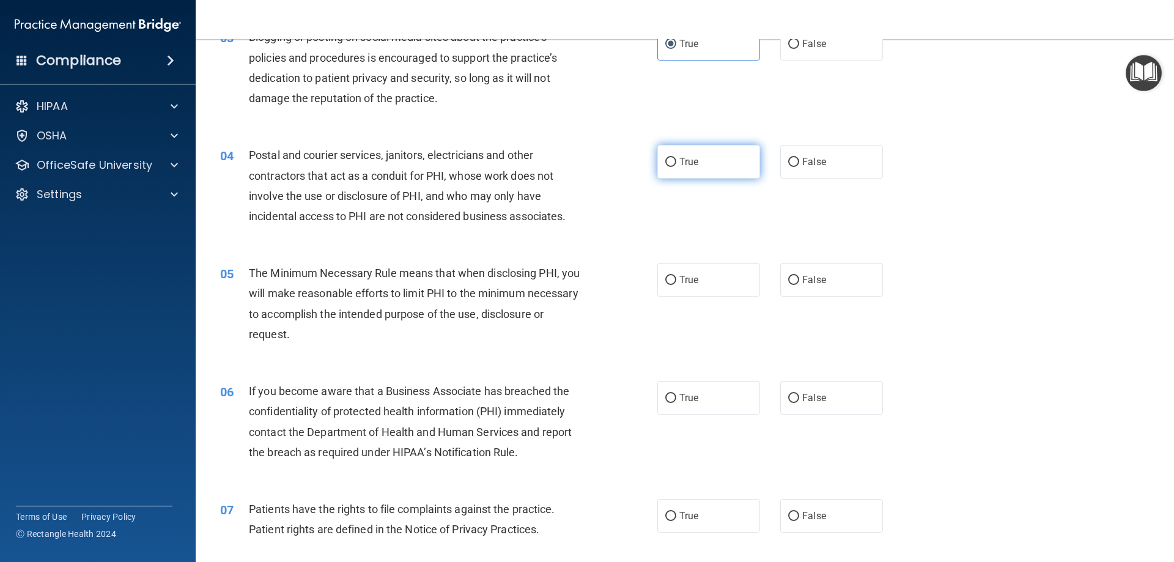
click at [701, 157] on label "True" at bounding box center [708, 162] width 103 height 34
click at [676, 158] on input "True" at bounding box center [670, 162] width 11 height 9
radio input "true"
click at [708, 271] on label "True" at bounding box center [708, 280] width 103 height 34
click at [676, 276] on input "True" at bounding box center [670, 280] width 11 height 9
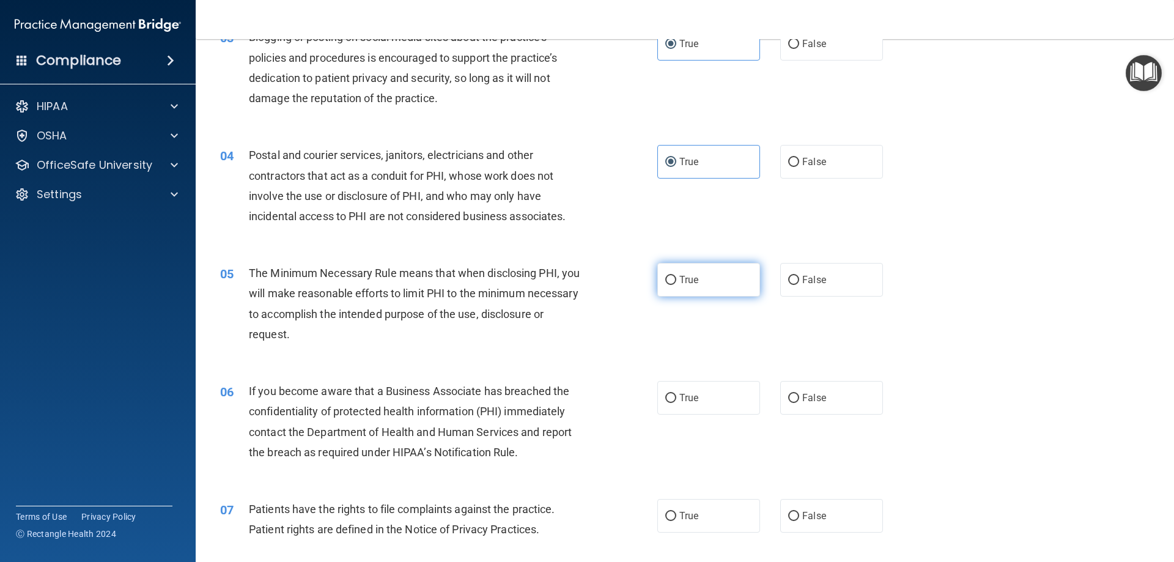
radio input "true"
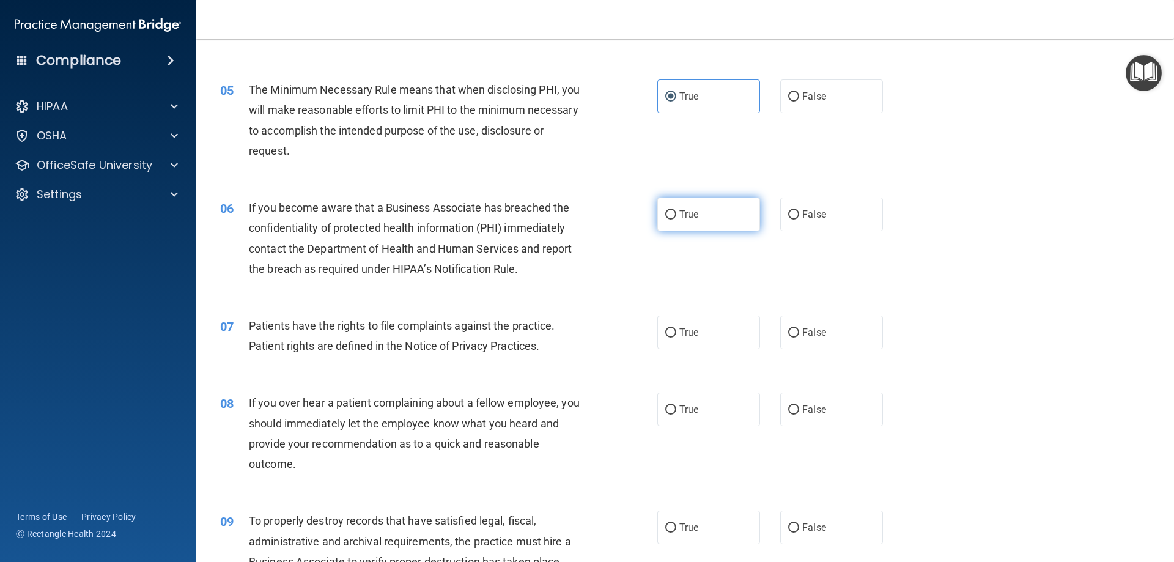
click at [687, 216] on span "True" at bounding box center [688, 214] width 19 height 12
click at [676, 216] on input "True" at bounding box center [670, 214] width 11 height 9
radio input "true"
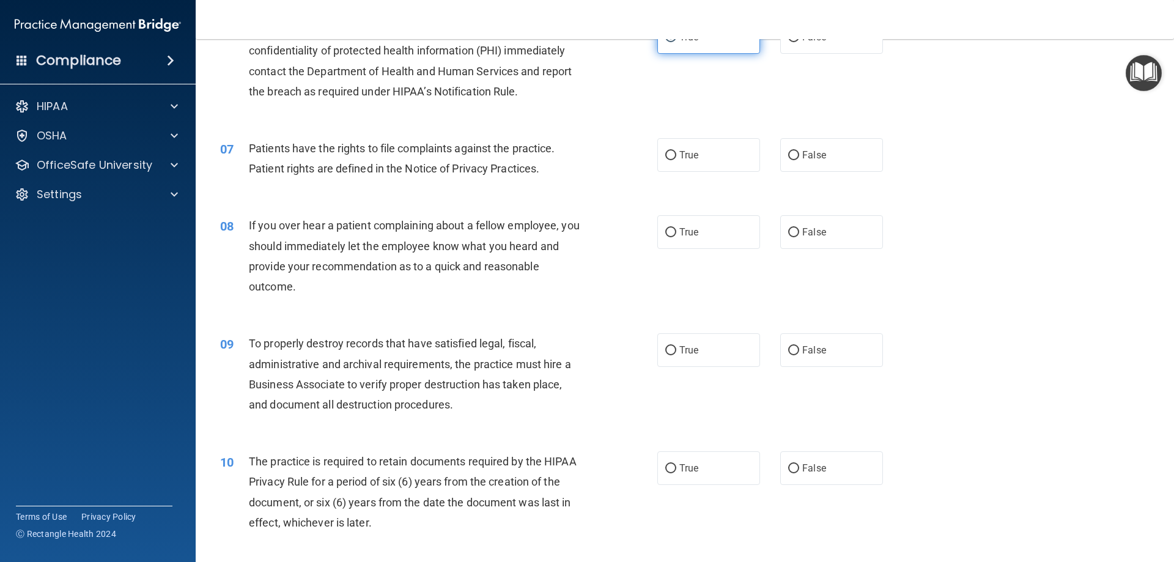
scroll to position [611, 0]
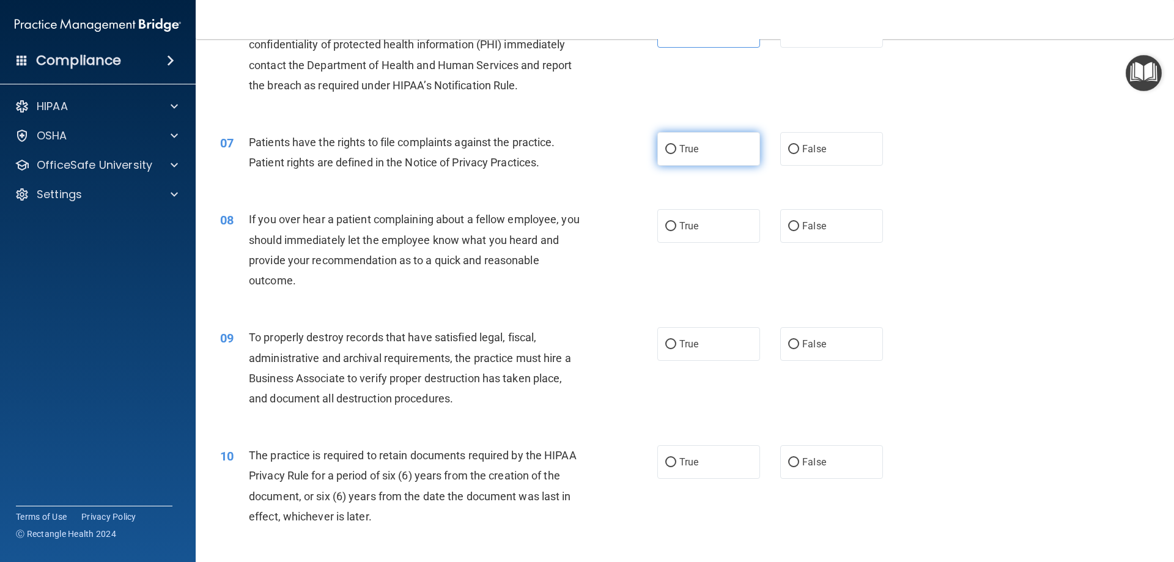
click at [698, 161] on label "True" at bounding box center [708, 149] width 103 height 34
click at [676, 154] on input "True" at bounding box center [670, 149] width 11 height 9
radio input "true"
click at [693, 223] on span "True" at bounding box center [688, 226] width 19 height 12
click at [676, 223] on input "True" at bounding box center [670, 226] width 11 height 9
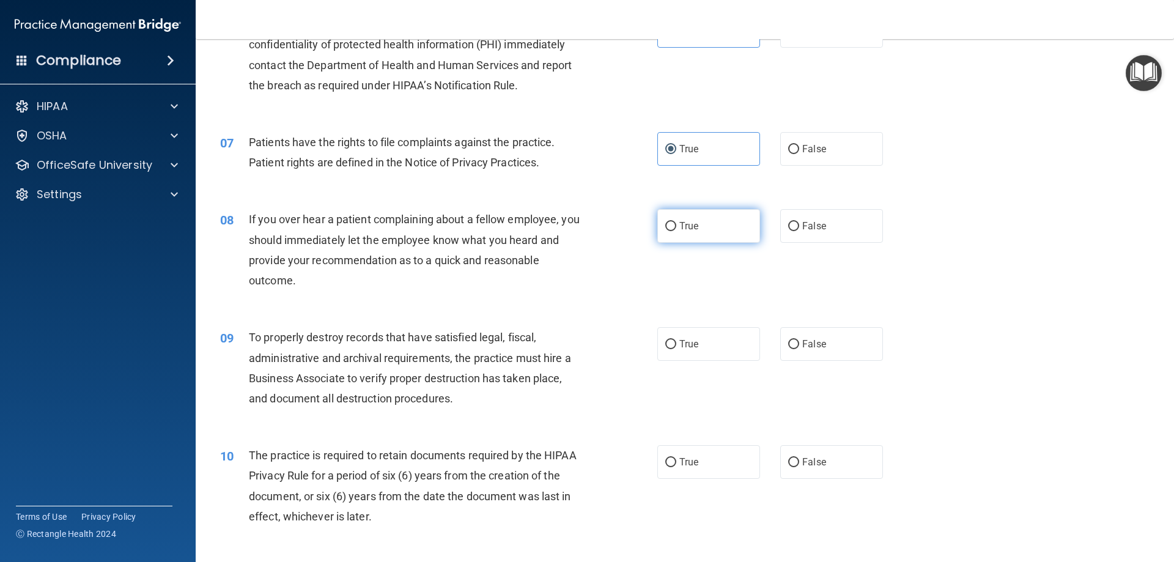
radio input "true"
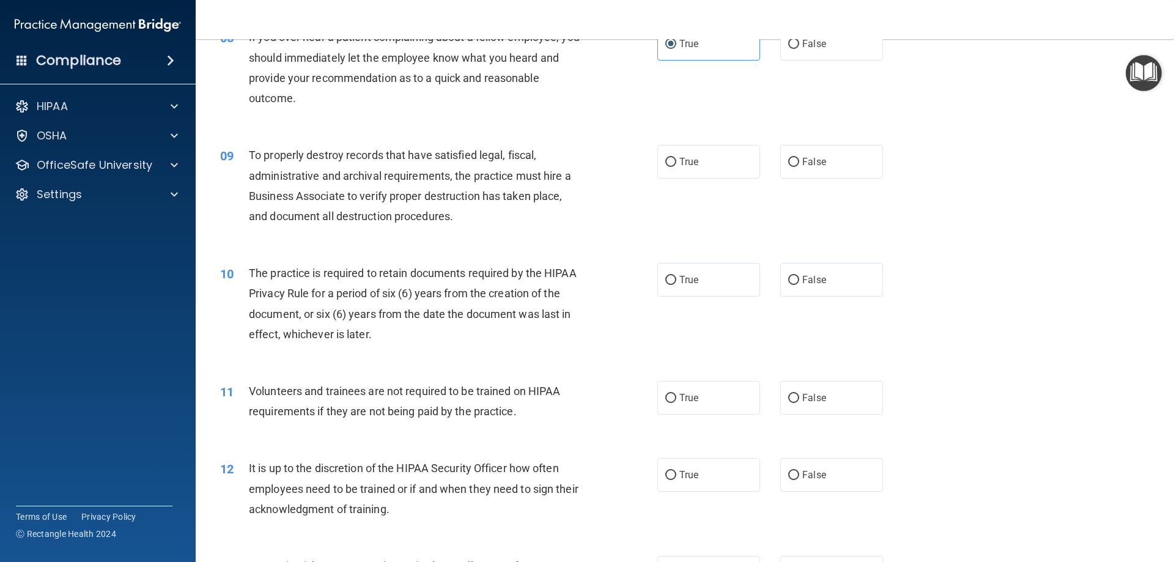
scroll to position [795, 0]
click at [697, 169] on label "True" at bounding box center [708, 161] width 103 height 34
click at [676, 166] on input "True" at bounding box center [670, 161] width 11 height 9
radio input "true"
click at [693, 278] on span "True" at bounding box center [688, 279] width 19 height 12
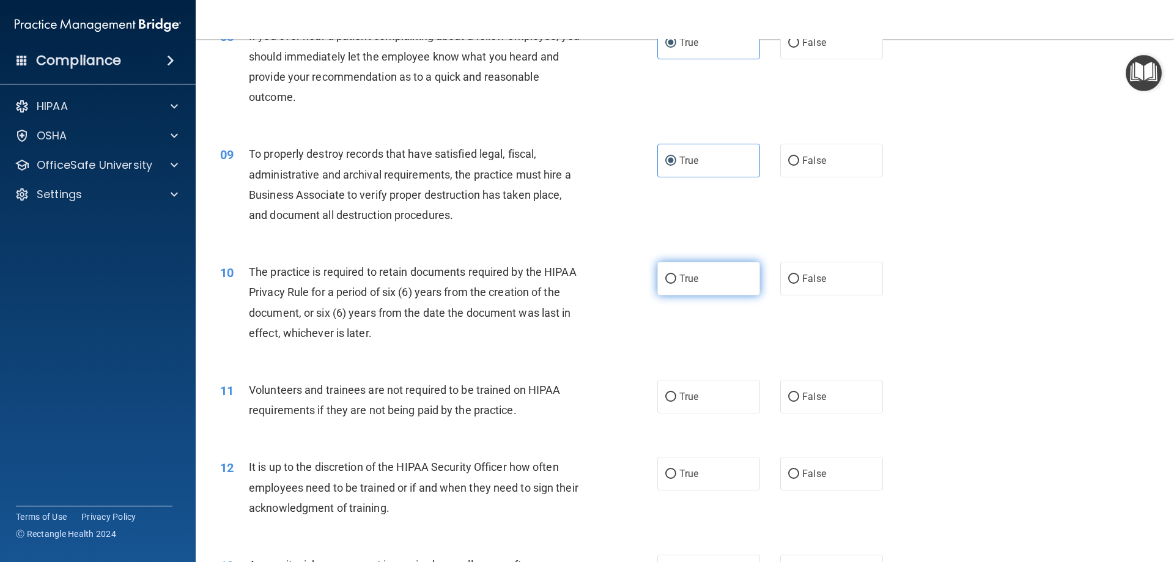
click at [676, 278] on input "True" at bounding box center [670, 278] width 11 height 9
radio input "true"
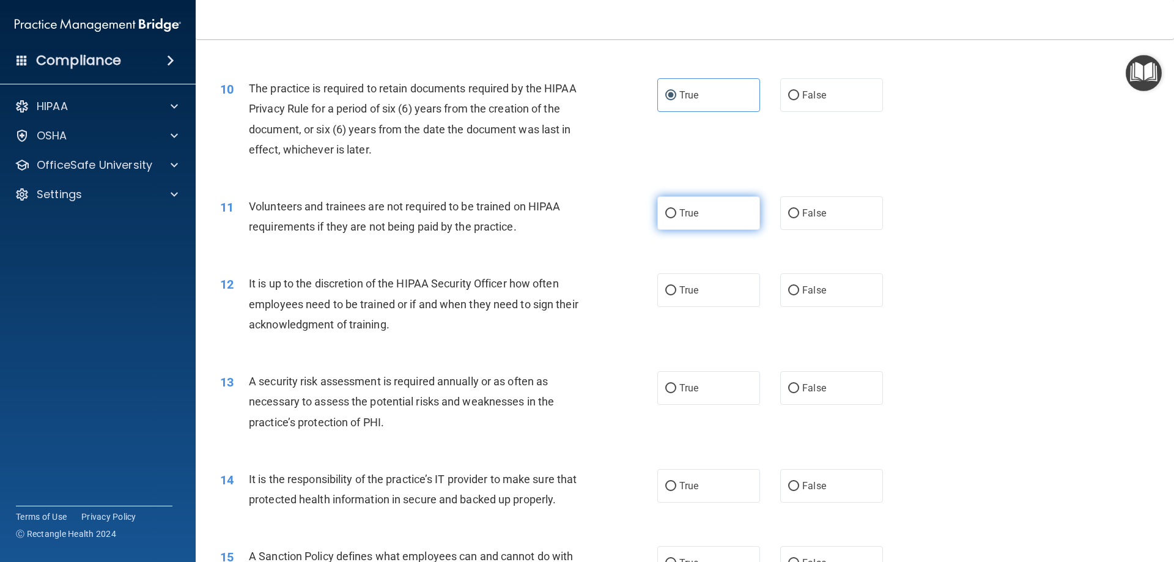
click at [682, 207] on span "True" at bounding box center [688, 213] width 19 height 12
click at [676, 209] on input "True" at bounding box center [670, 213] width 11 height 9
radio input "true"
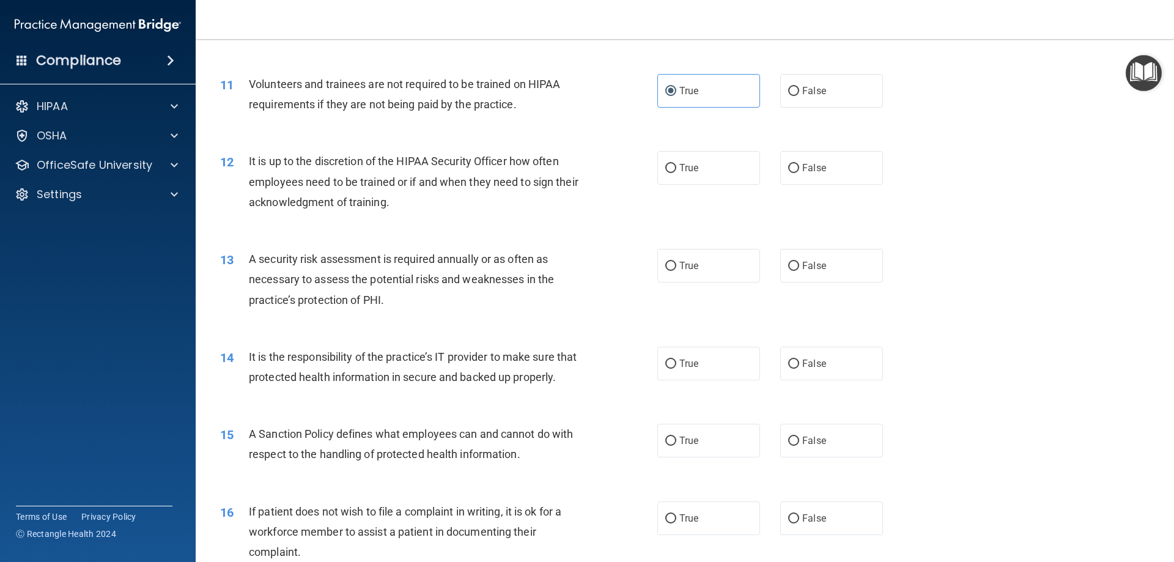
click at [694, 187] on div "12 It is up to the discretion of the HIPAA Security Officer how often employees…" at bounding box center [685, 185] width 948 height 98
click at [695, 184] on label "True" at bounding box center [708, 168] width 103 height 34
click at [676, 173] on input "True" at bounding box center [670, 168] width 11 height 9
radio input "true"
click at [692, 274] on label "True" at bounding box center [708, 266] width 103 height 34
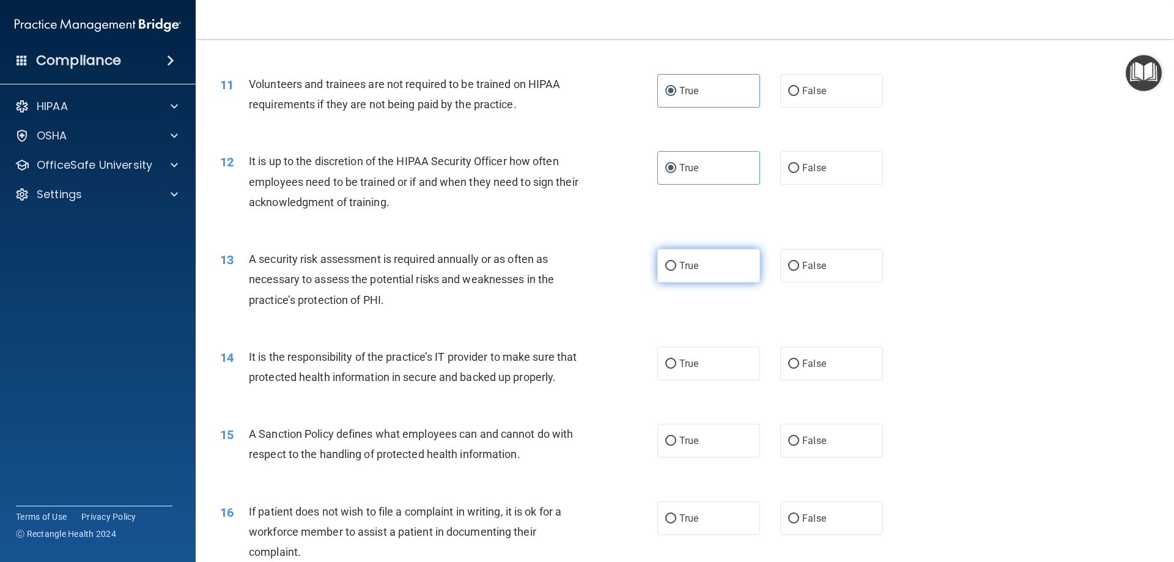
click at [676, 271] on input "True" at bounding box center [670, 266] width 11 height 9
radio input "true"
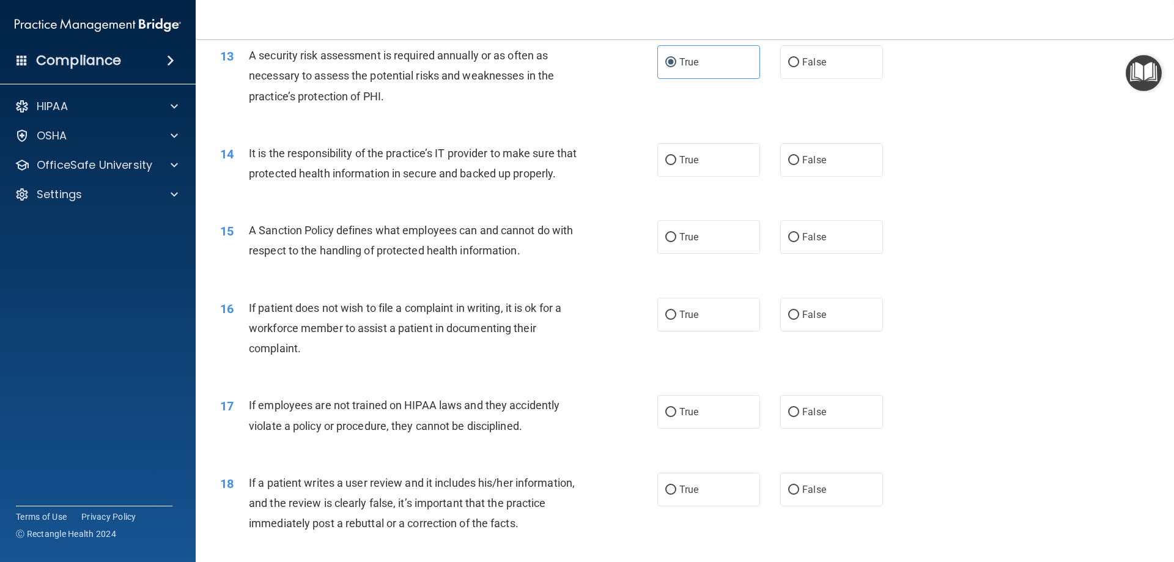
scroll to position [1345, 0]
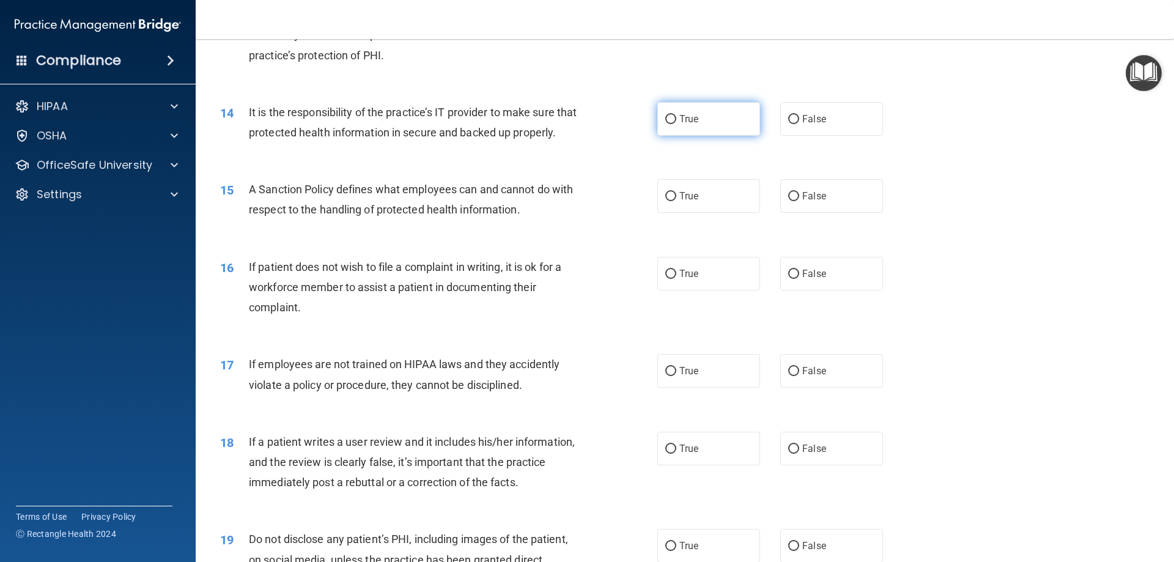
click at [687, 128] on label "True" at bounding box center [708, 119] width 103 height 34
click at [676, 124] on input "True" at bounding box center [670, 119] width 11 height 9
radio input "true"
click at [715, 213] on label "True" at bounding box center [708, 196] width 103 height 34
click at [676, 201] on input "True" at bounding box center [670, 196] width 11 height 9
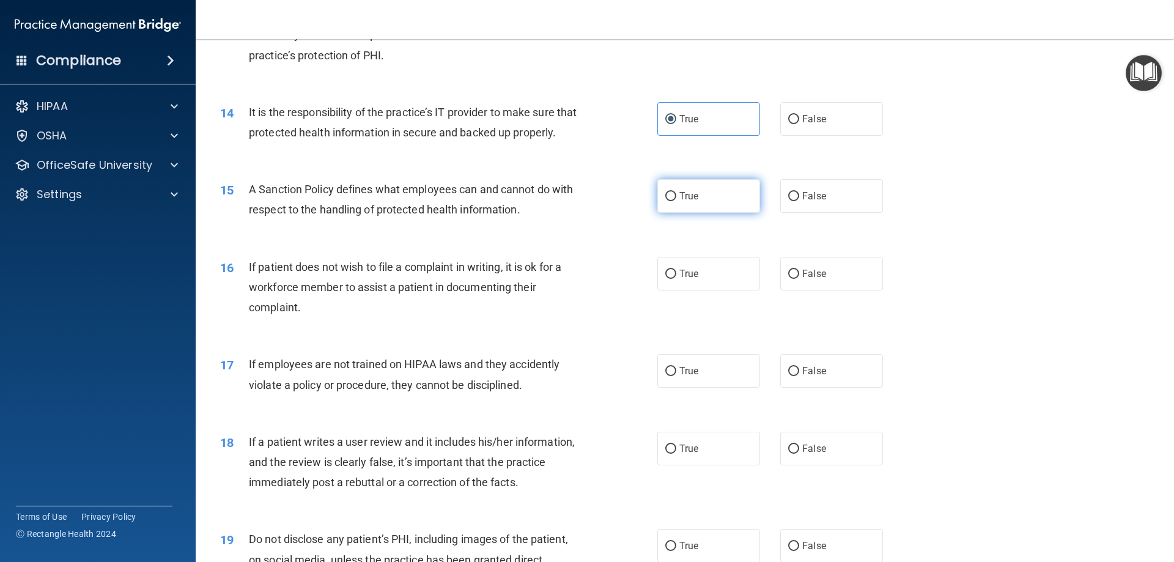
radio input "true"
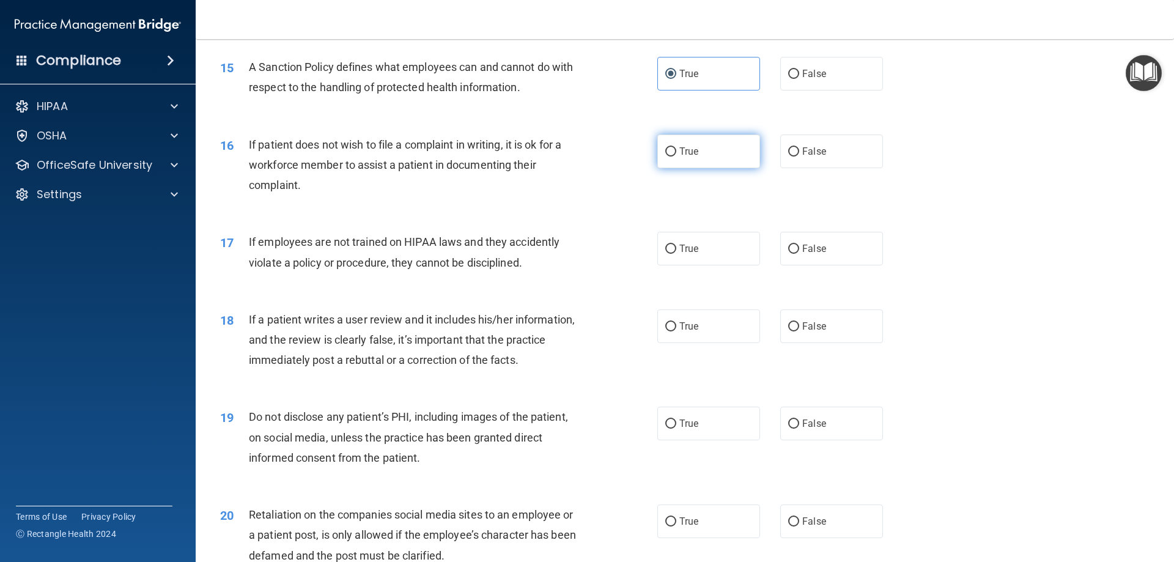
click at [692, 164] on label "True" at bounding box center [708, 151] width 103 height 34
click at [676, 157] on input "True" at bounding box center [670, 151] width 11 height 9
radio input "true"
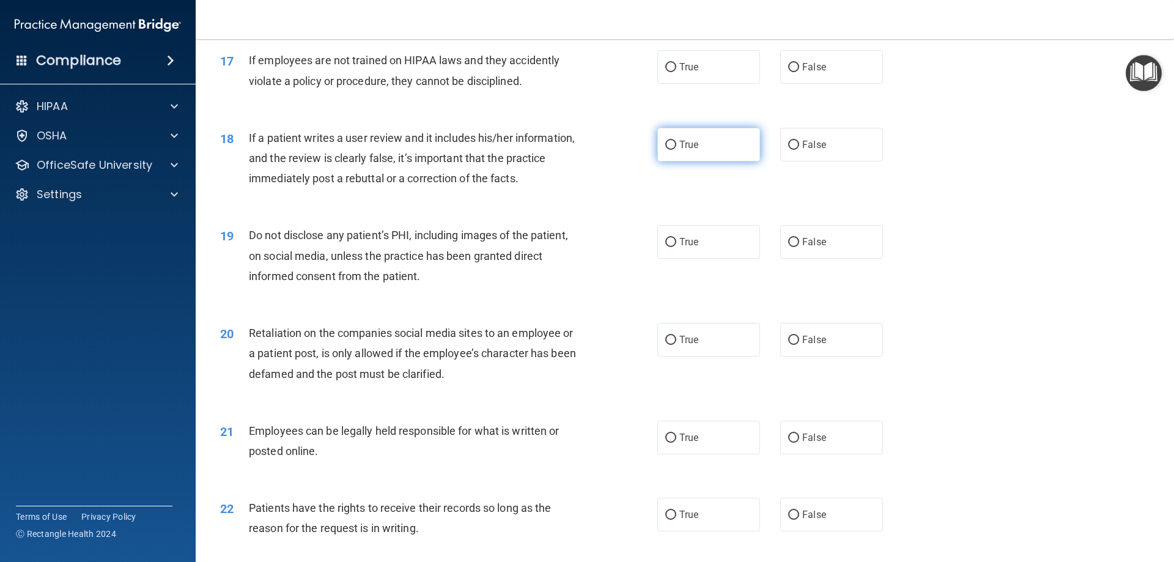
scroll to position [1651, 0]
click at [701, 82] on label "True" at bounding box center [708, 65] width 103 height 34
click at [676, 70] on input "True" at bounding box center [670, 65] width 11 height 9
radio input "true"
click at [704, 160] on label "True" at bounding box center [708, 143] width 103 height 34
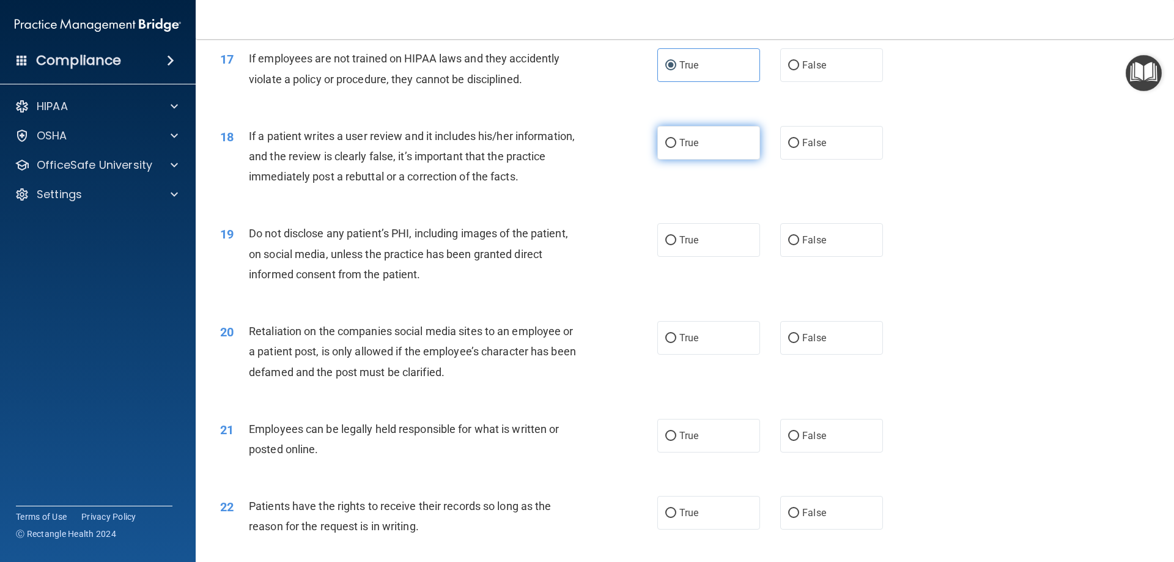
click at [676, 148] on input "True" at bounding box center [670, 143] width 11 height 9
radio input "true"
click at [697, 256] on label "True" at bounding box center [708, 240] width 103 height 34
click at [676, 245] on input "True" at bounding box center [670, 240] width 11 height 9
radio input "true"
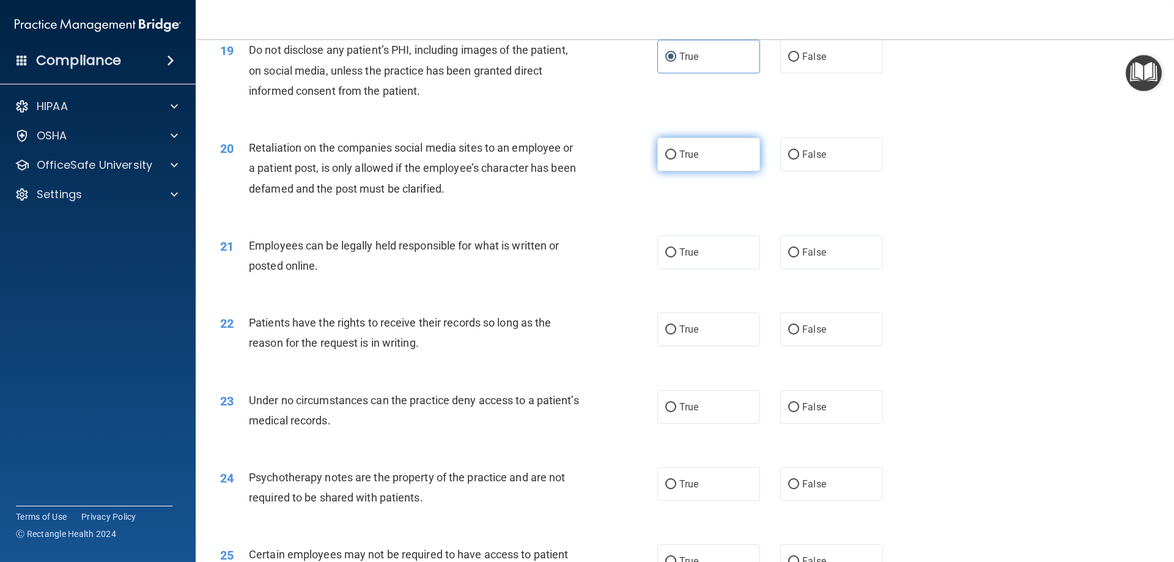
click at [680, 171] on label "True" at bounding box center [708, 155] width 103 height 34
click at [676, 160] on input "True" at bounding box center [670, 154] width 11 height 9
radio input "true"
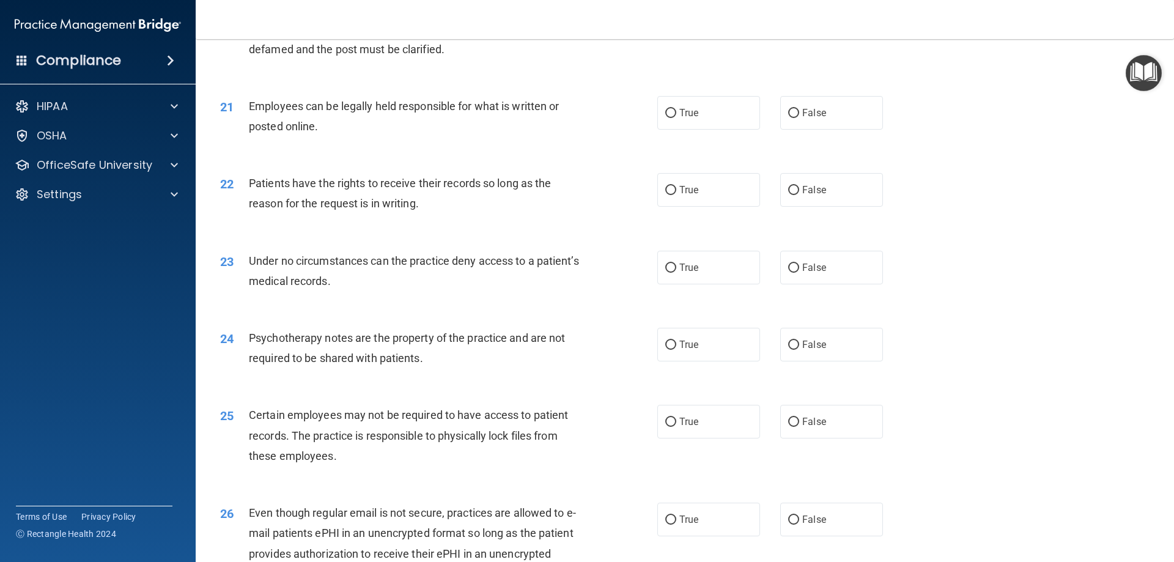
scroll to position [2017, 0]
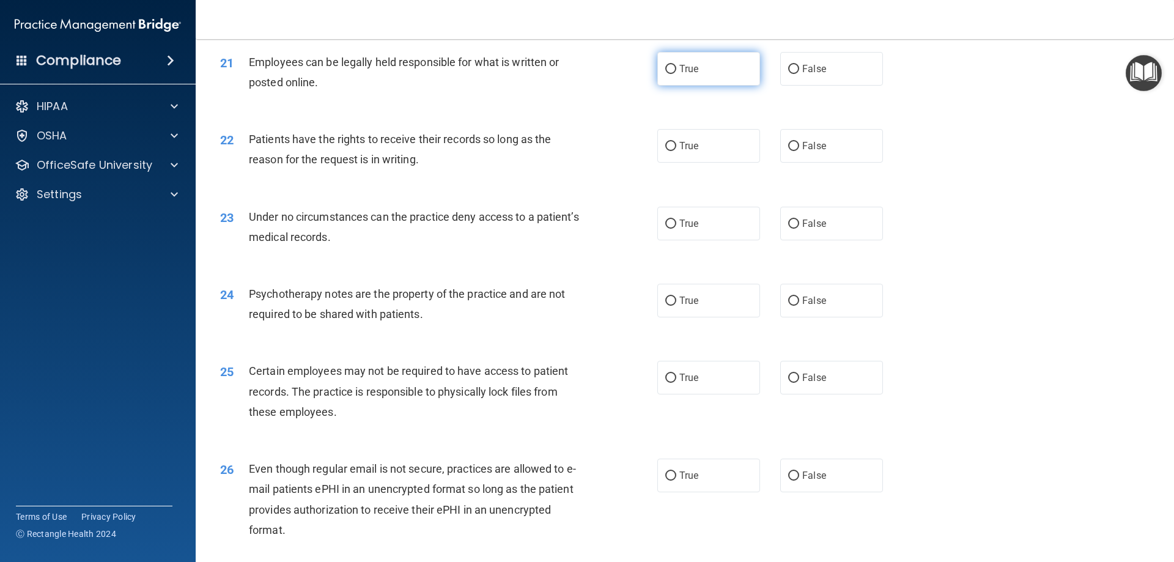
click at [690, 86] on label "True" at bounding box center [708, 69] width 103 height 34
click at [676, 74] on input "True" at bounding box center [670, 69] width 11 height 9
radio input "true"
click at [687, 152] on span "True" at bounding box center [688, 146] width 19 height 12
click at [676, 151] on input "True" at bounding box center [670, 146] width 11 height 9
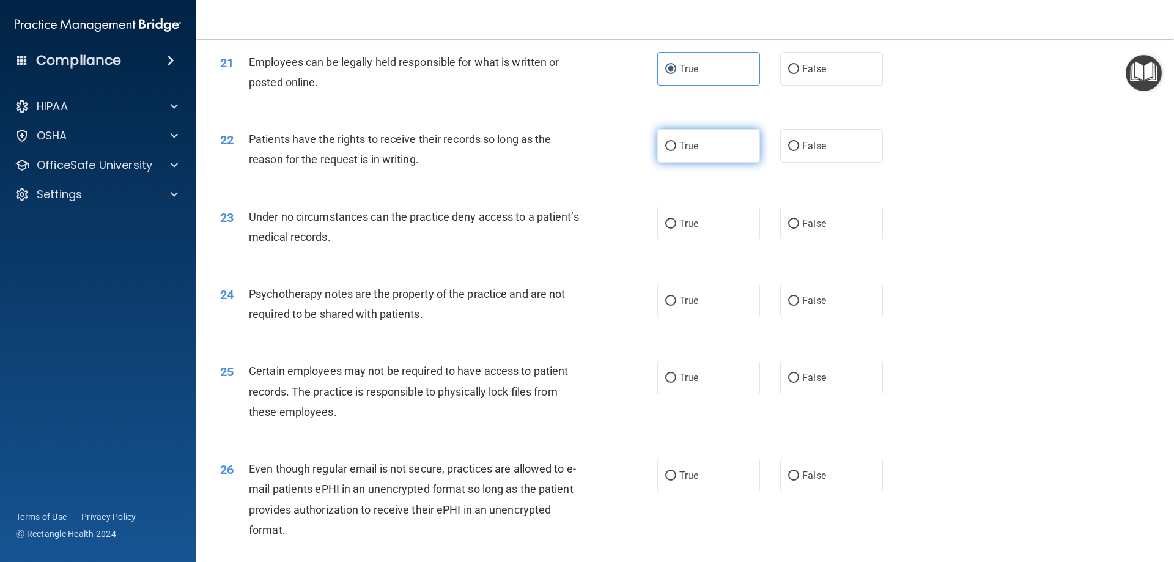
radio input "true"
click at [691, 237] on label "True" at bounding box center [708, 224] width 103 height 34
click at [676, 229] on input "True" at bounding box center [670, 223] width 11 height 9
radio input "true"
click at [682, 311] on label "True" at bounding box center [708, 301] width 103 height 34
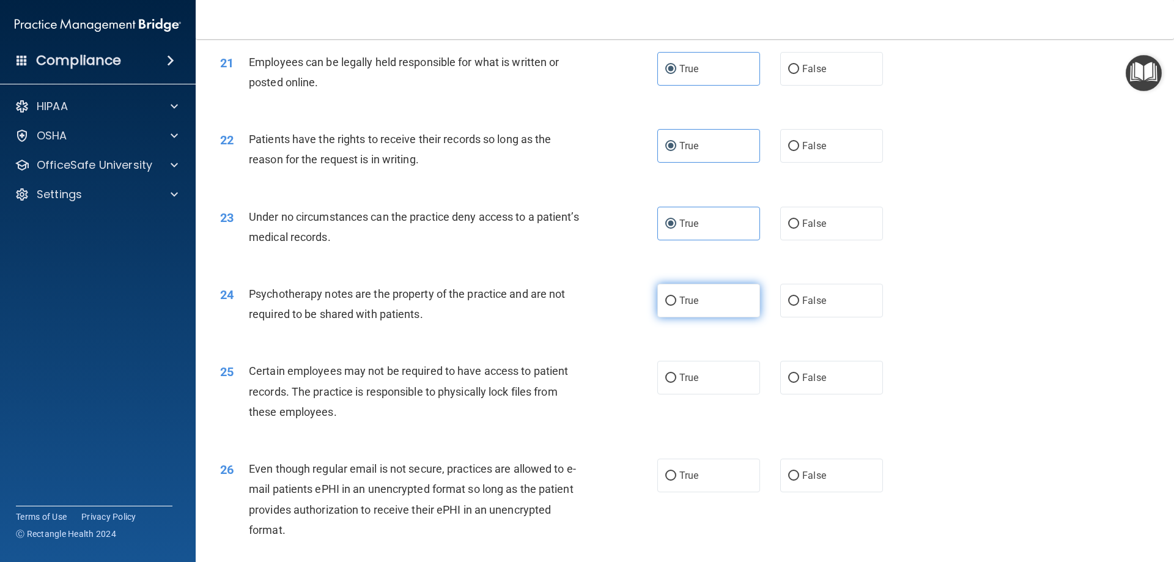
click at [676, 306] on input "True" at bounding box center [670, 301] width 11 height 9
radio input "true"
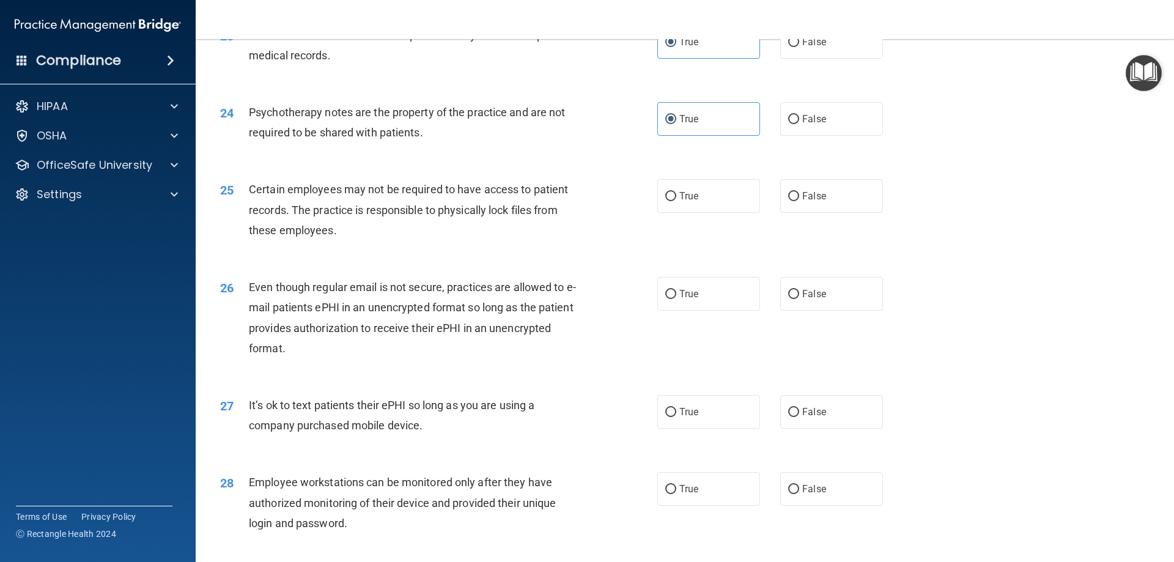
scroll to position [2201, 0]
click at [691, 200] on span "True" at bounding box center [688, 194] width 19 height 12
click at [676, 199] on input "True" at bounding box center [670, 194] width 11 height 9
radio input "true"
click at [683, 298] on span "True" at bounding box center [688, 292] width 19 height 12
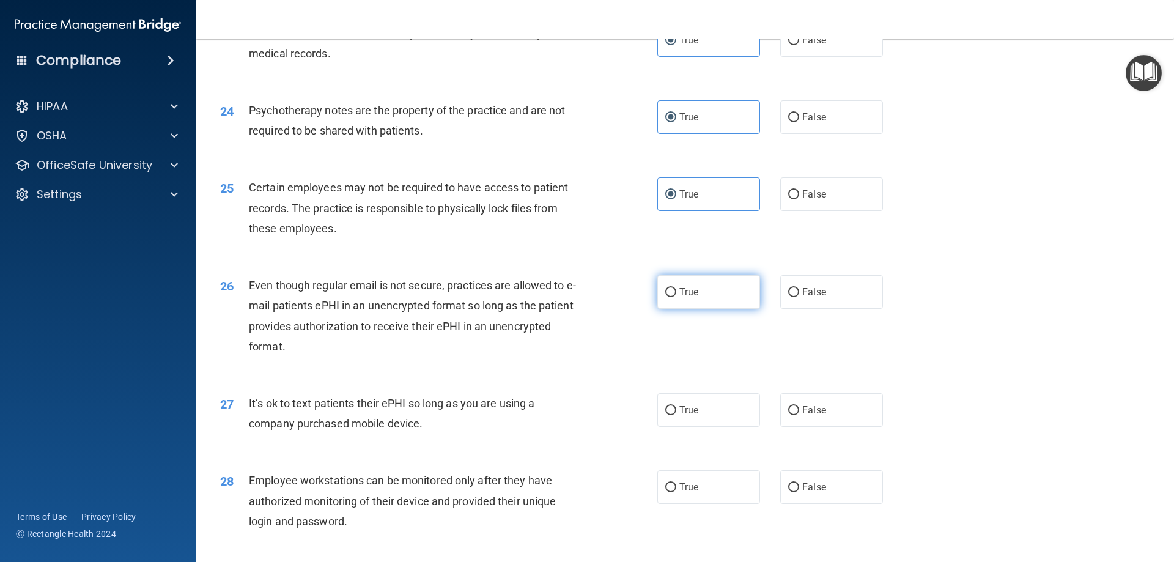
click at [676, 297] on input "True" at bounding box center [670, 292] width 11 height 9
radio input "true"
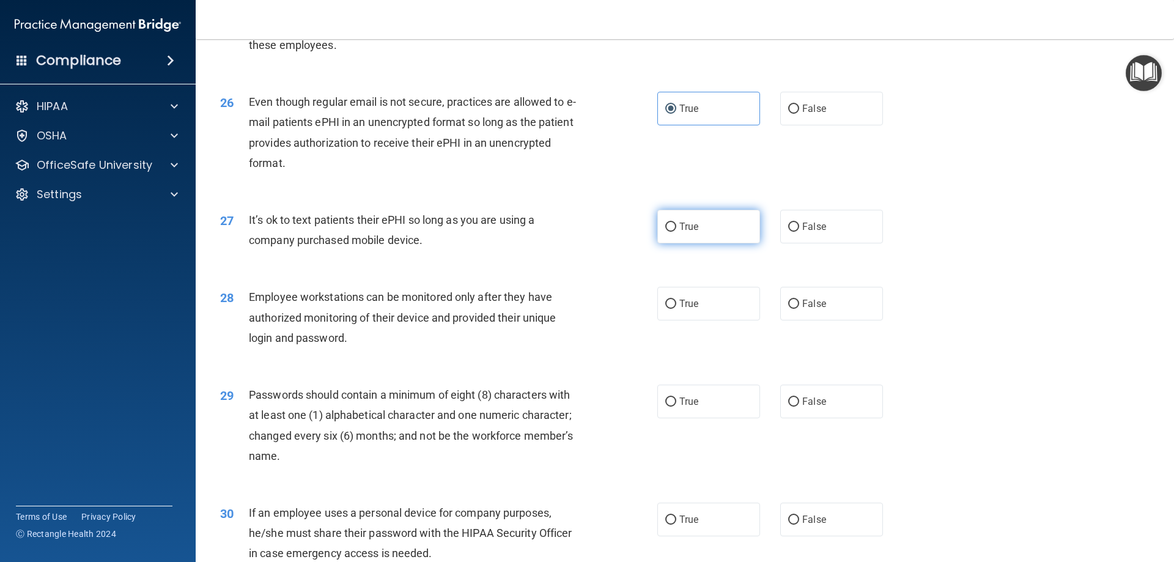
click at [680, 232] on span "True" at bounding box center [688, 227] width 19 height 12
click at [676, 232] on input "True" at bounding box center [670, 227] width 11 height 9
radio input "true"
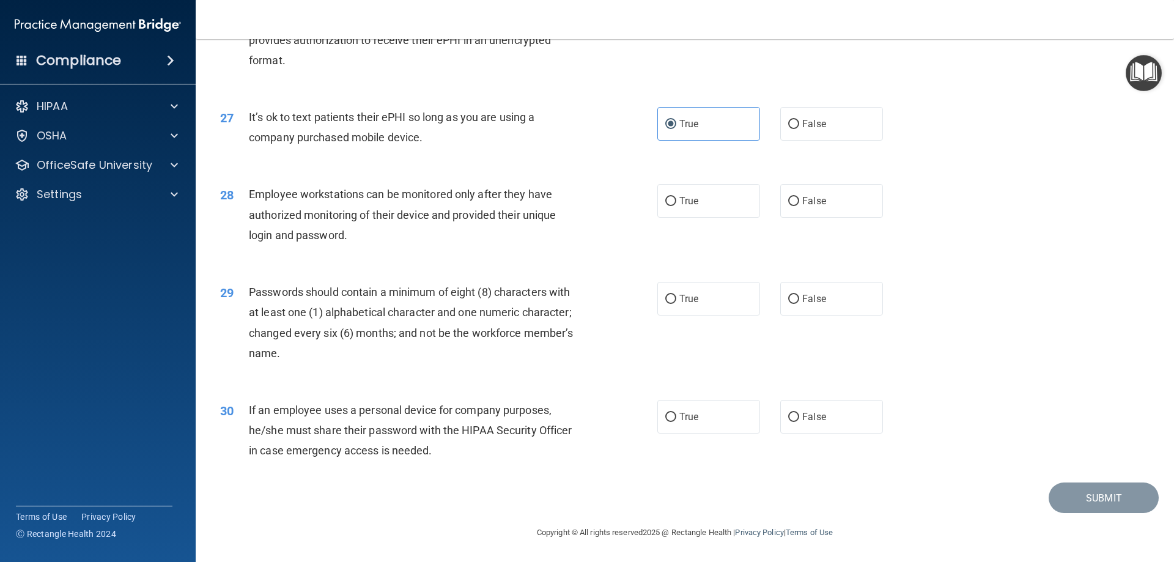
scroll to position [2507, 0]
click at [688, 219] on div "28 Employee workstations can be monitored only after they have authorized monit…" at bounding box center [685, 218] width 948 height 98
click at [692, 205] on span "True" at bounding box center [688, 201] width 19 height 12
click at [676, 205] on input "True" at bounding box center [670, 201] width 11 height 9
radio input "true"
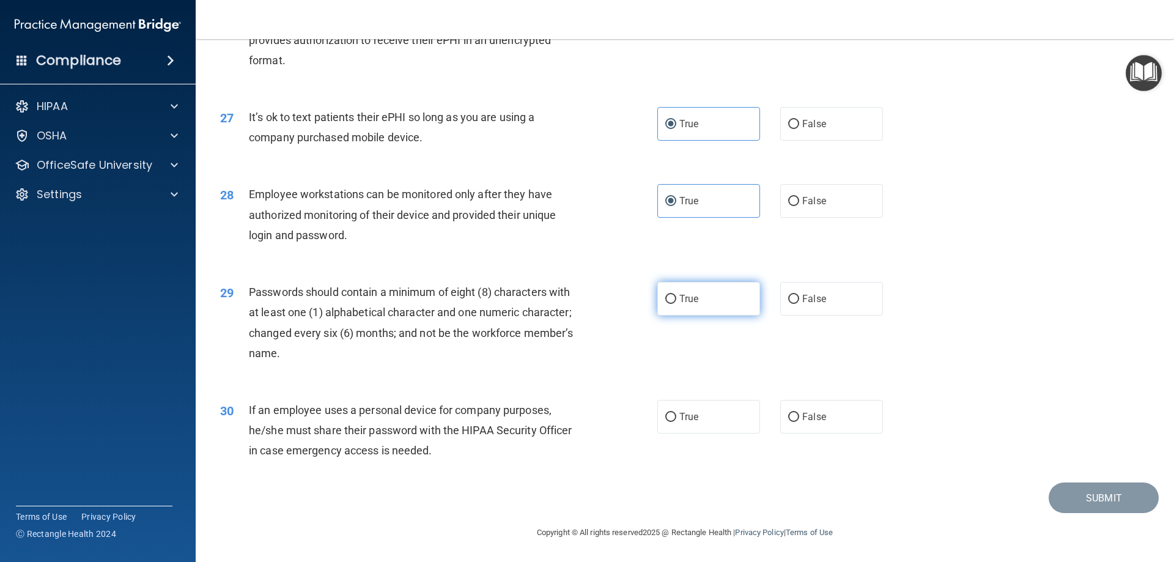
click at [688, 293] on span "True" at bounding box center [688, 299] width 19 height 12
click at [676, 295] on input "True" at bounding box center [670, 299] width 11 height 9
radio input "true"
click at [687, 411] on span "True" at bounding box center [688, 417] width 19 height 12
click at [676, 413] on input "True" at bounding box center [670, 417] width 11 height 9
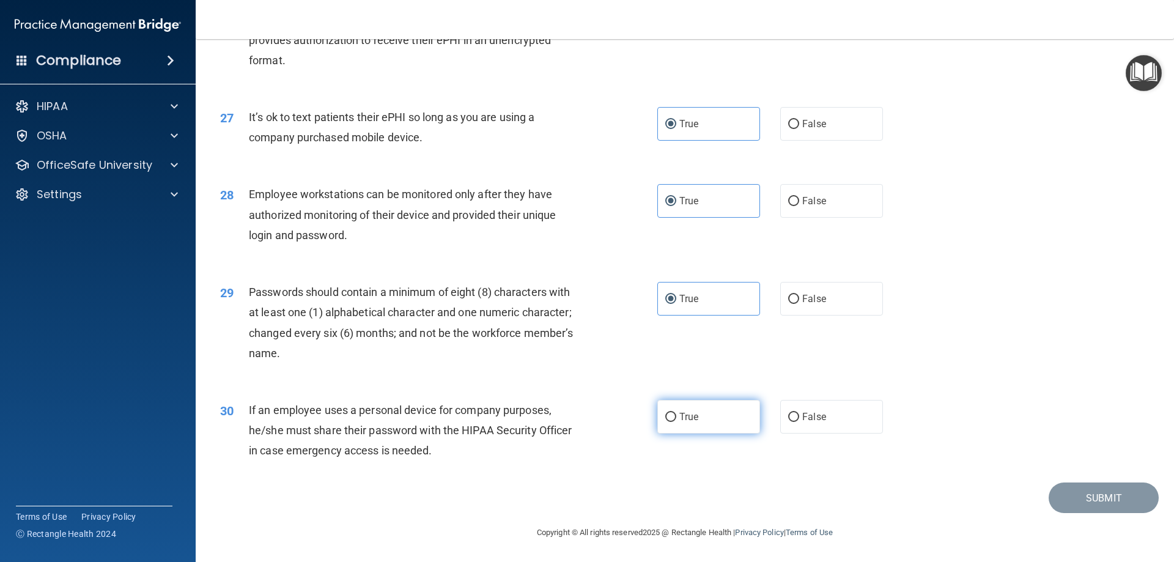
radio input "true"
click at [1056, 487] on button "Submit" at bounding box center [1103, 497] width 110 height 31
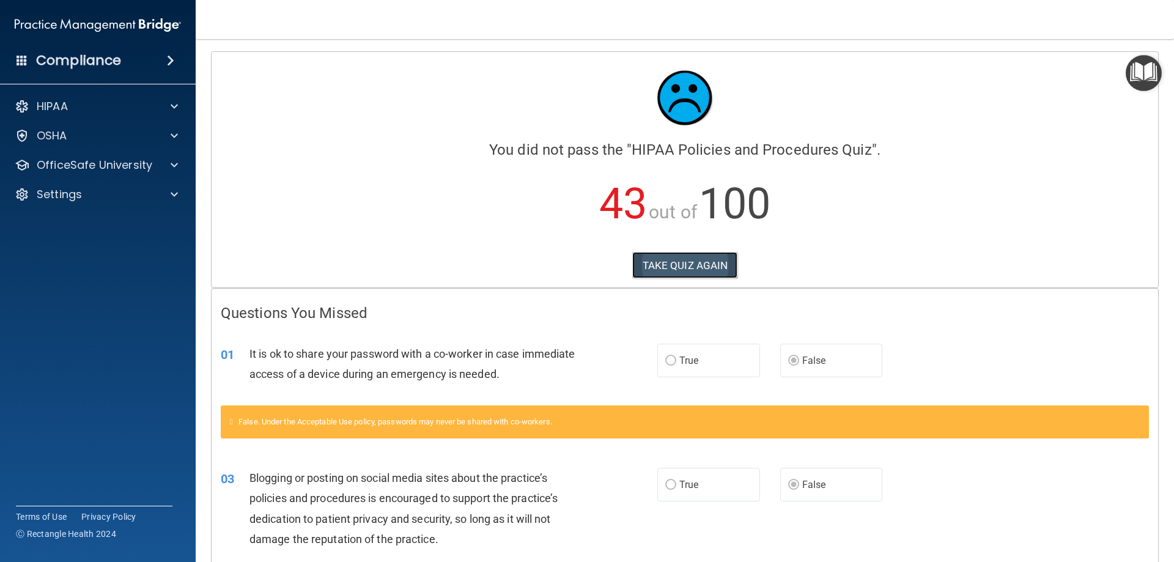
click at [682, 259] on button "TAKE QUIZ AGAIN" at bounding box center [685, 265] width 106 height 27
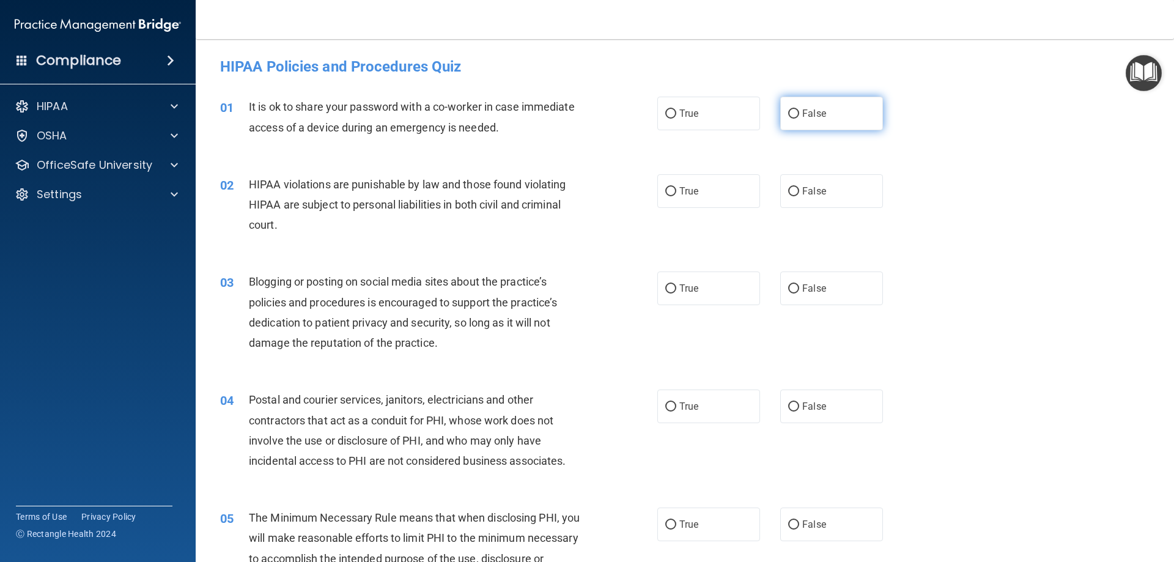
click at [844, 114] on label "False" at bounding box center [831, 114] width 103 height 34
click at [799, 114] on input "False" at bounding box center [793, 113] width 11 height 9
radio input "true"
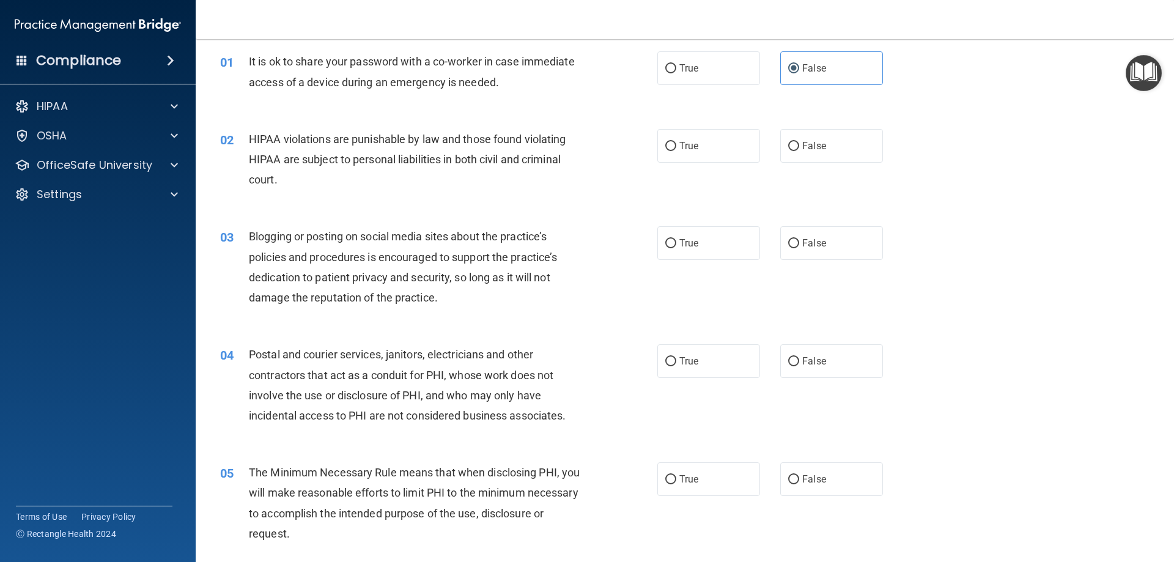
scroll to position [122, 0]
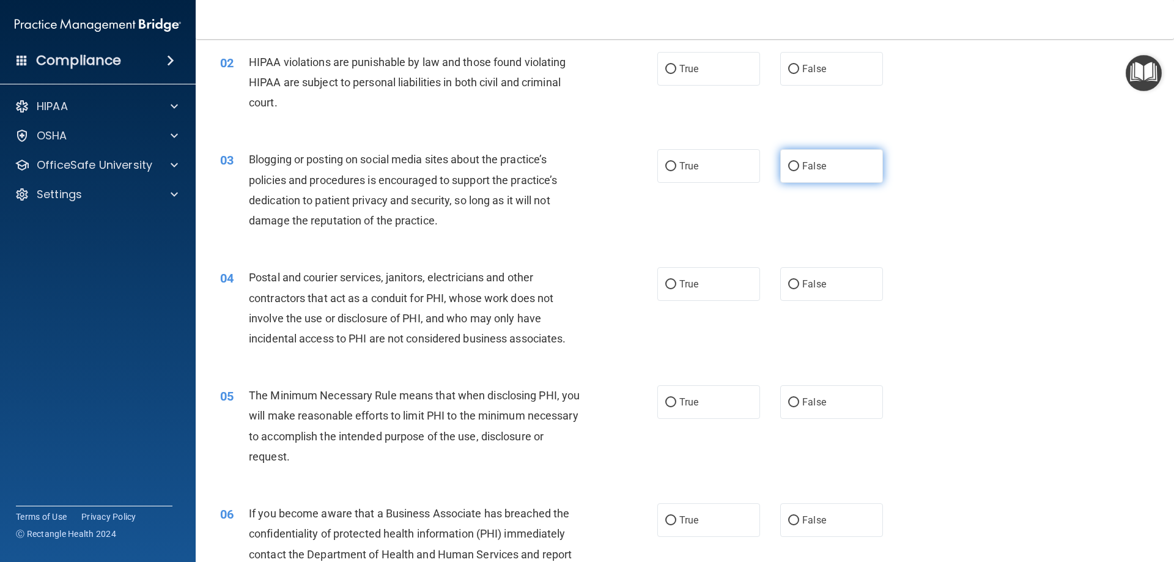
click at [836, 168] on label "False" at bounding box center [831, 166] width 103 height 34
click at [799, 168] on input "False" at bounding box center [793, 166] width 11 height 9
radio input "true"
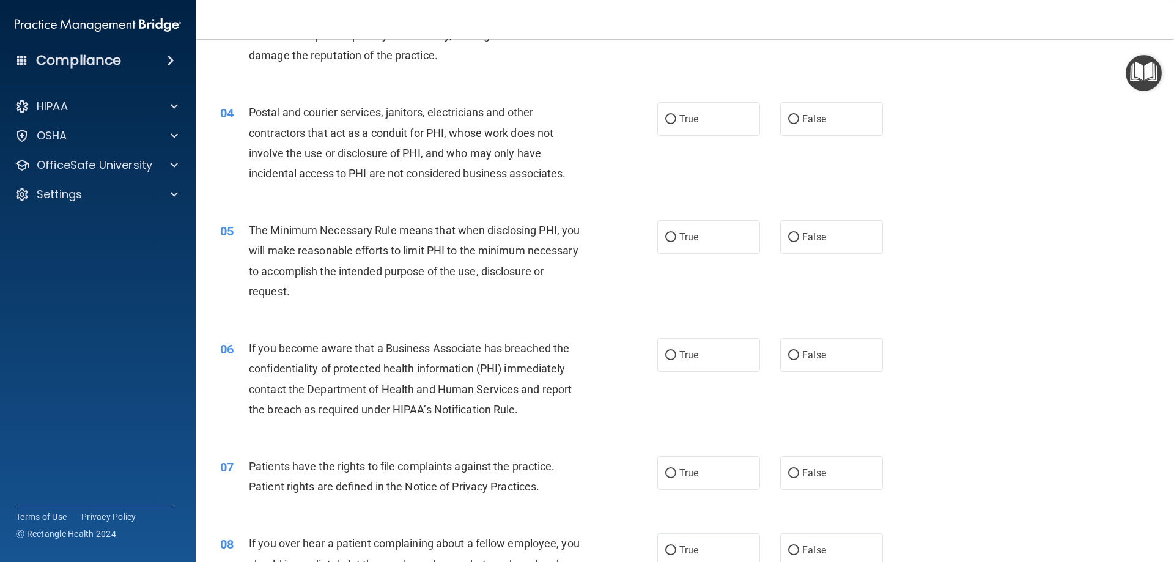
scroll to position [306, 0]
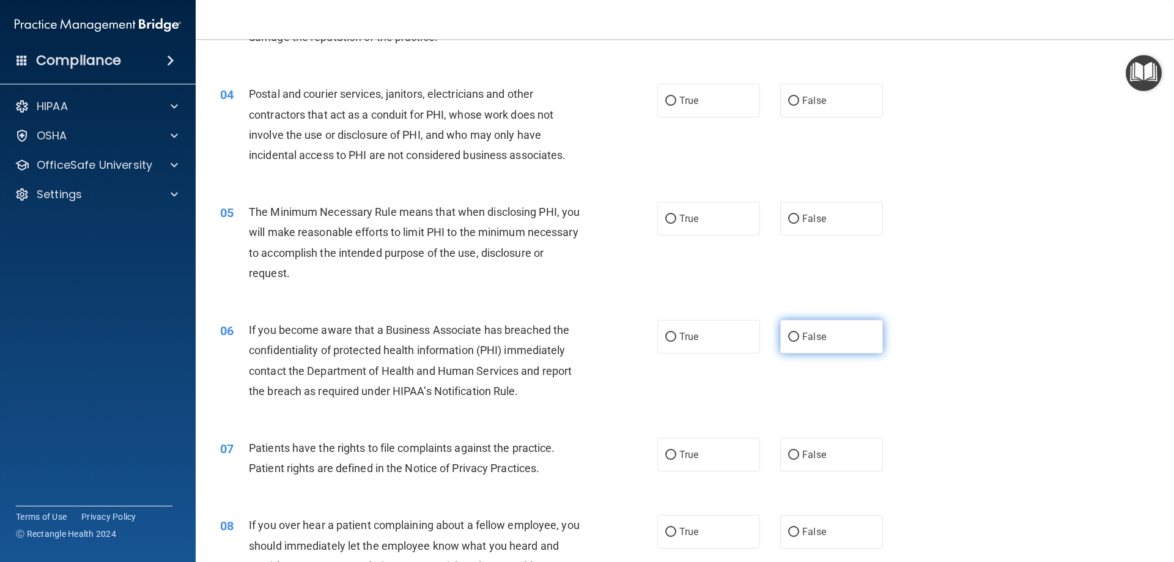
click at [842, 337] on label "False" at bounding box center [831, 337] width 103 height 34
click at [799, 337] on input "False" at bounding box center [793, 337] width 11 height 9
radio input "true"
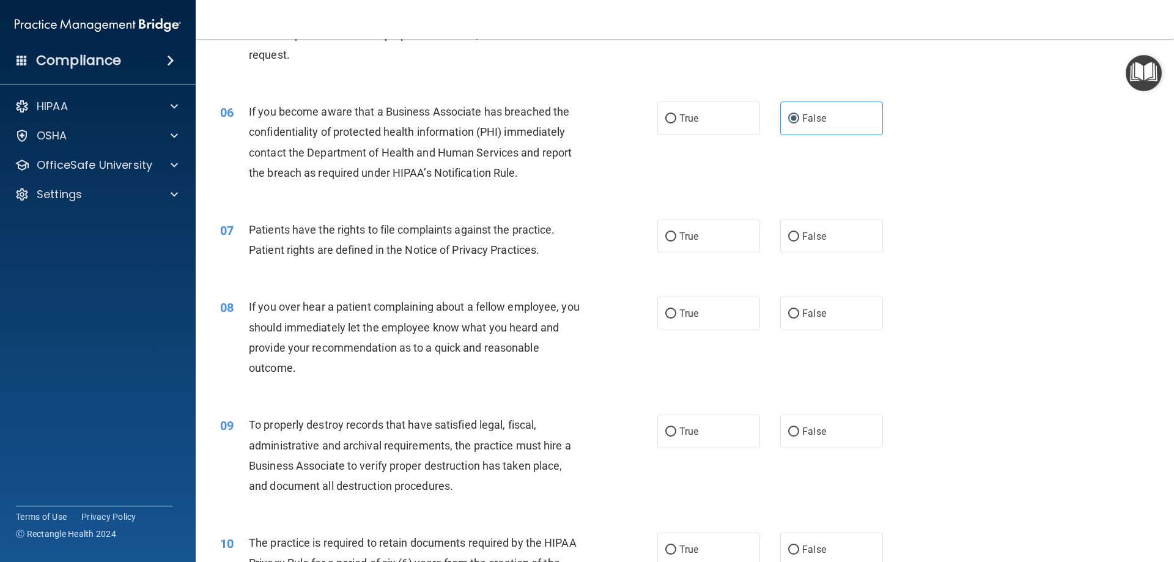
scroll to position [550, 0]
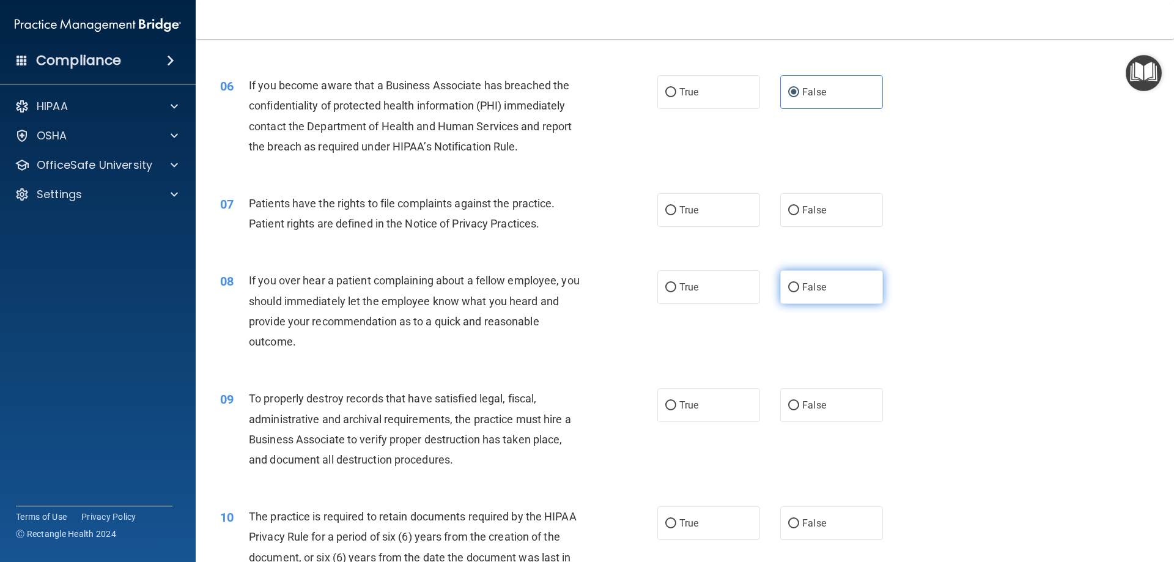
click at [811, 298] on label "False" at bounding box center [831, 287] width 103 height 34
click at [799, 292] on input "False" at bounding box center [793, 287] width 11 height 9
radio input "true"
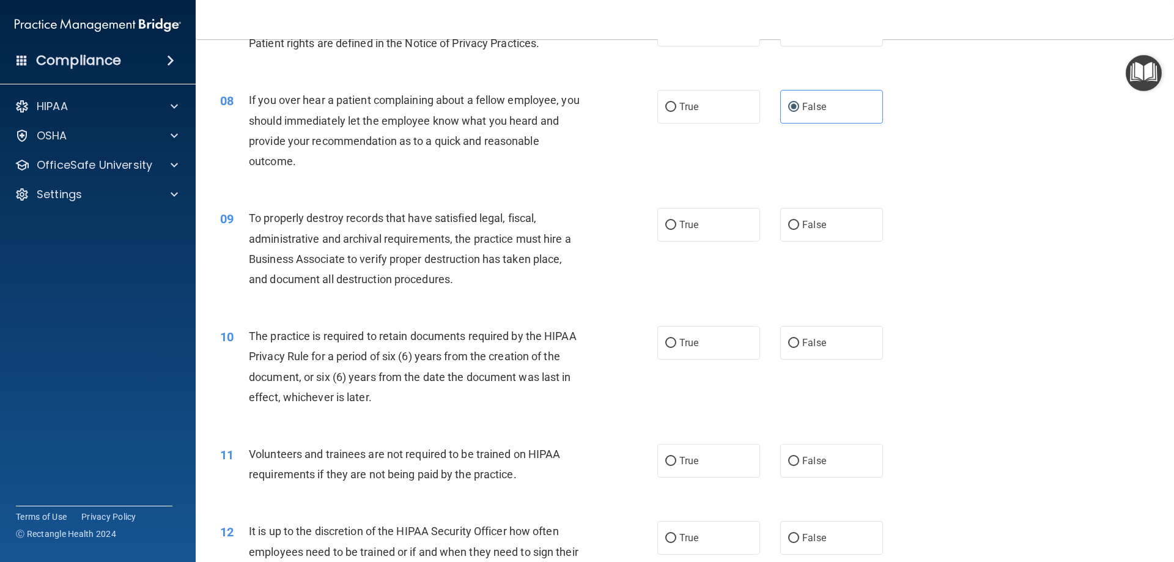
scroll to position [734, 0]
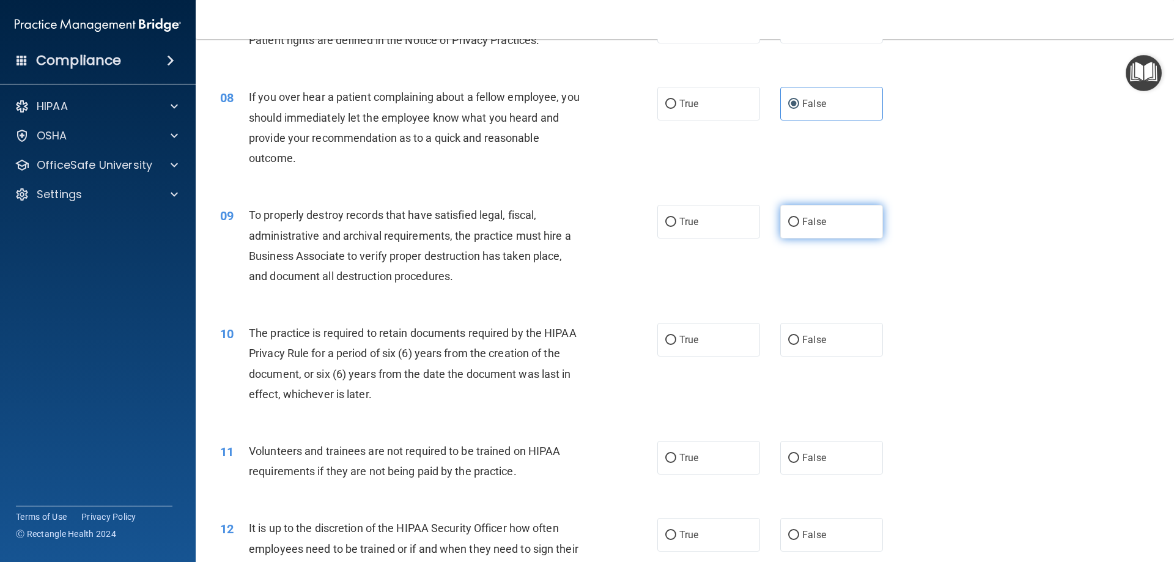
click at [788, 220] on input "False" at bounding box center [793, 222] width 11 height 9
radio input "true"
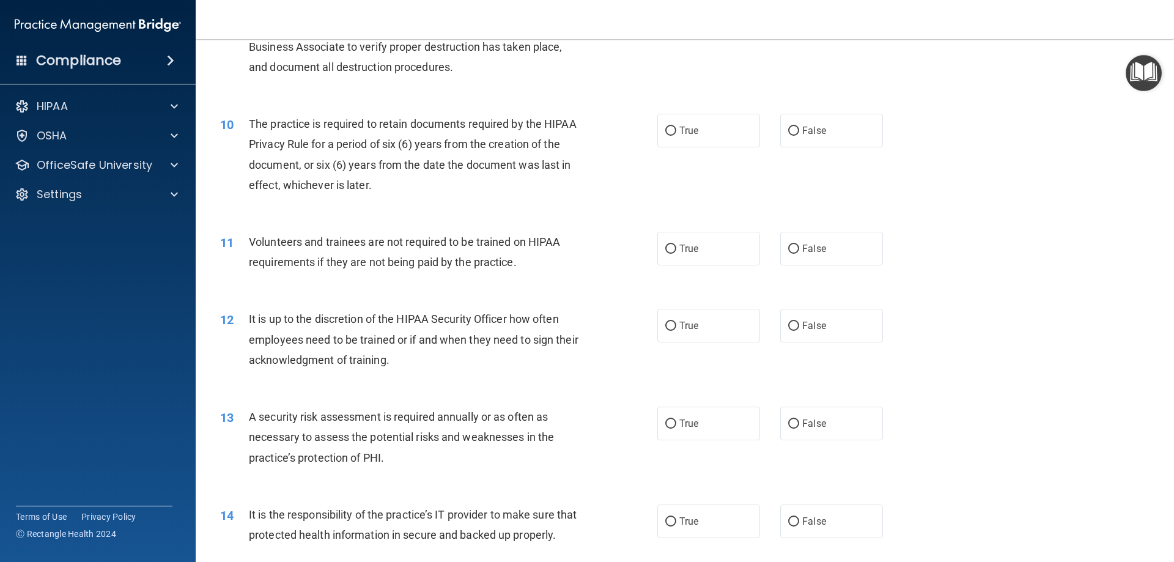
scroll to position [978, 0]
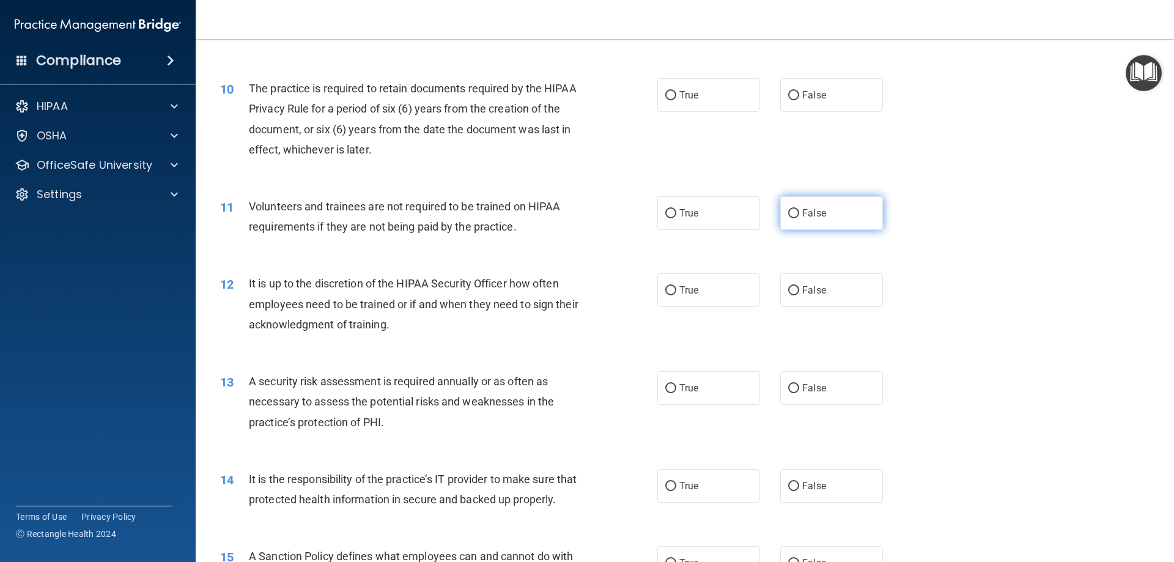
click at [789, 221] on label "False" at bounding box center [831, 213] width 103 height 34
click at [789, 218] on input "False" at bounding box center [793, 213] width 11 height 9
radio input "true"
click at [780, 289] on label "False" at bounding box center [831, 290] width 103 height 34
click at [788, 289] on input "False" at bounding box center [793, 290] width 11 height 9
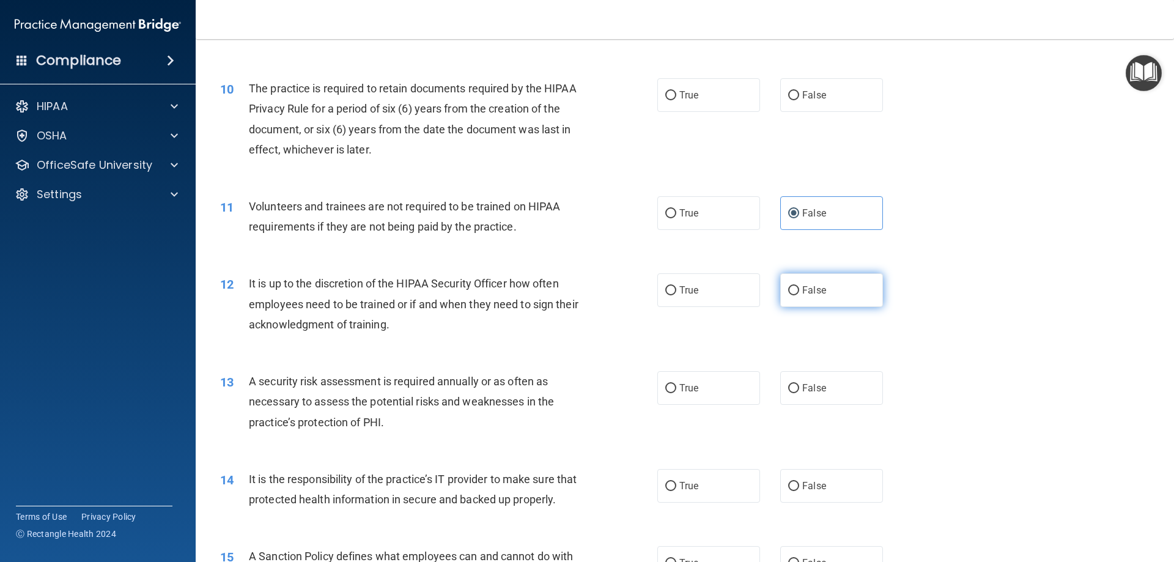
radio input "true"
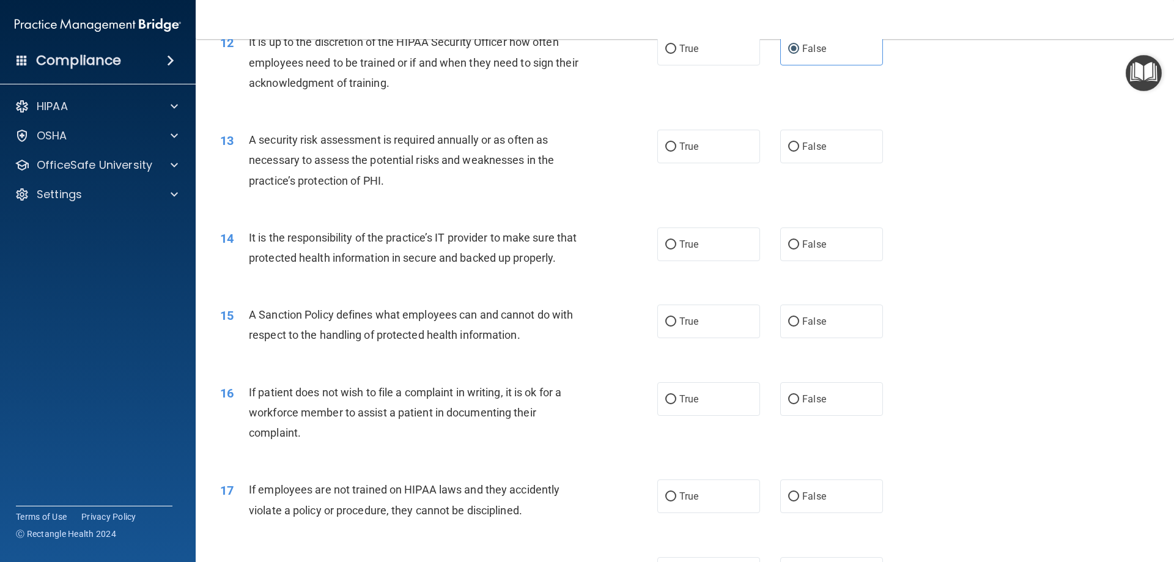
scroll to position [1223, 0]
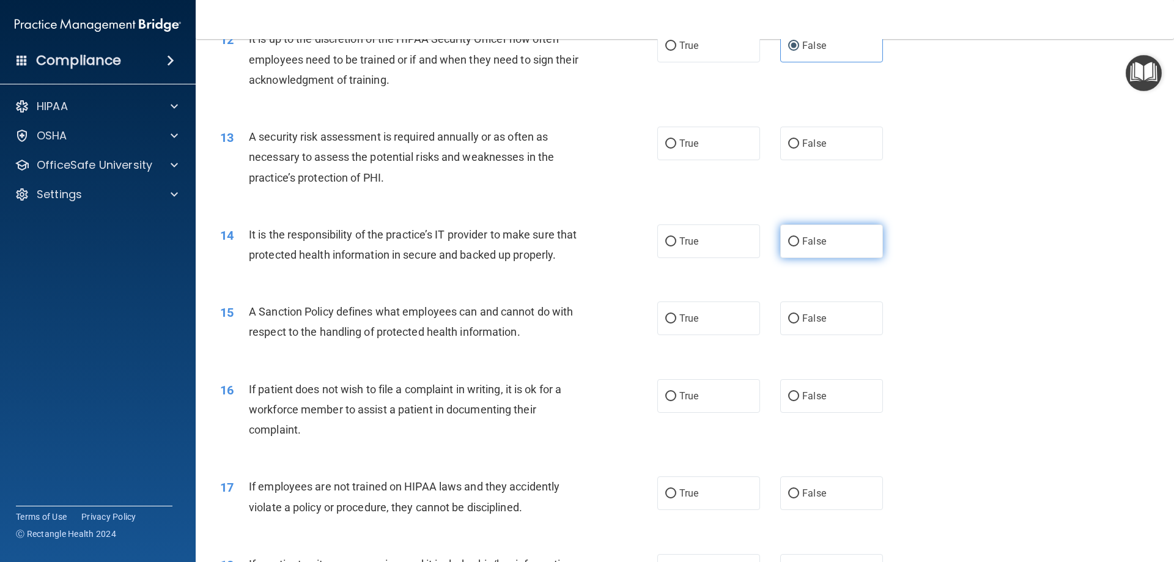
click at [789, 237] on input "False" at bounding box center [793, 241] width 11 height 9
radio input "true"
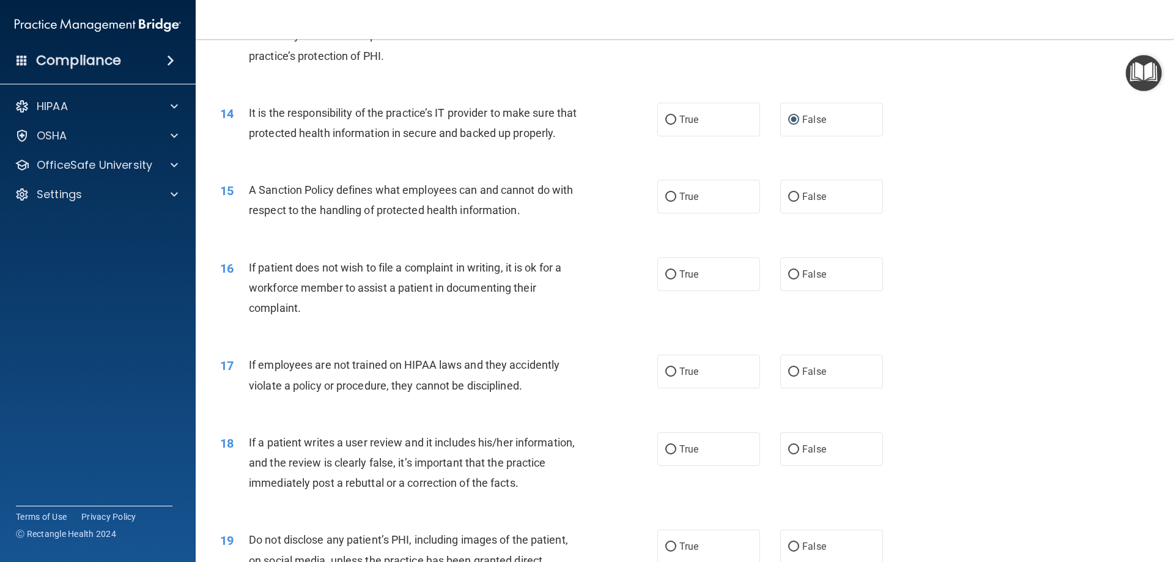
scroll to position [1345, 0]
click at [788, 201] on input "False" at bounding box center [793, 196] width 11 height 9
radio input "true"
click at [802, 377] on span "False" at bounding box center [814, 371] width 24 height 12
click at [799, 376] on input "False" at bounding box center [793, 371] width 11 height 9
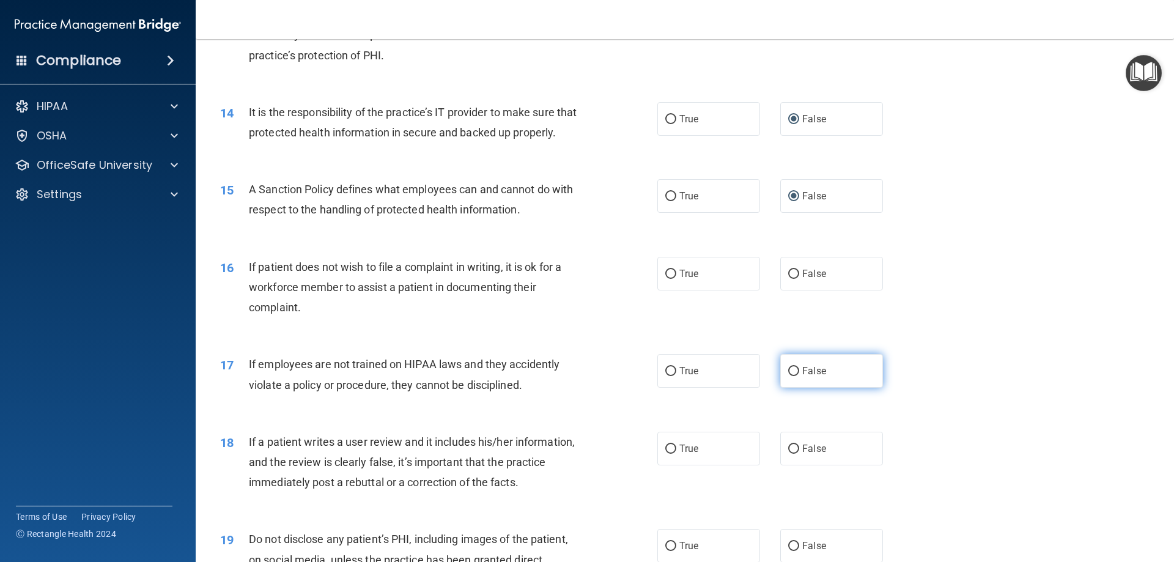
radio input "true"
click at [809, 460] on label "False" at bounding box center [831, 449] width 103 height 34
click at [799, 454] on input "False" at bounding box center [793, 448] width 11 height 9
radio input "true"
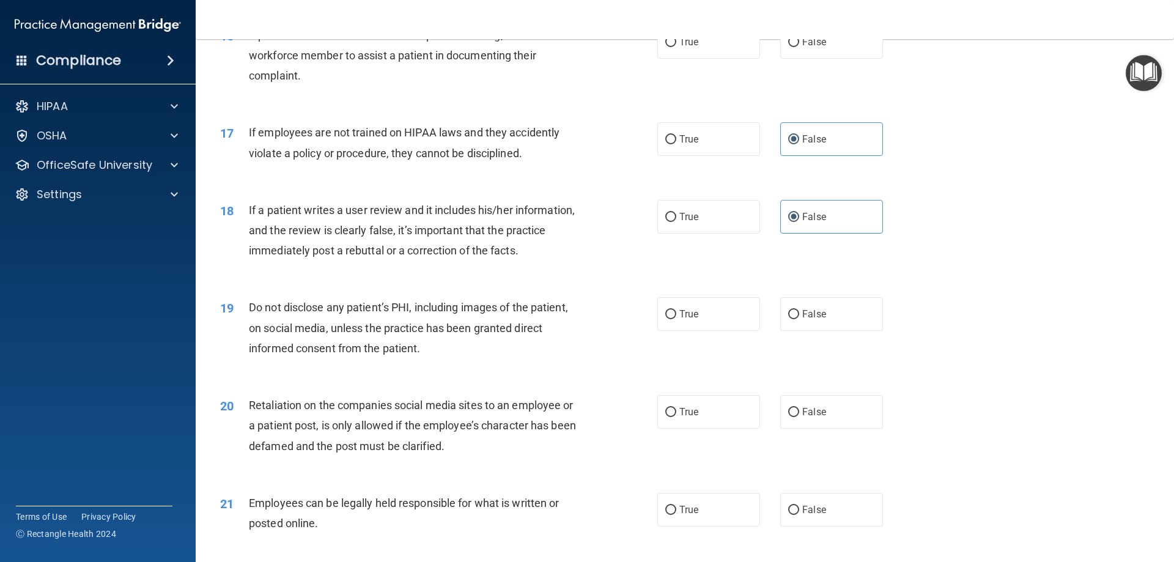
scroll to position [1590, 0]
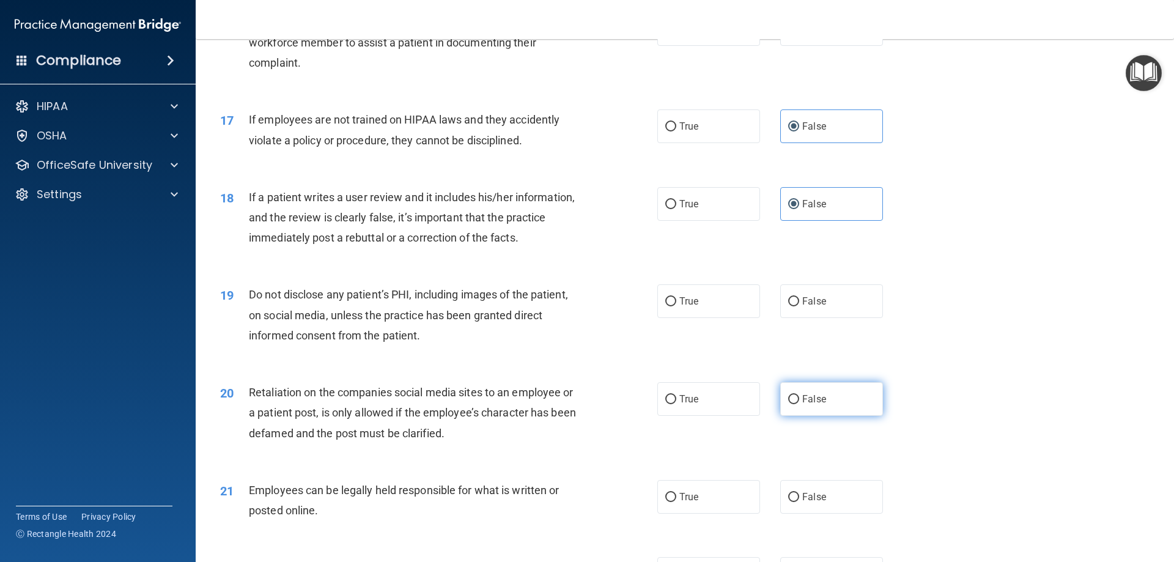
click at [810, 405] on span "False" at bounding box center [814, 399] width 24 height 12
click at [799, 404] on input "False" at bounding box center [793, 399] width 11 height 9
radio input "true"
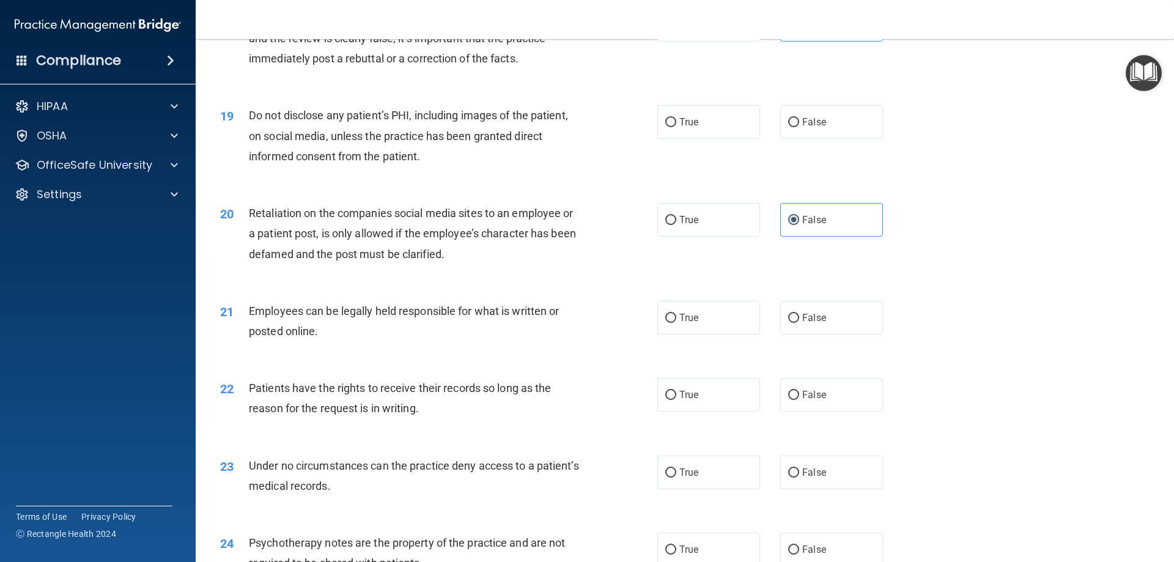
scroll to position [1834, 0]
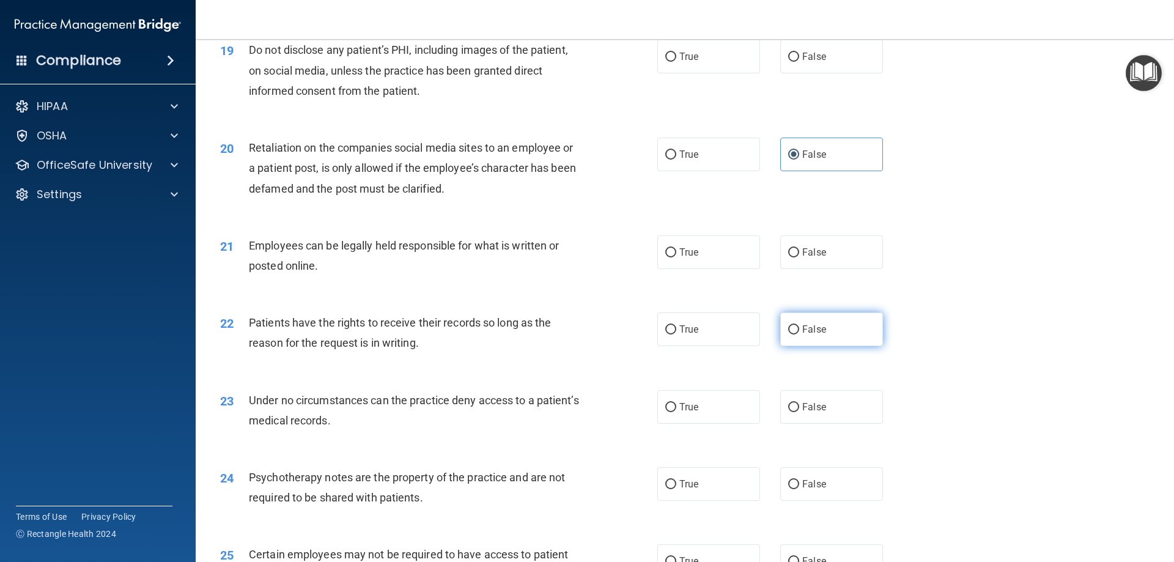
click at [800, 346] on label "False" at bounding box center [831, 329] width 103 height 34
click at [799, 334] on input "False" at bounding box center [793, 329] width 11 height 9
radio input "true"
click at [805, 413] on span "False" at bounding box center [814, 407] width 24 height 12
click at [799, 412] on input "False" at bounding box center [793, 407] width 11 height 9
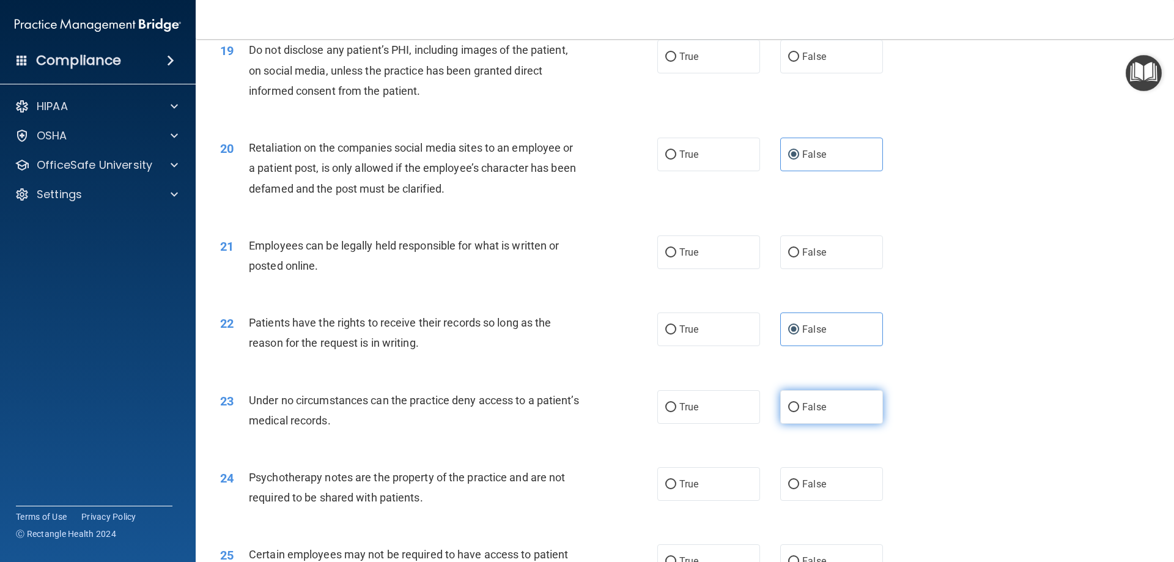
radio input "true"
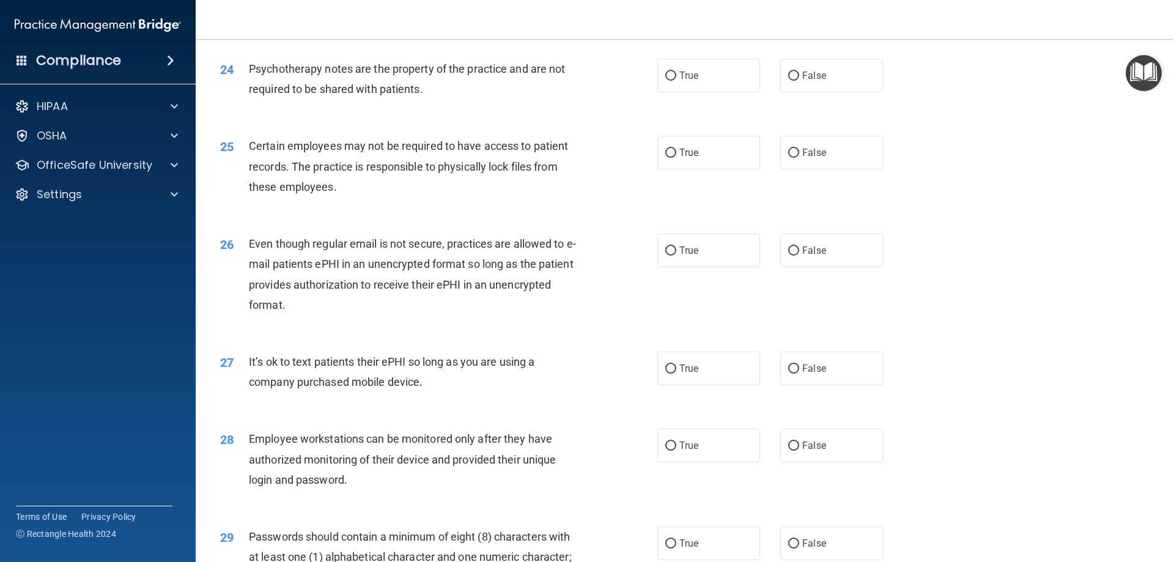
scroll to position [2262, 0]
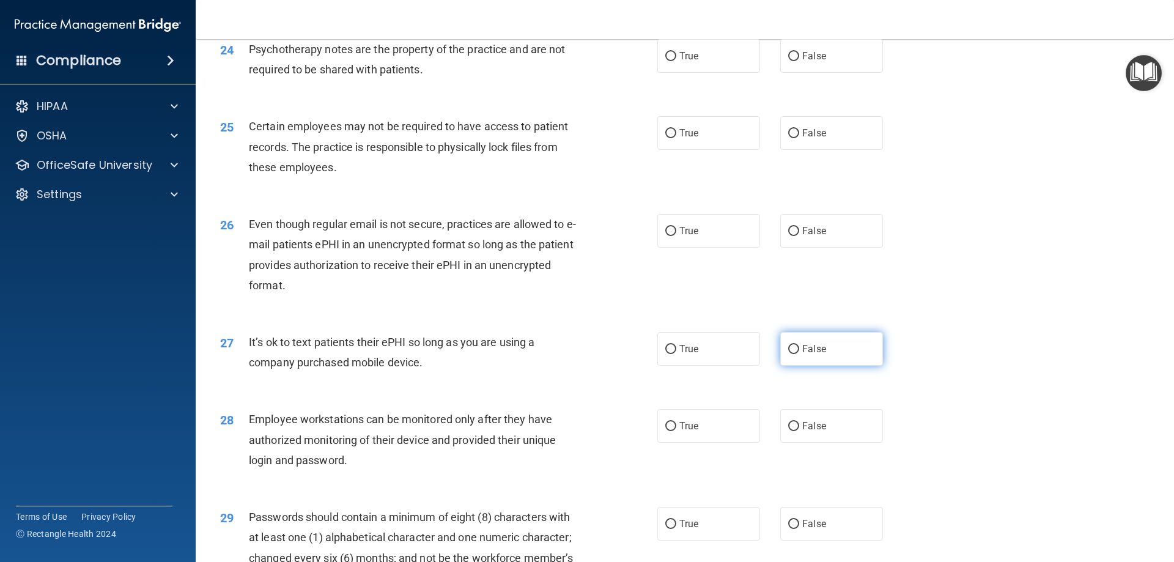
click at [810, 355] on span "False" at bounding box center [814, 349] width 24 height 12
click at [799, 354] on input "False" at bounding box center [793, 349] width 11 height 9
radio input "true"
click at [788, 431] on input "False" at bounding box center [793, 426] width 11 height 9
radio input "true"
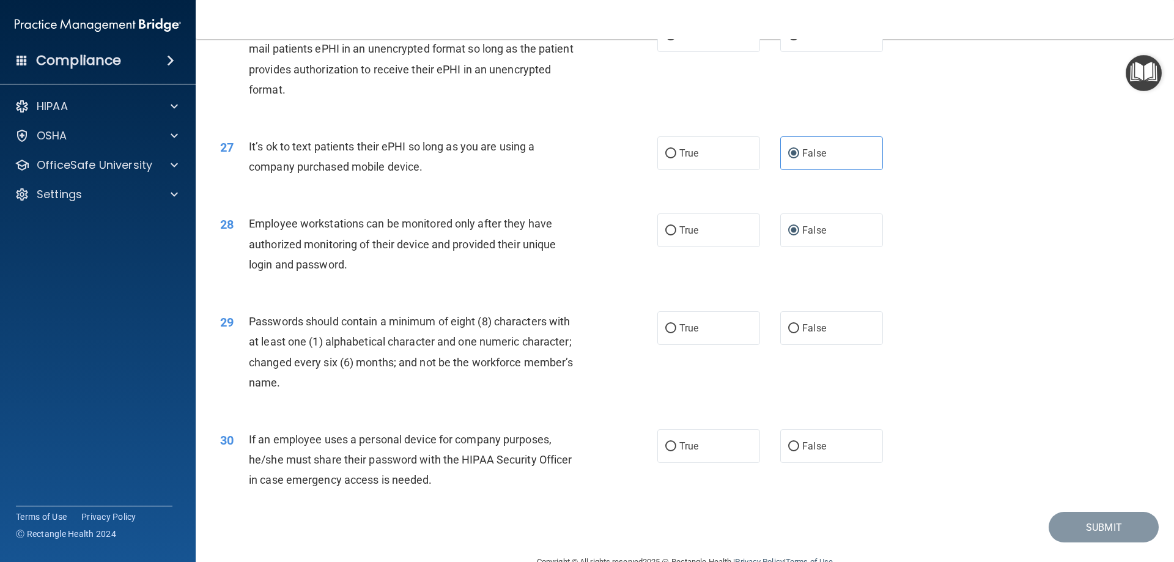
scroll to position [2507, 0]
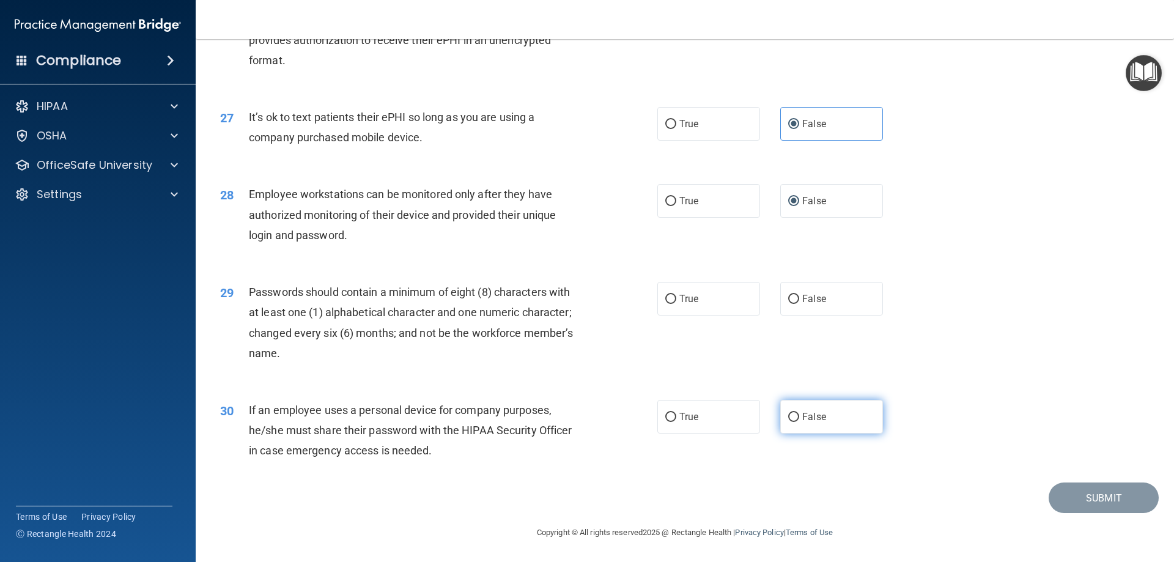
click at [827, 421] on label "False" at bounding box center [831, 417] width 103 height 34
click at [799, 421] on input "False" at bounding box center [793, 417] width 11 height 9
radio input "true"
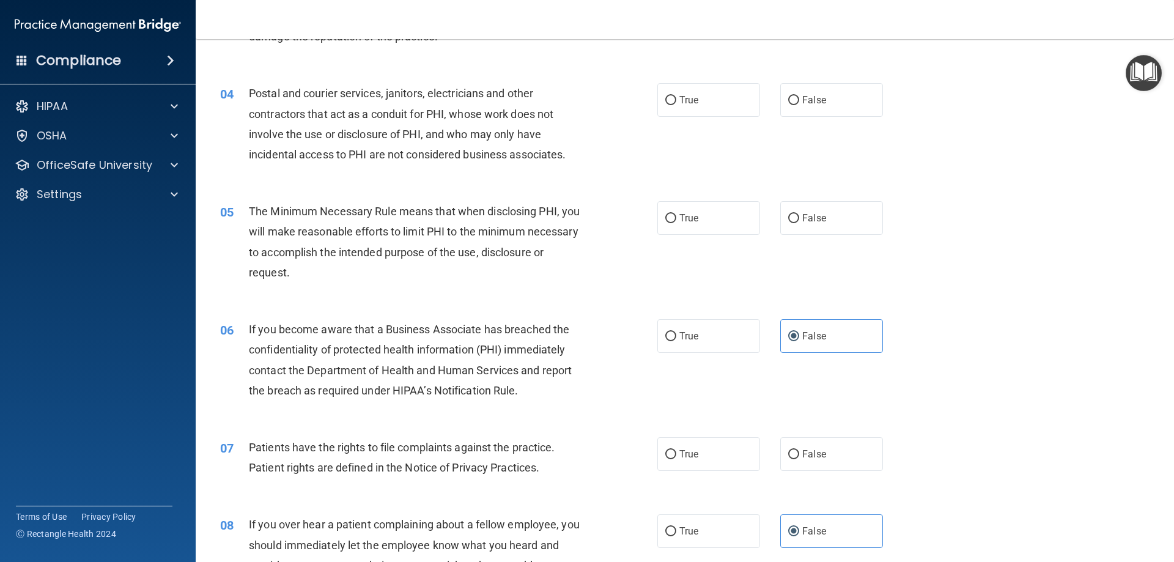
scroll to position [0, 0]
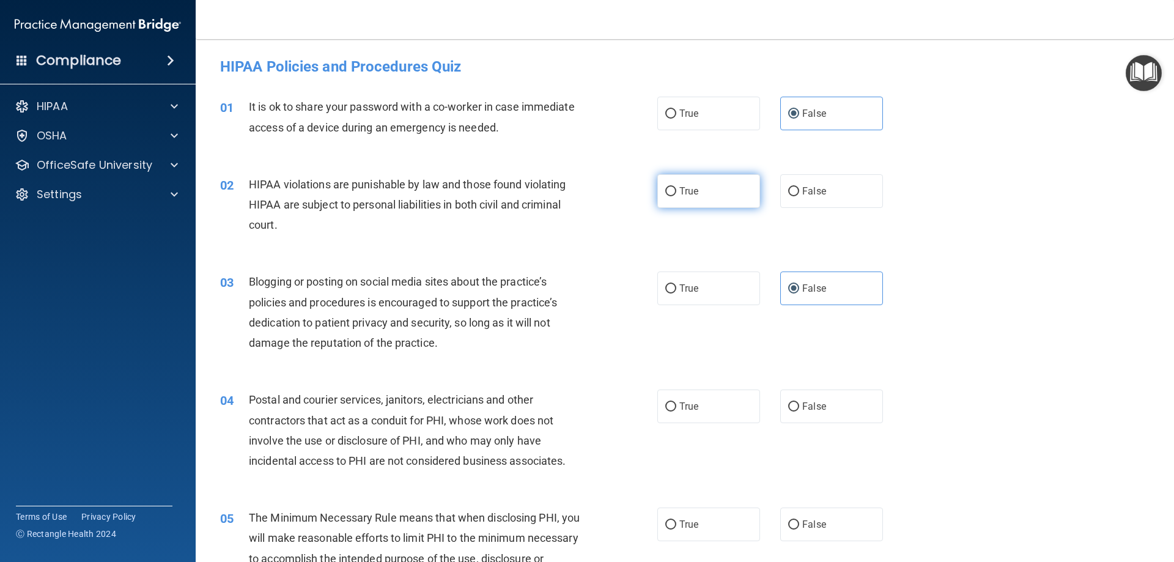
click at [696, 201] on label "True" at bounding box center [708, 191] width 103 height 34
click at [676, 196] on input "True" at bounding box center [670, 191] width 11 height 9
radio input "true"
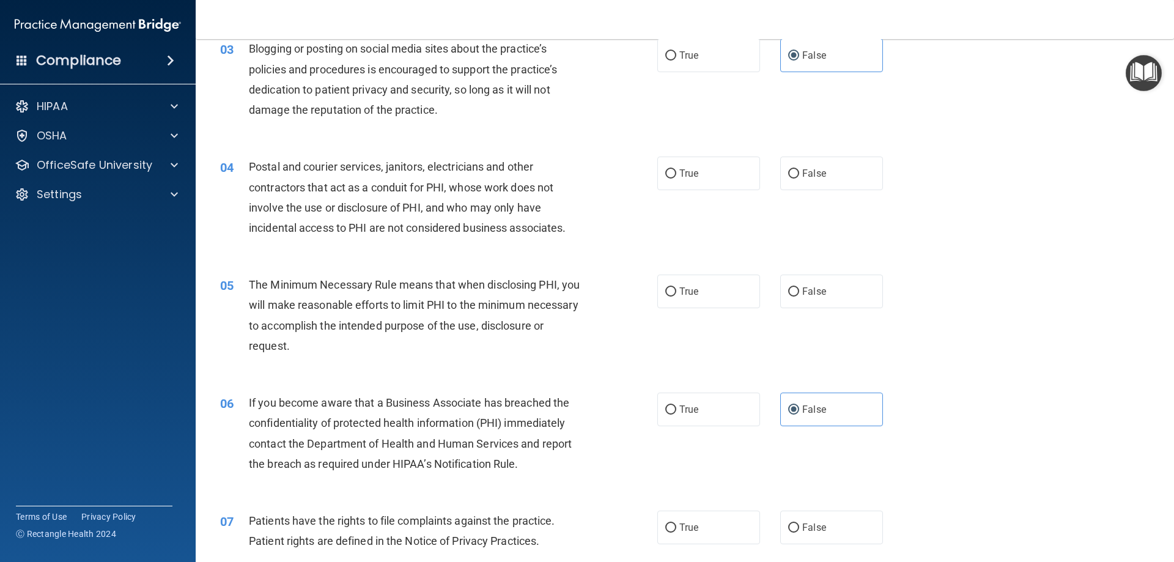
scroll to position [245, 0]
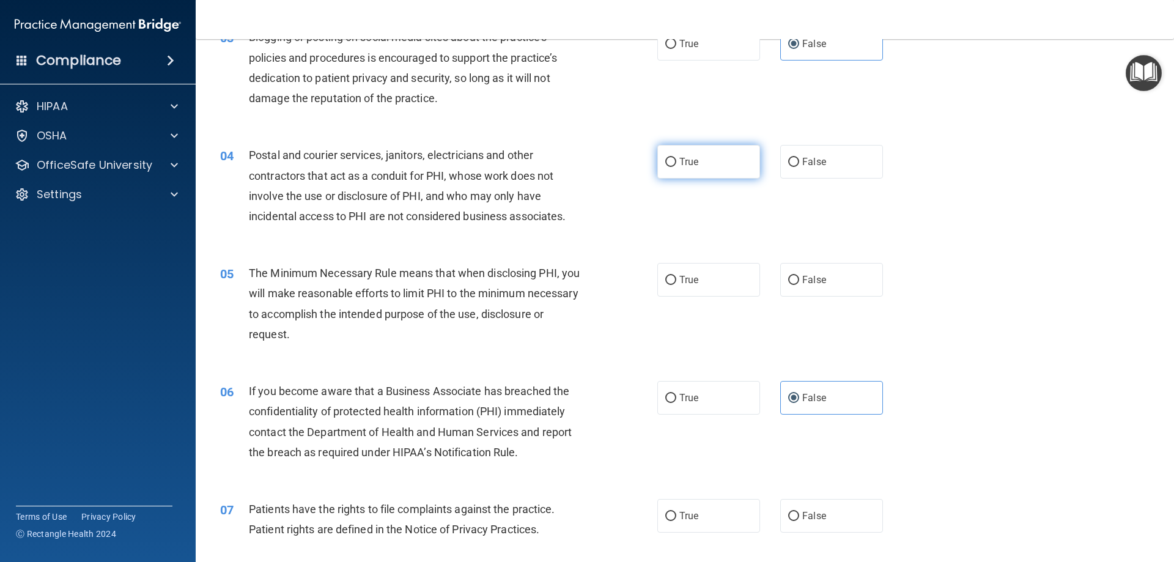
click at [693, 178] on label "True" at bounding box center [708, 162] width 103 height 34
click at [676, 167] on input "True" at bounding box center [670, 162] width 11 height 9
radio input "true"
click at [692, 282] on span "True" at bounding box center [688, 280] width 19 height 12
click at [676, 282] on input "True" at bounding box center [670, 280] width 11 height 9
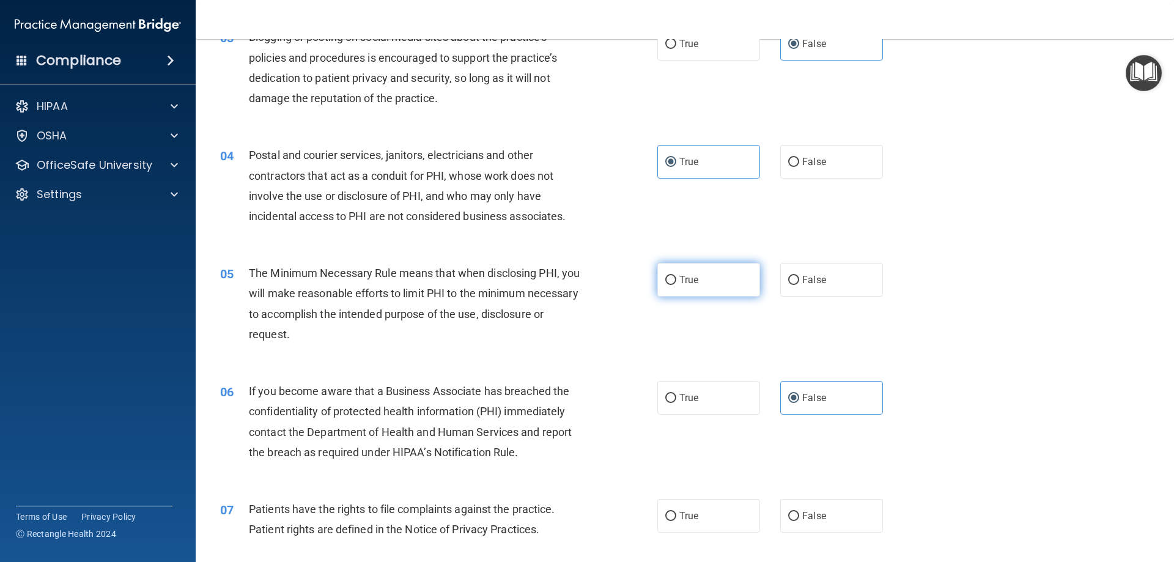
radio input "true"
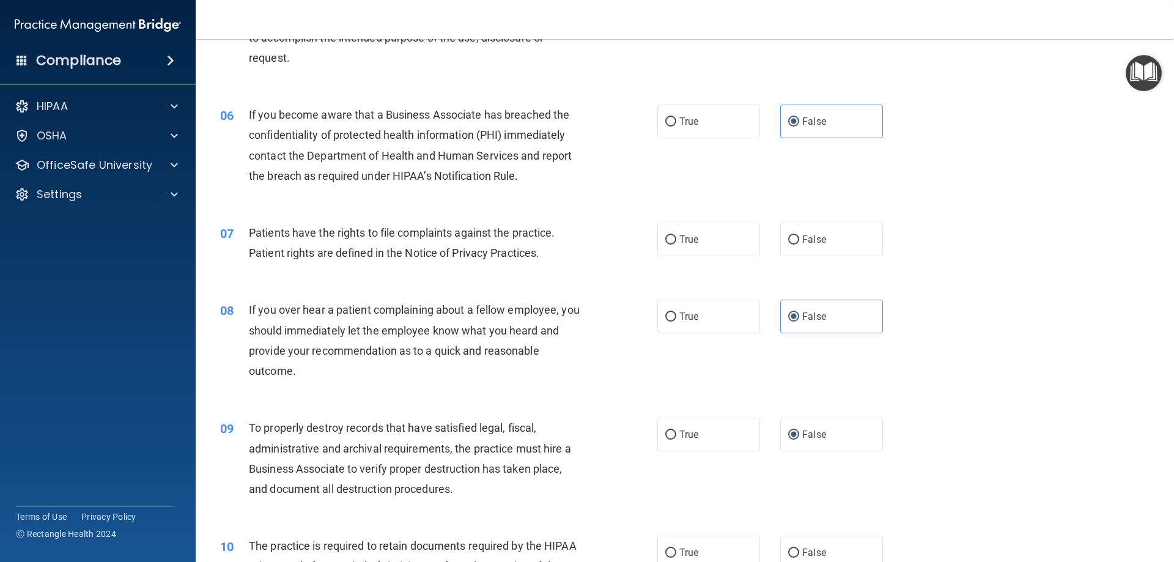
scroll to position [550, 0]
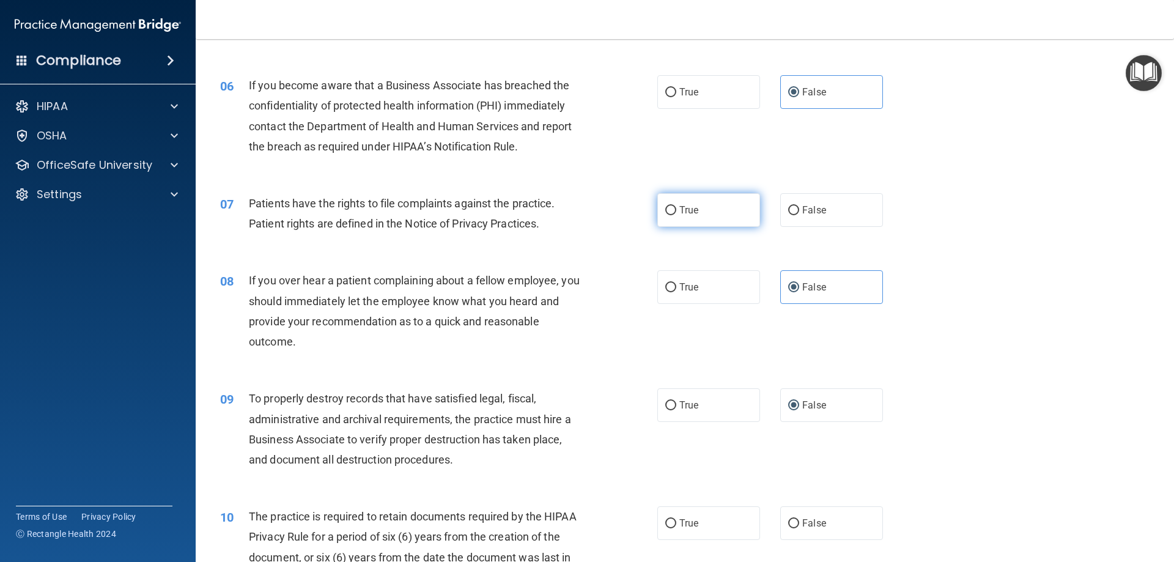
click at [694, 219] on label "True" at bounding box center [708, 210] width 103 height 34
click at [676, 215] on input "True" at bounding box center [670, 210] width 11 height 9
radio input "true"
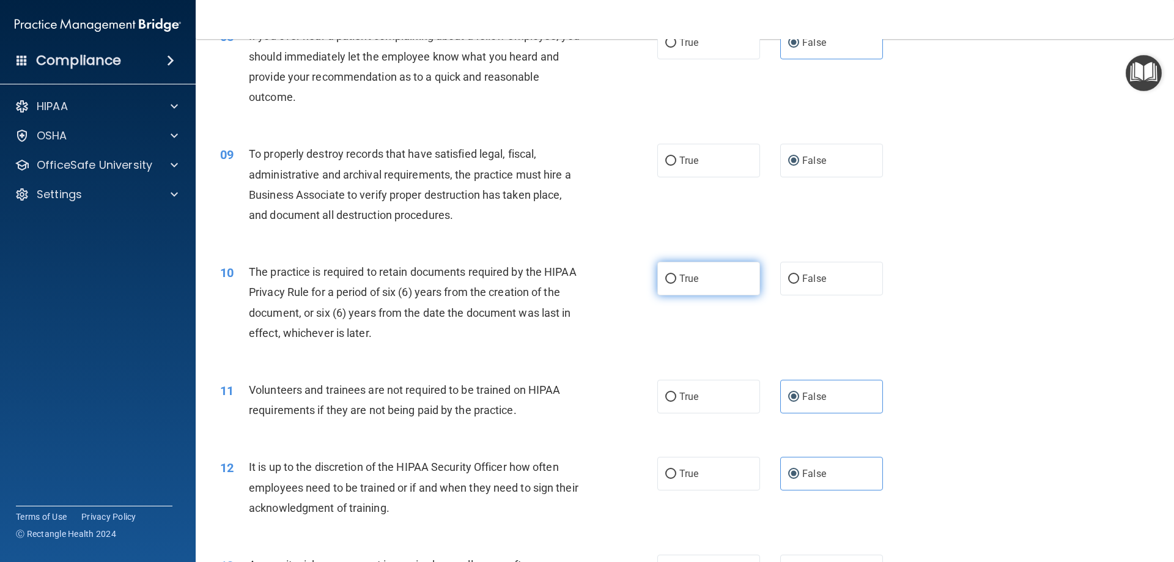
click at [703, 294] on label "True" at bounding box center [708, 279] width 103 height 34
click at [676, 284] on input "True" at bounding box center [670, 278] width 11 height 9
radio input "true"
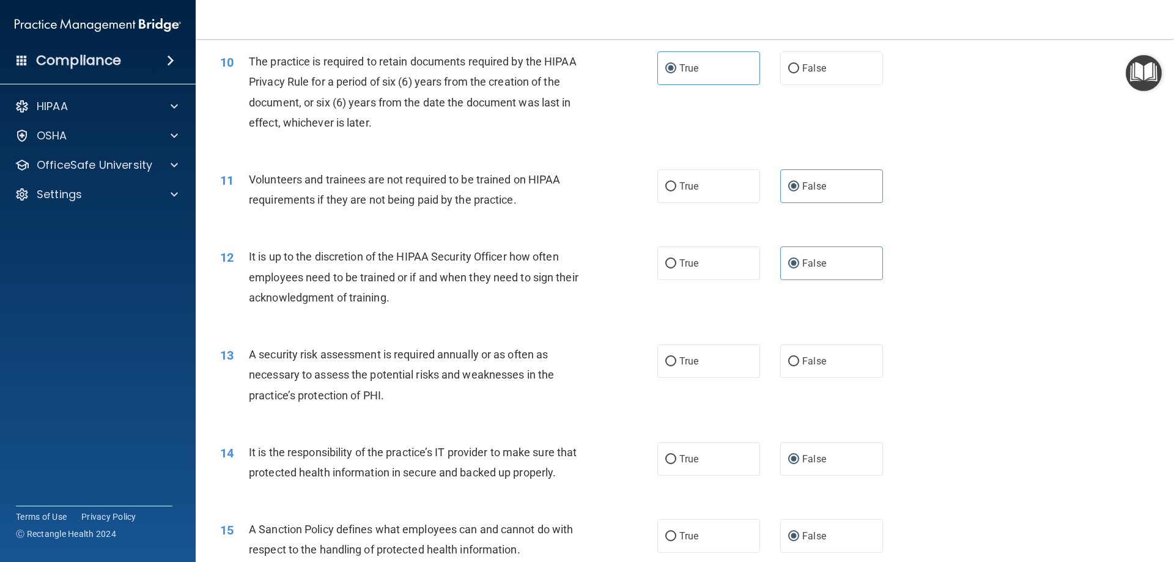
scroll to position [1100, 0]
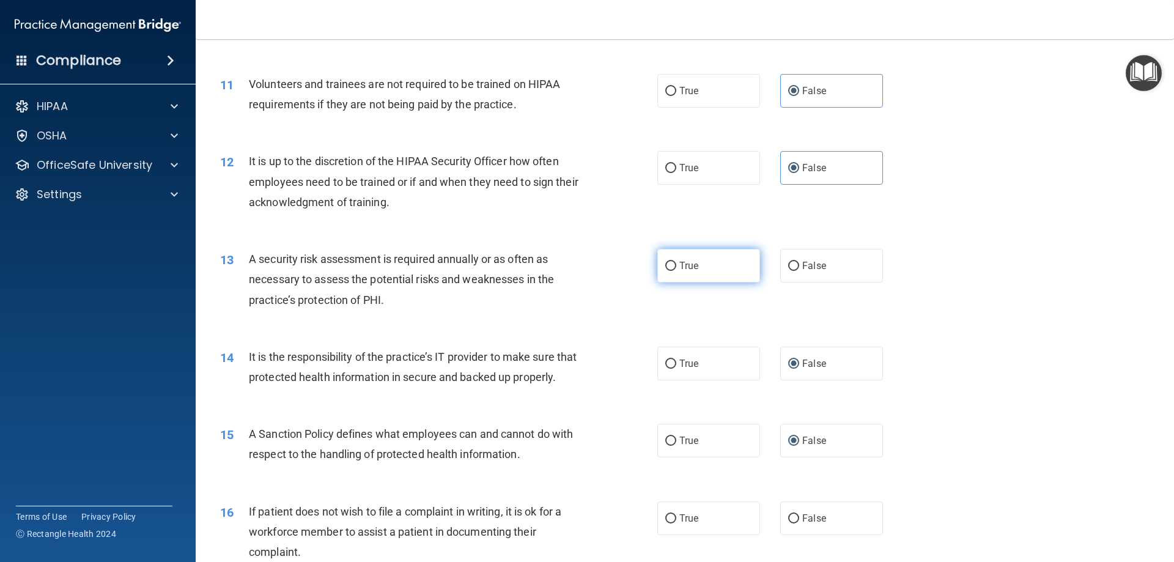
click at [705, 276] on label "True" at bounding box center [708, 266] width 103 height 34
click at [676, 271] on input "True" at bounding box center [670, 266] width 11 height 9
radio input "true"
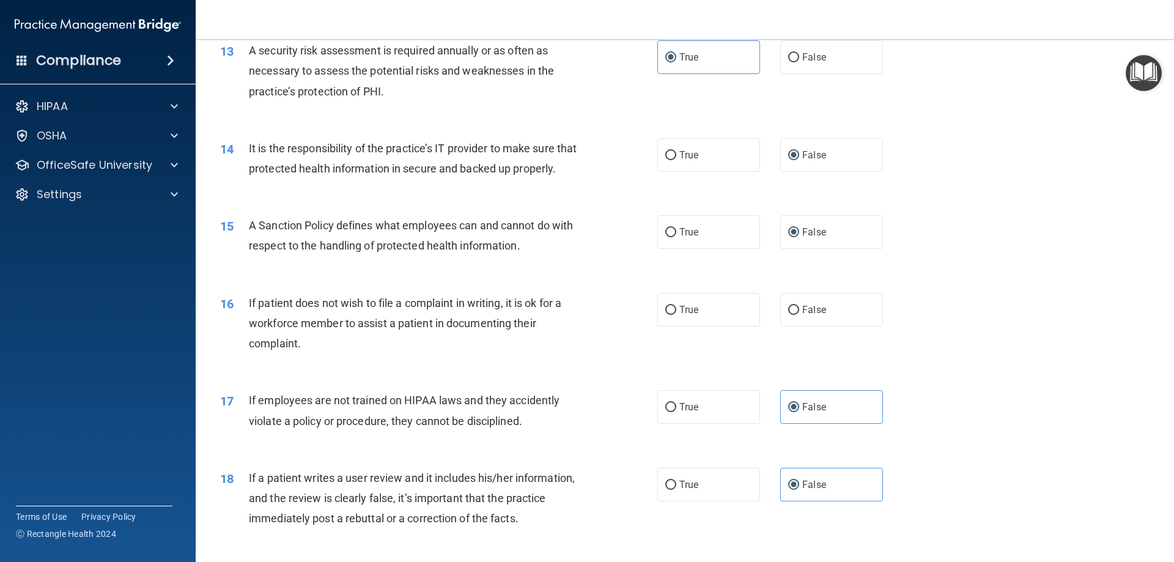
scroll to position [1345, 0]
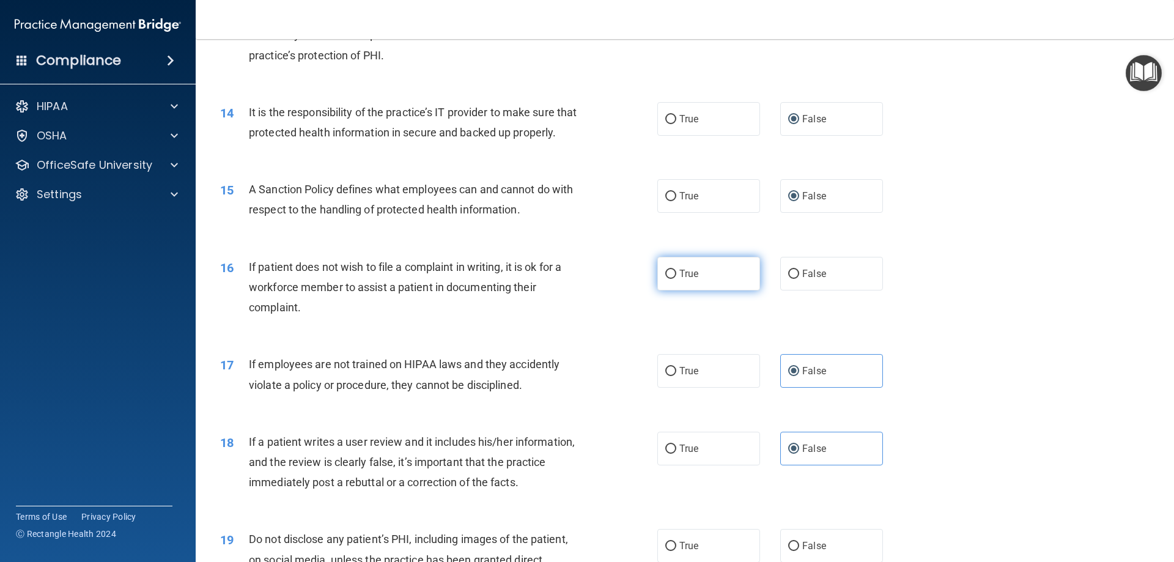
click at [711, 290] on label "True" at bounding box center [708, 274] width 103 height 34
click at [676, 279] on input "True" at bounding box center [670, 274] width 11 height 9
radio input "true"
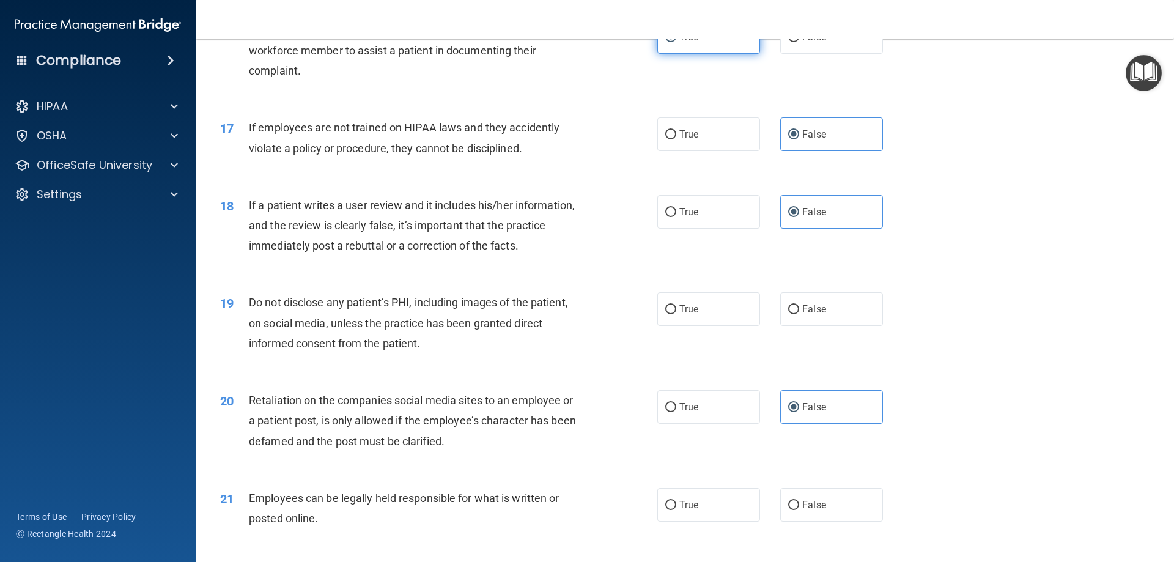
scroll to position [1590, 0]
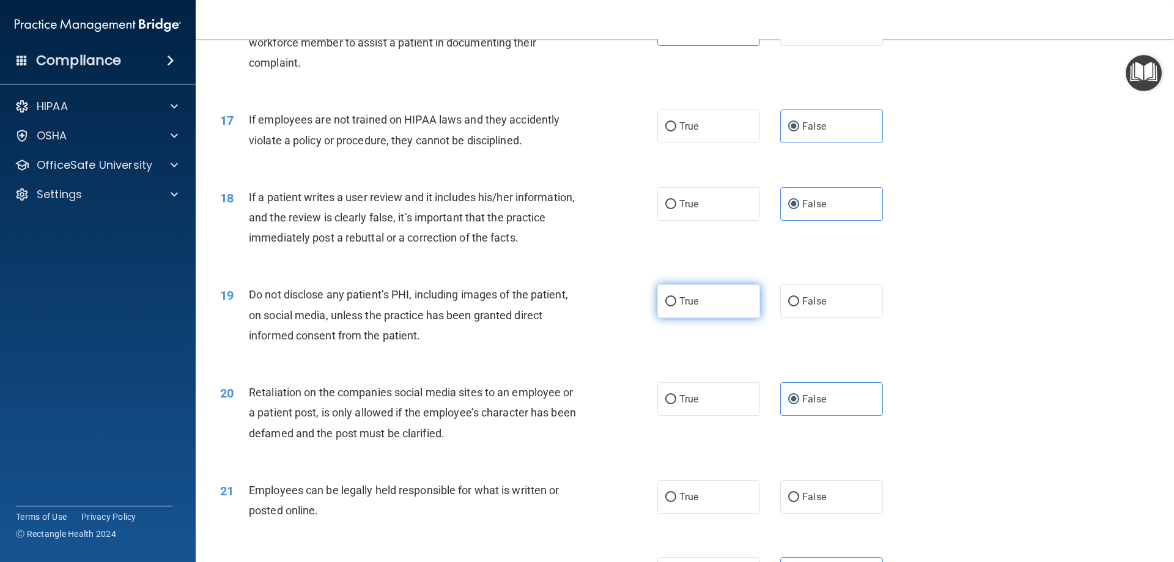
click at [708, 317] on label "True" at bounding box center [708, 301] width 103 height 34
click at [676, 306] on input "True" at bounding box center [670, 301] width 11 height 9
radio input "true"
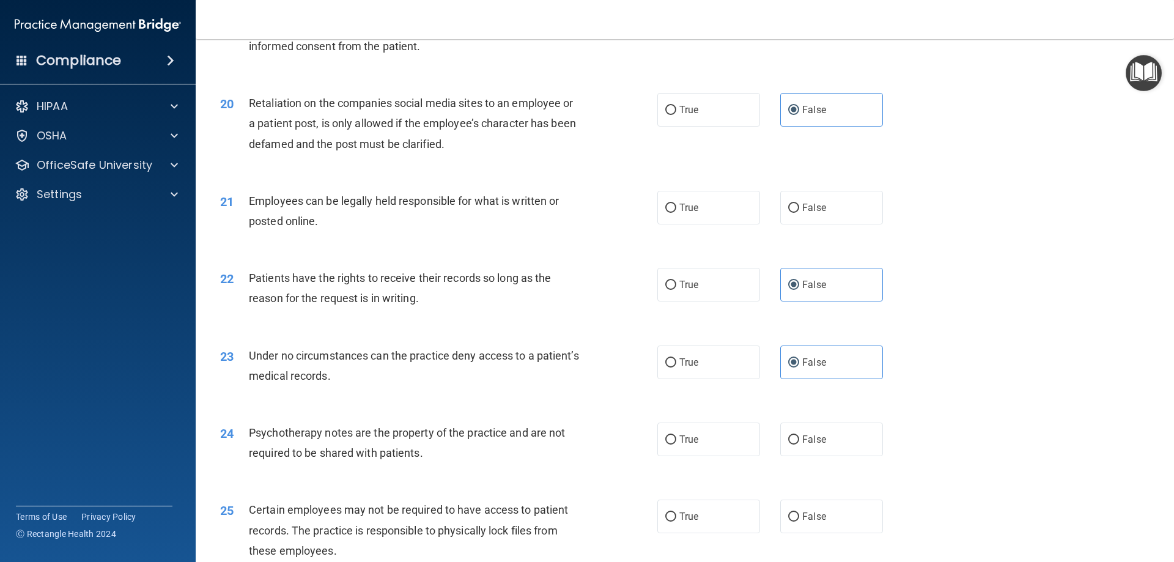
scroll to position [1895, 0]
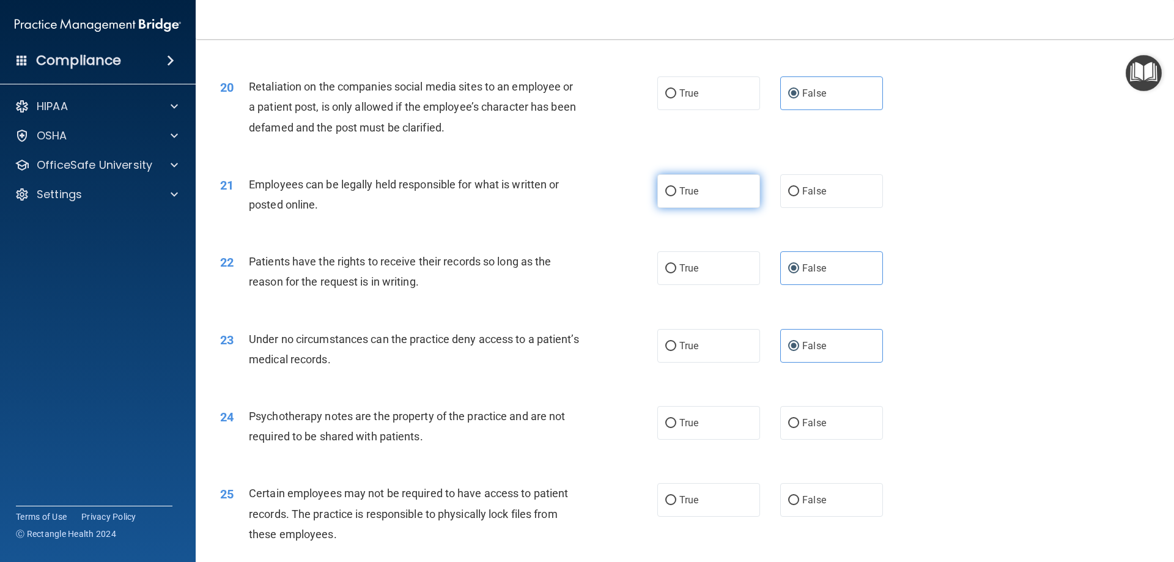
click at [718, 208] on label "True" at bounding box center [708, 191] width 103 height 34
click at [676, 196] on input "True" at bounding box center [670, 191] width 11 height 9
radio input "true"
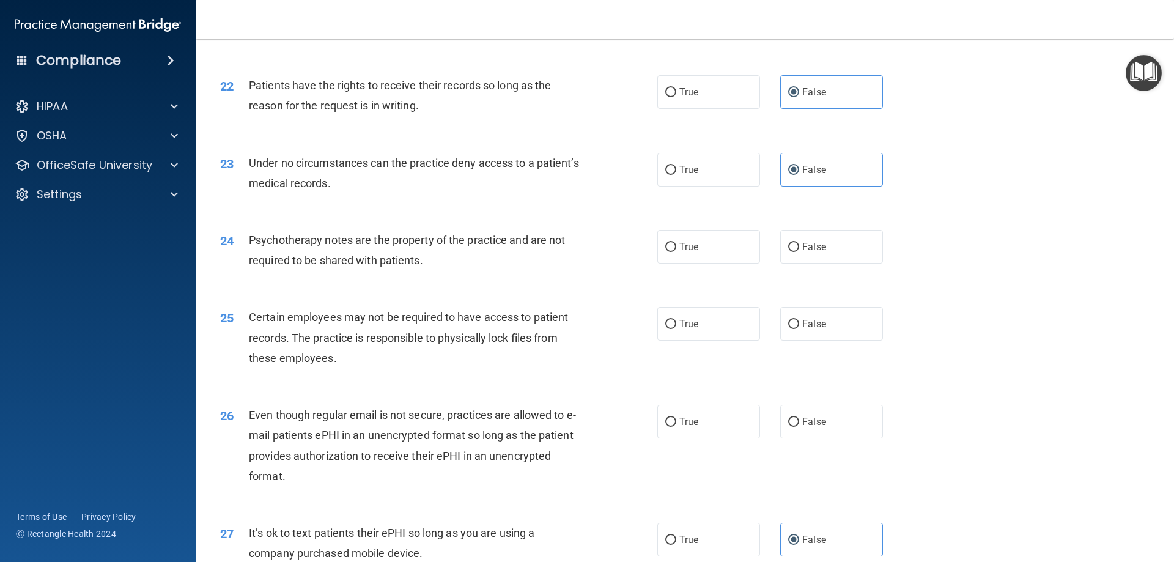
scroll to position [2079, 0]
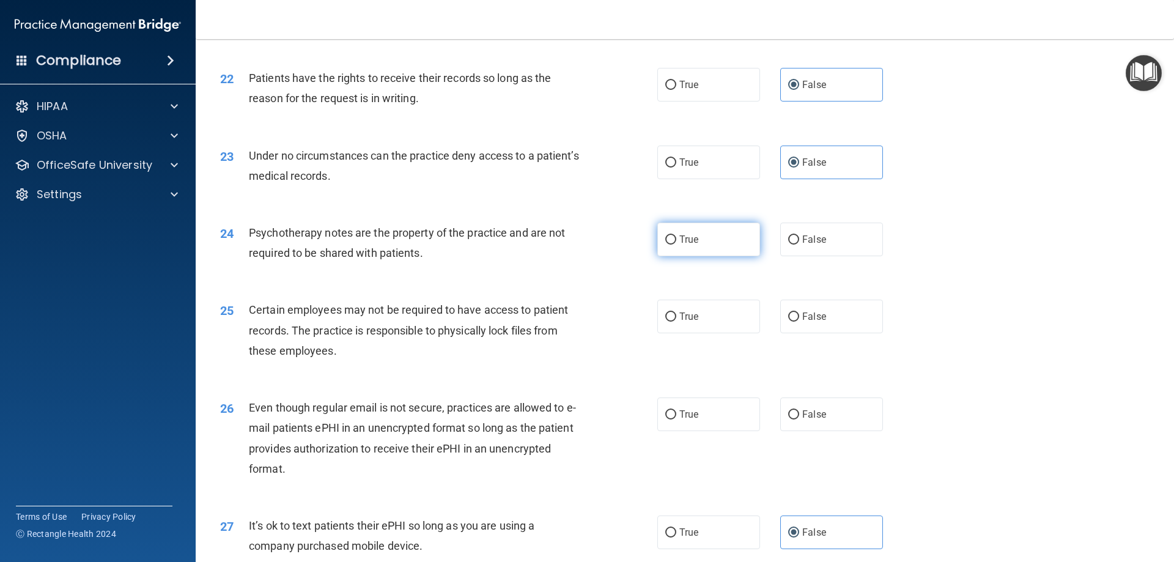
click at [698, 256] on label "True" at bounding box center [708, 240] width 103 height 34
click at [676, 245] on input "True" at bounding box center [670, 239] width 11 height 9
radio input "true"
click at [718, 333] on label "True" at bounding box center [708, 317] width 103 height 34
click at [676, 322] on input "True" at bounding box center [670, 316] width 11 height 9
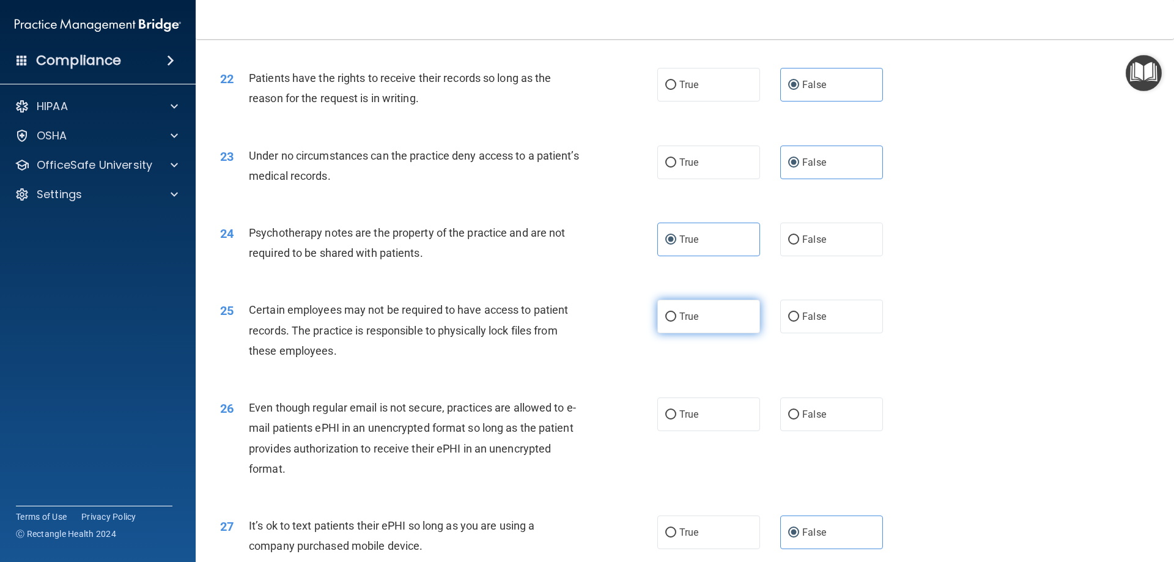
radio input "true"
click at [719, 431] on label "True" at bounding box center [708, 414] width 103 height 34
click at [676, 419] on input "True" at bounding box center [670, 414] width 11 height 9
radio input "true"
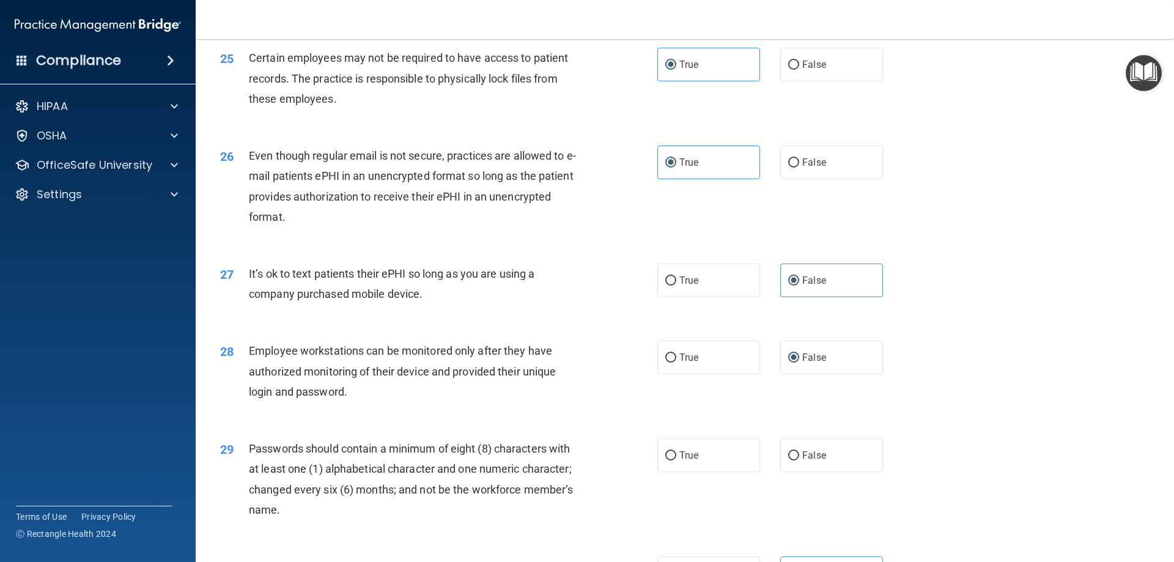
scroll to position [2384, 0]
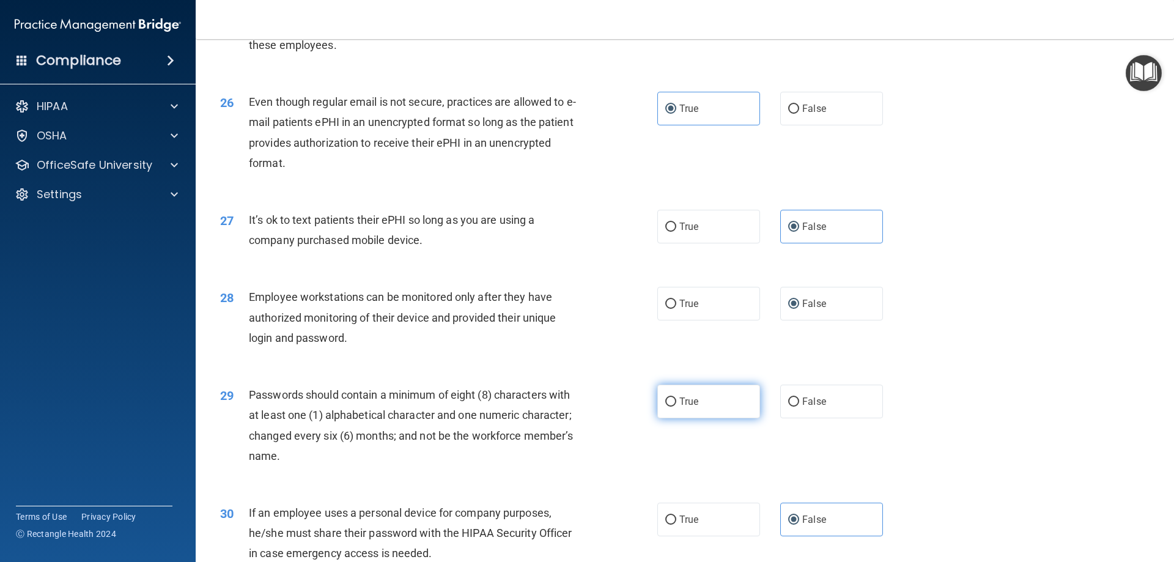
click at [707, 418] on label "True" at bounding box center [708, 402] width 103 height 34
click at [676, 407] on input "True" at bounding box center [670, 401] width 11 height 9
radio input "true"
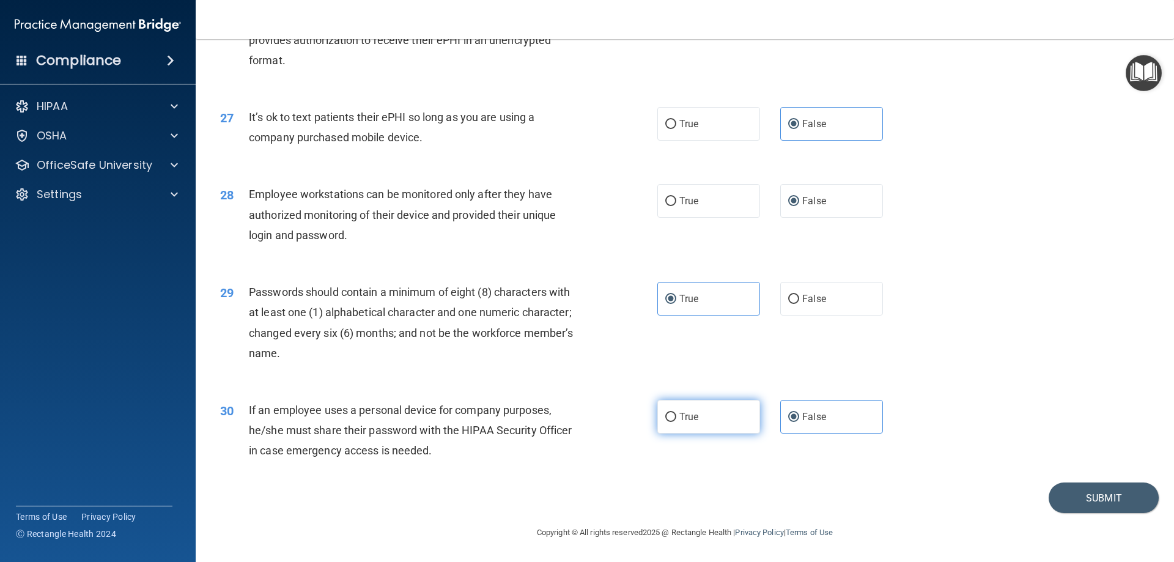
scroll to position [2507, 0]
click at [1082, 490] on button "Submit" at bounding box center [1103, 497] width 110 height 31
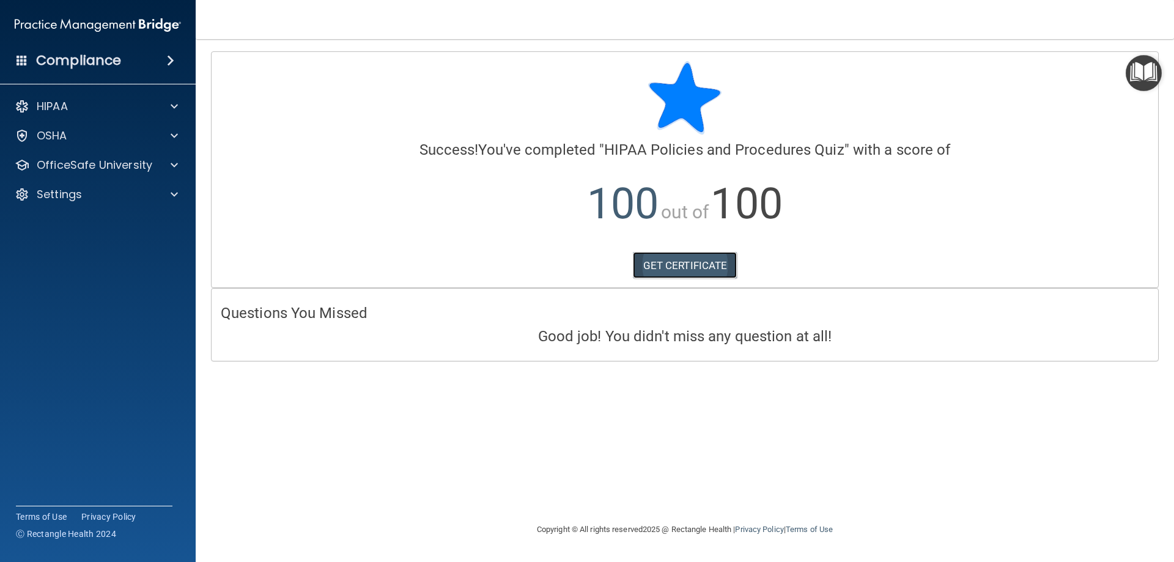
click at [676, 277] on link "GET CERTIFICATE" at bounding box center [685, 265] width 105 height 27
click at [48, 158] on p "OfficeSafe University" at bounding box center [95, 165] width 116 height 15
click at [88, 196] on p "HIPAA Training" at bounding box center [58, 194] width 101 height 12
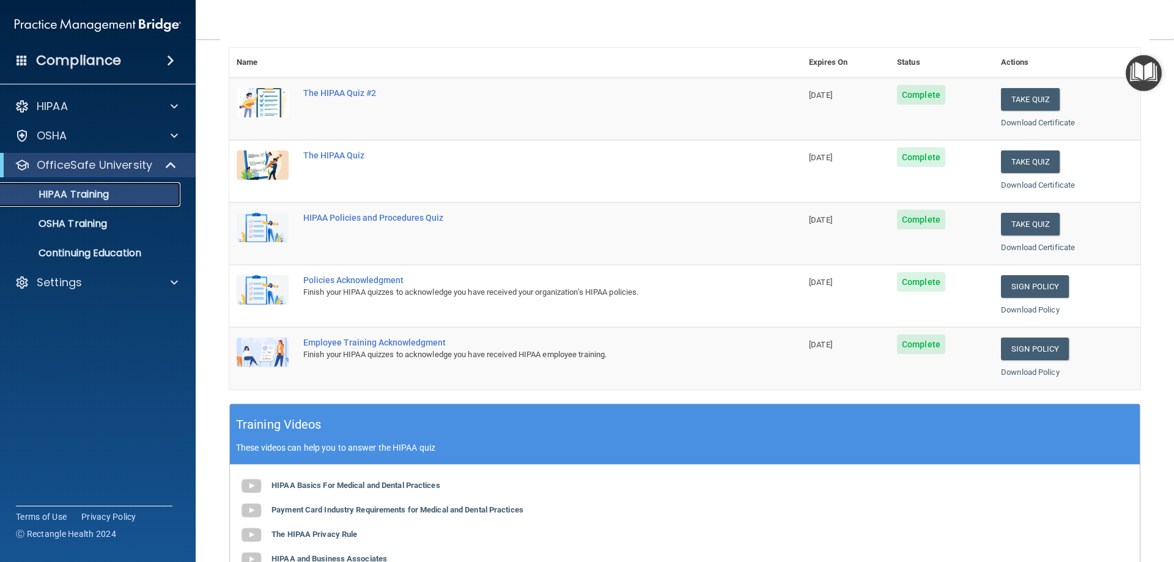
scroll to position [61, 0]
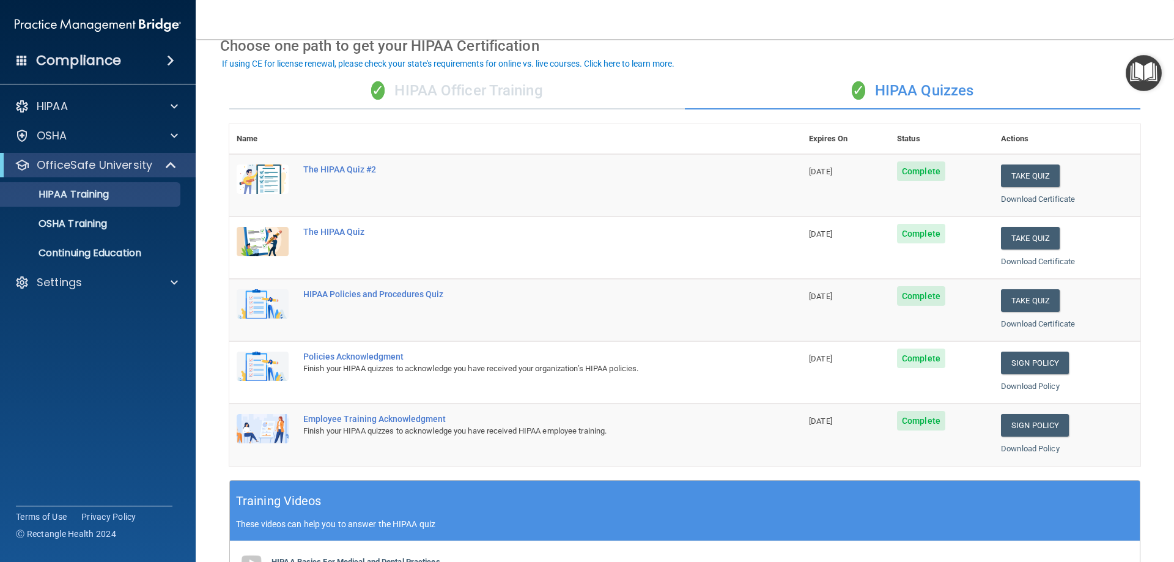
click at [531, 98] on div "✓ HIPAA Officer Training" at bounding box center [456, 91] width 455 height 37
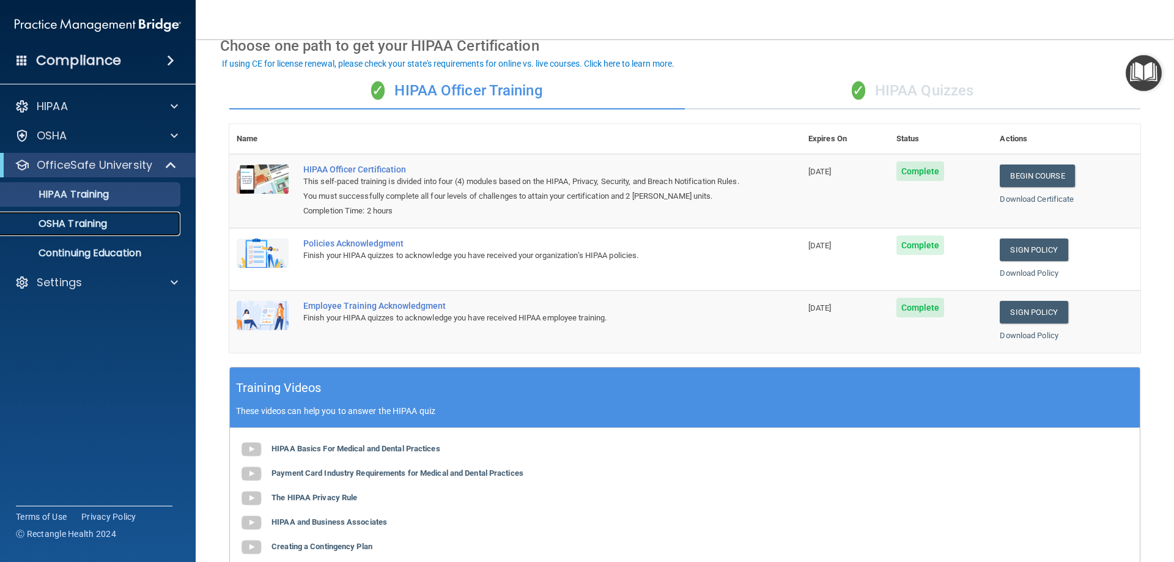
click at [125, 226] on div "OSHA Training" at bounding box center [91, 224] width 167 height 12
